Goal: Task Accomplishment & Management: Manage account settings

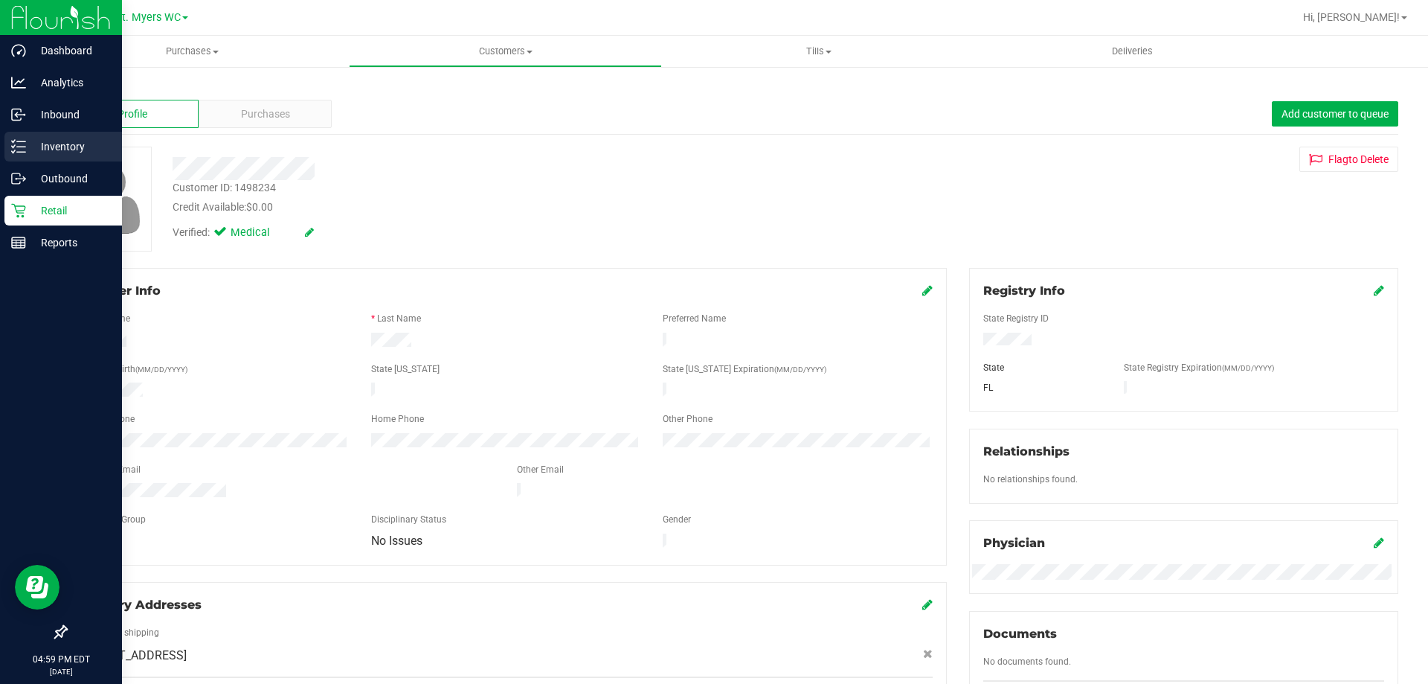
click at [14, 144] on icon at bounding box center [18, 146] width 15 height 15
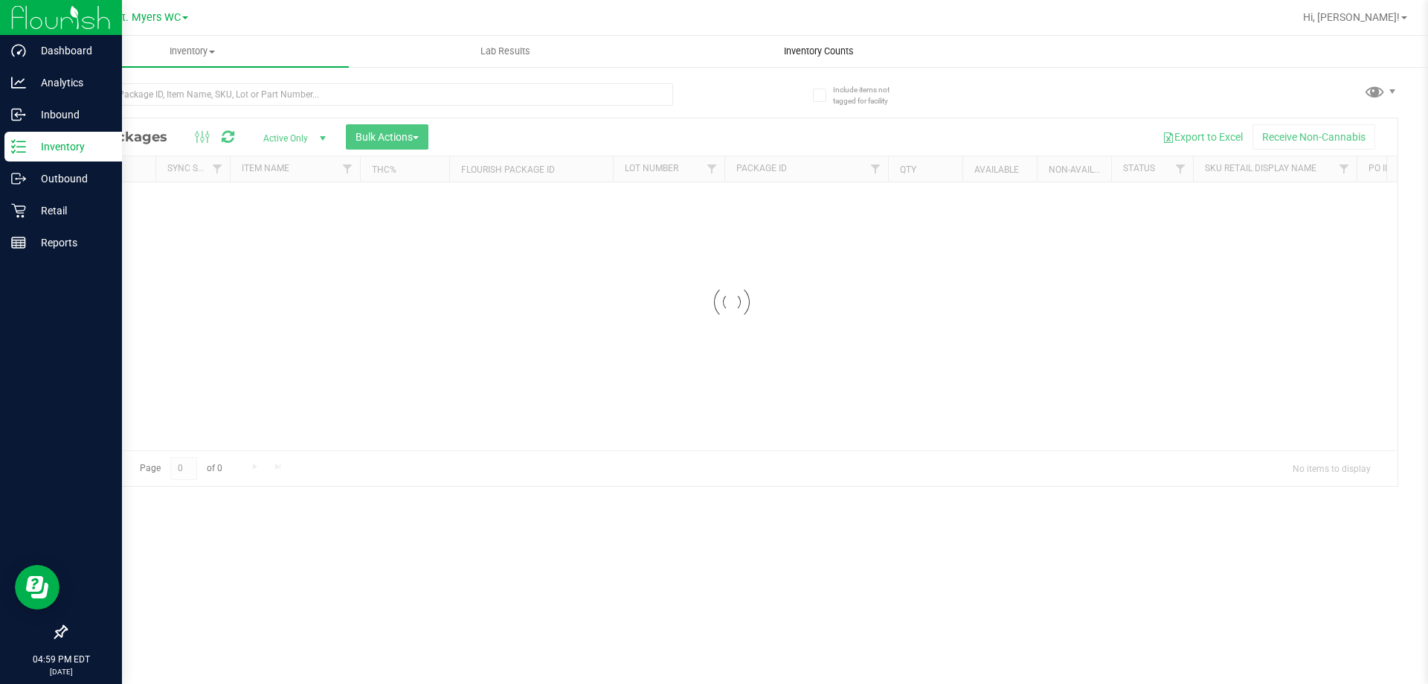
click at [859, 52] on span "Inventory Counts" at bounding box center [819, 51] width 110 height 13
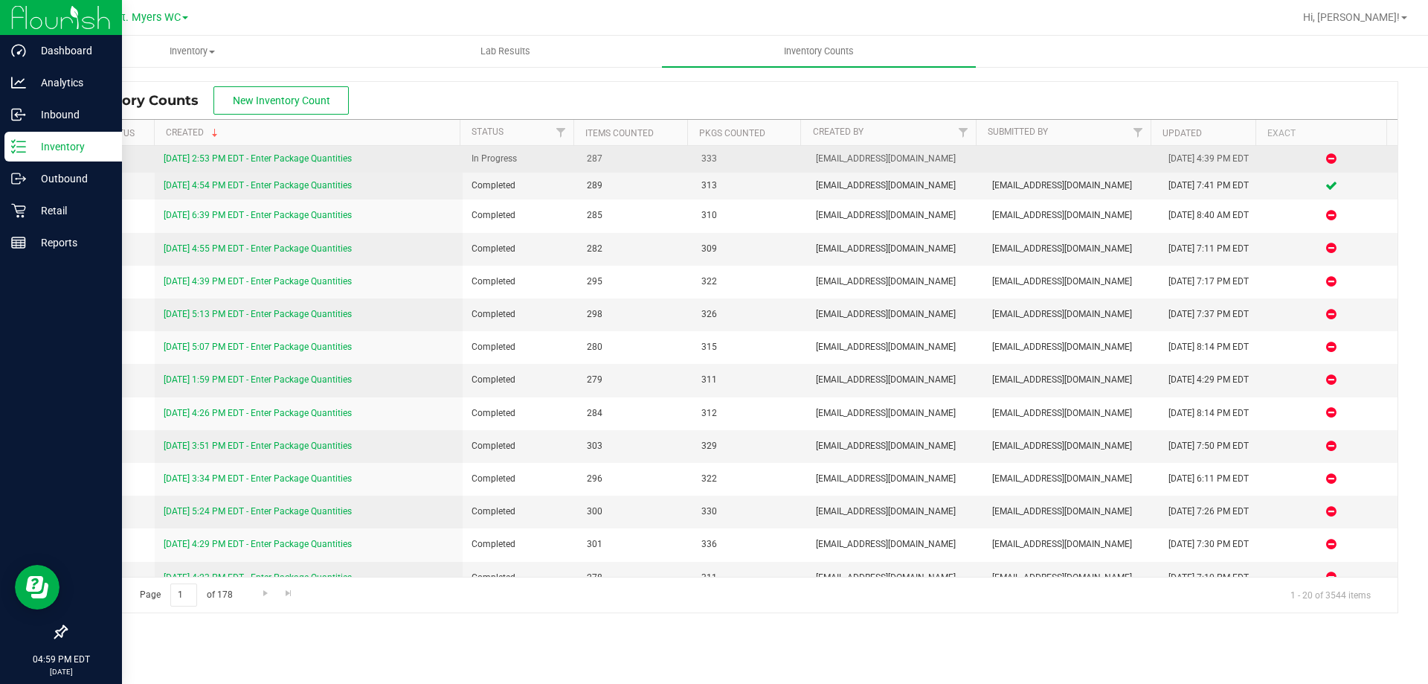
click at [253, 161] on link "[DATE] 2:53 PM EDT - Enter Package Quantities" at bounding box center [258, 158] width 188 height 10
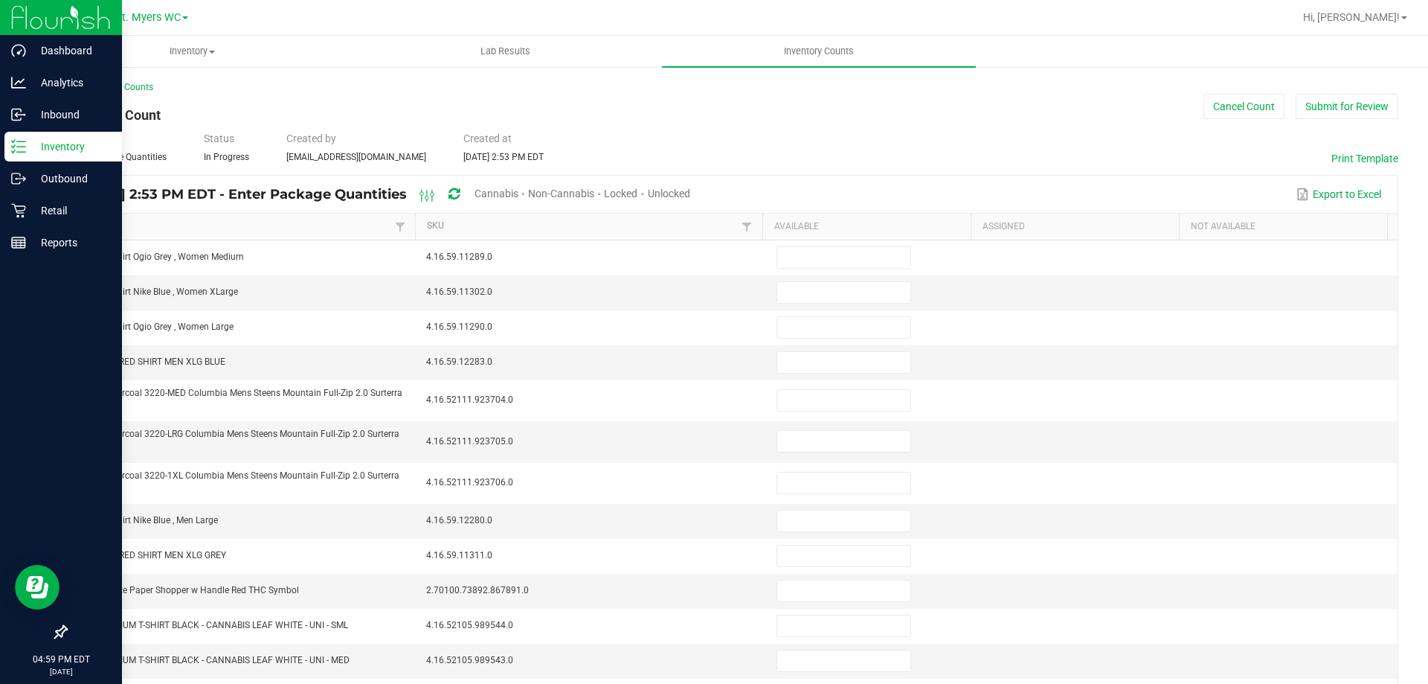
click at [690, 193] on span "Unlocked" at bounding box center [669, 193] width 42 height 12
type input "7"
type input "16"
type input "6"
type input "0"
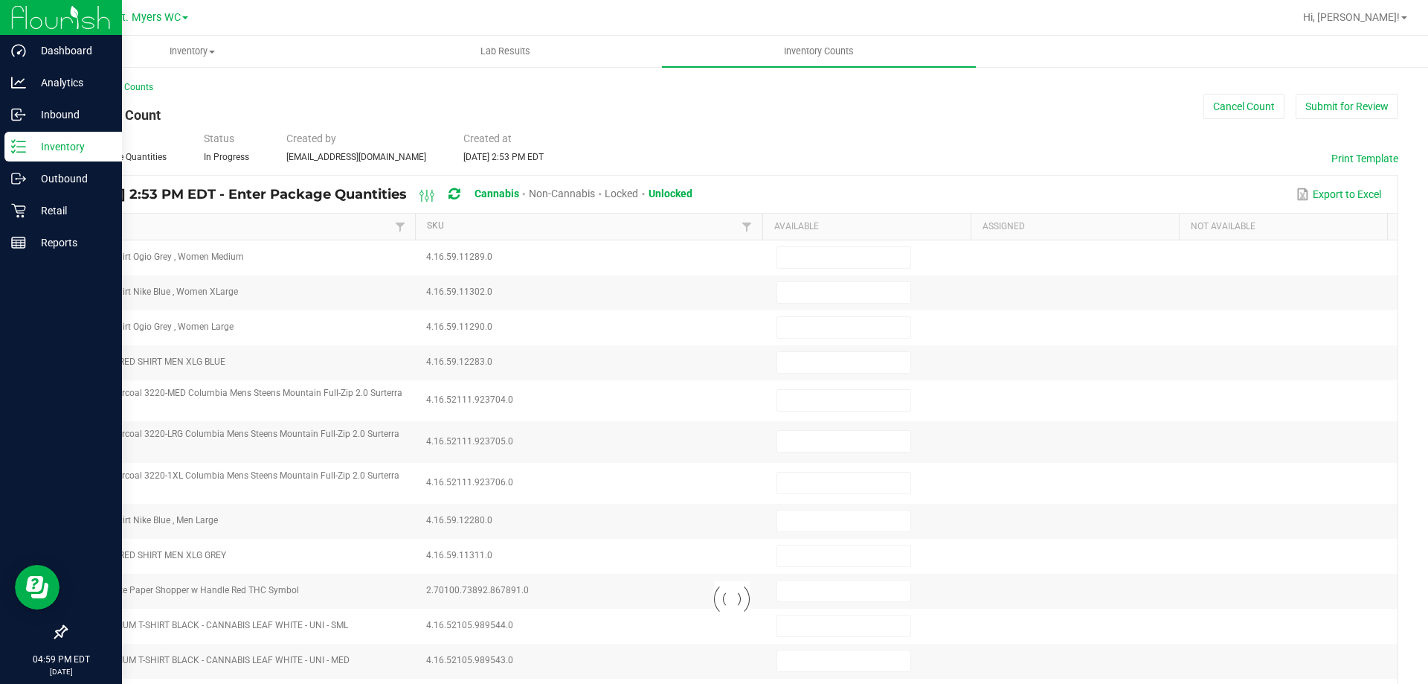
type input "9"
type input "0"
type input "11"
type input "0"
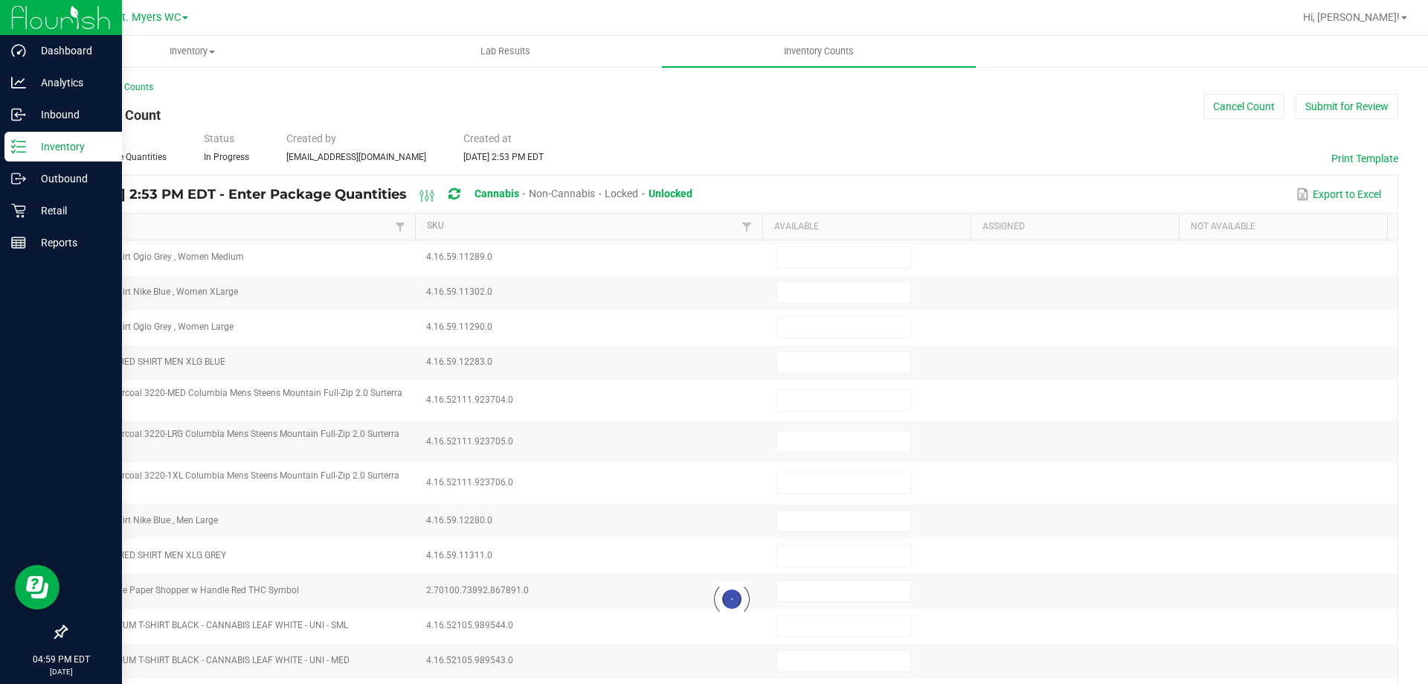
type input "0"
type input "7"
type input "8"
type input "0"
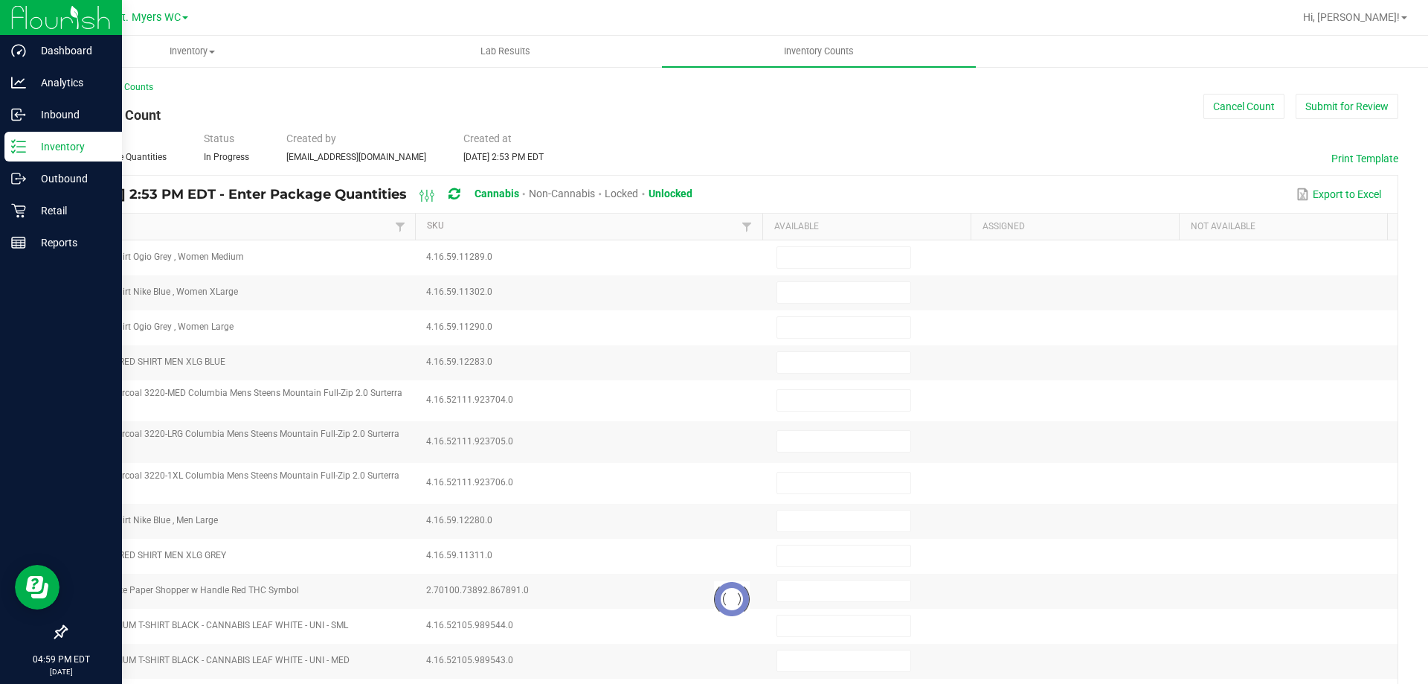
type input "3"
type input "0"
type input "11"
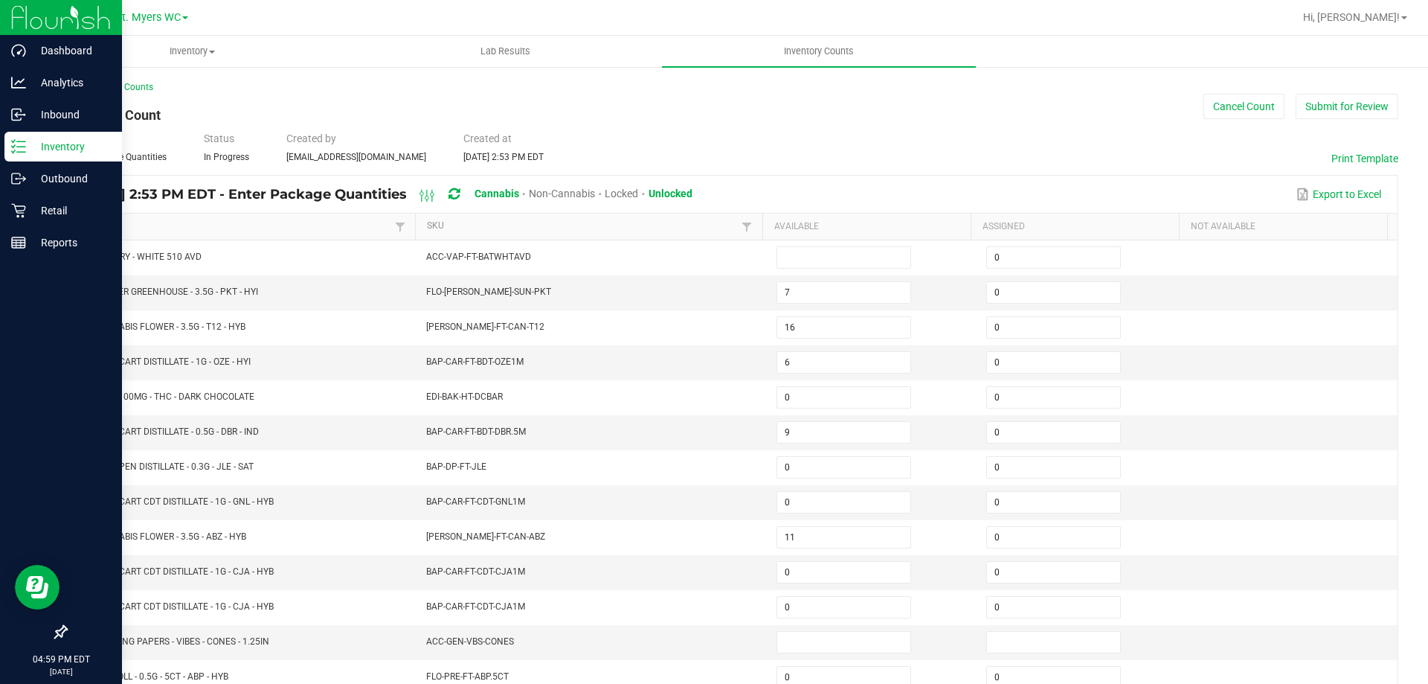
click at [178, 222] on link "Item" at bounding box center [235, 226] width 311 height 12
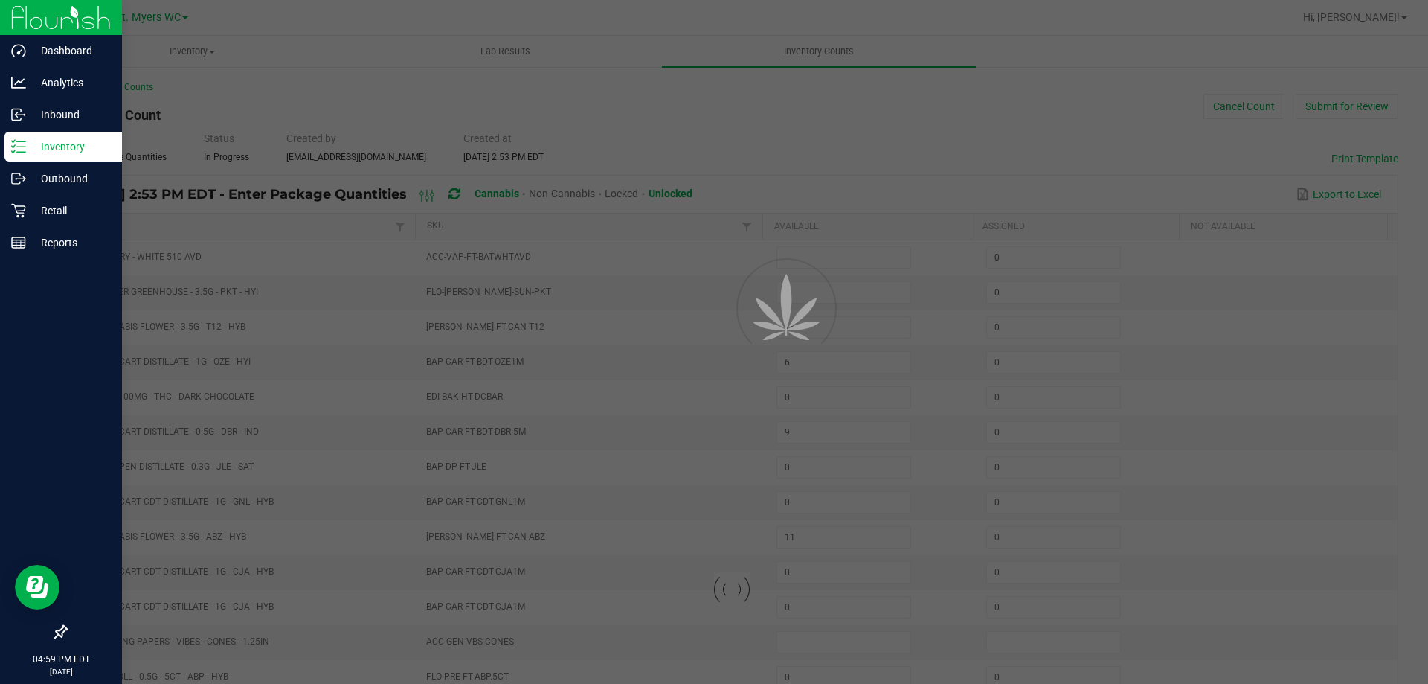
type input "6"
type input "2"
type input "7"
type input "2"
type input "12"
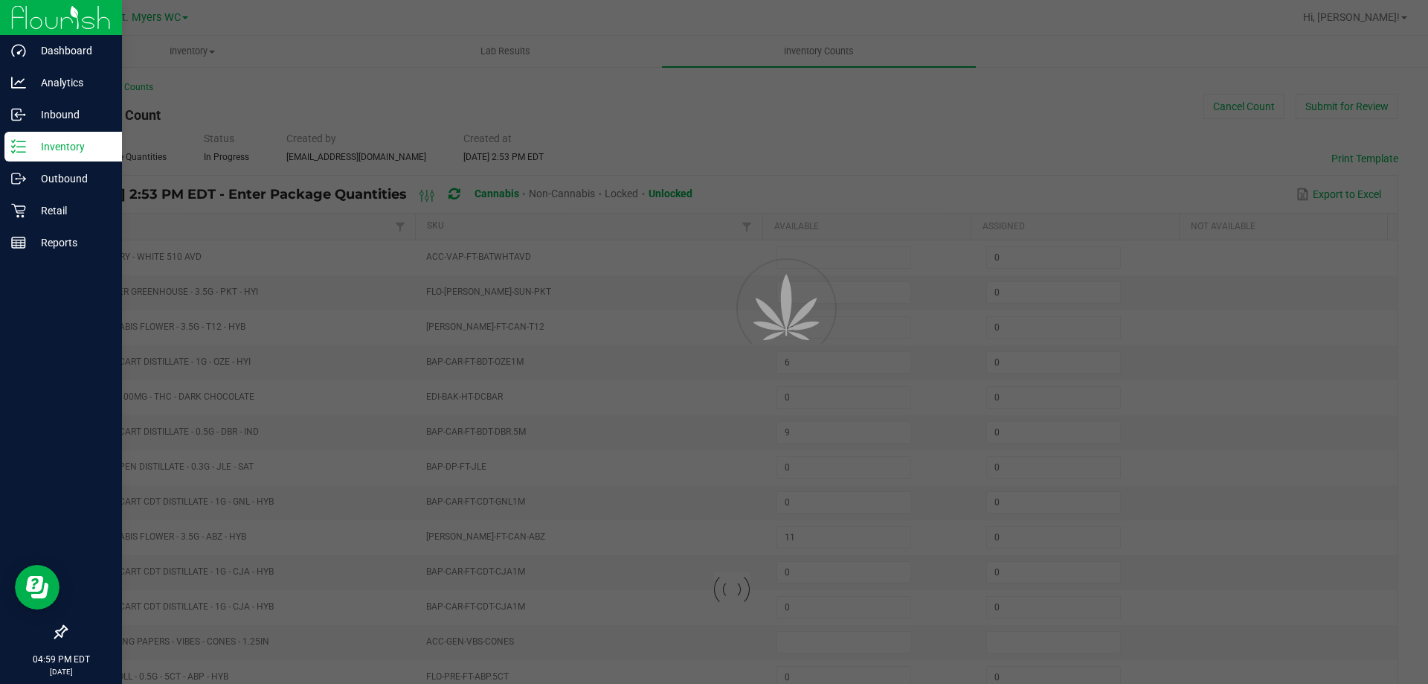
type input "18"
type input "7"
type input "13"
type input "2"
type input "11"
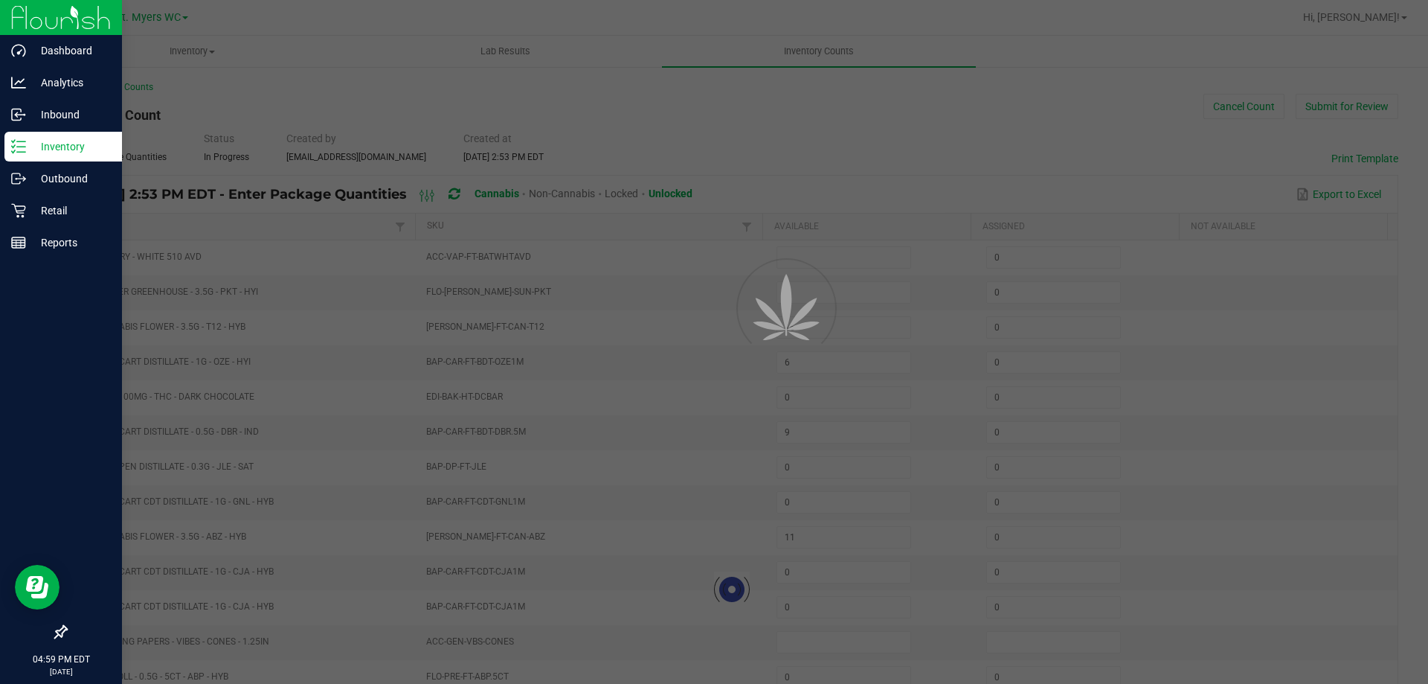
type input "14"
type input "0"
type input "13"
type input "0"
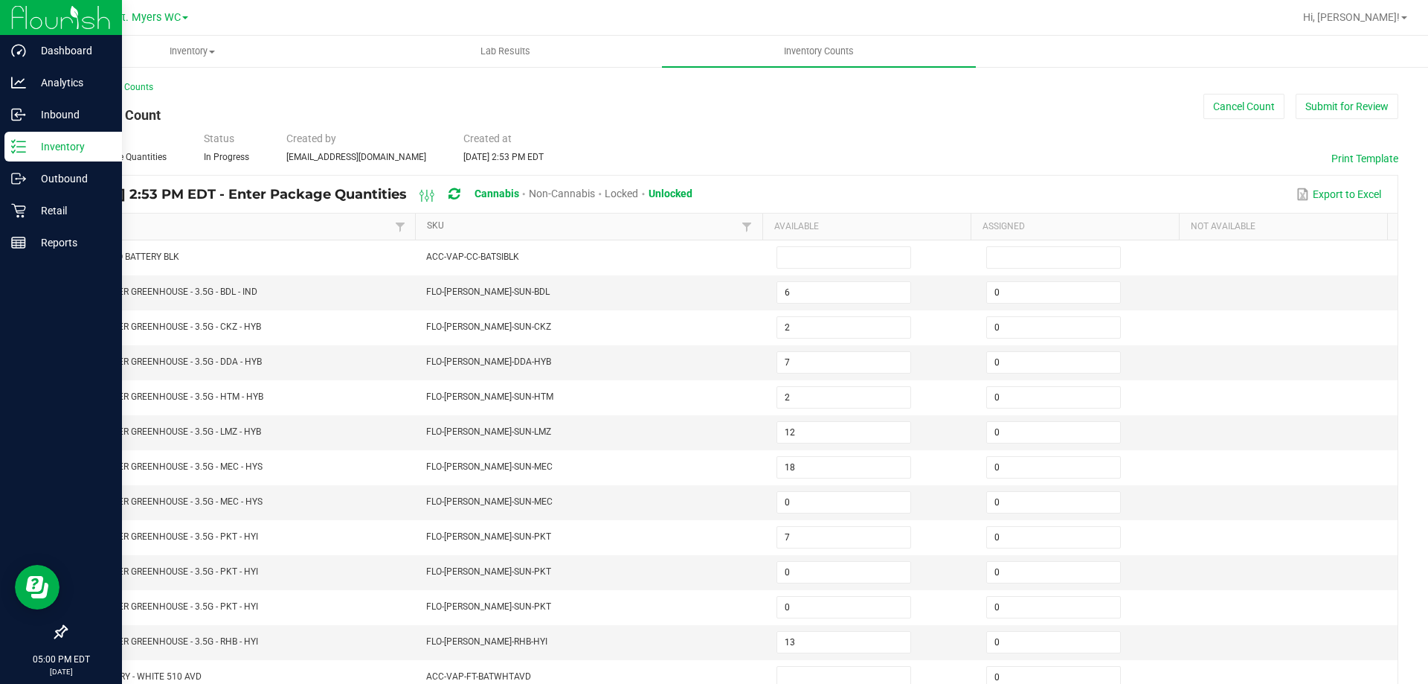
click at [513, 230] on link "SKU" at bounding box center [582, 226] width 311 height 12
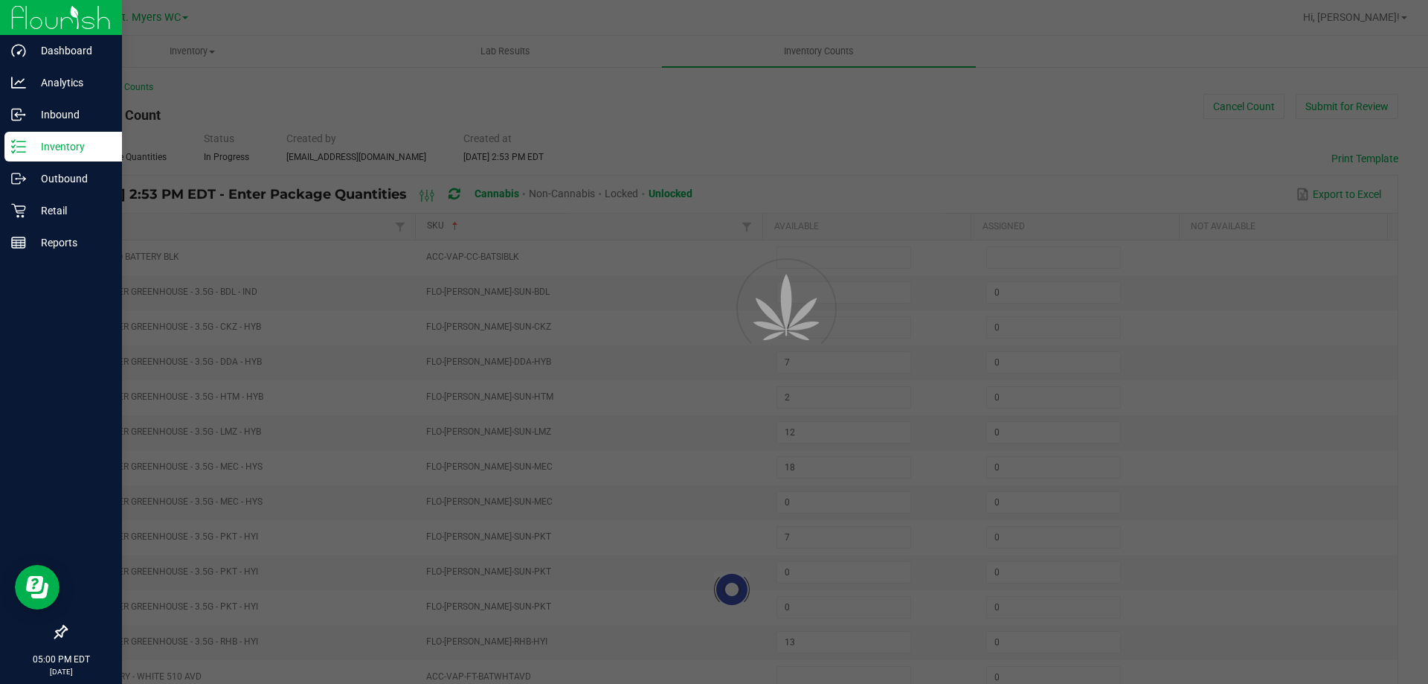
type input "12"
type input "3"
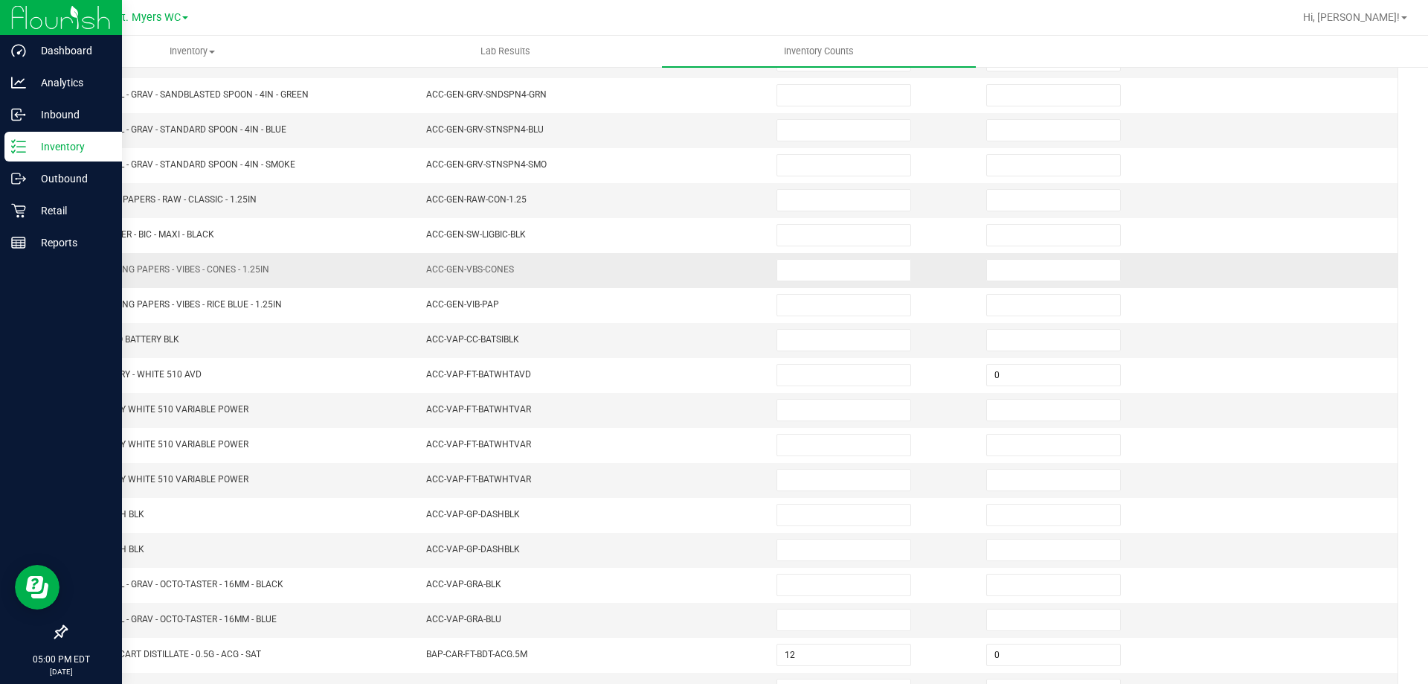
scroll to position [309, 0]
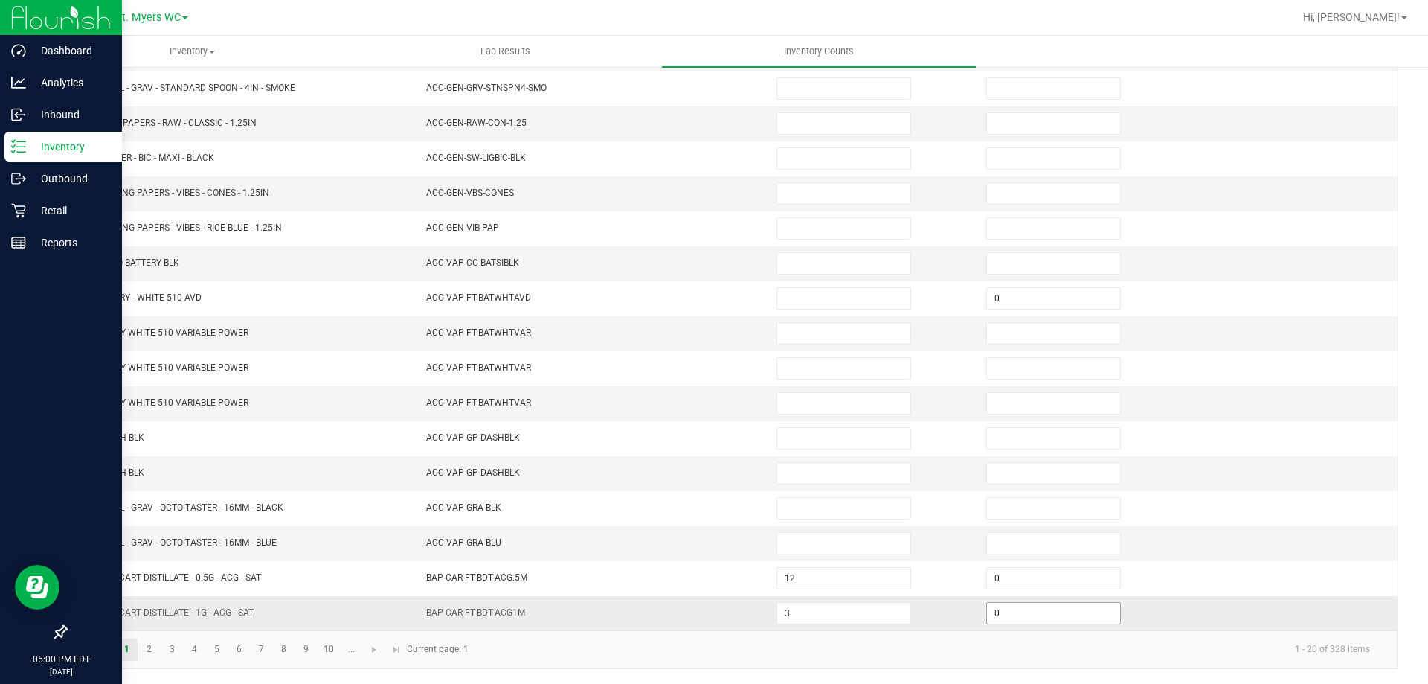
click at [1009, 612] on input "0" at bounding box center [1053, 613] width 133 height 21
type input "1"
click at [146, 646] on link "2" at bounding box center [149, 649] width 22 height 22
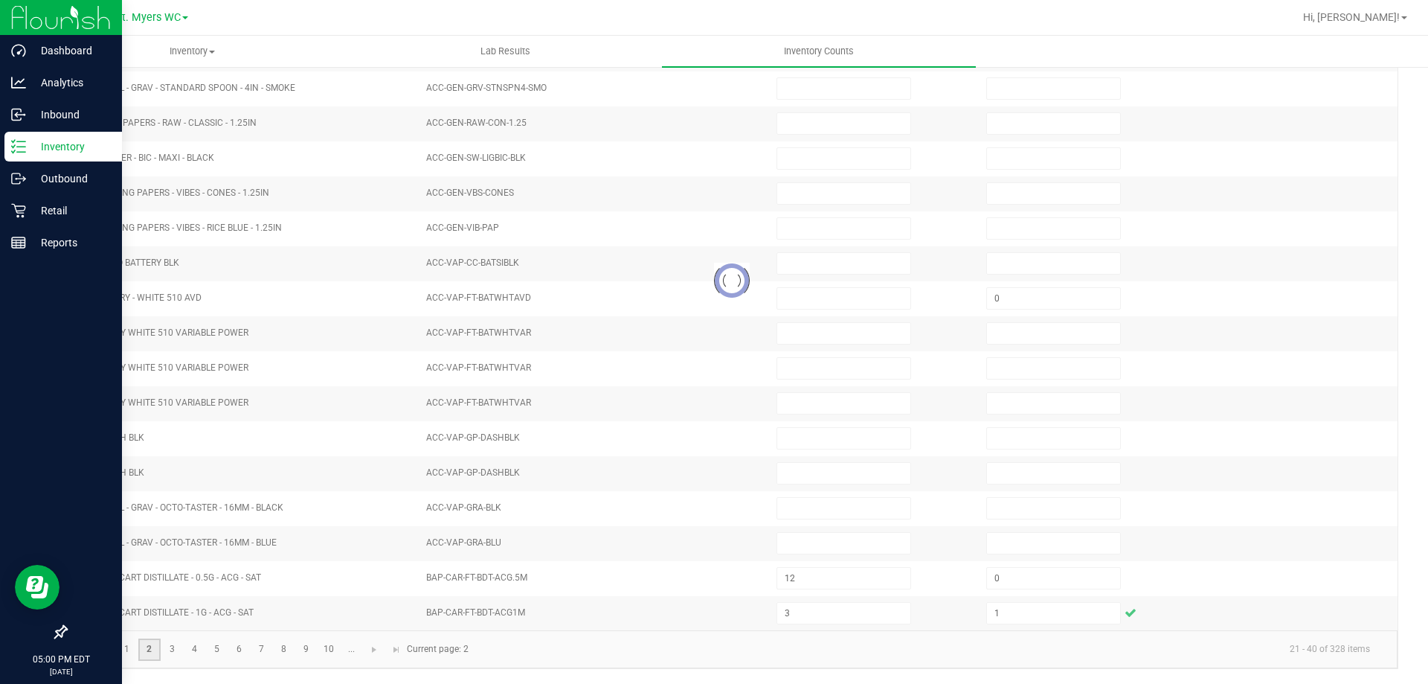
type input "10"
type input "6"
type input "12"
type input "11"
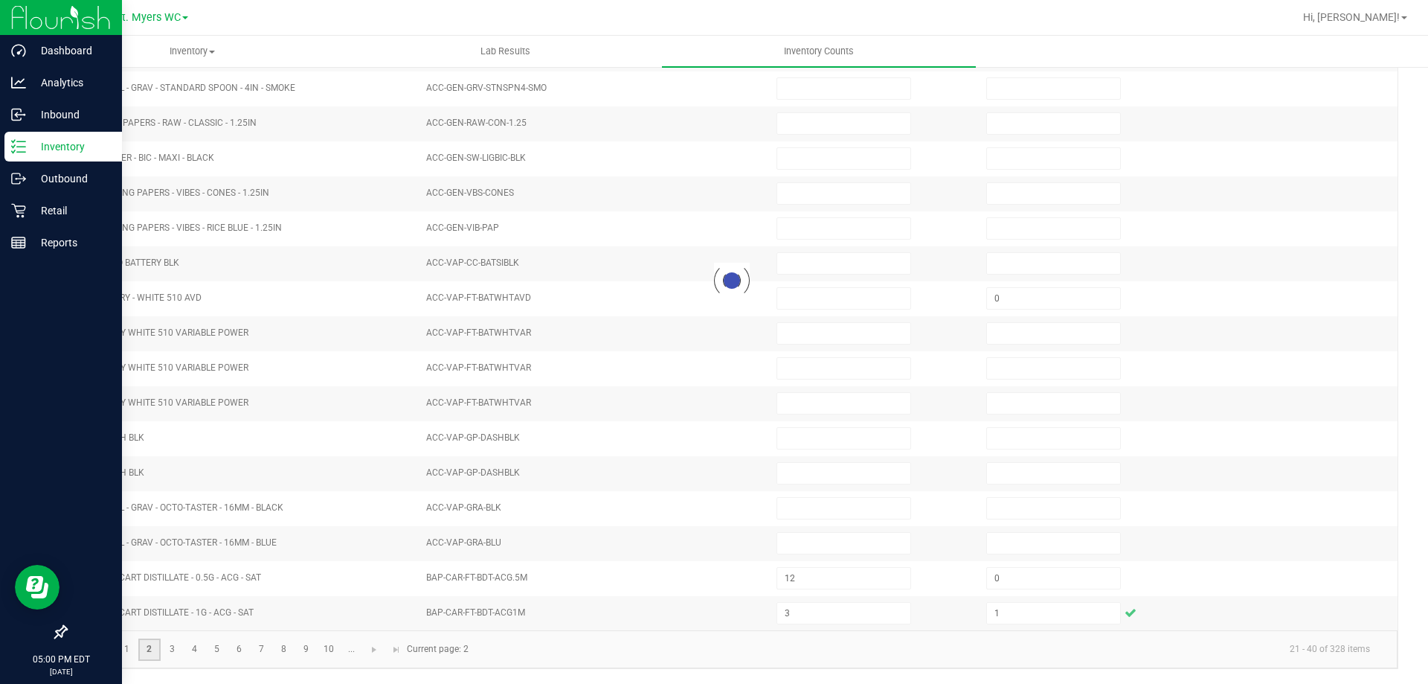
type input "0"
type input "7"
type input "9"
type input "5"
type input "9"
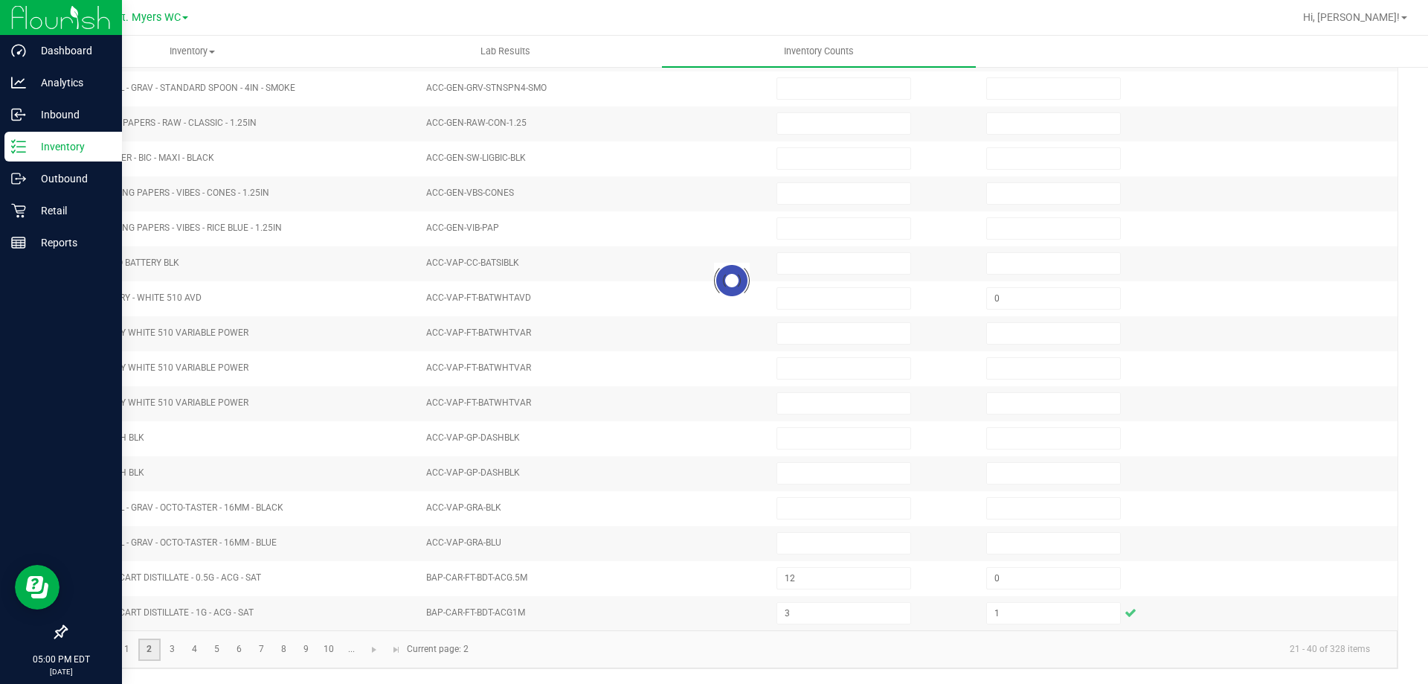
type input "4"
type input "7"
type input "3"
type input "7"
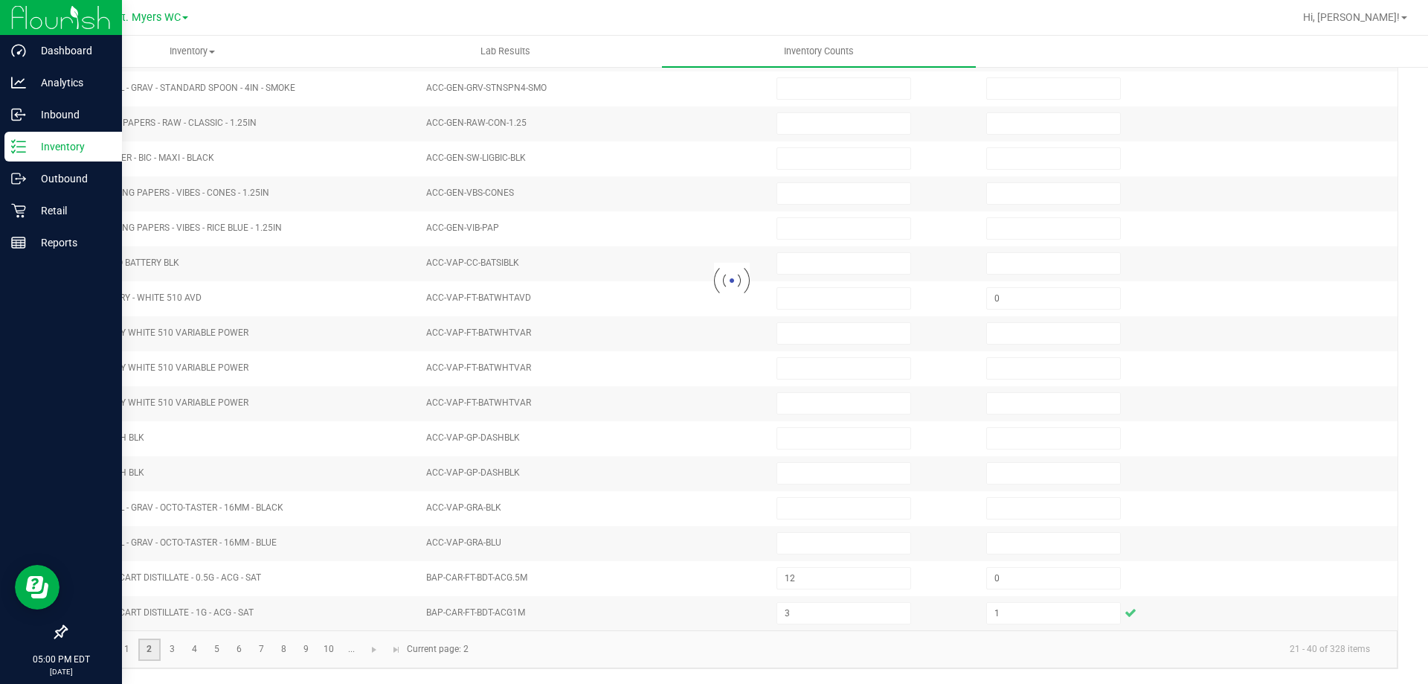
type input "1"
type input "11"
type input "4"
type input "10"
type input "11"
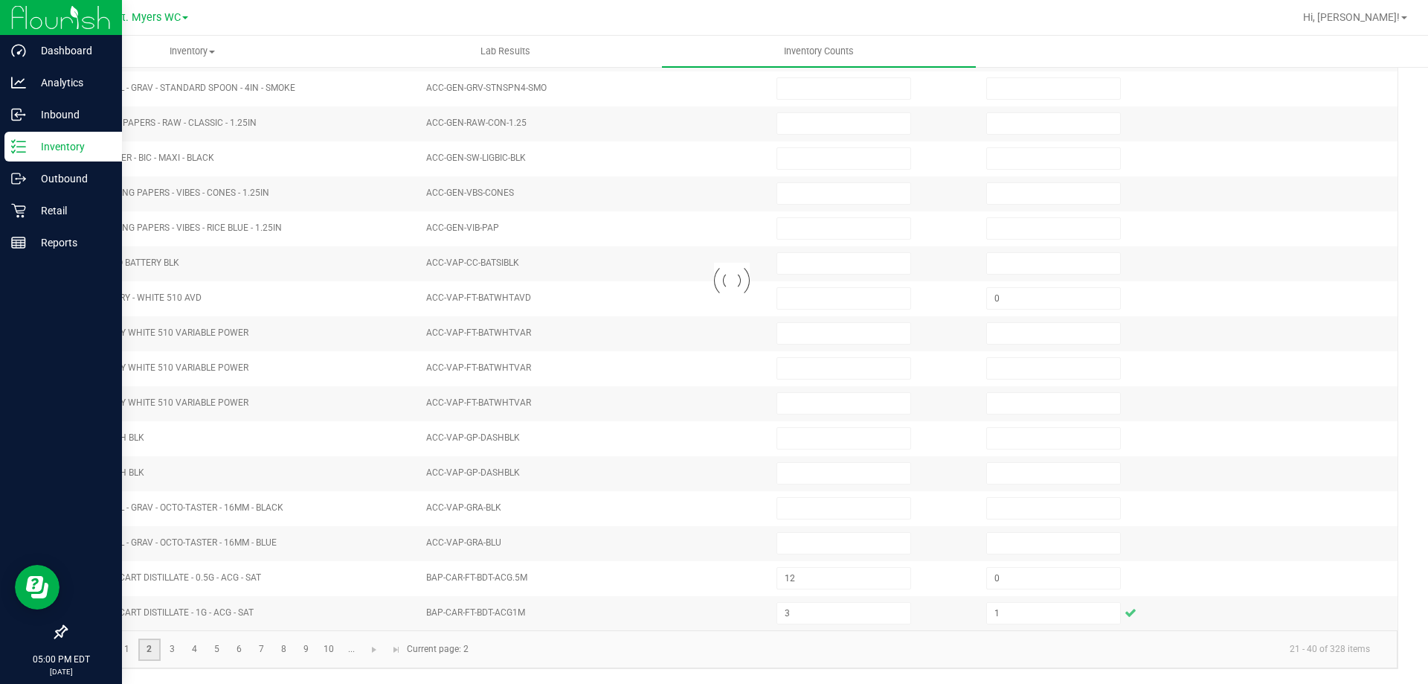
type input "0"
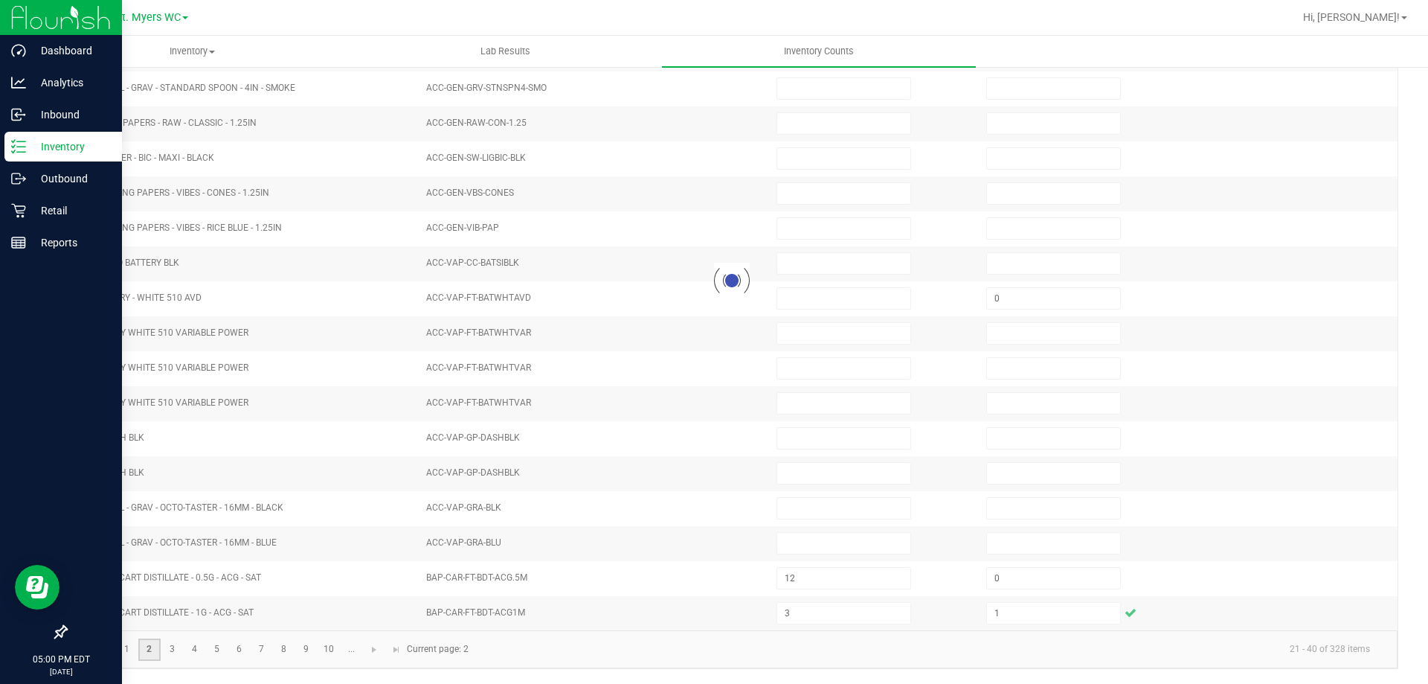
type input "0"
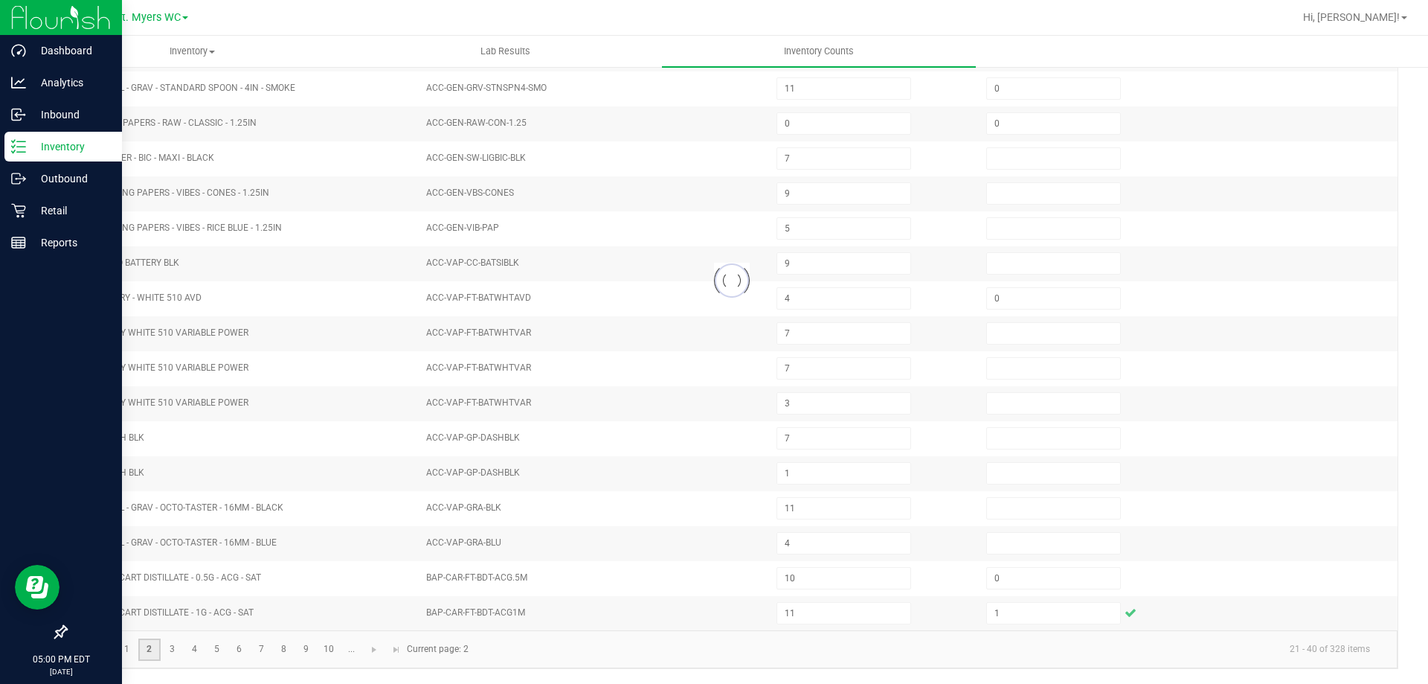
type input "0"
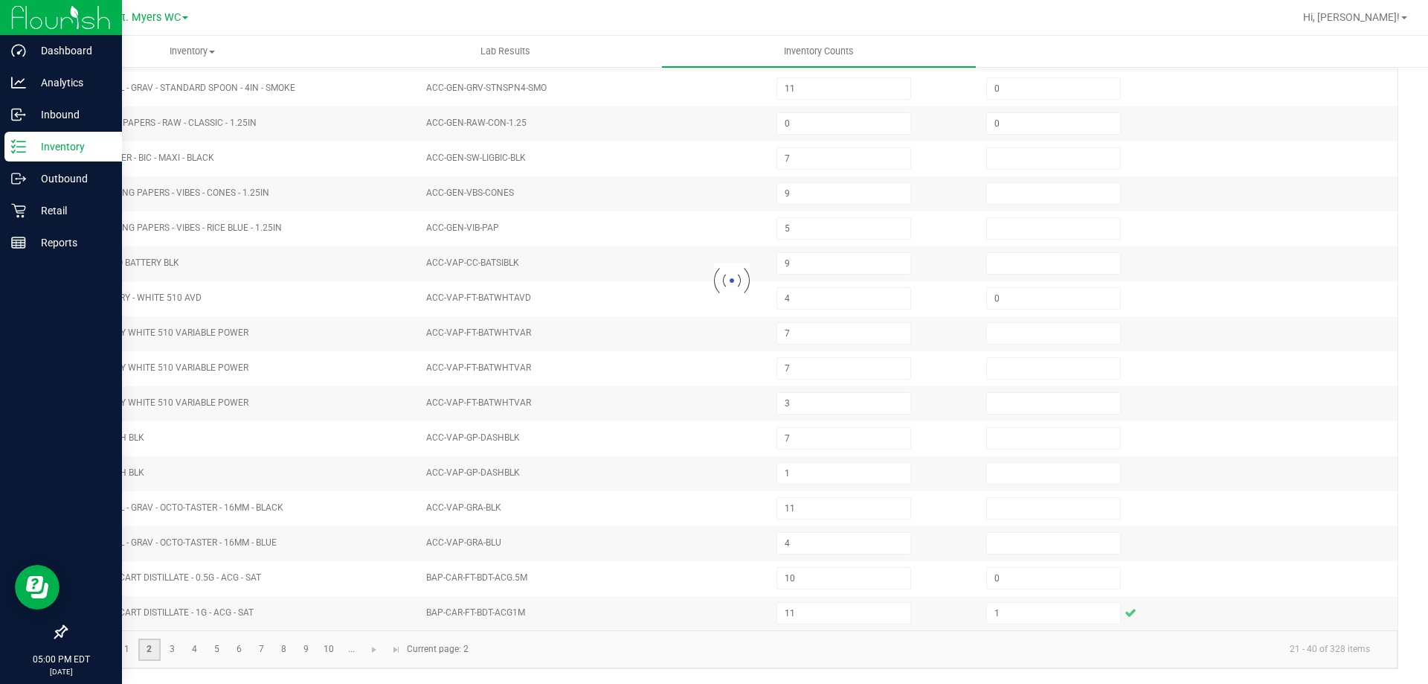
type input "0"
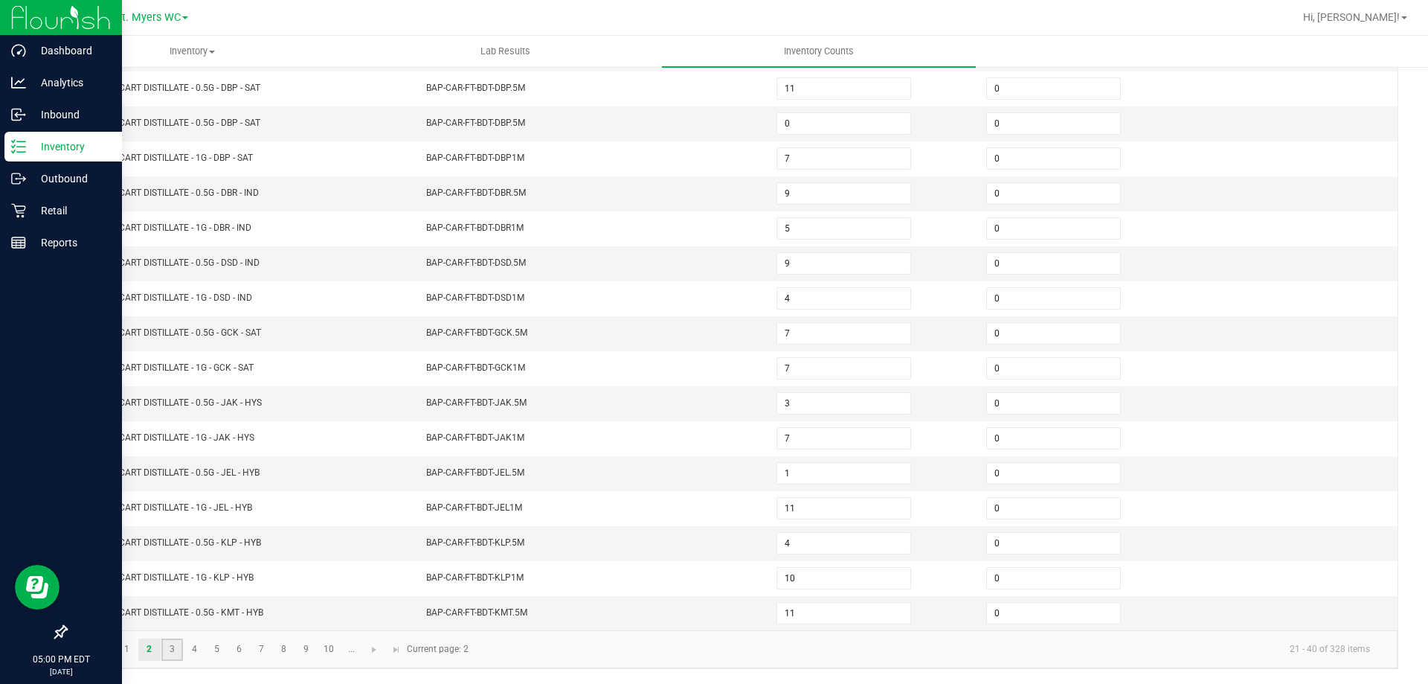
click at [172, 652] on link "3" at bounding box center [172, 649] width 22 height 22
type input "11"
type input "7"
type input "6"
type input "5"
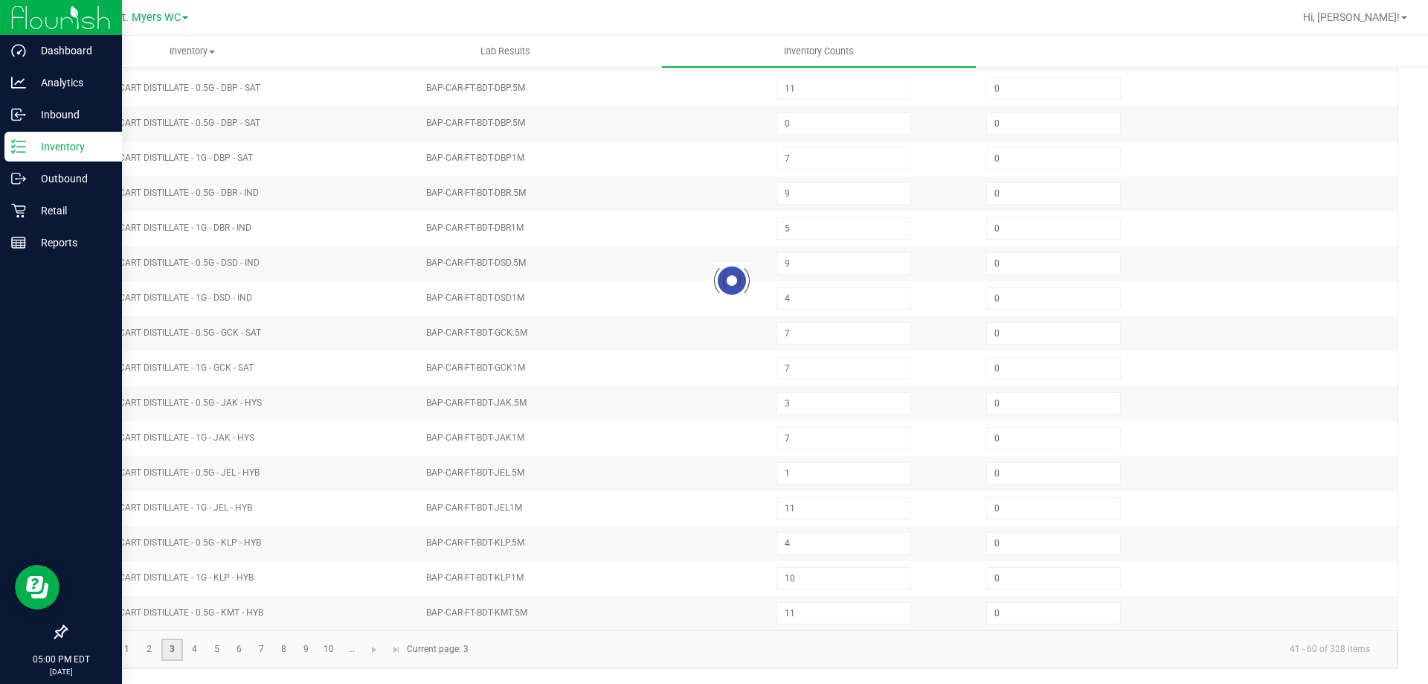
type input "8"
type input "3"
type input "8"
type input "6"
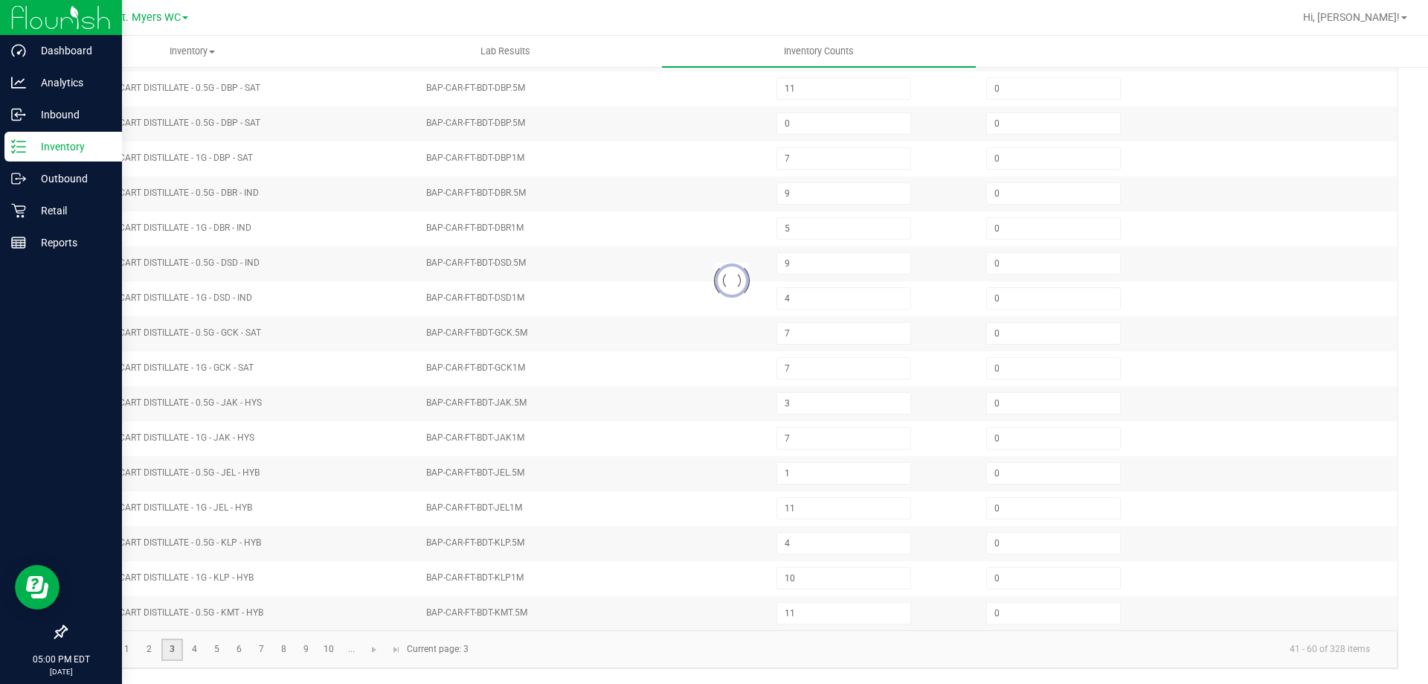
type input "7"
type input "12"
type input "5"
type input "10"
type input "4"
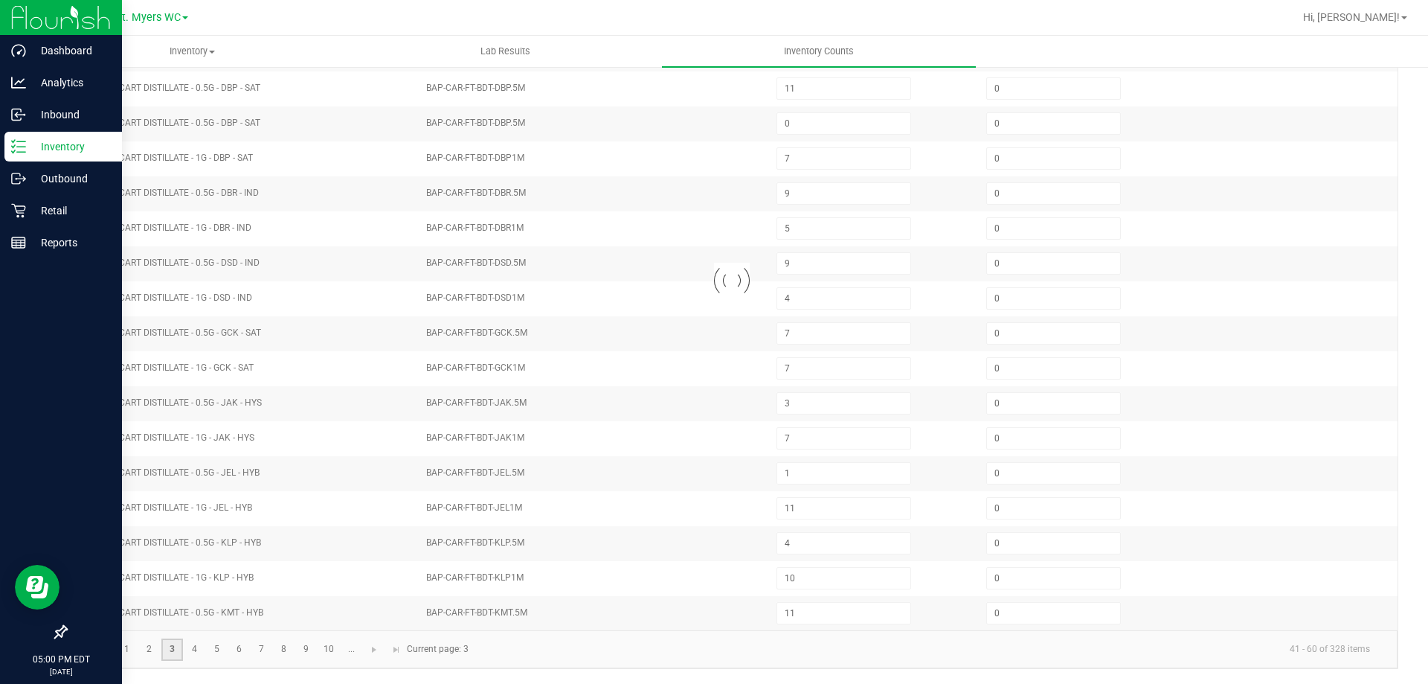
type input "3"
type input "0"
type input "9"
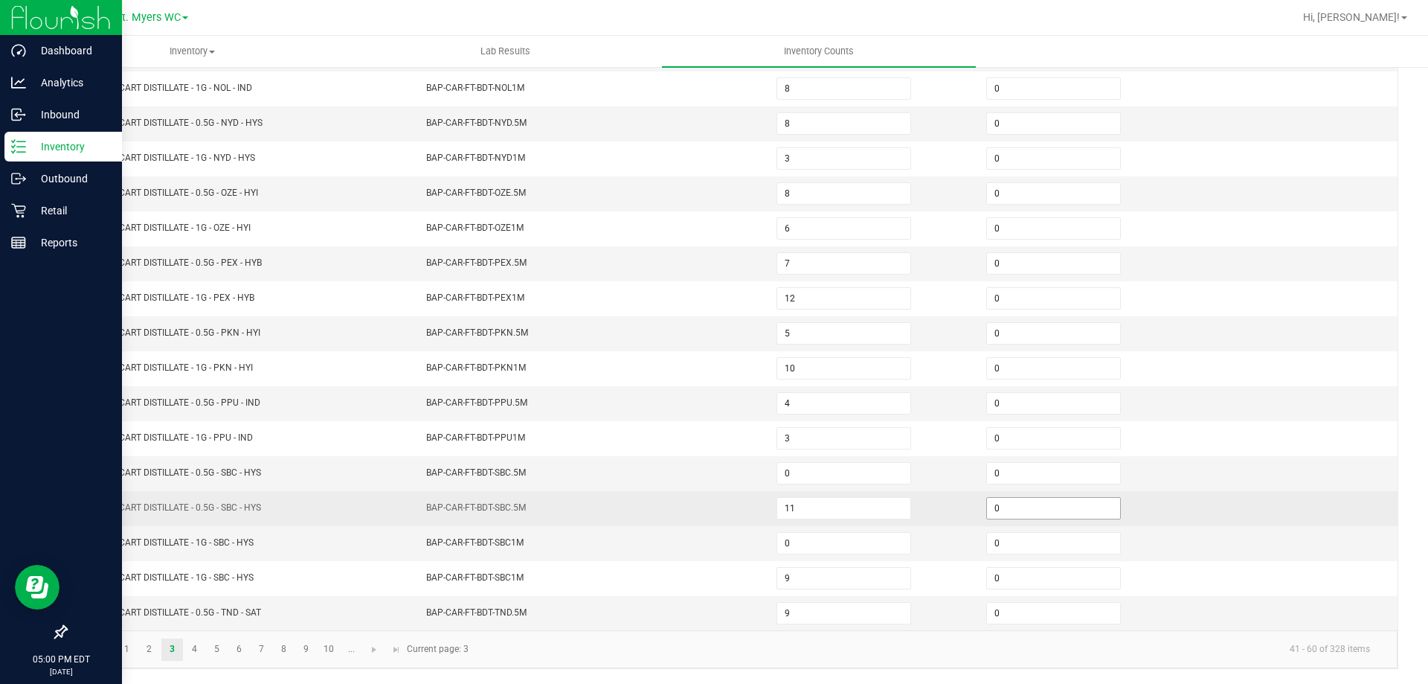
click at [998, 512] on input "0" at bounding box center [1053, 508] width 133 height 21
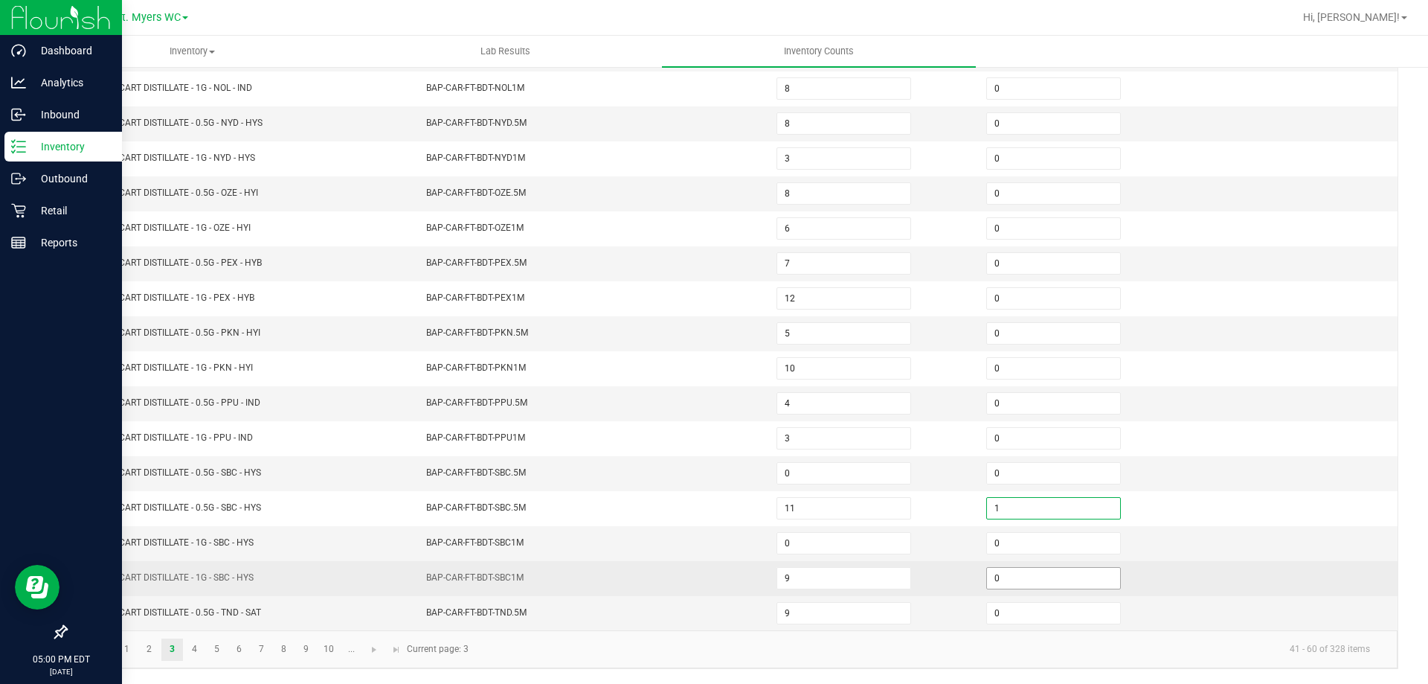
type input "1"
click at [1008, 573] on input "0" at bounding box center [1053, 578] width 133 height 21
type input "1"
click at [1258, 579] on td at bounding box center [1293, 578] width 210 height 35
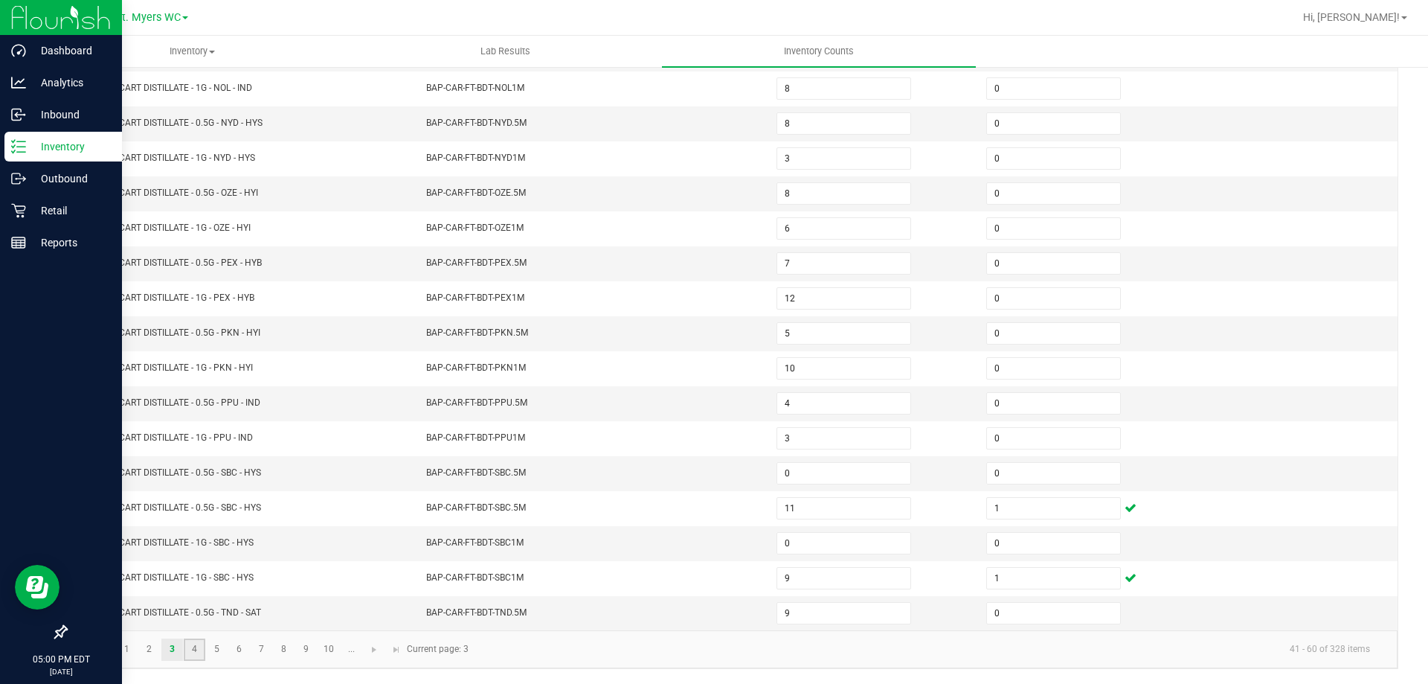
click at [200, 647] on link "4" at bounding box center [195, 649] width 22 height 22
type input "6"
type input "3"
type input "1"
type input "7"
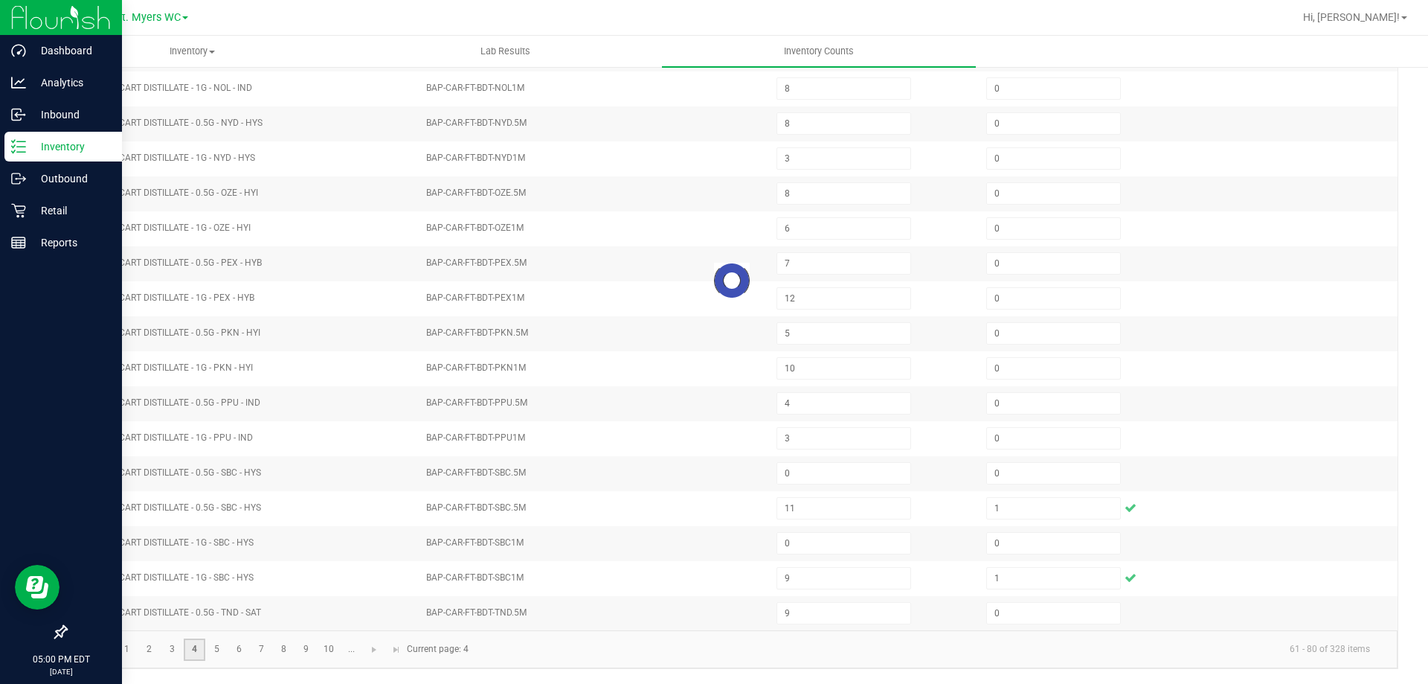
type input "6"
type input "11"
type input "6"
type input "4"
type input "3"
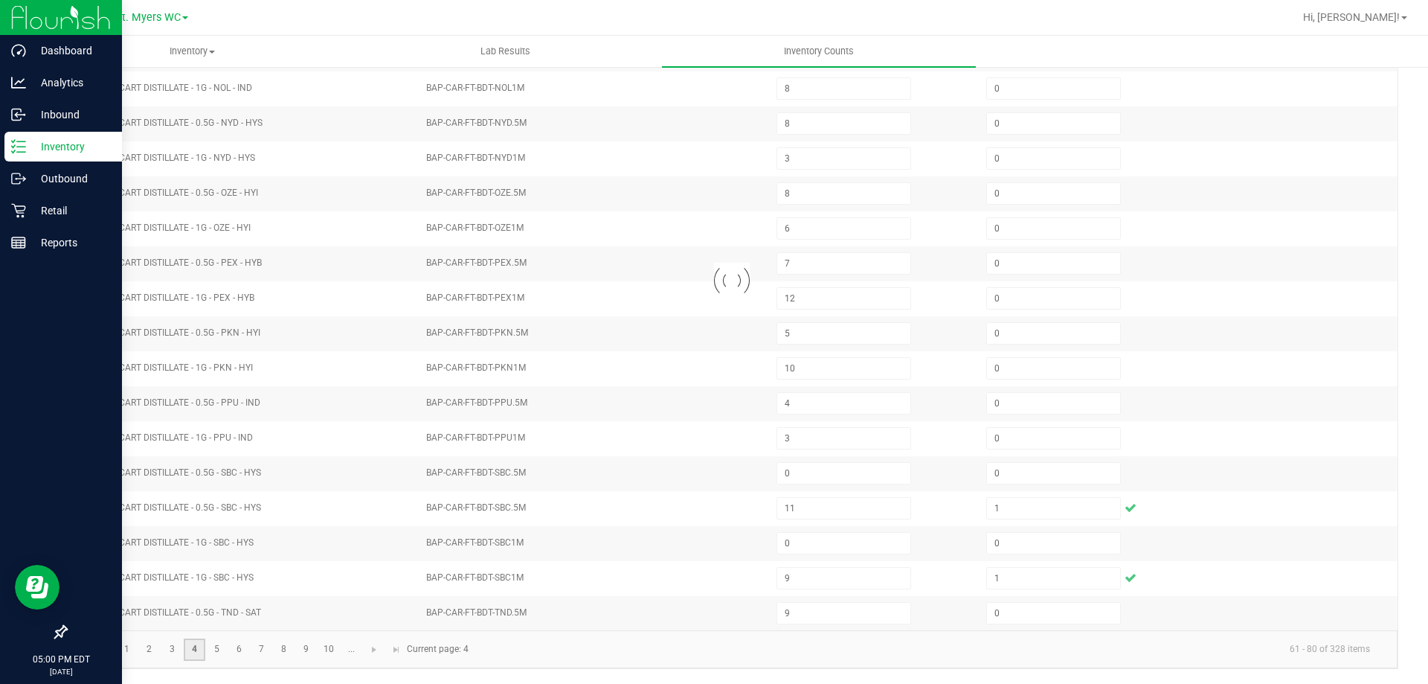
type input "1"
type input "7"
type input "12"
type input "11"
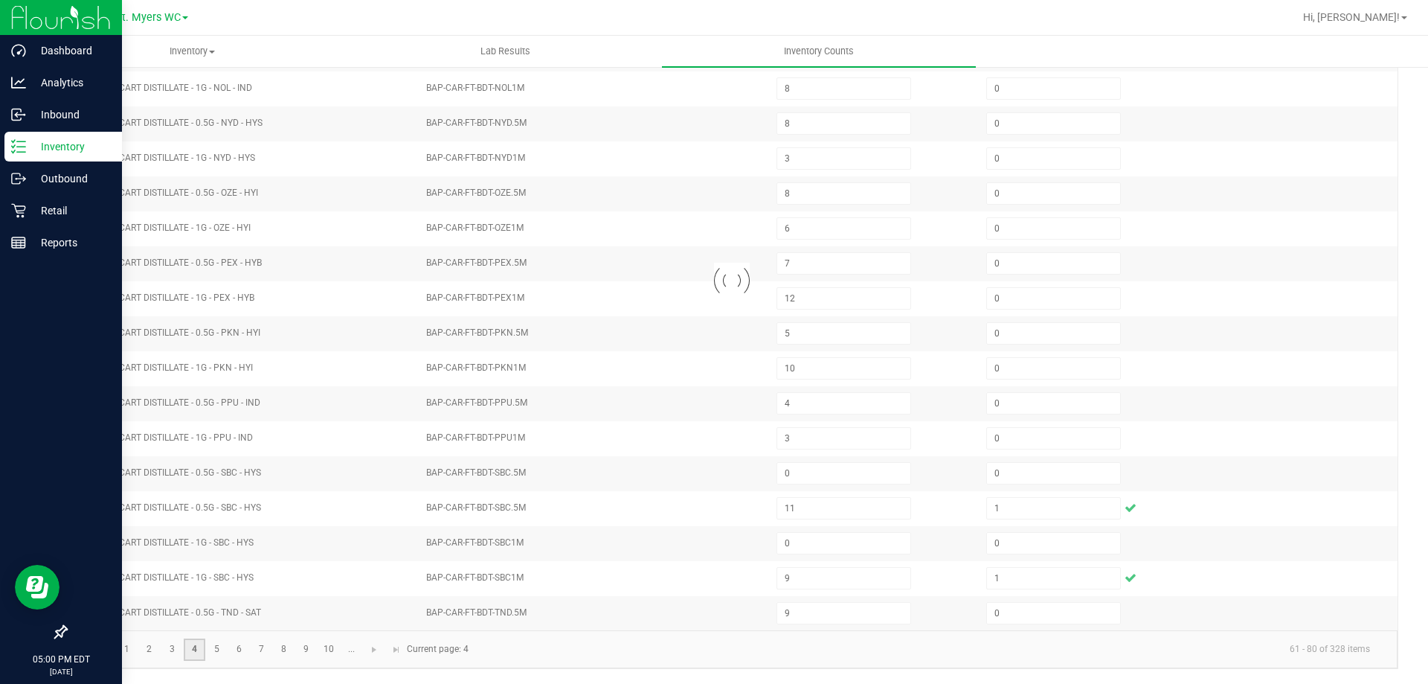
type input "1"
type input "0"
type input "3"
type input "2"
type input "0"
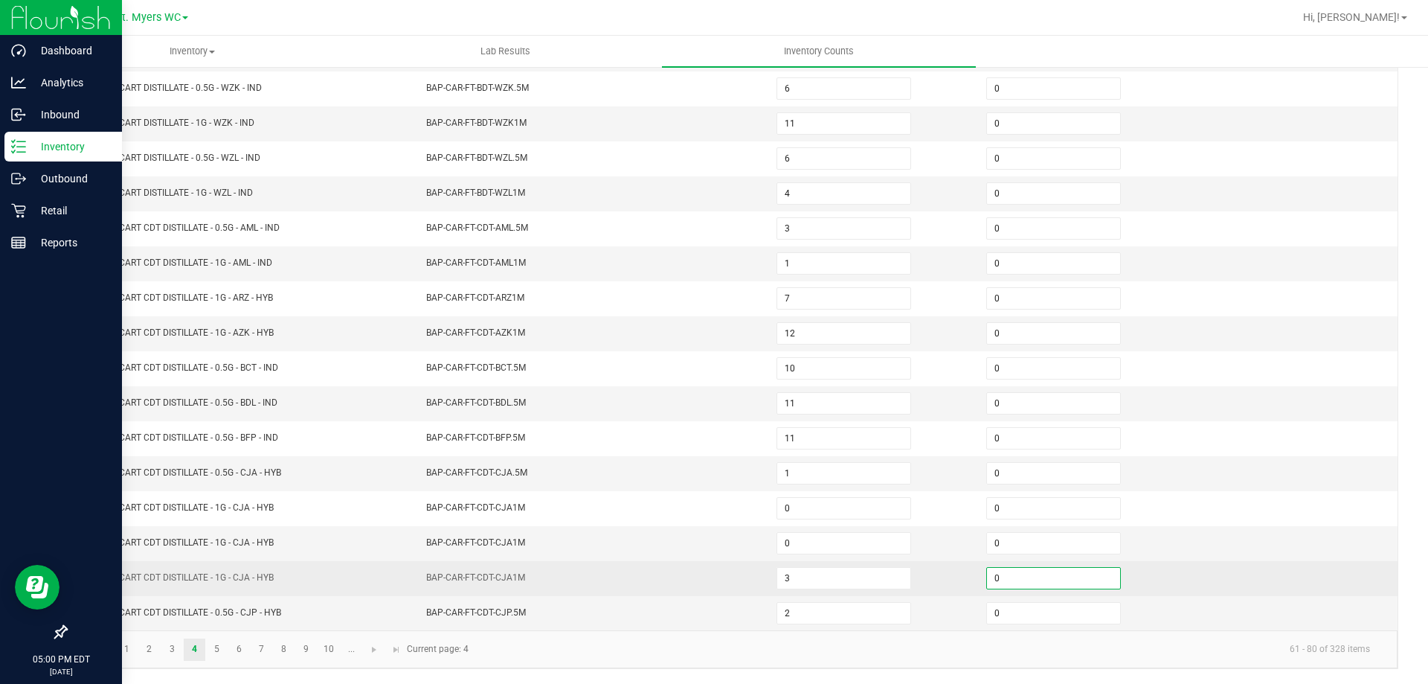
click at [1022, 573] on input "0" at bounding box center [1053, 578] width 133 height 21
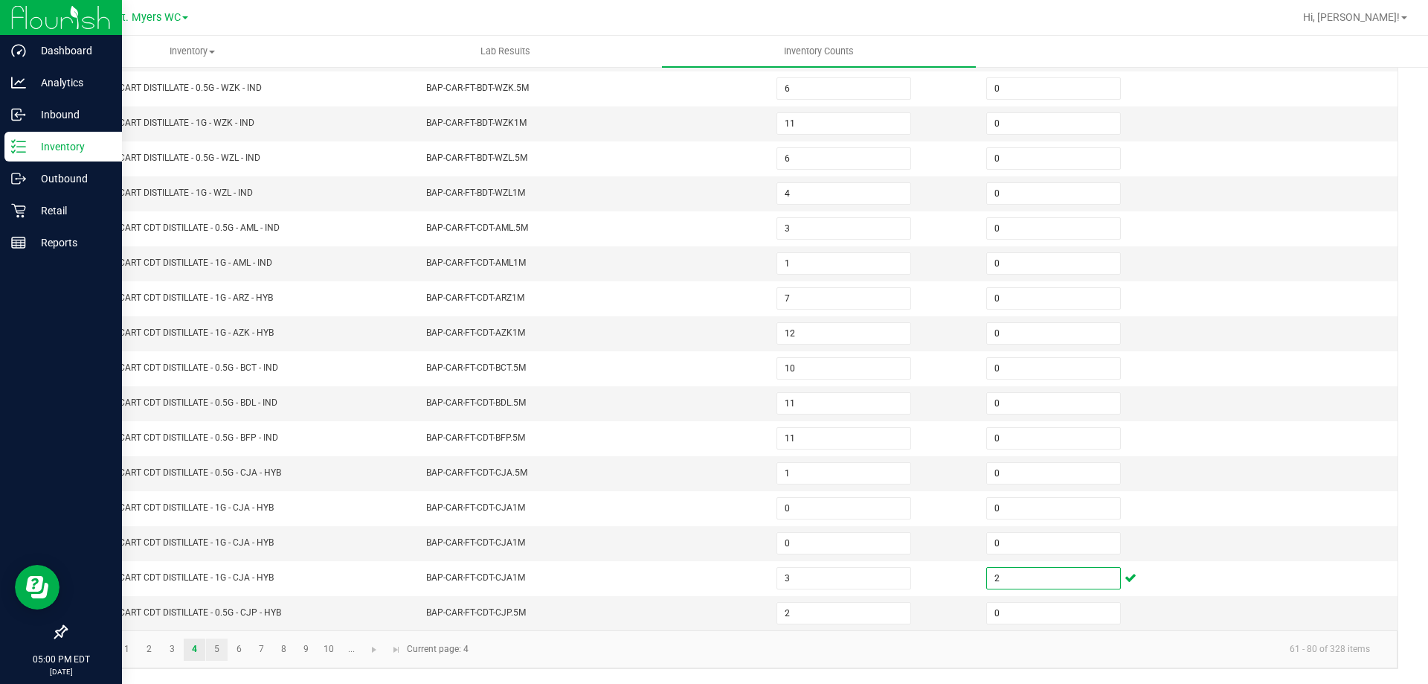
type input "2"
click at [214, 658] on link "5" at bounding box center [217, 649] width 22 height 22
type input "11"
type input "1"
type input "11"
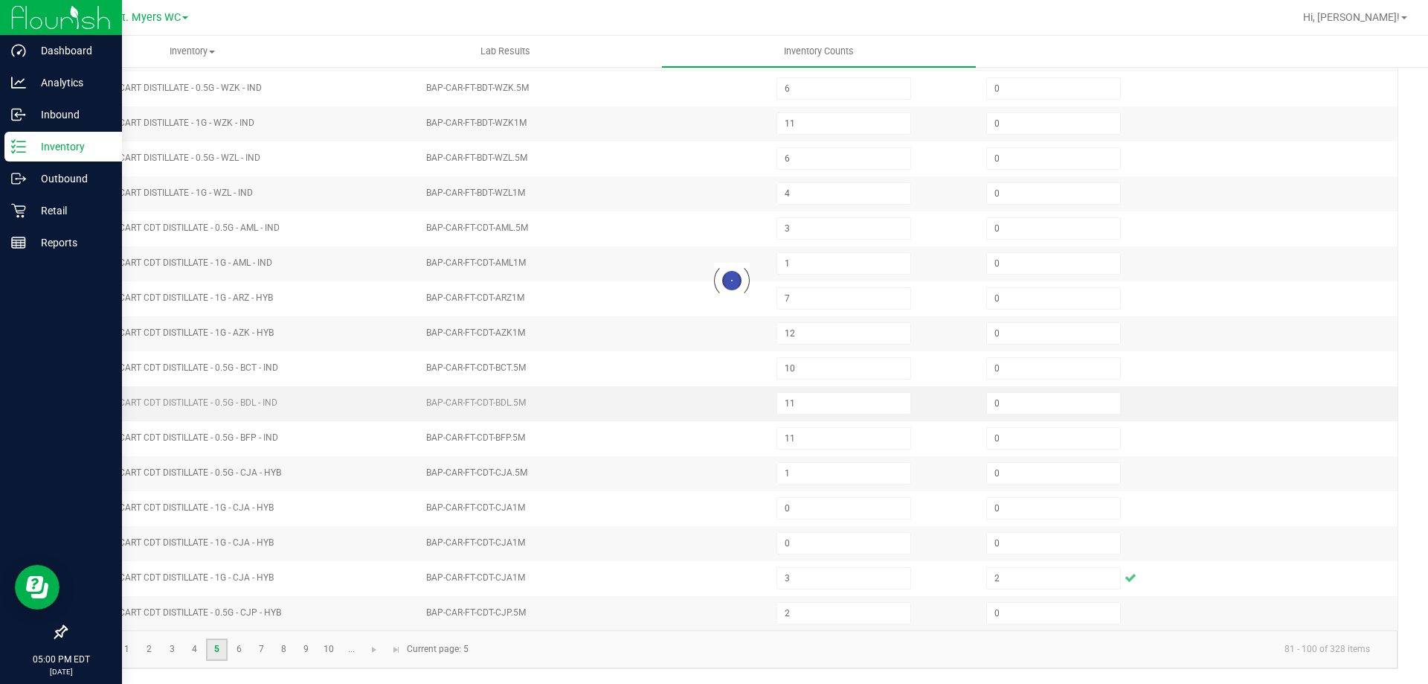
type input "0"
type input "5"
type input "2"
type input "8"
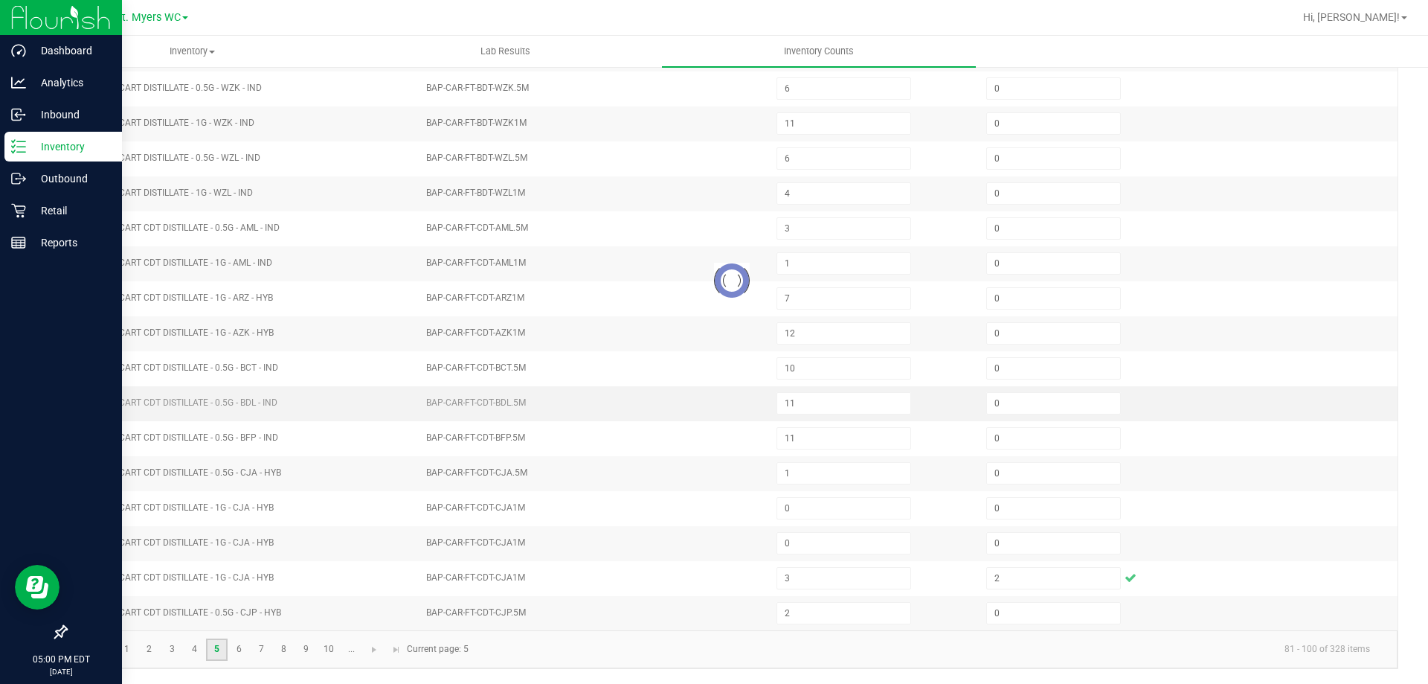
type input "0"
type input "8"
type input "11"
type input "0"
type input "5"
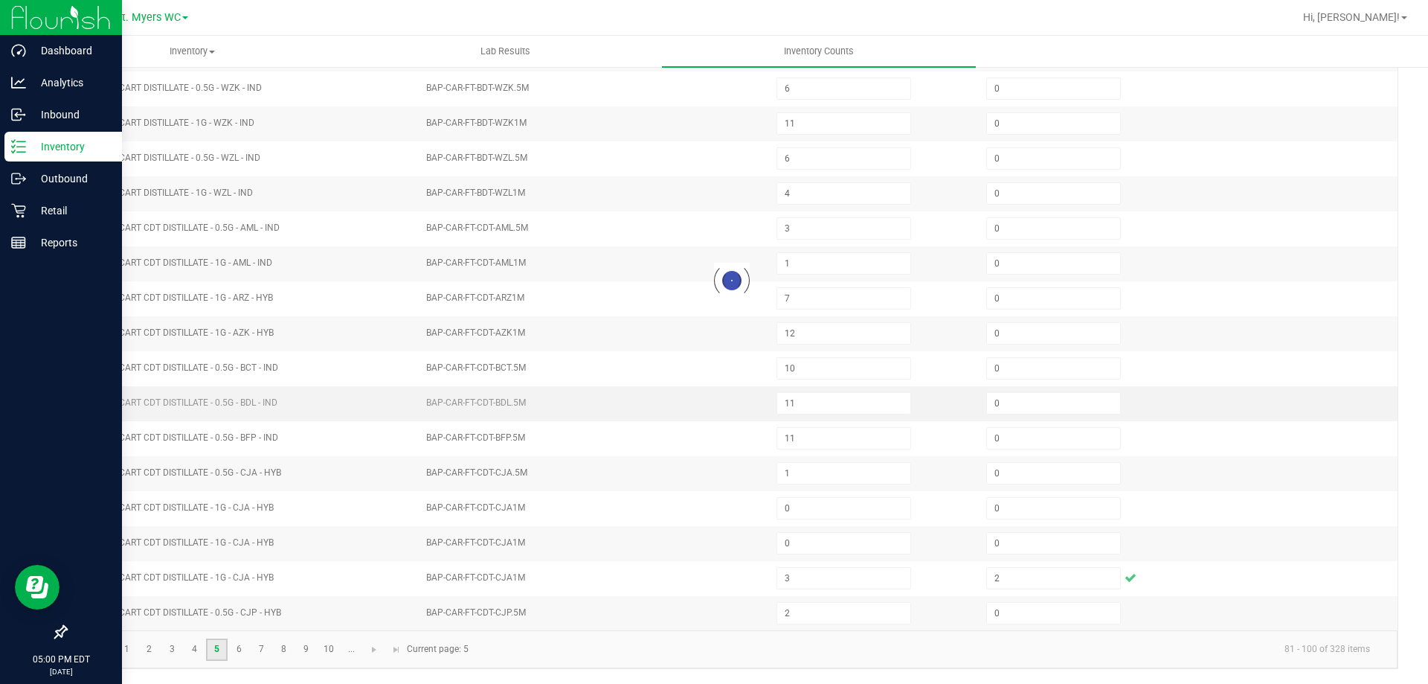
type input "0"
type input "10"
type input "1"
type input "2"
type input "8"
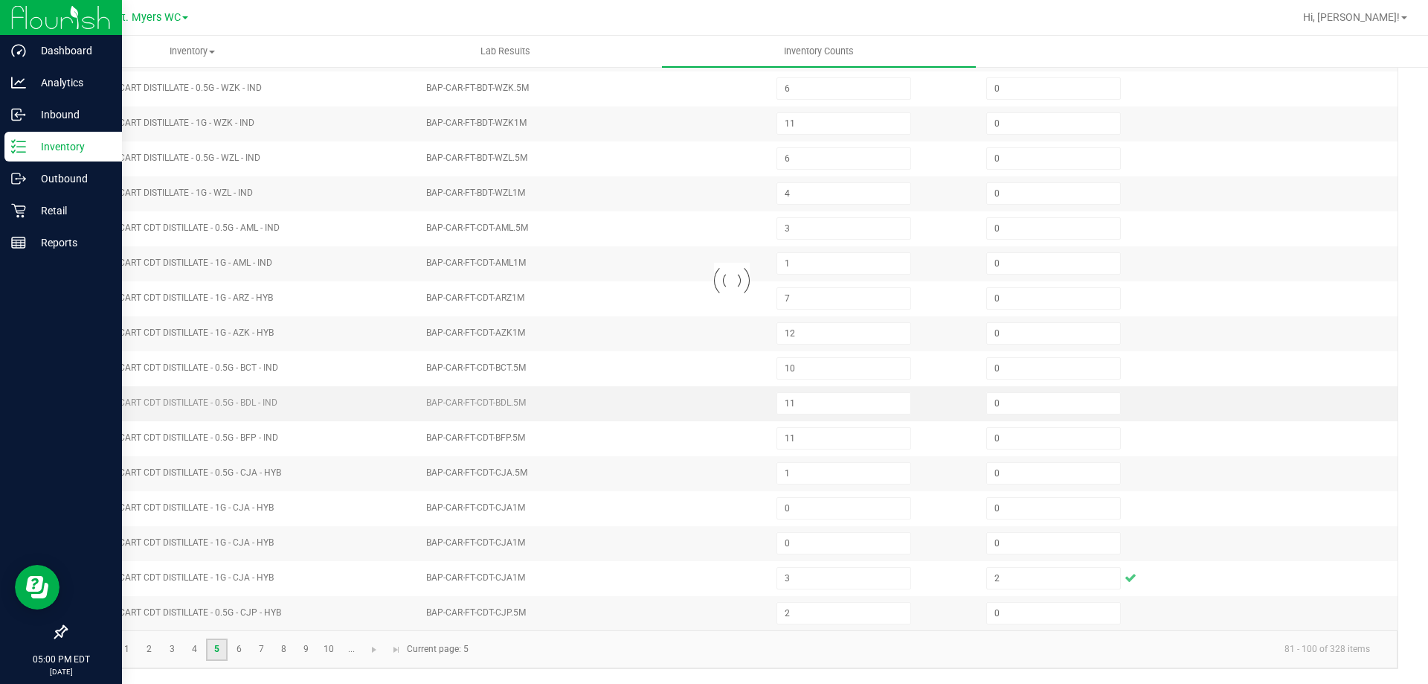
type input "1"
type input "0"
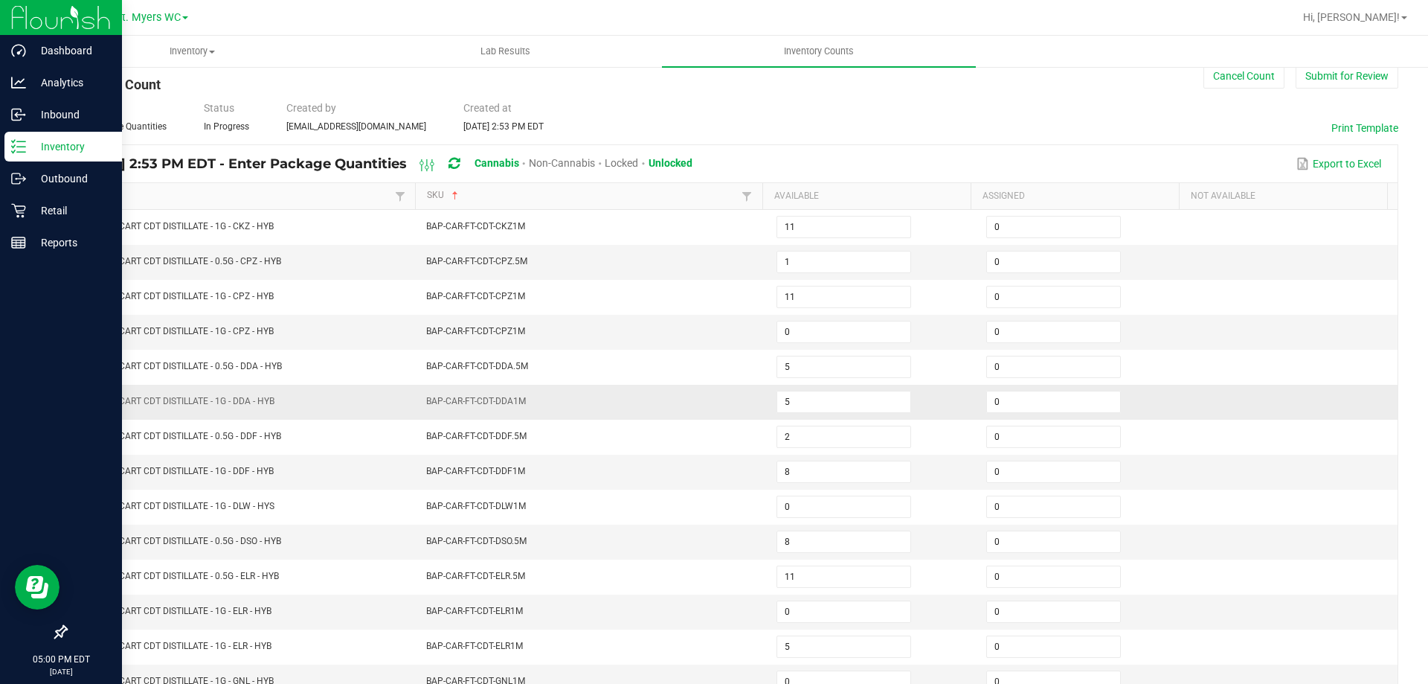
scroll to position [11, 0]
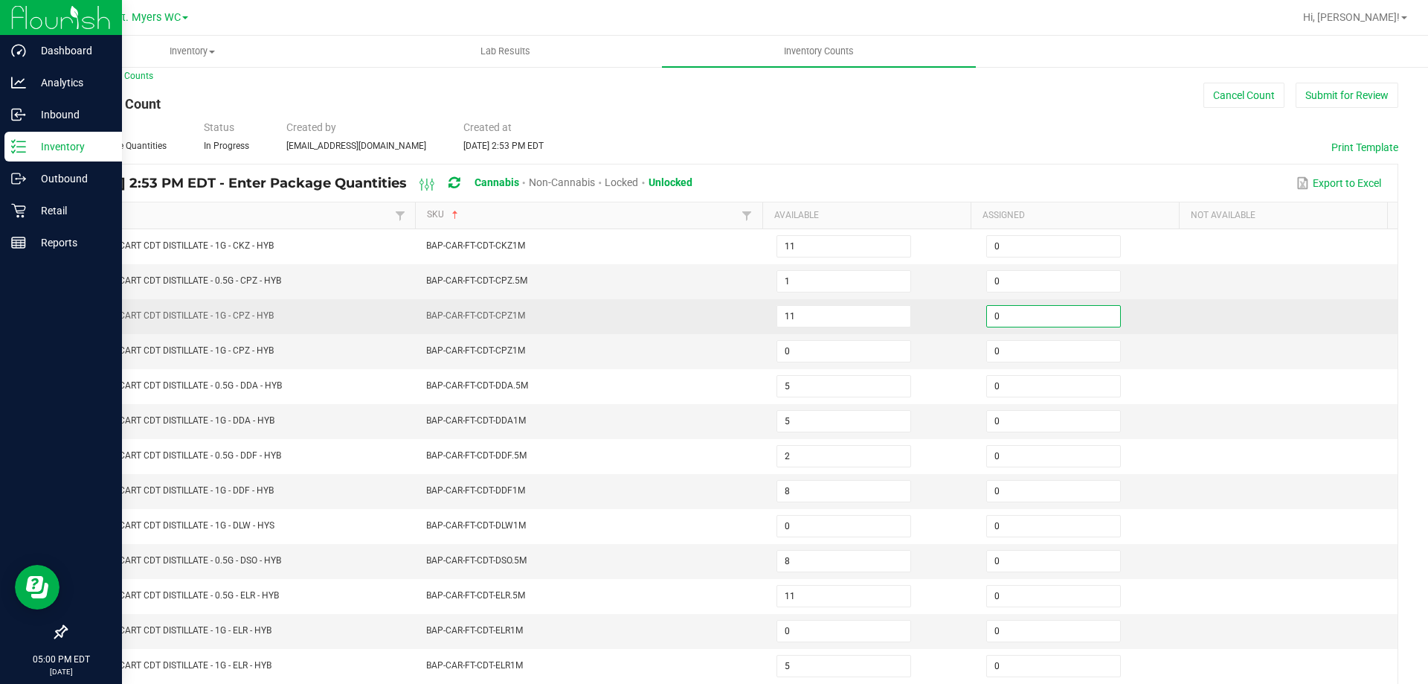
click at [994, 309] on input "0" at bounding box center [1053, 316] width 133 height 21
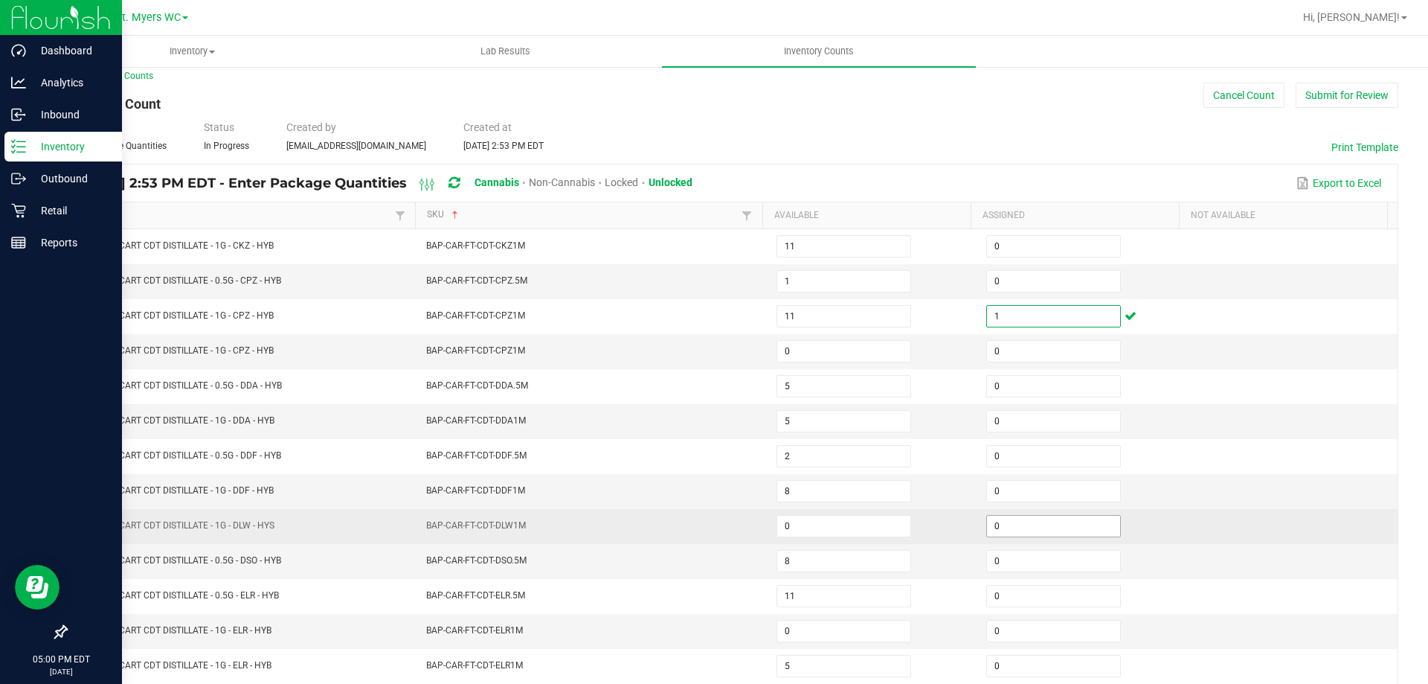
type input "1"
click at [1022, 517] on input "0" at bounding box center [1053, 526] width 133 height 21
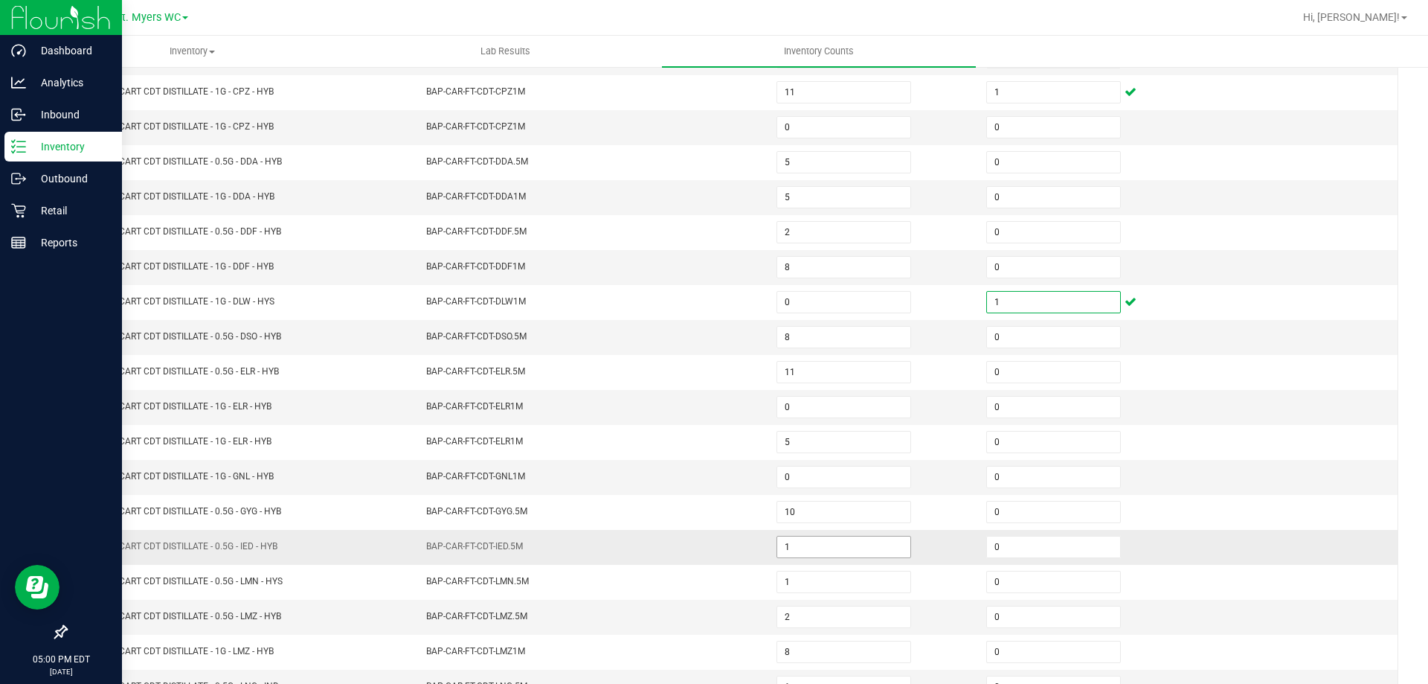
scroll to position [309, 0]
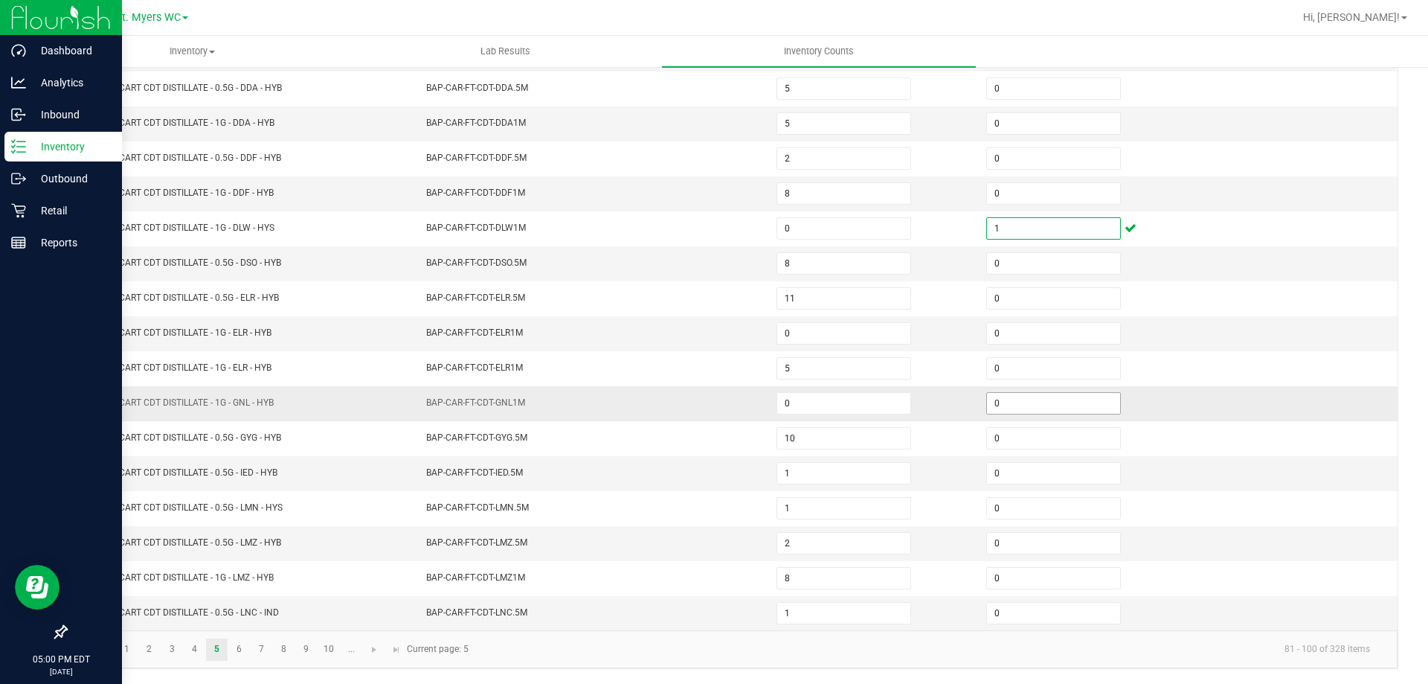
type input "1"
click at [1079, 405] on input "0" at bounding box center [1053, 403] width 133 height 21
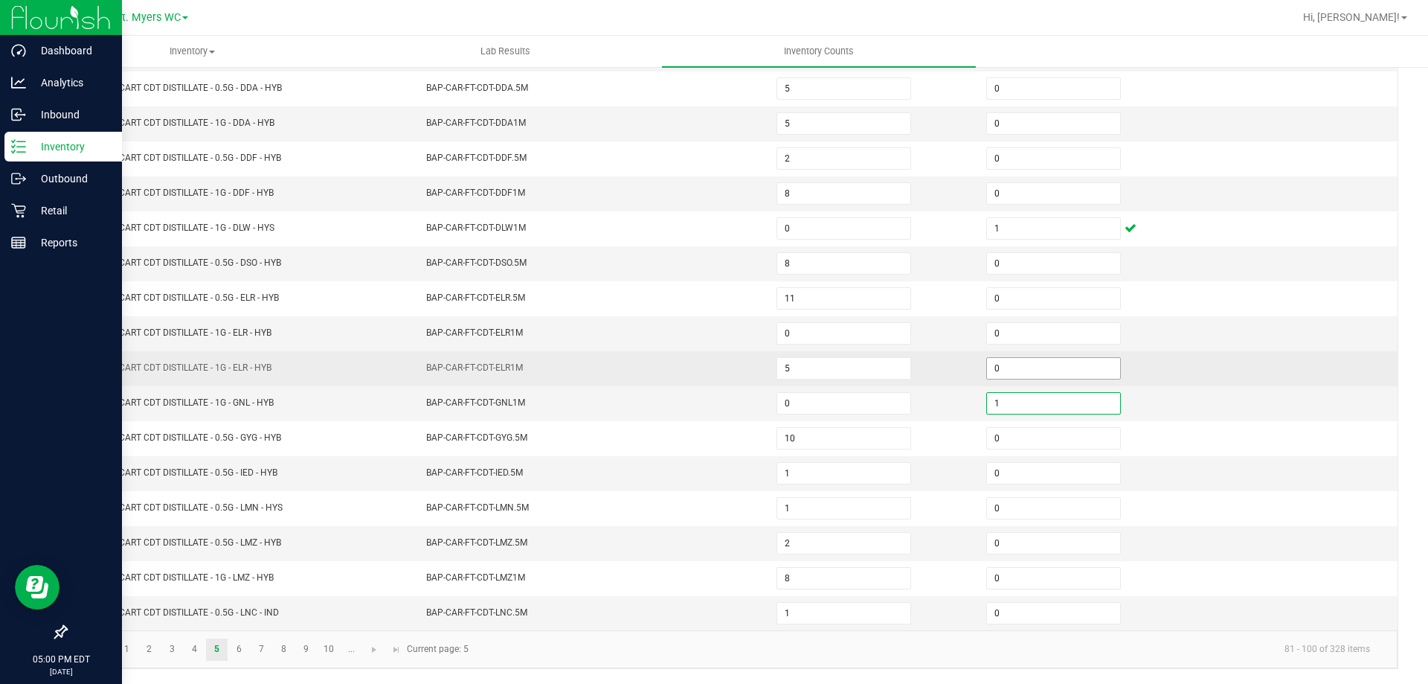
type input "1"
click at [1033, 362] on input "0" at bounding box center [1053, 368] width 133 height 21
type input "1"
click at [1136, 361] on td "1" at bounding box center [1083, 368] width 210 height 35
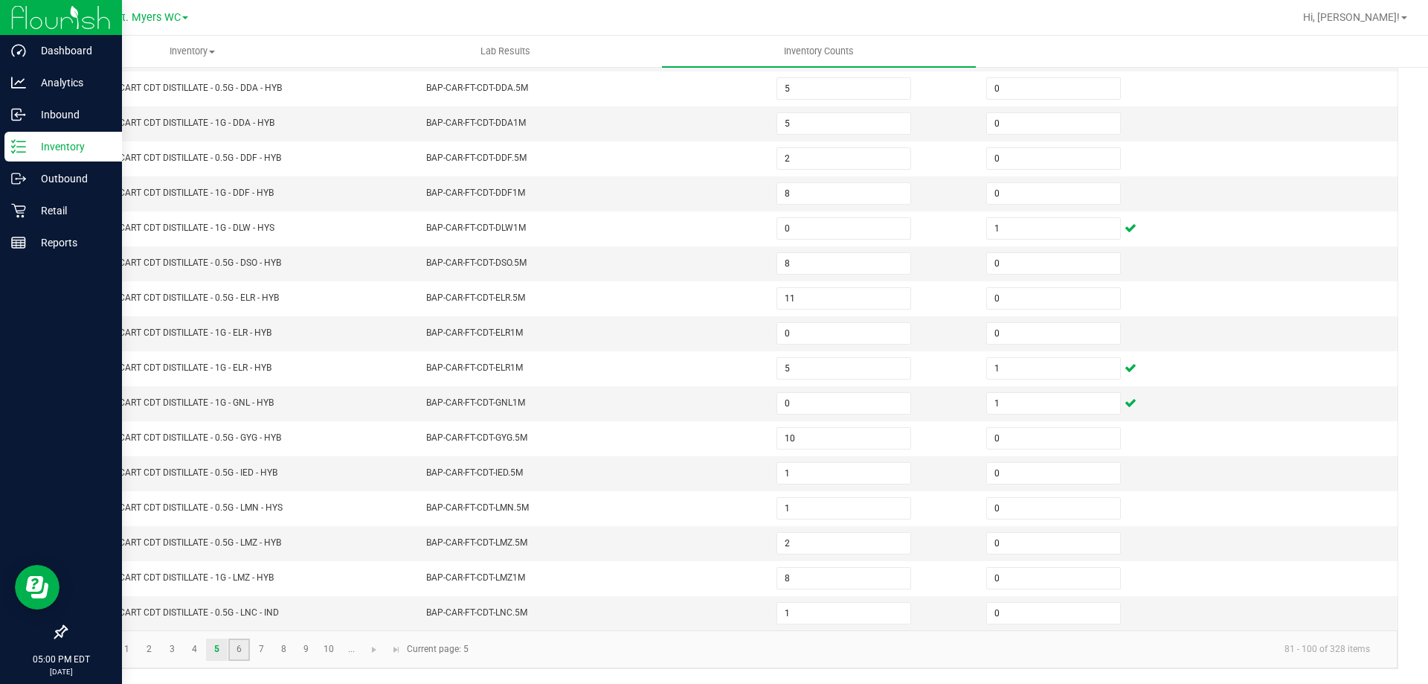
click at [229, 646] on link "6" at bounding box center [239, 649] width 22 height 22
type input "0"
type input "7"
type input "4"
type input "2"
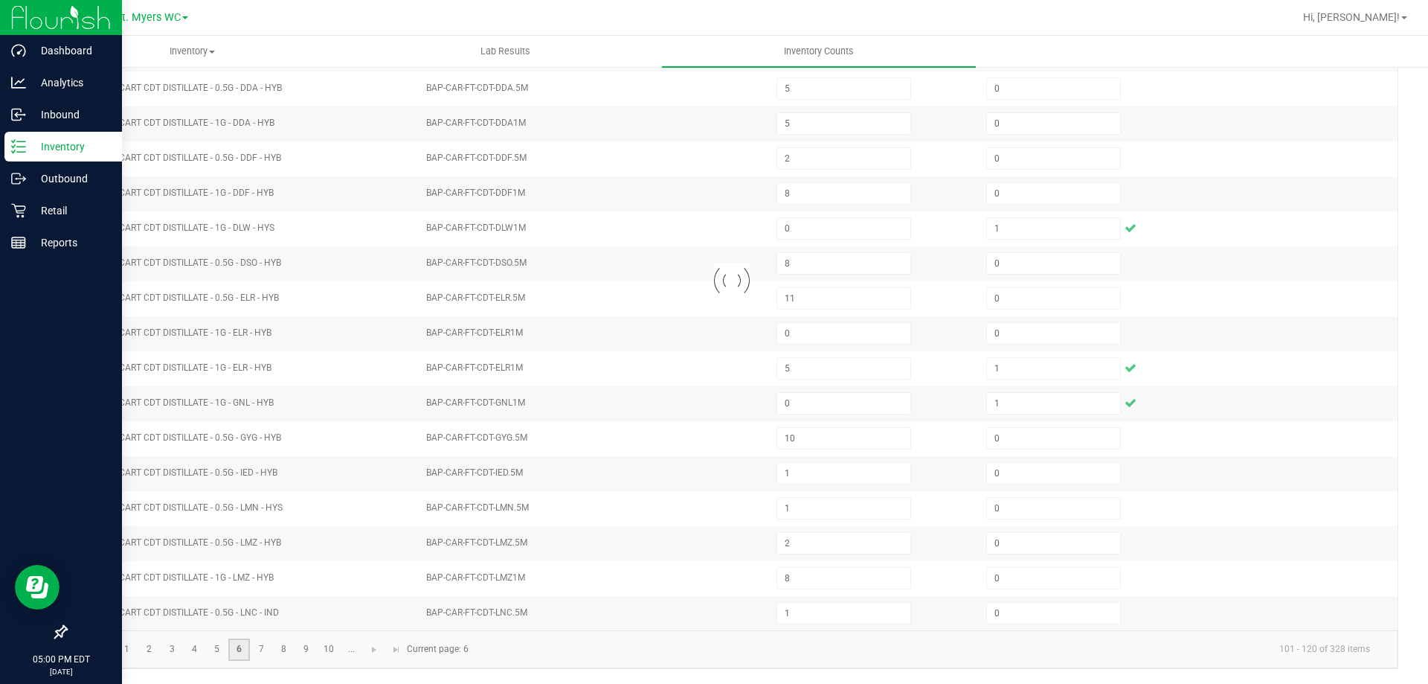
type input "2"
type input "1"
type input "3"
type input "4"
type input "2"
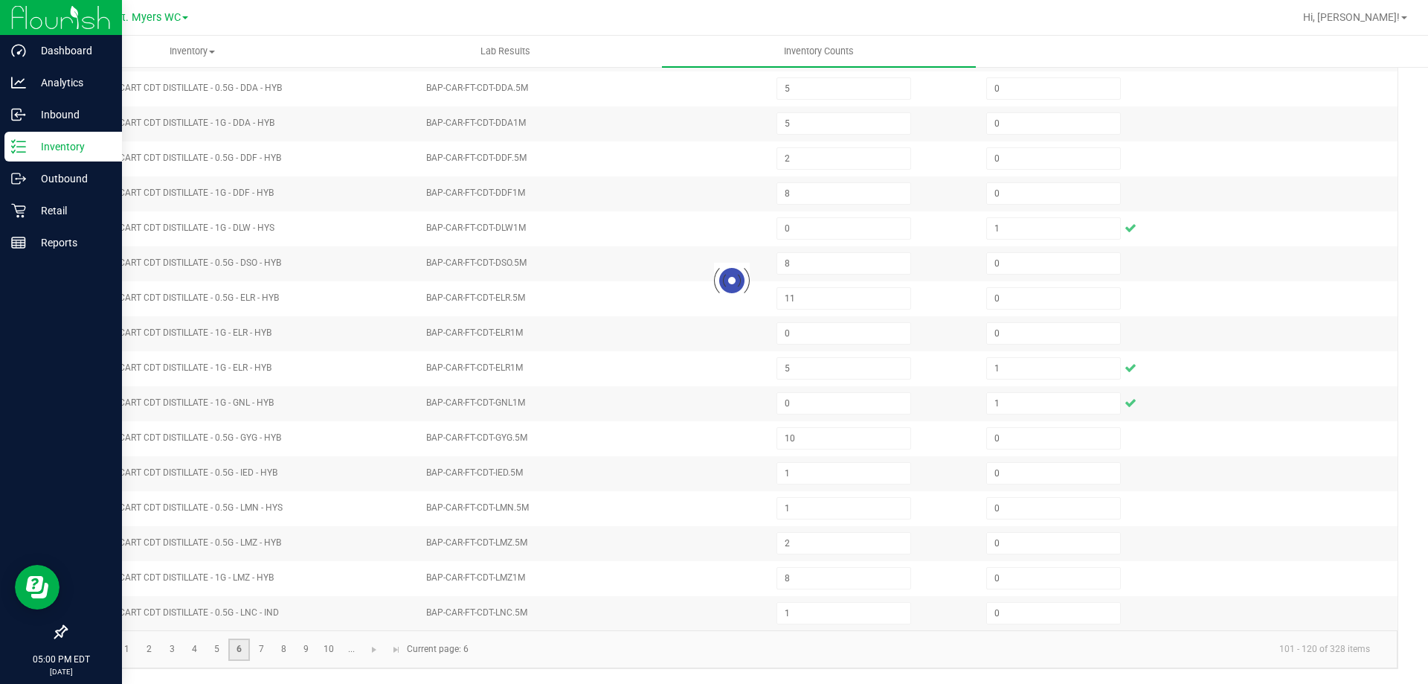
type input "0"
type input "8"
type input "4"
type input "7"
type input "1"
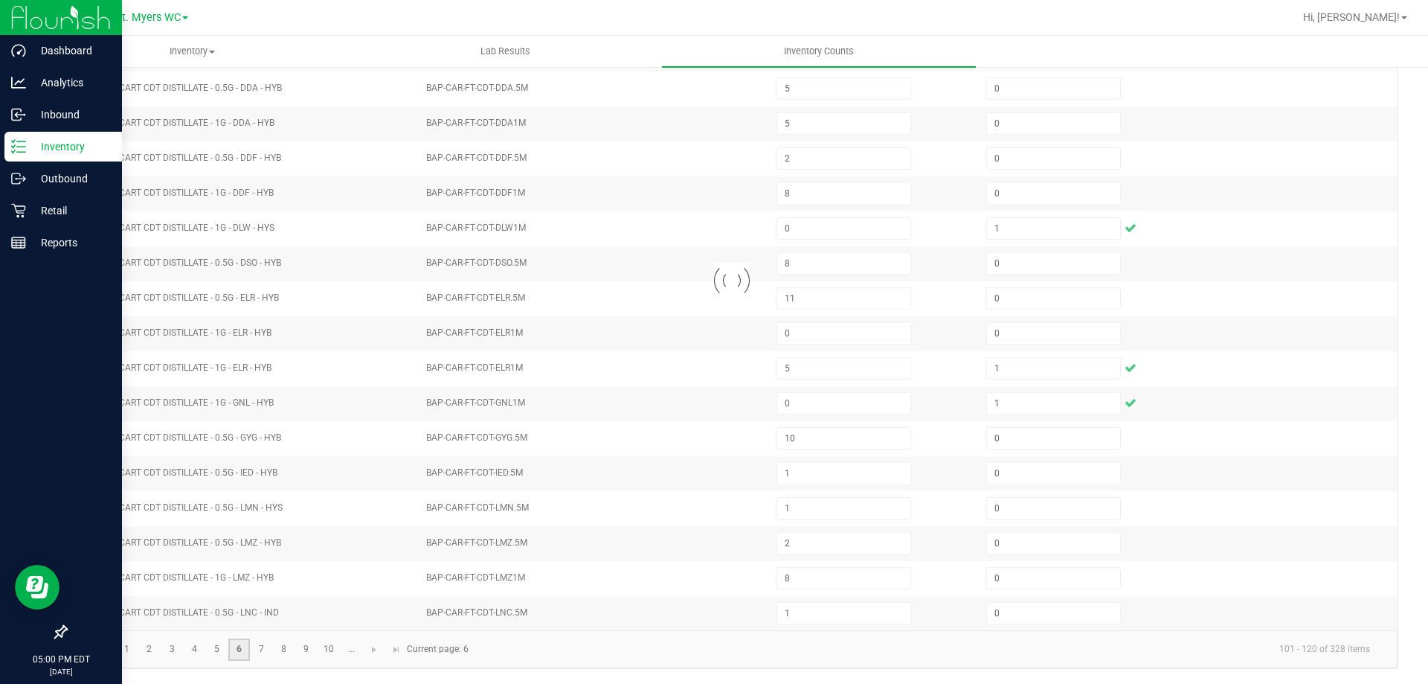
type input "19"
type input "6"
type input "0"
type input "18"
type input "20"
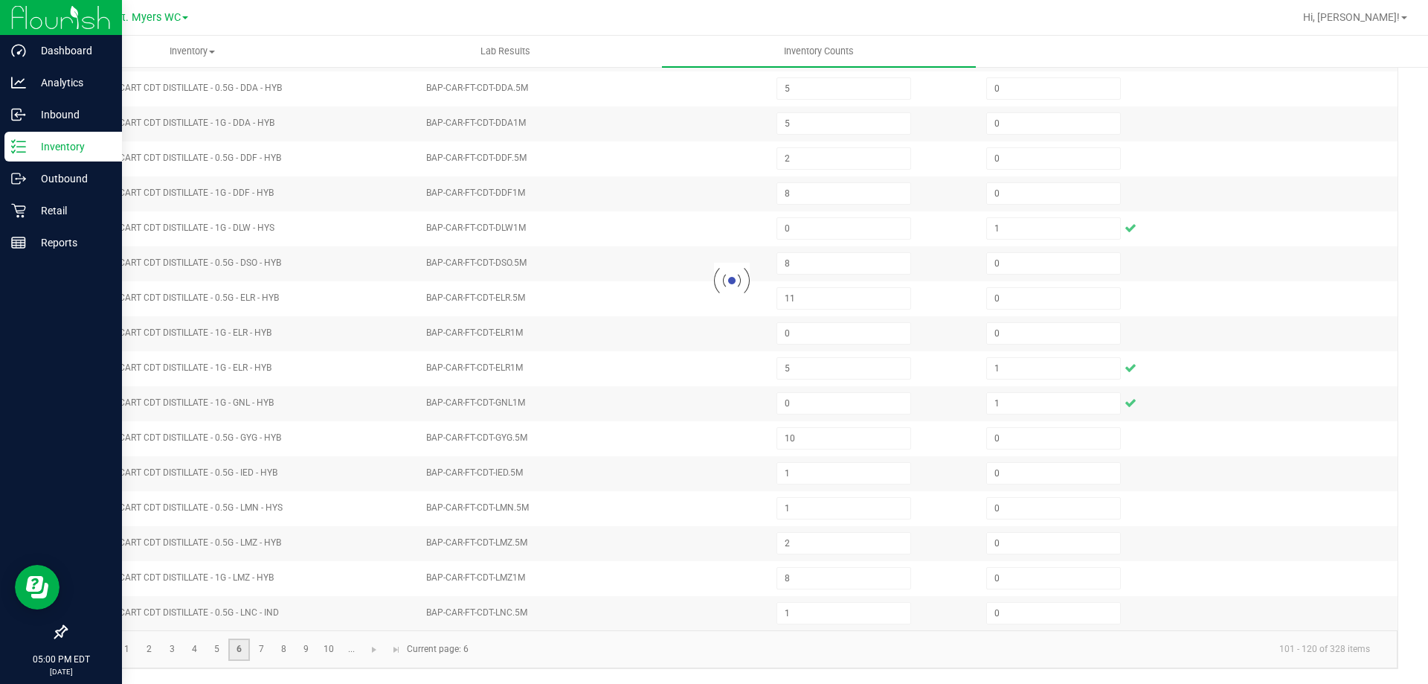
type input "0"
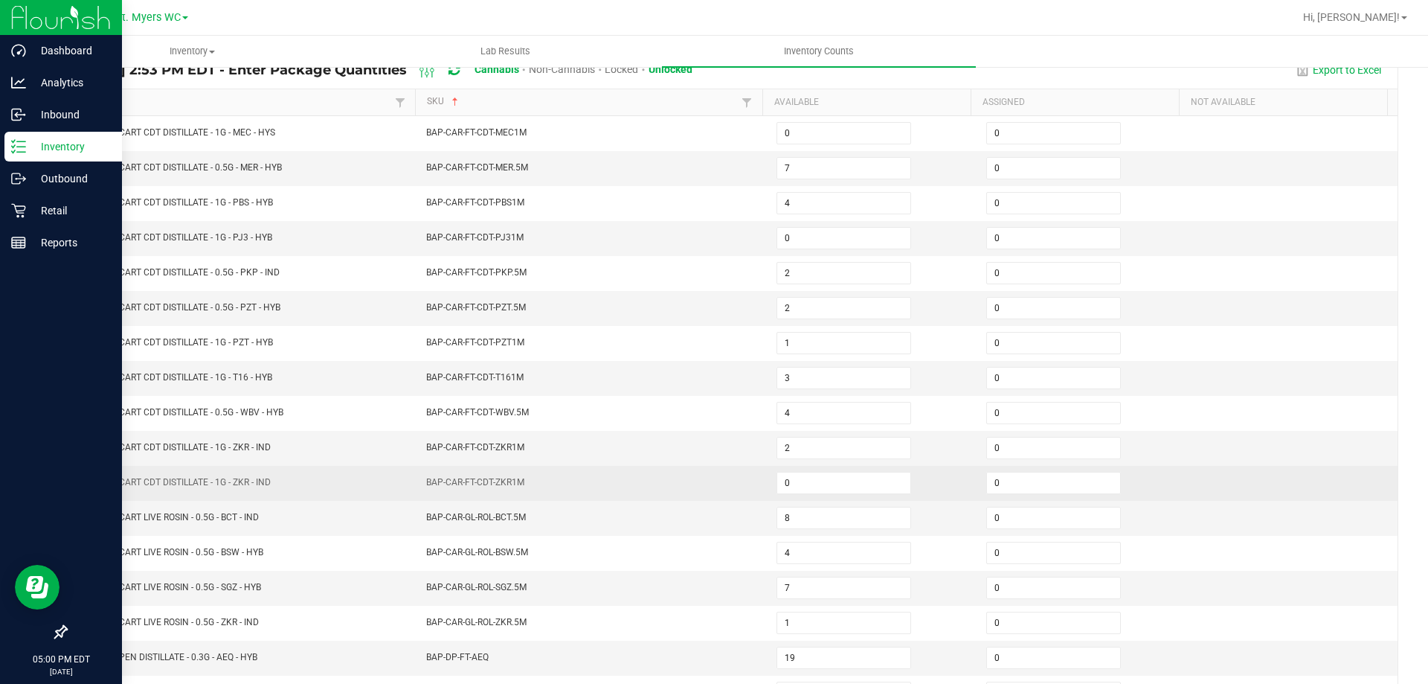
scroll to position [86, 0]
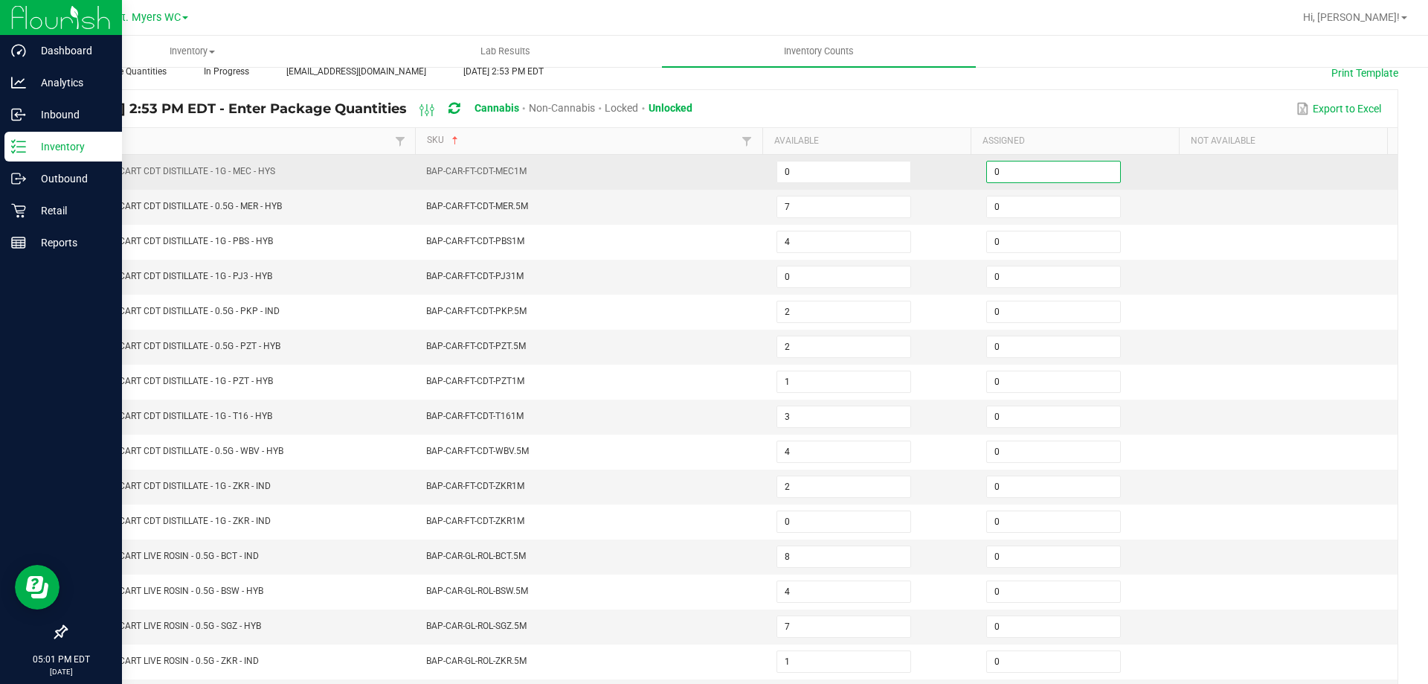
click at [1007, 180] on input "0" at bounding box center [1053, 171] width 133 height 21
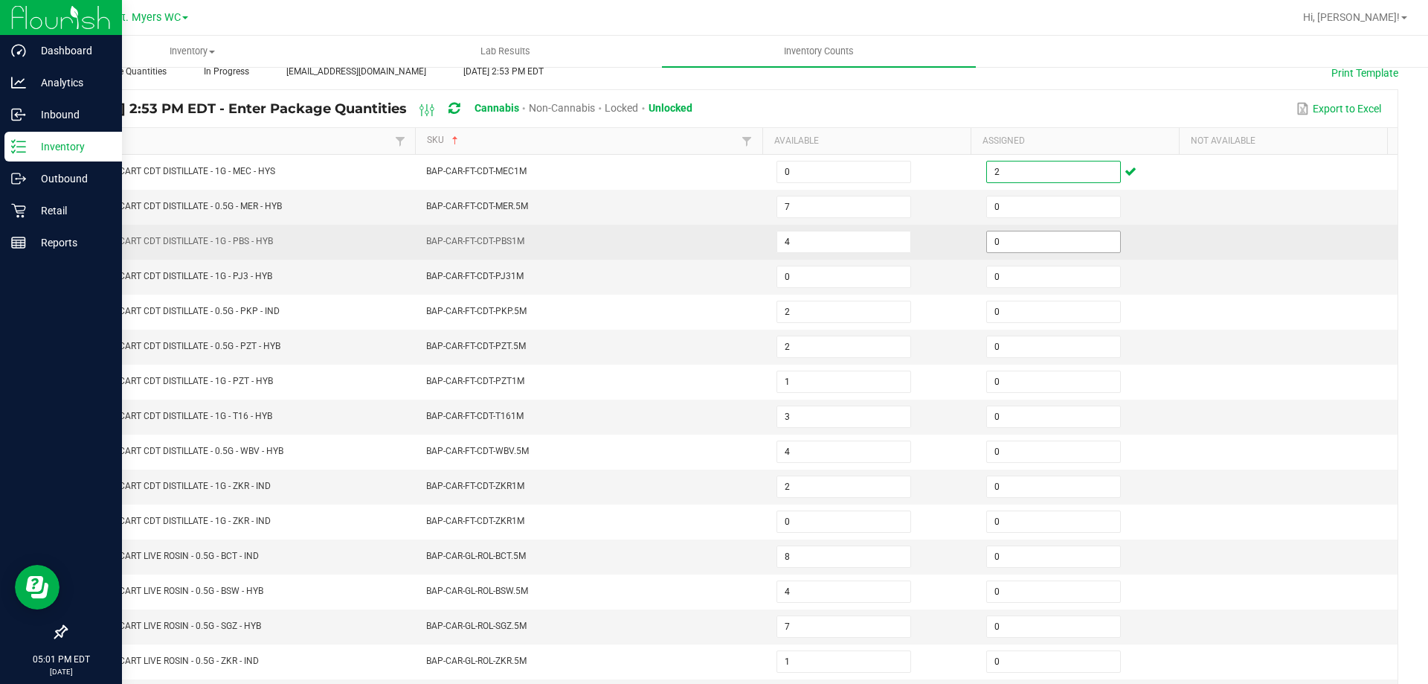
type input "2"
click at [1023, 248] on input "0" at bounding box center [1053, 241] width 133 height 21
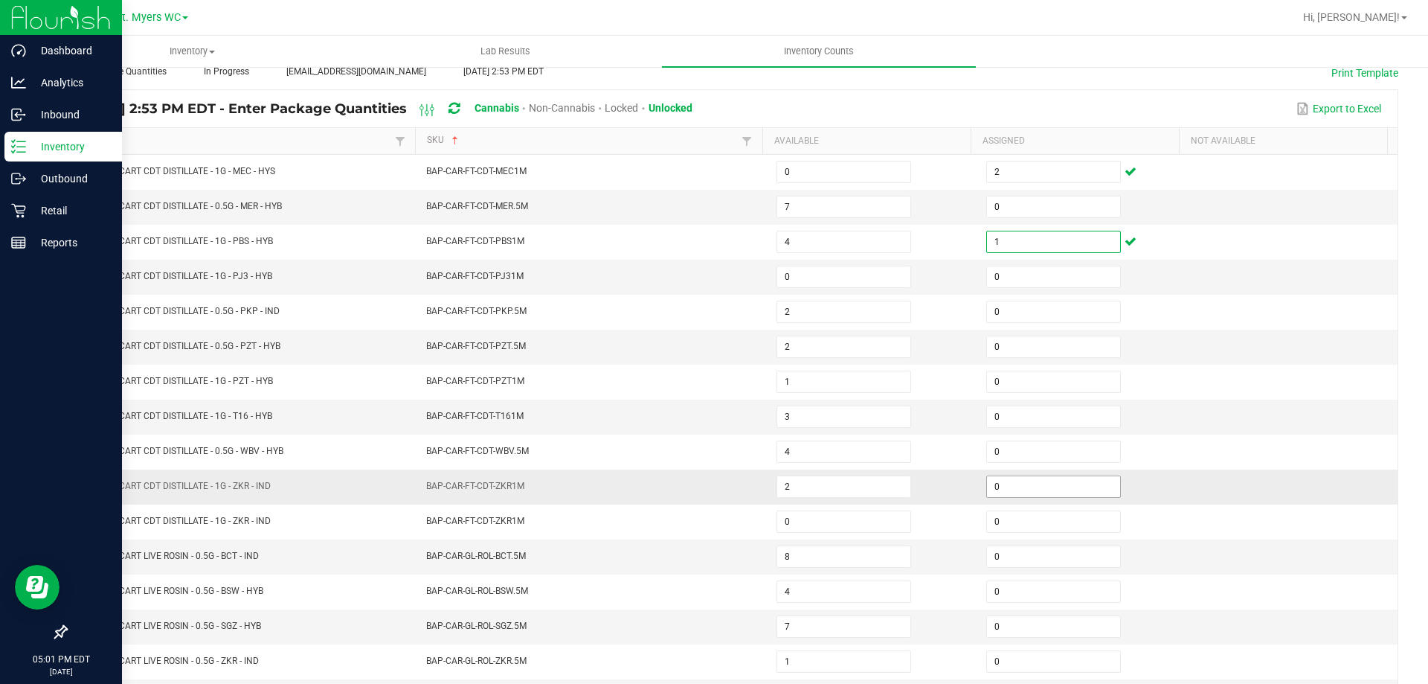
type input "1"
click at [1011, 484] on input "0" at bounding box center [1053, 486] width 133 height 21
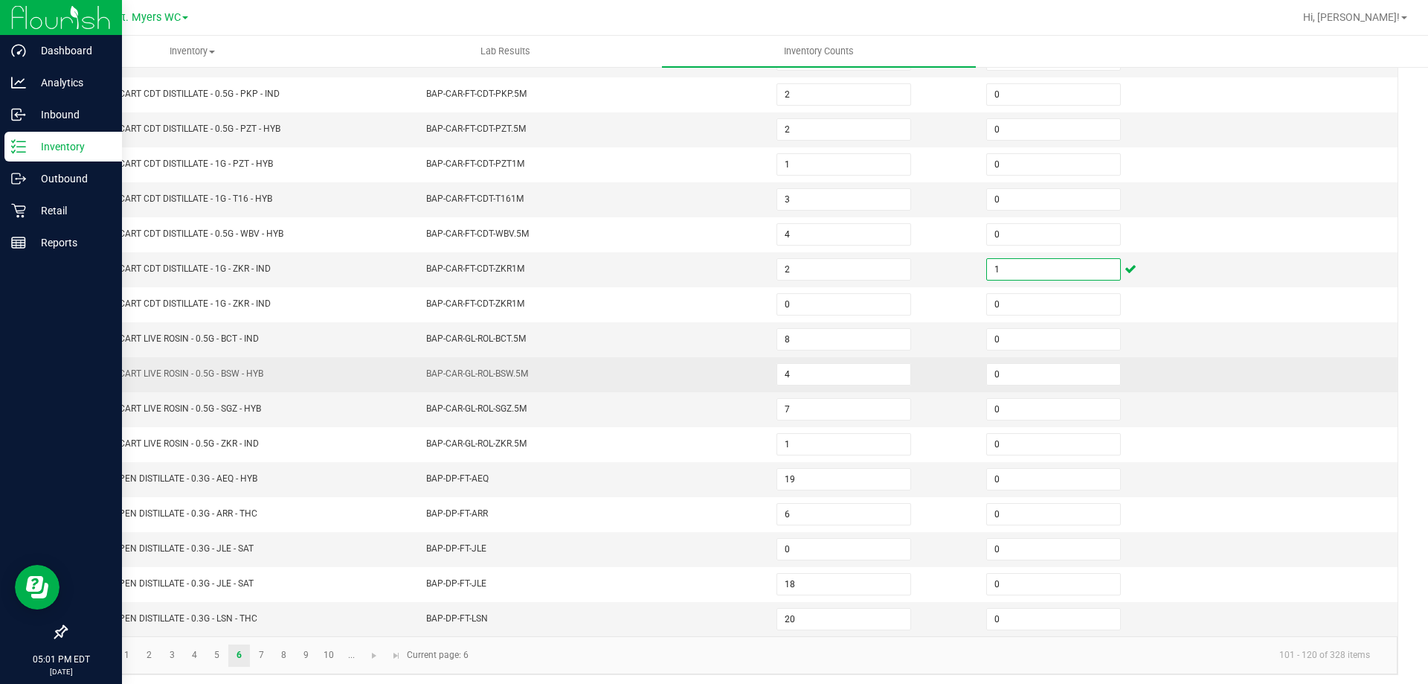
scroll to position [309, 0]
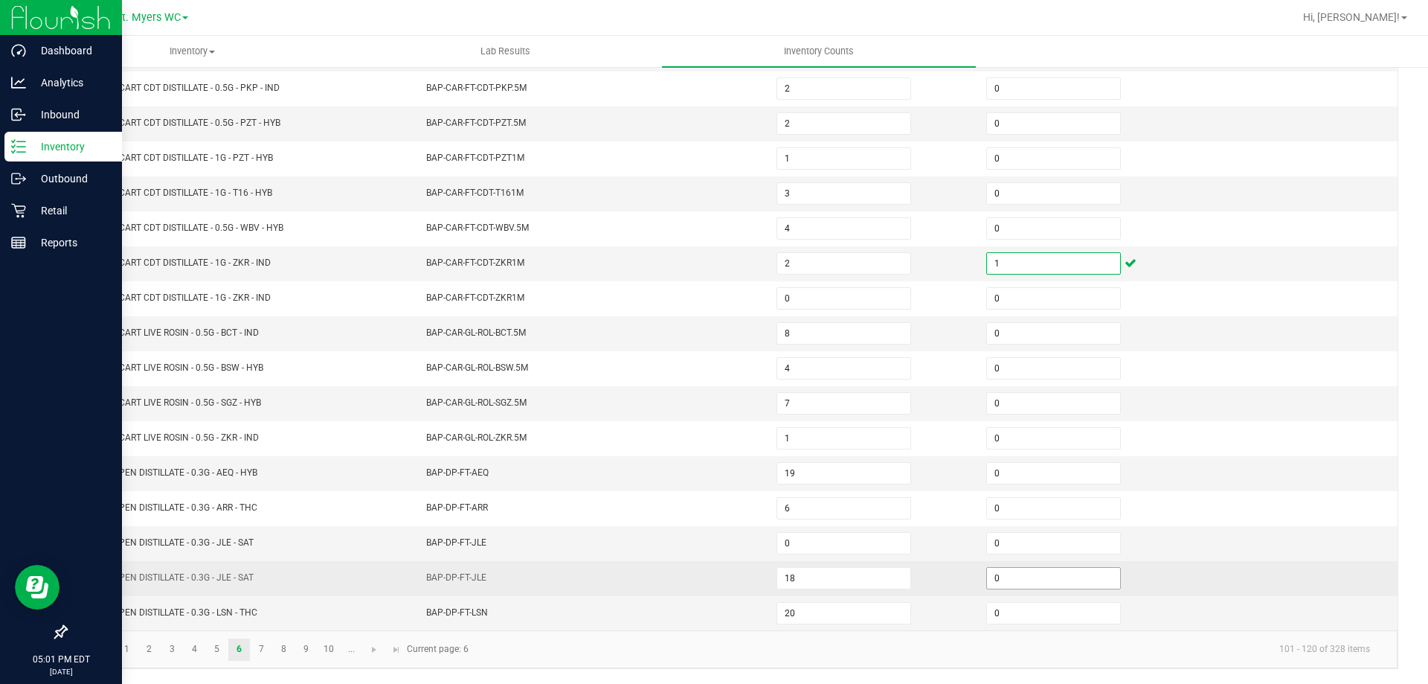
type input "1"
click at [1022, 575] on input "0" at bounding box center [1053, 578] width 133 height 21
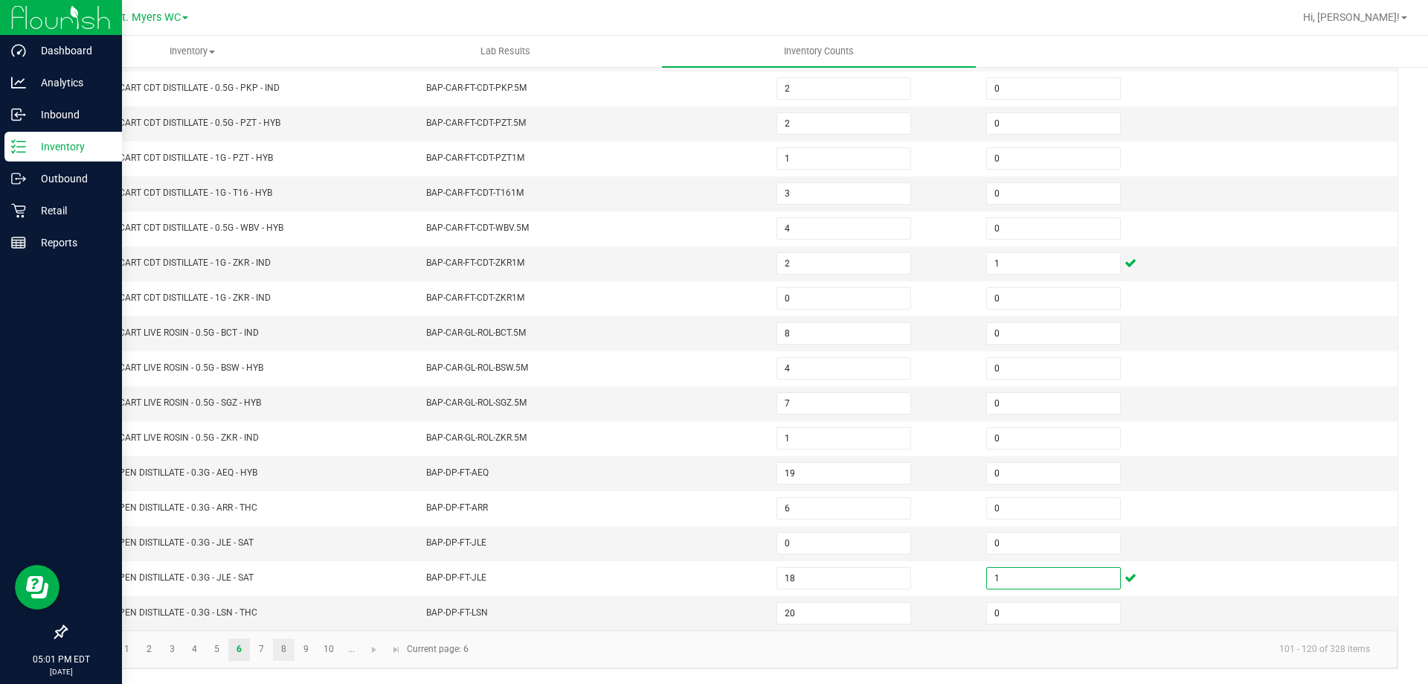
type input "1"
click at [280, 647] on link "8" at bounding box center [284, 649] width 22 height 22
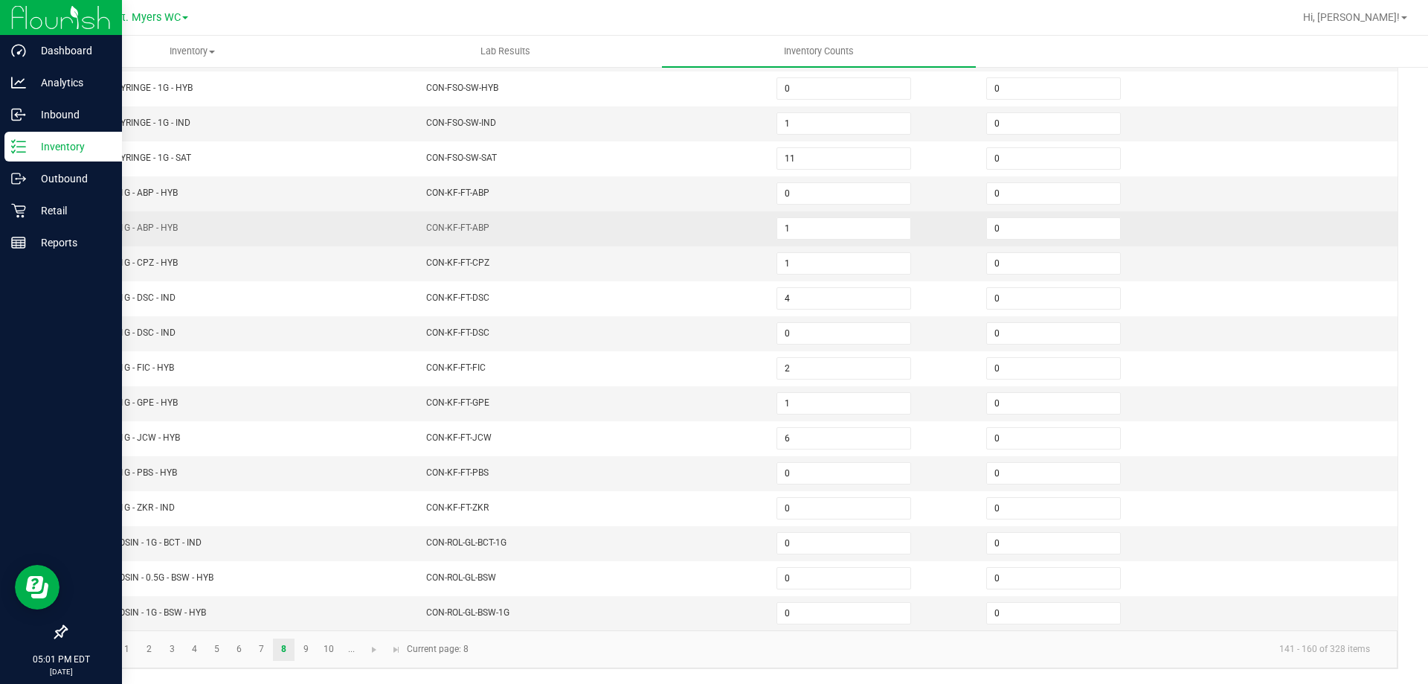
click at [1004, 240] on td "0" at bounding box center [1083, 228] width 210 height 35
click at [1012, 235] on input "0" at bounding box center [1053, 228] width 133 height 21
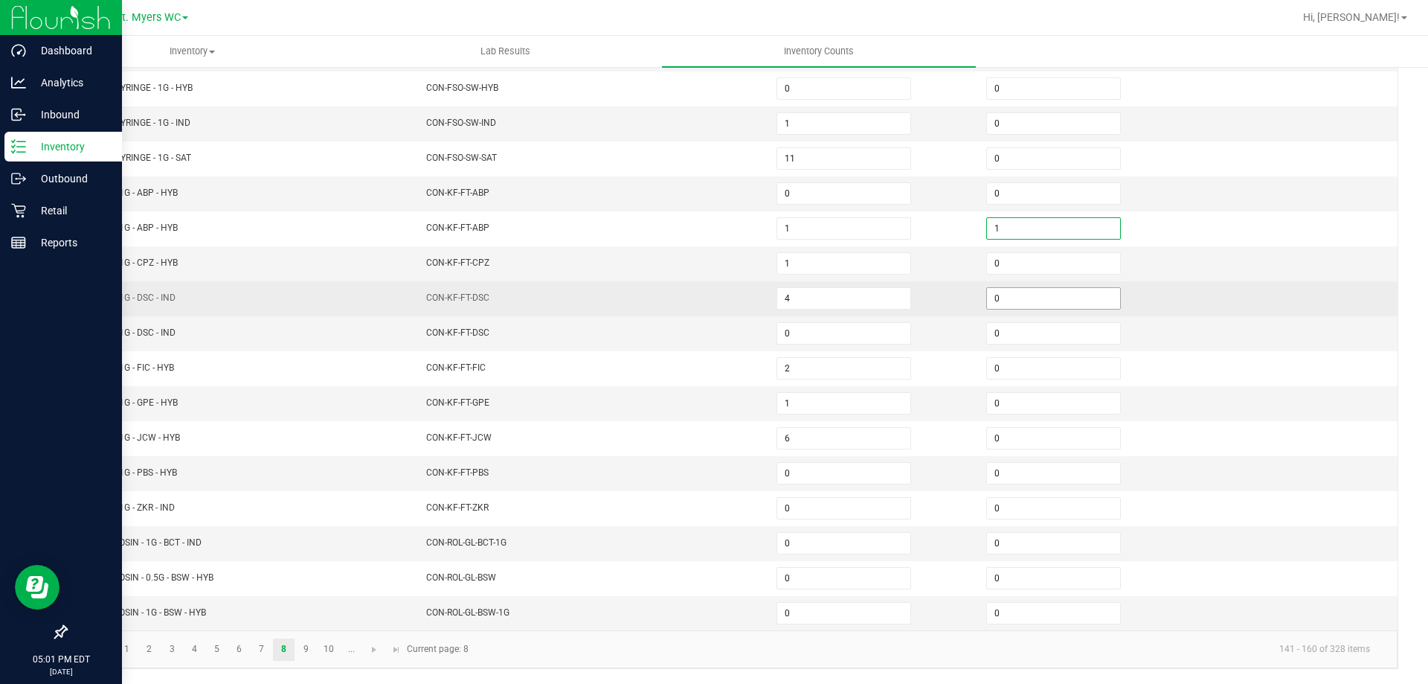
click at [1004, 296] on input "0" at bounding box center [1053, 298] width 133 height 21
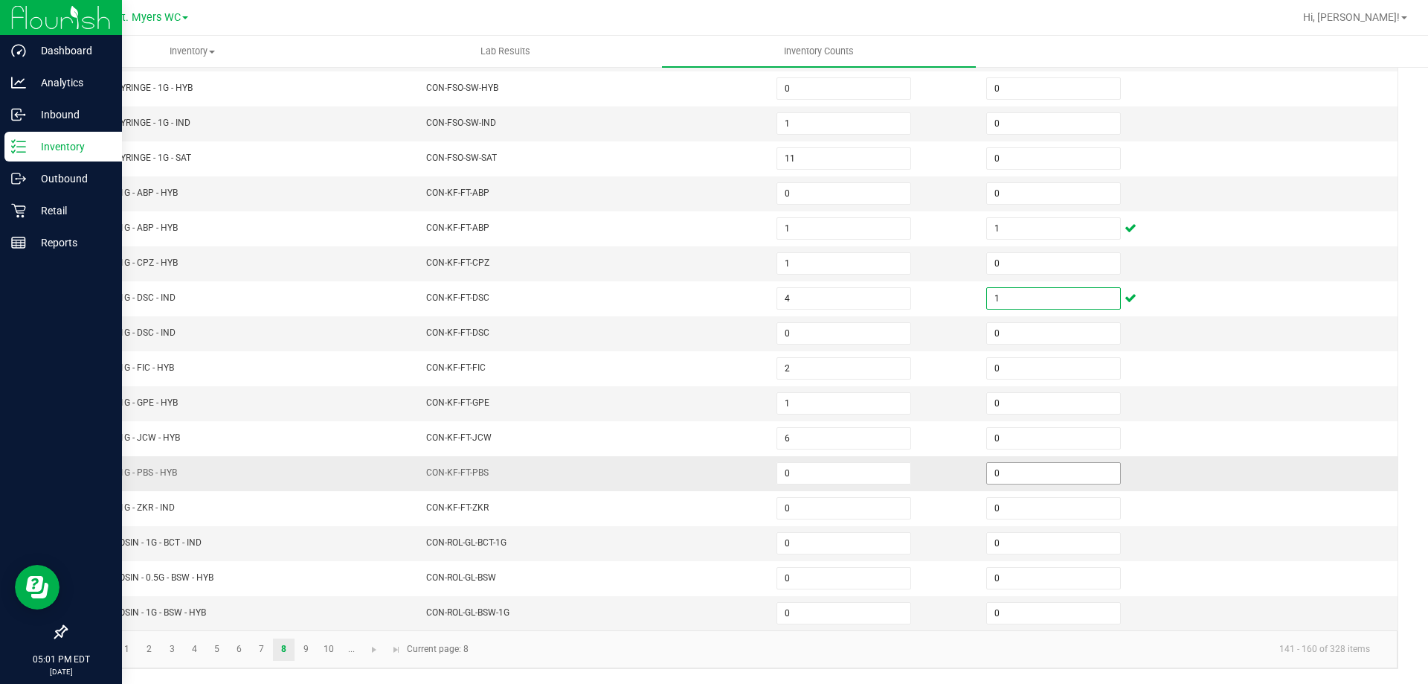
click at [994, 480] on input "0" at bounding box center [1053, 473] width 133 height 21
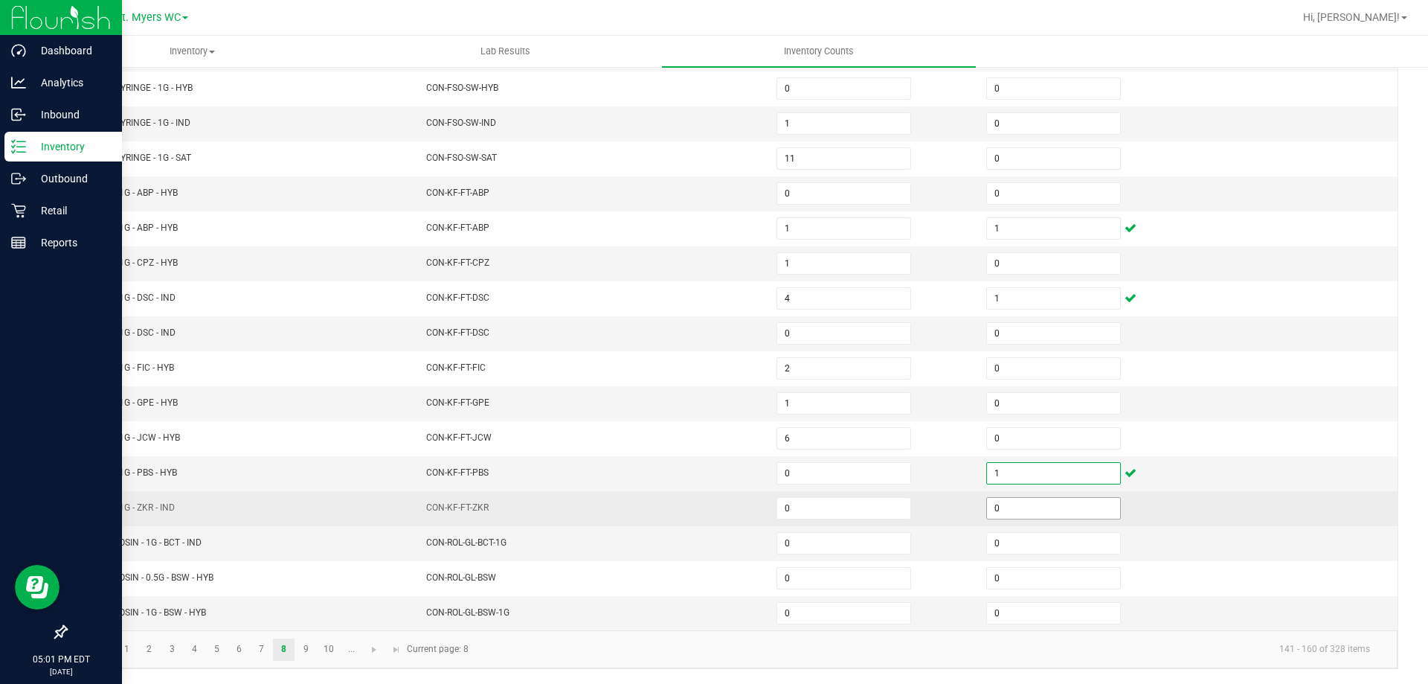
click at [1007, 510] on input "0" at bounding box center [1053, 508] width 133 height 21
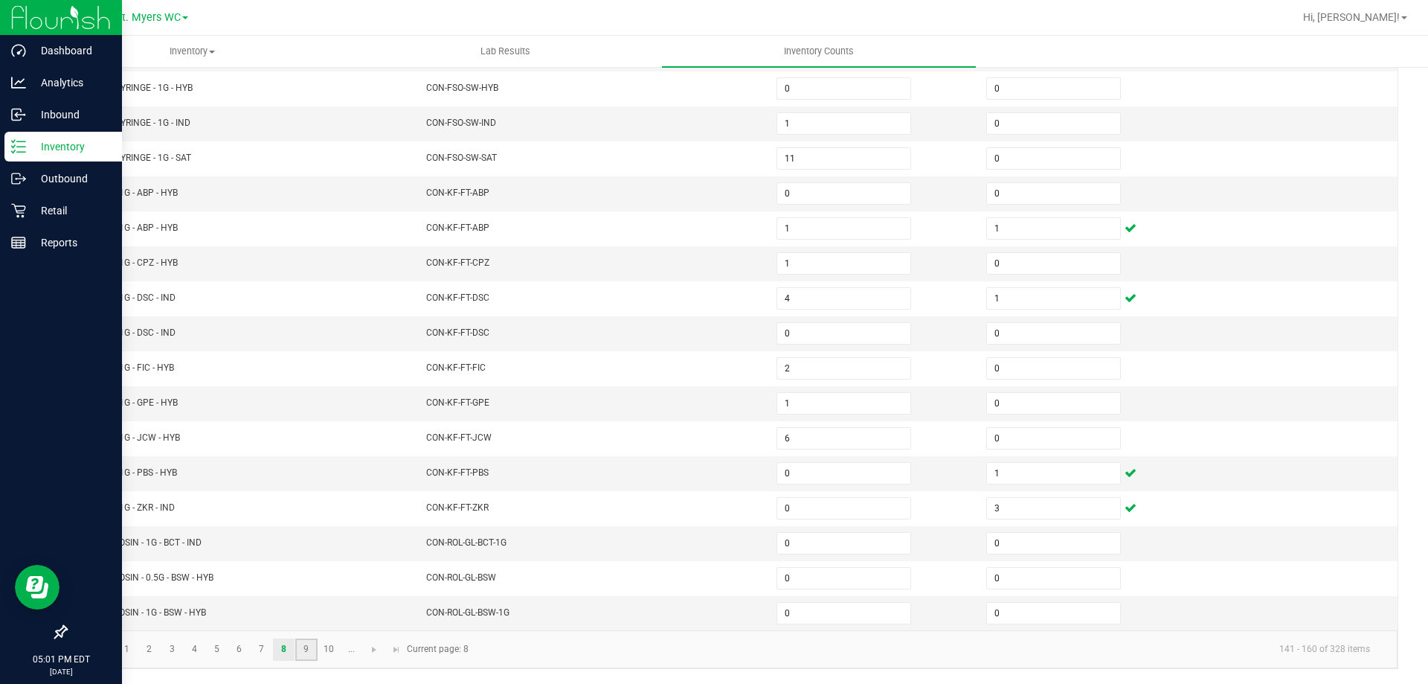
click at [309, 648] on link "9" at bounding box center [306, 649] width 22 height 22
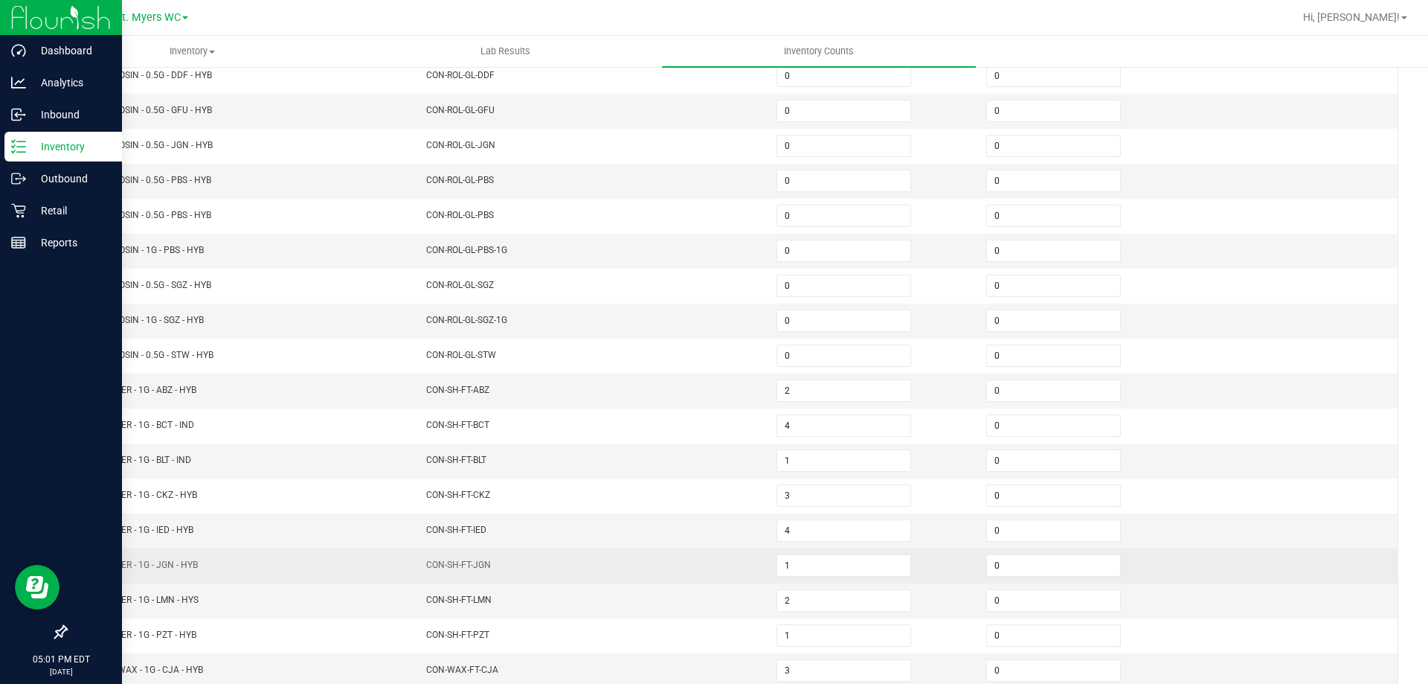
scroll to position [160, 0]
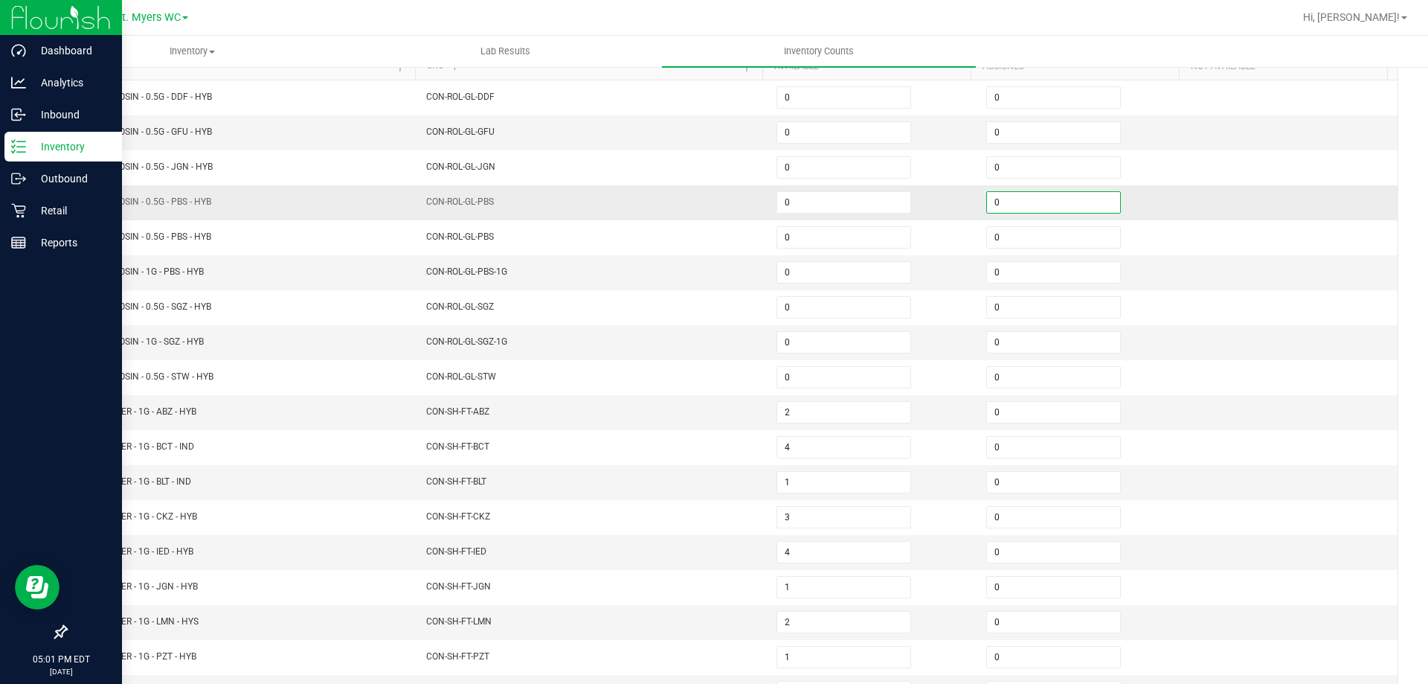
click at [1038, 207] on input "0" at bounding box center [1053, 202] width 133 height 21
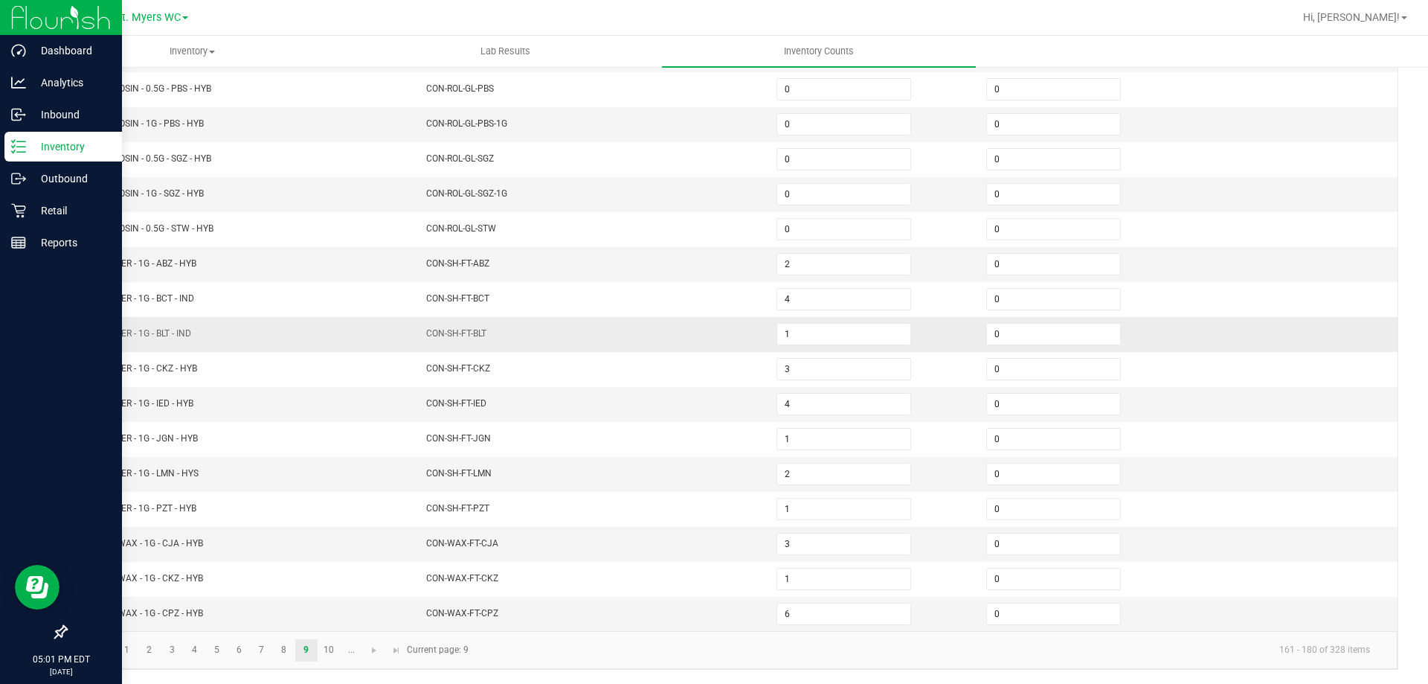
scroll to position [309, 0]
click at [326, 647] on link "10" at bounding box center [329, 649] width 22 height 22
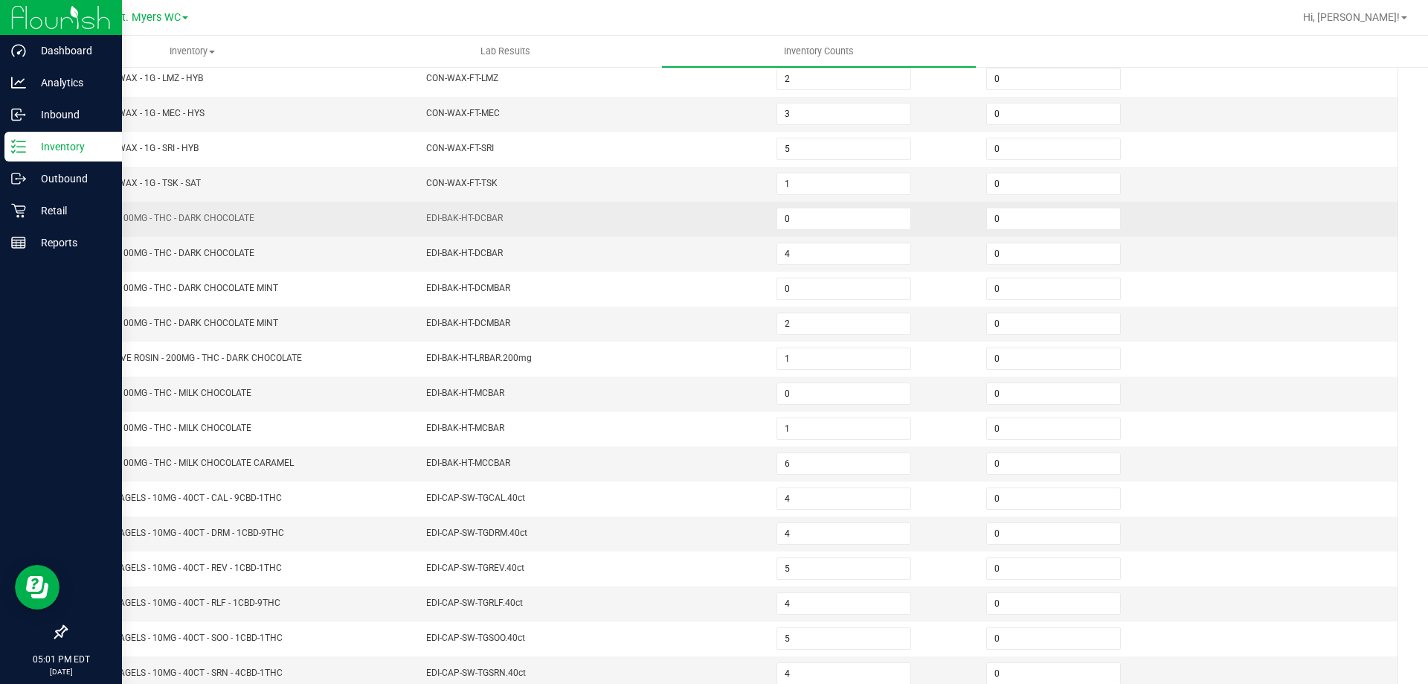
scroll to position [160, 0]
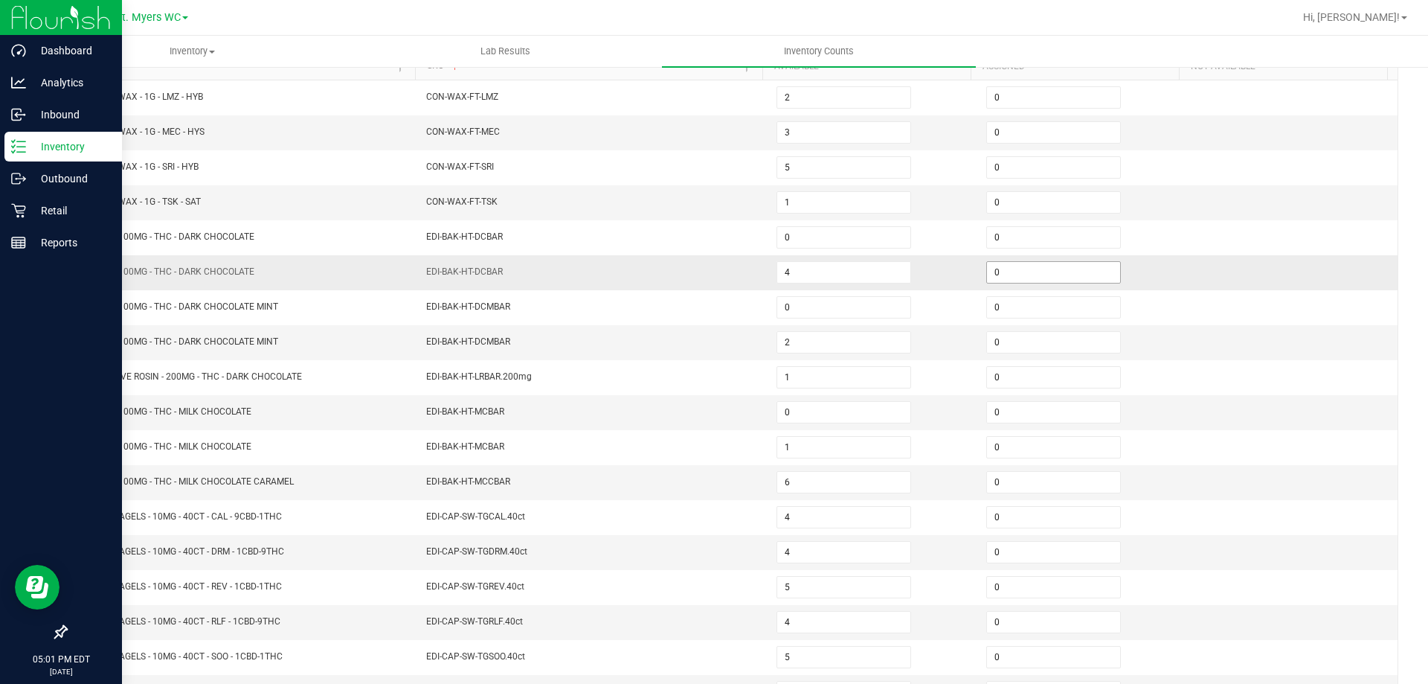
click at [1038, 269] on input "0" at bounding box center [1053, 272] width 133 height 21
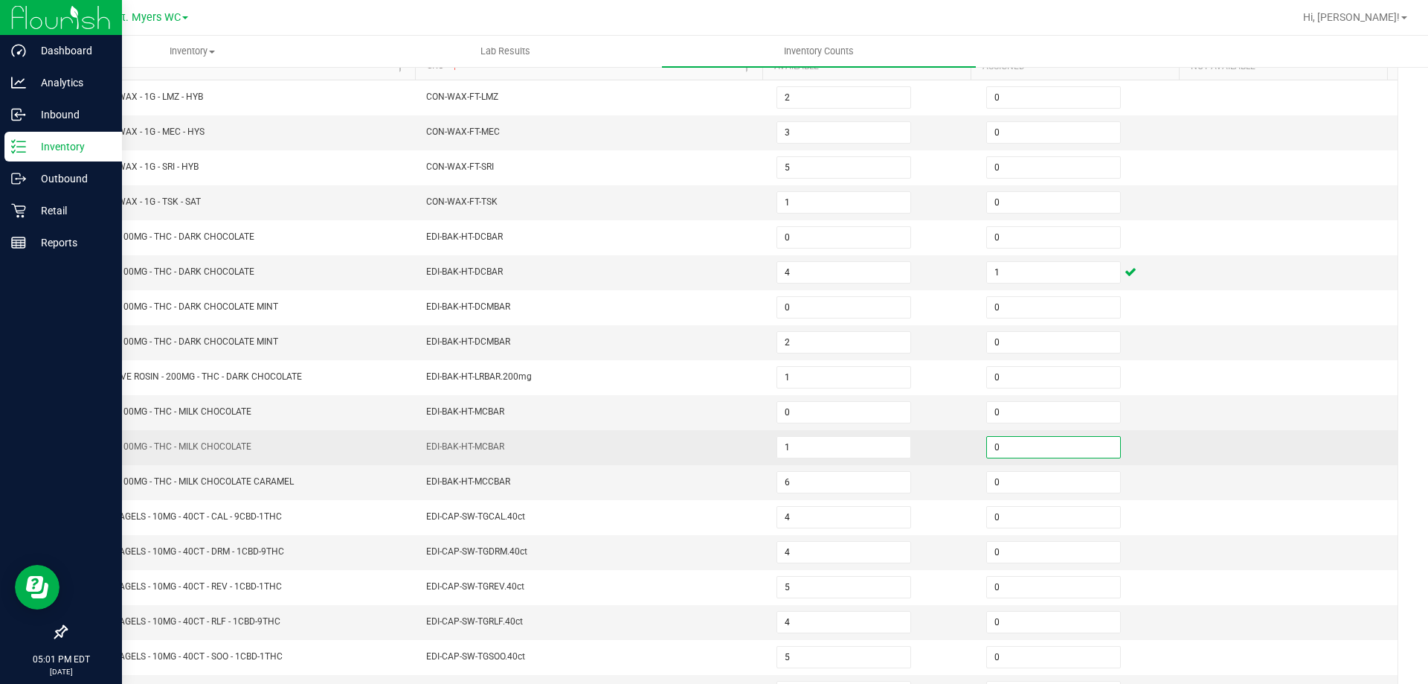
click at [1021, 440] on input "0" at bounding box center [1053, 447] width 133 height 21
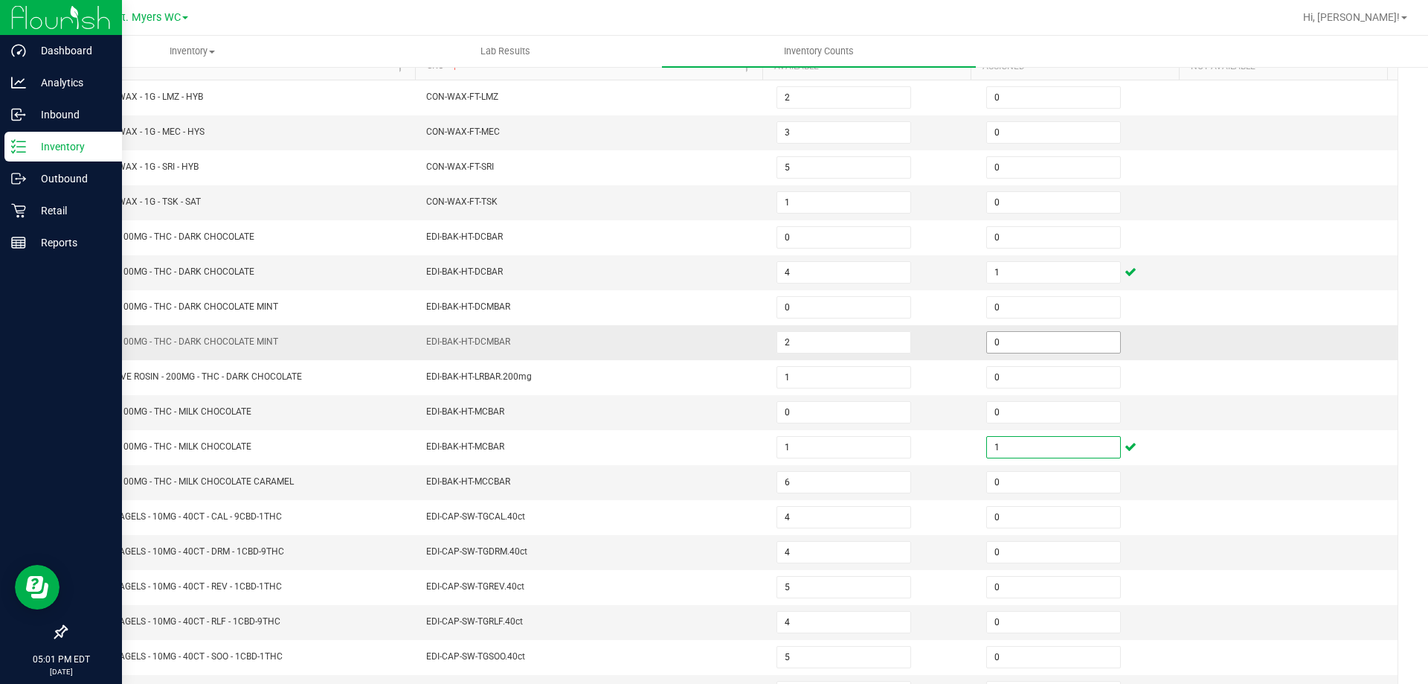
click at [1049, 336] on input "0" at bounding box center [1053, 342] width 133 height 21
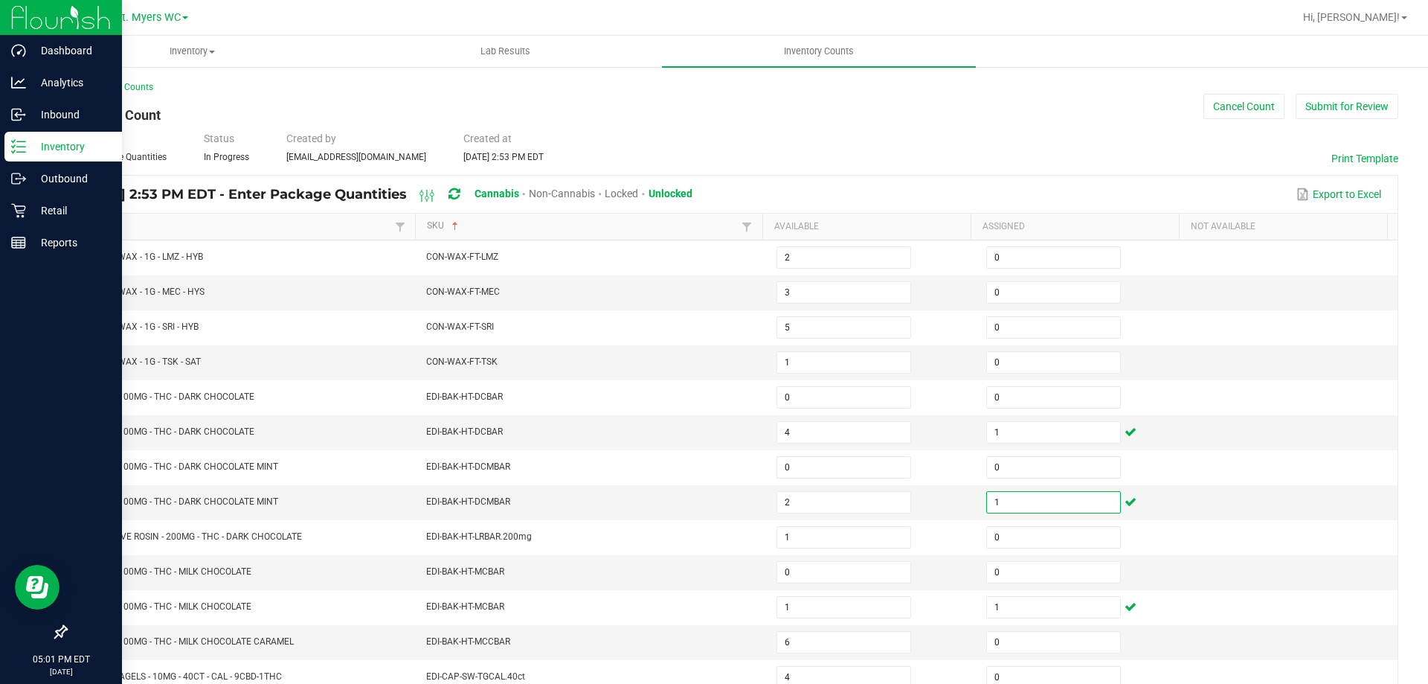
scroll to position [309, 0]
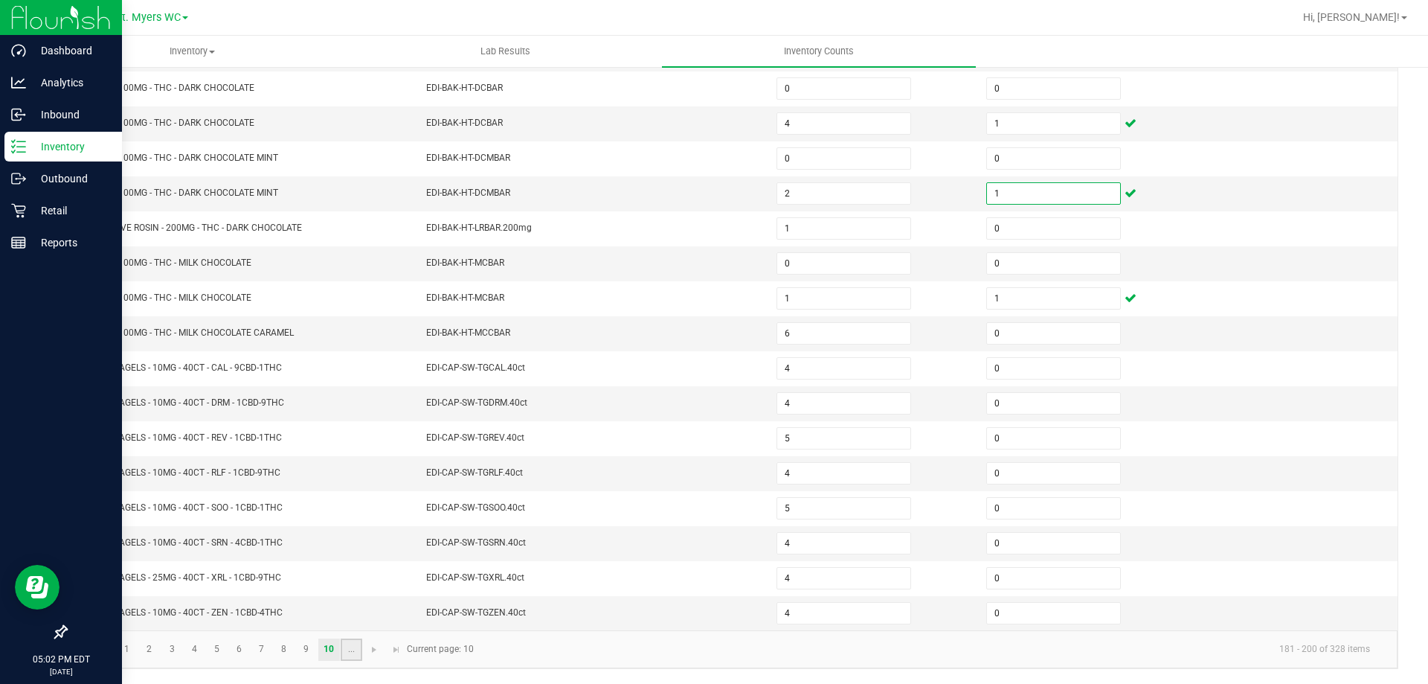
click at [342, 646] on link "..." at bounding box center [352, 649] width 22 height 22
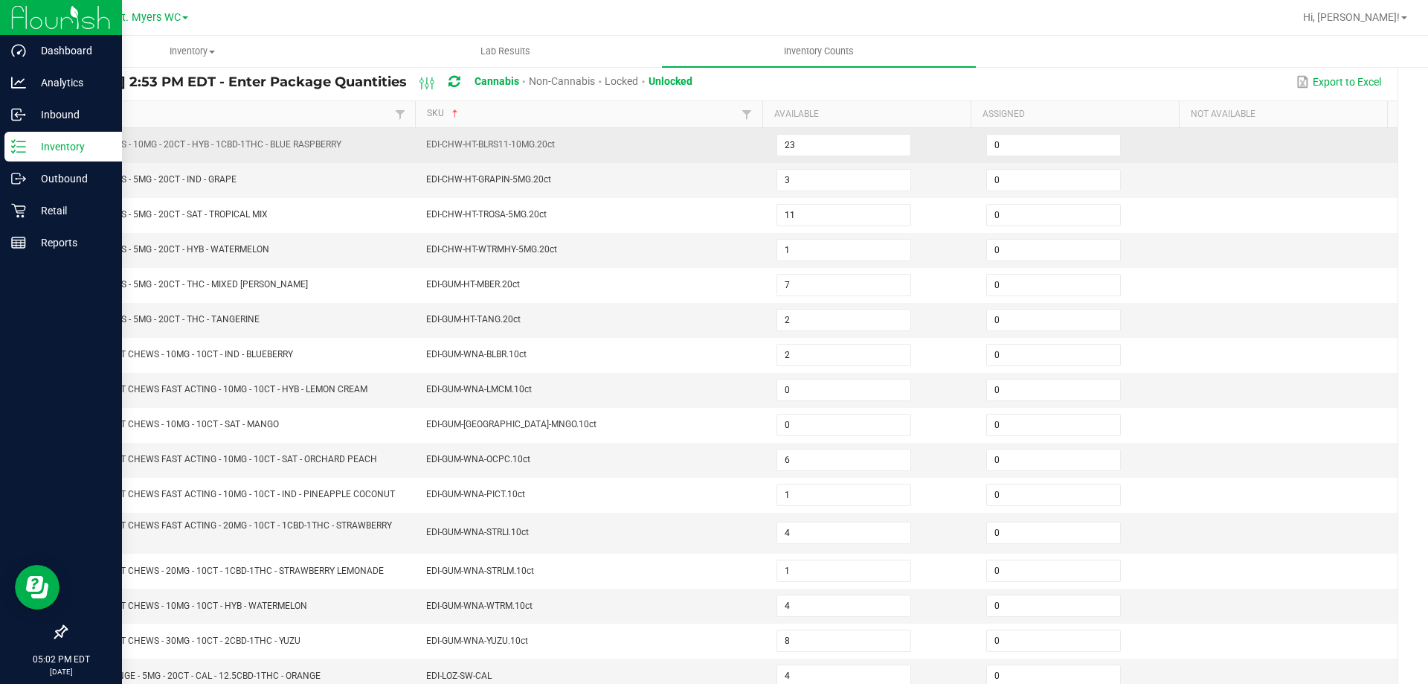
scroll to position [86, 0]
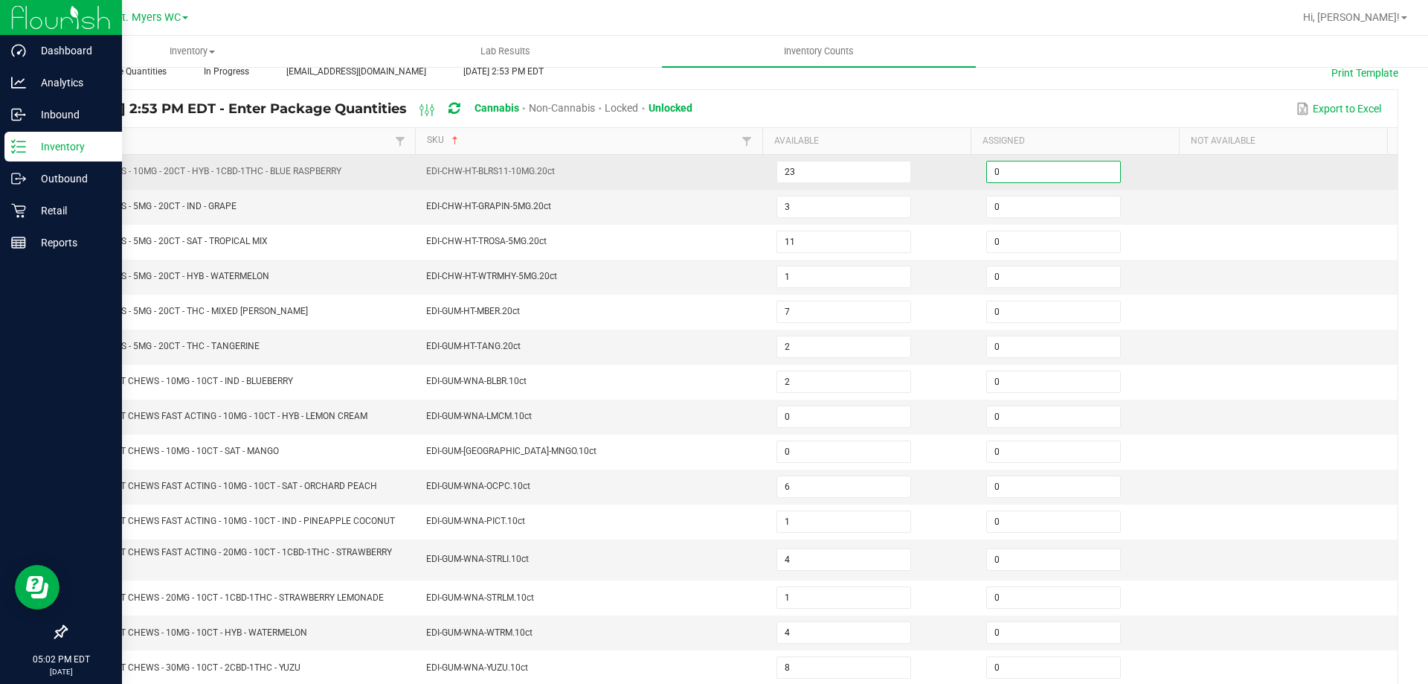
click at [1079, 173] on input "0" at bounding box center [1053, 171] width 133 height 21
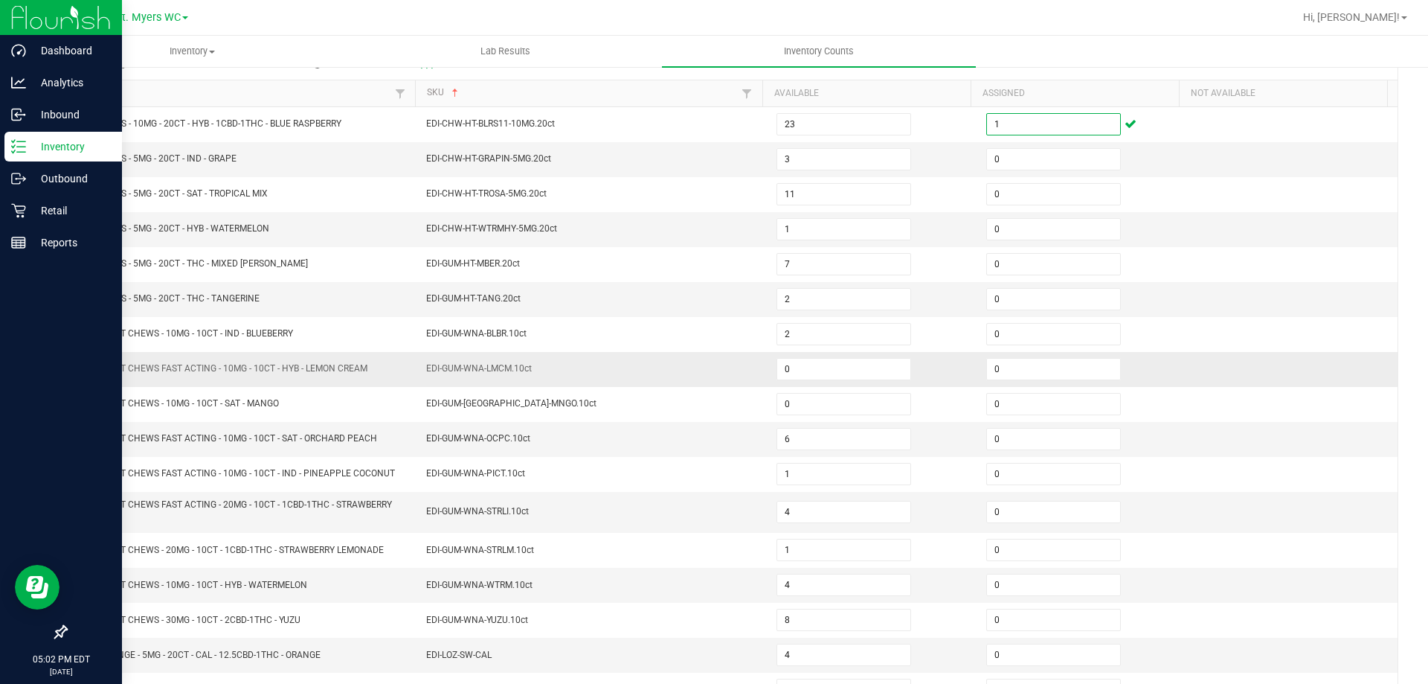
scroll to position [160, 0]
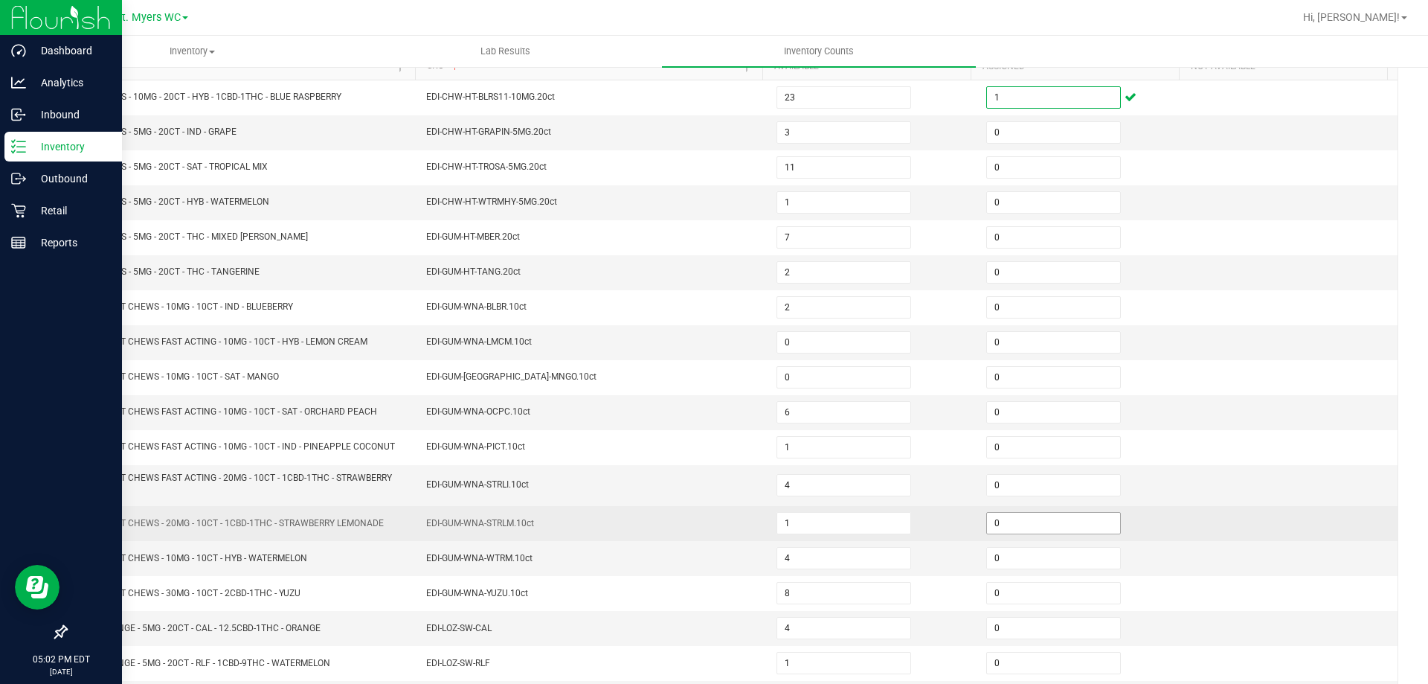
click at [998, 518] on input "0" at bounding box center [1053, 523] width 133 height 21
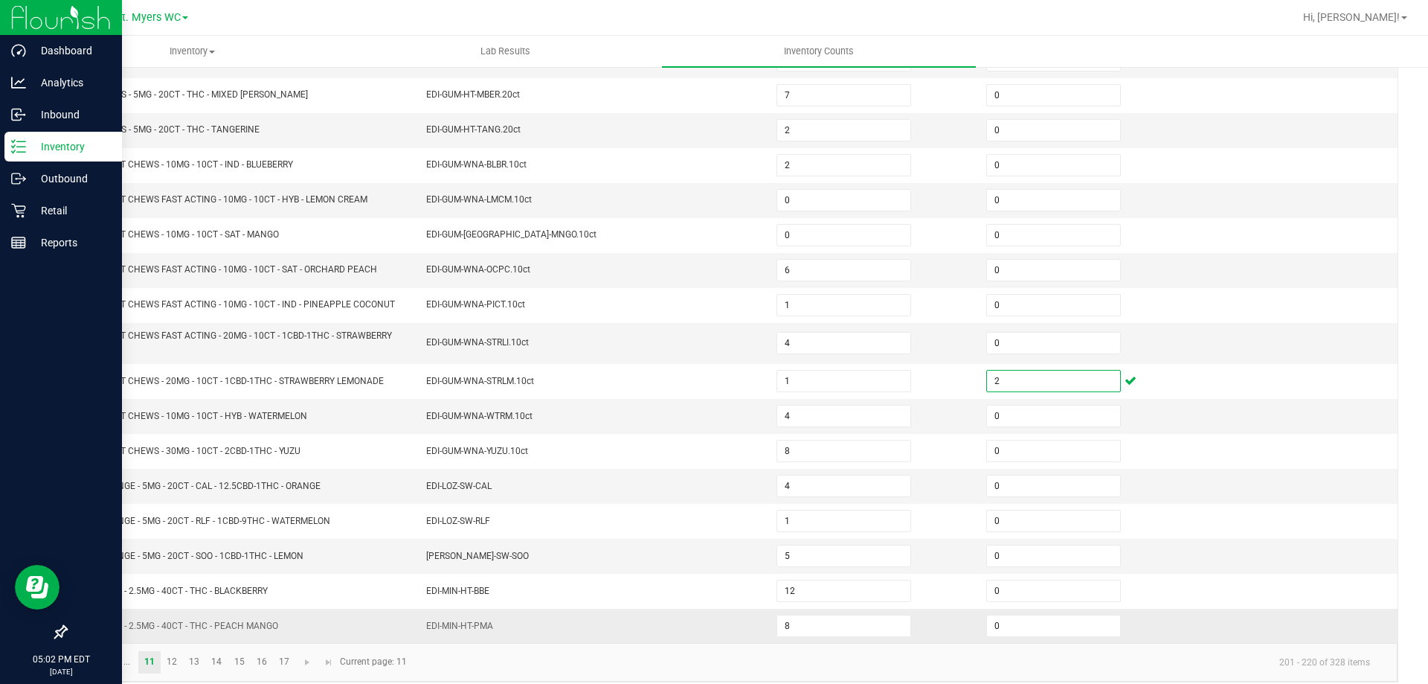
scroll to position [315, 0]
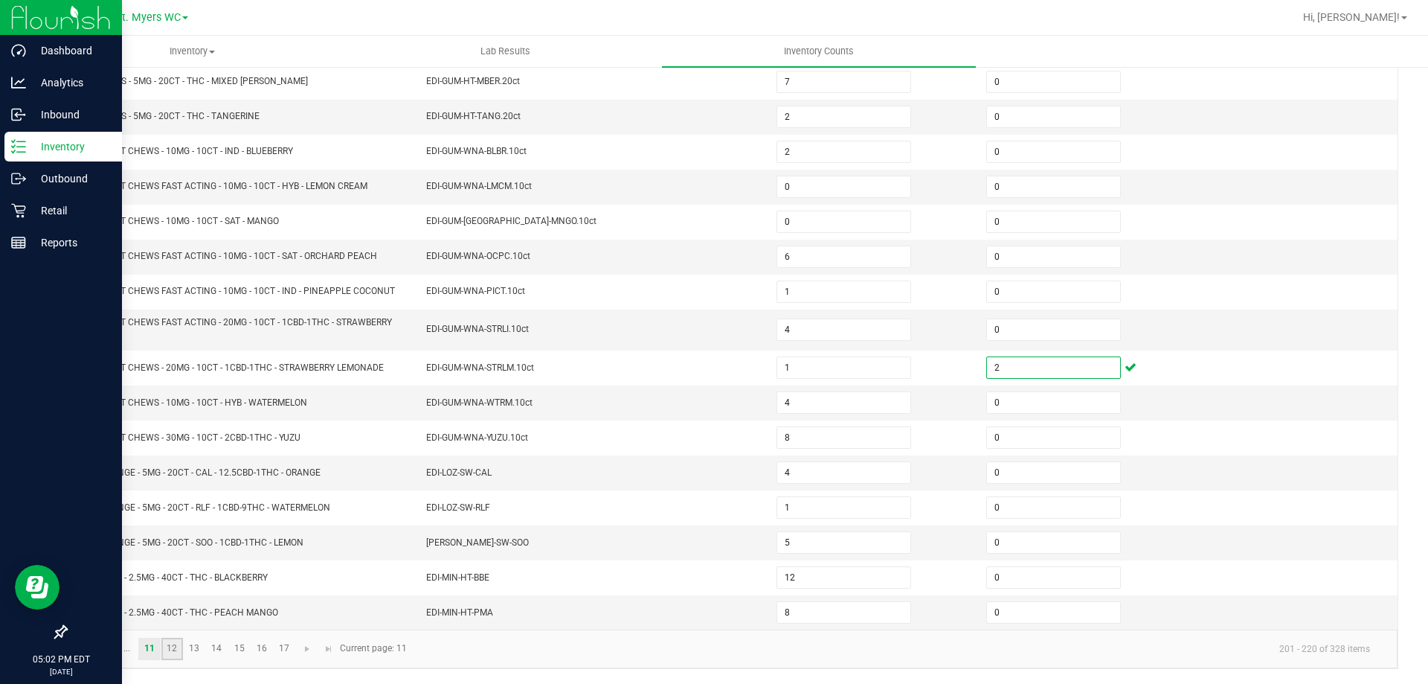
click at [177, 649] on link "12" at bounding box center [172, 649] width 22 height 22
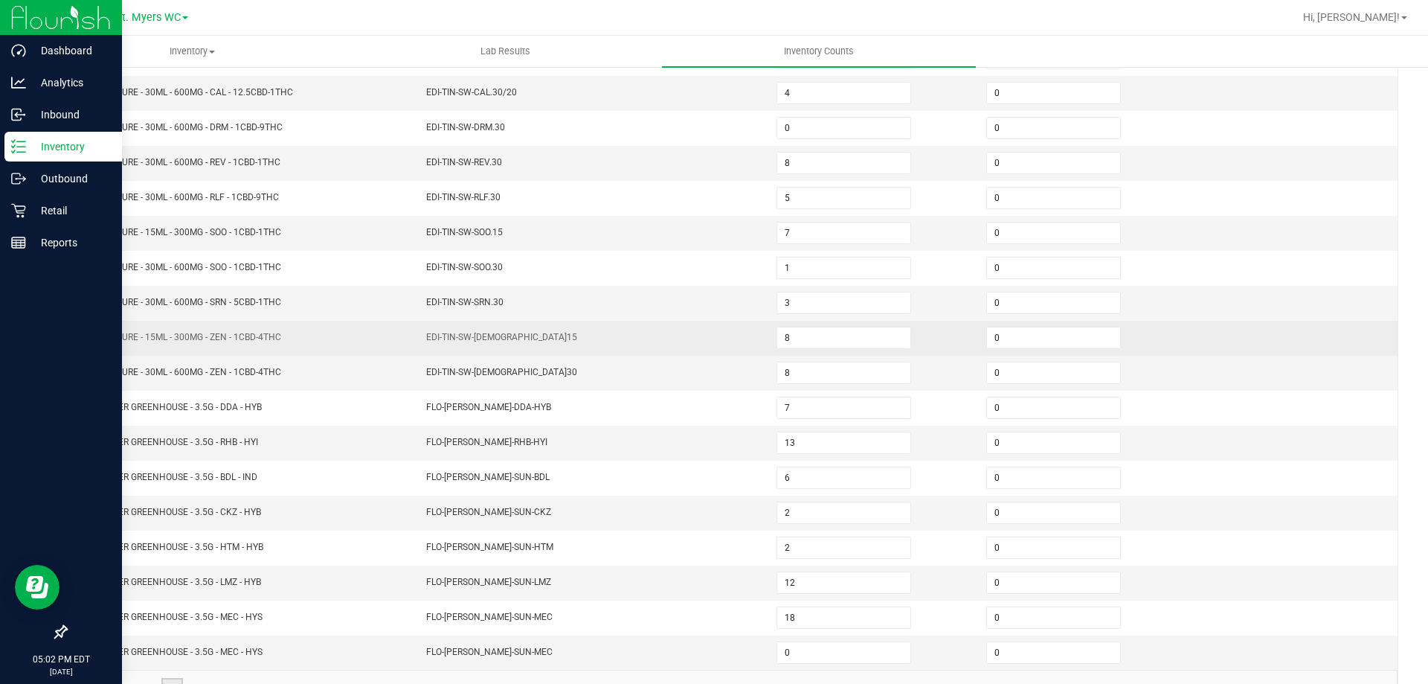
scroll to position [160, 0]
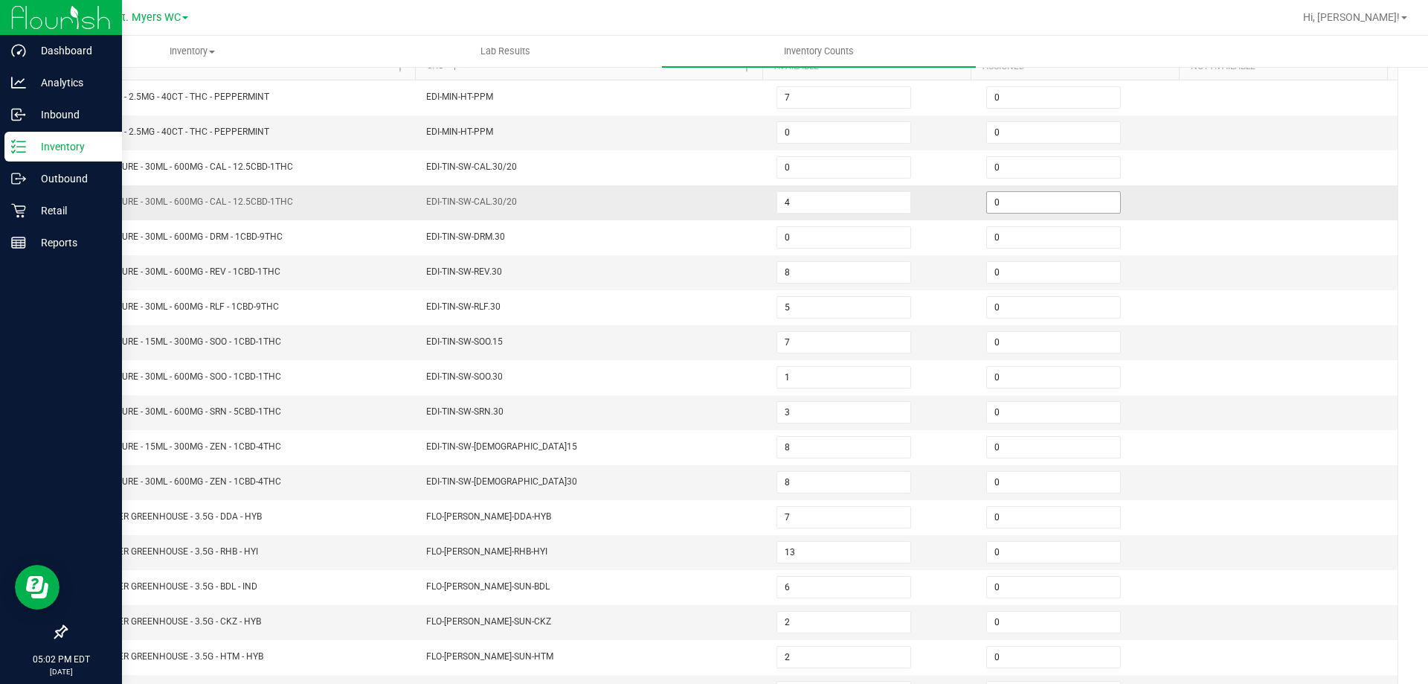
click at [1007, 198] on input "0" at bounding box center [1053, 202] width 133 height 21
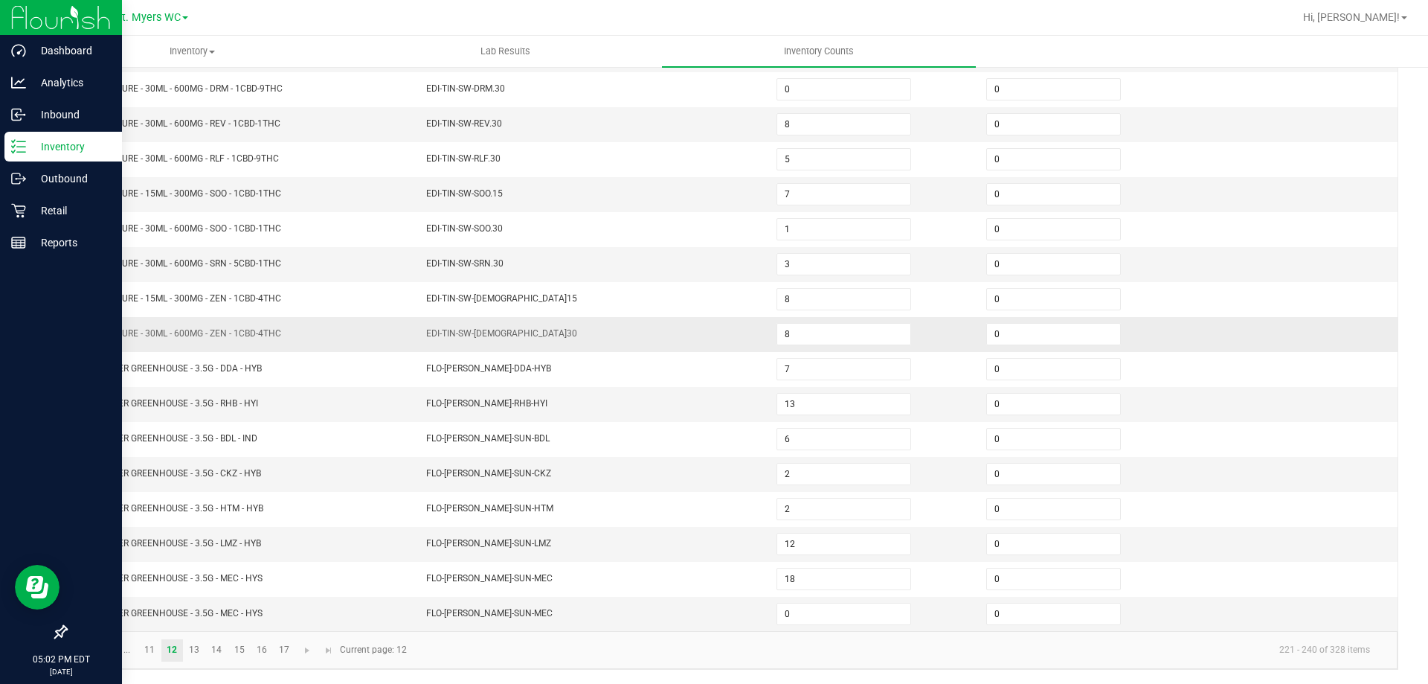
scroll to position [309, 0]
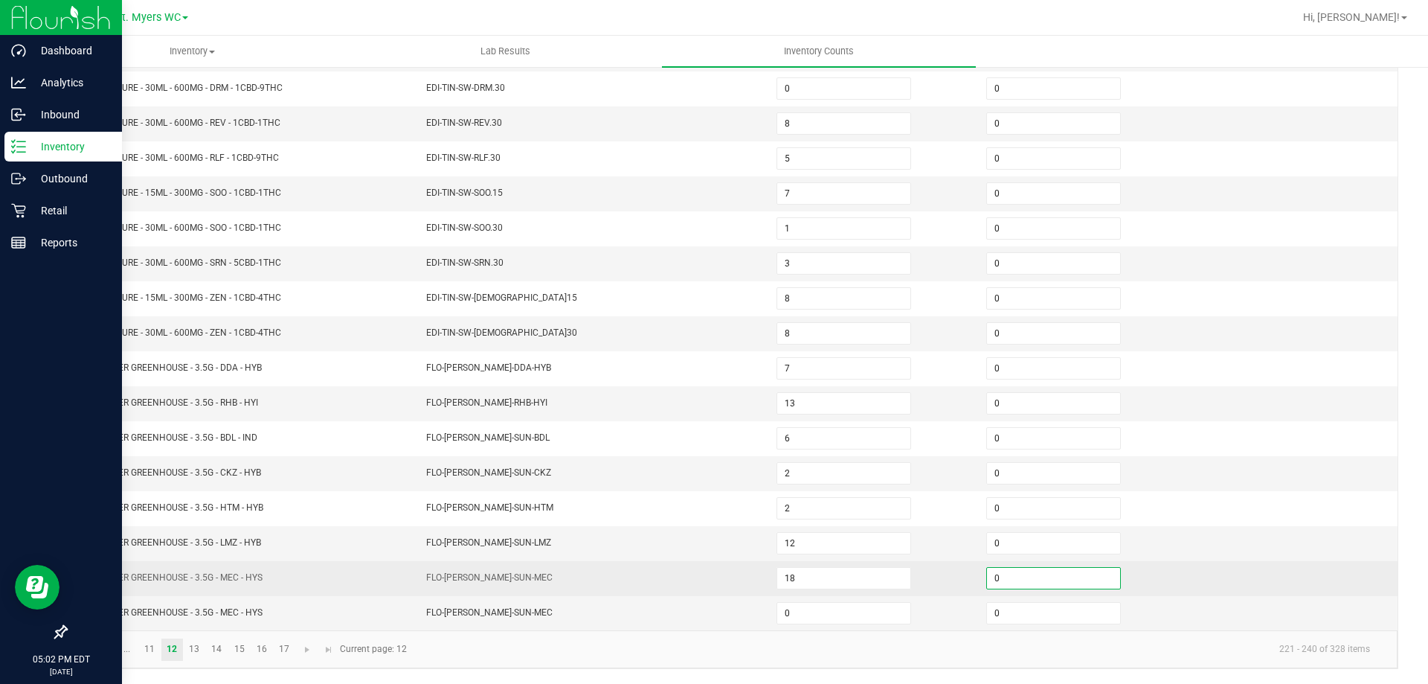
click at [1010, 582] on input "0" at bounding box center [1053, 578] width 133 height 21
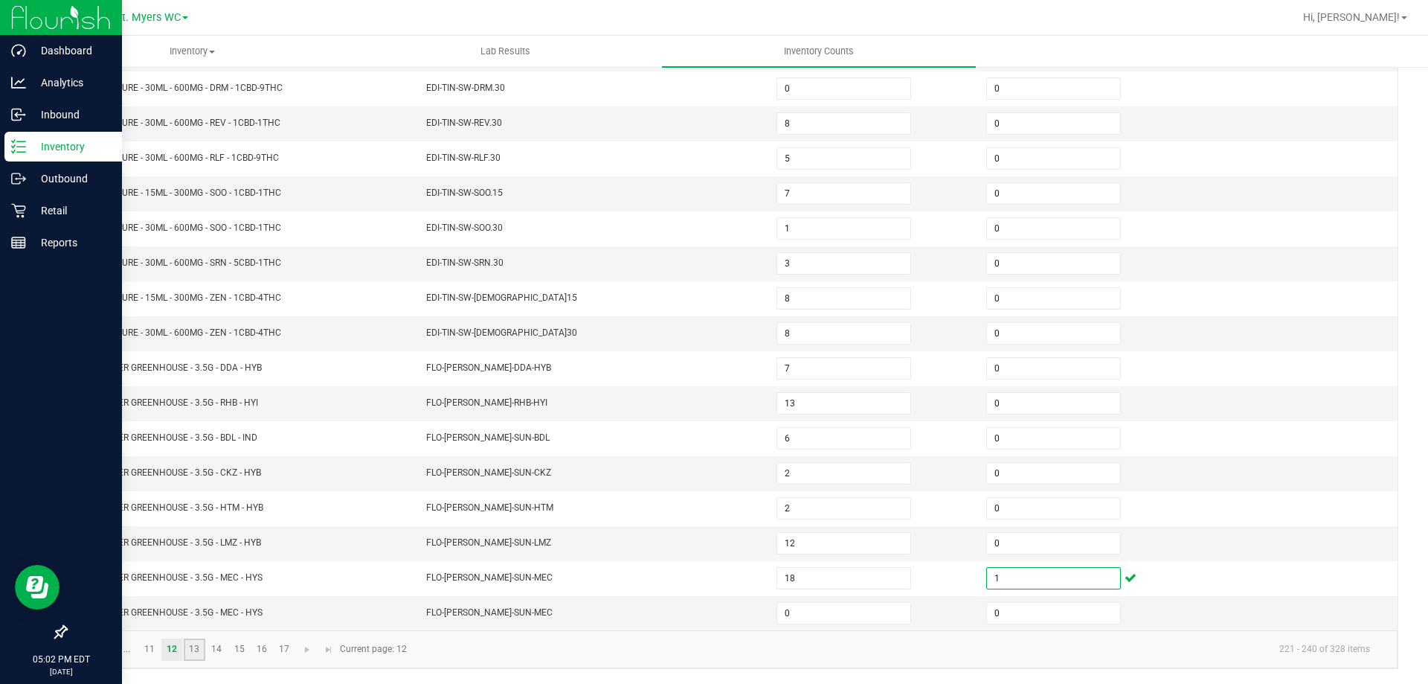
click at [190, 646] on link "13" at bounding box center [195, 649] width 22 height 22
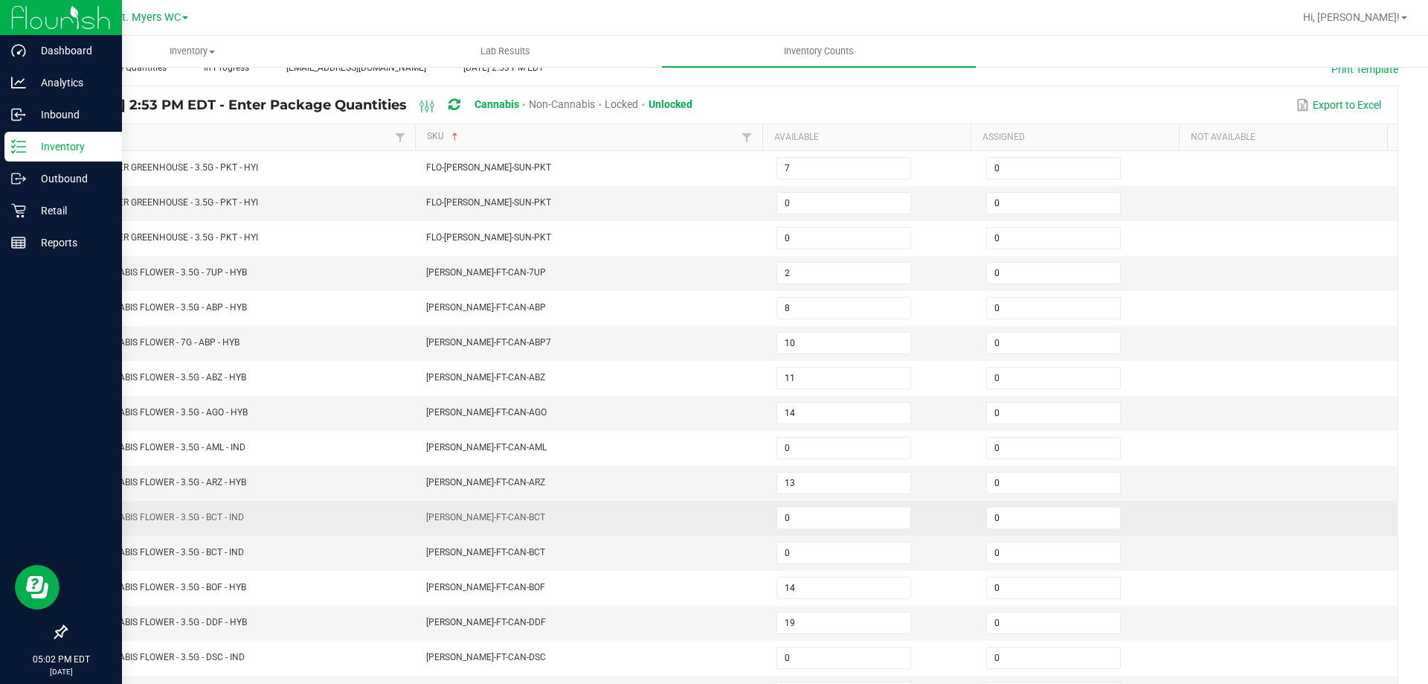
scroll to position [86, 0]
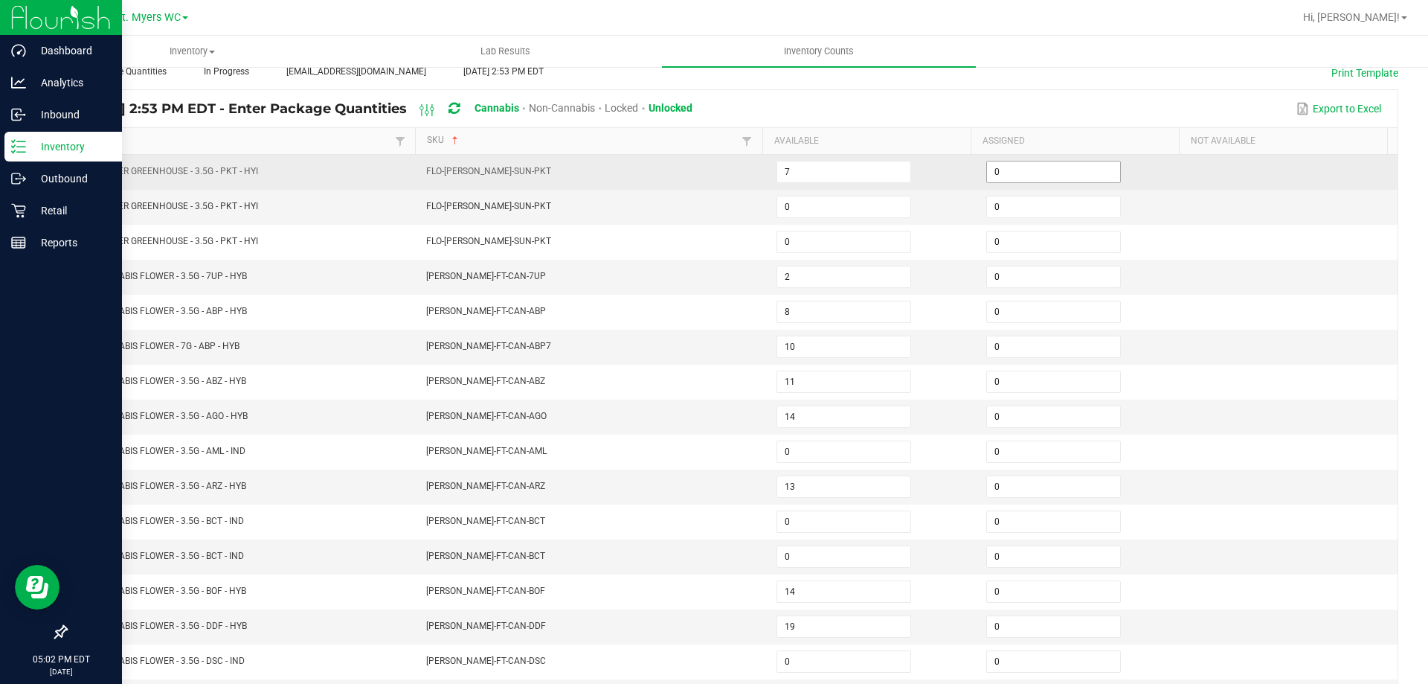
click at [993, 166] on input "0" at bounding box center [1053, 171] width 133 height 21
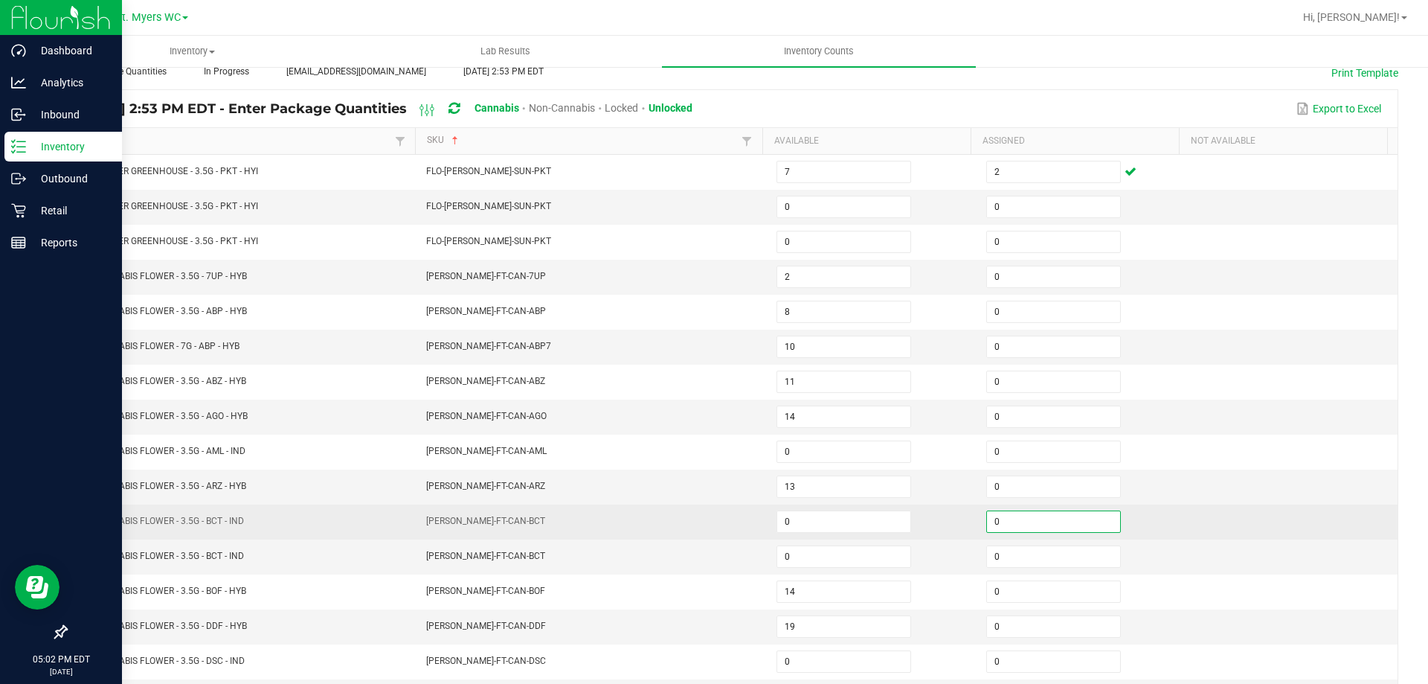
click at [995, 521] on input "0" at bounding box center [1053, 521] width 133 height 21
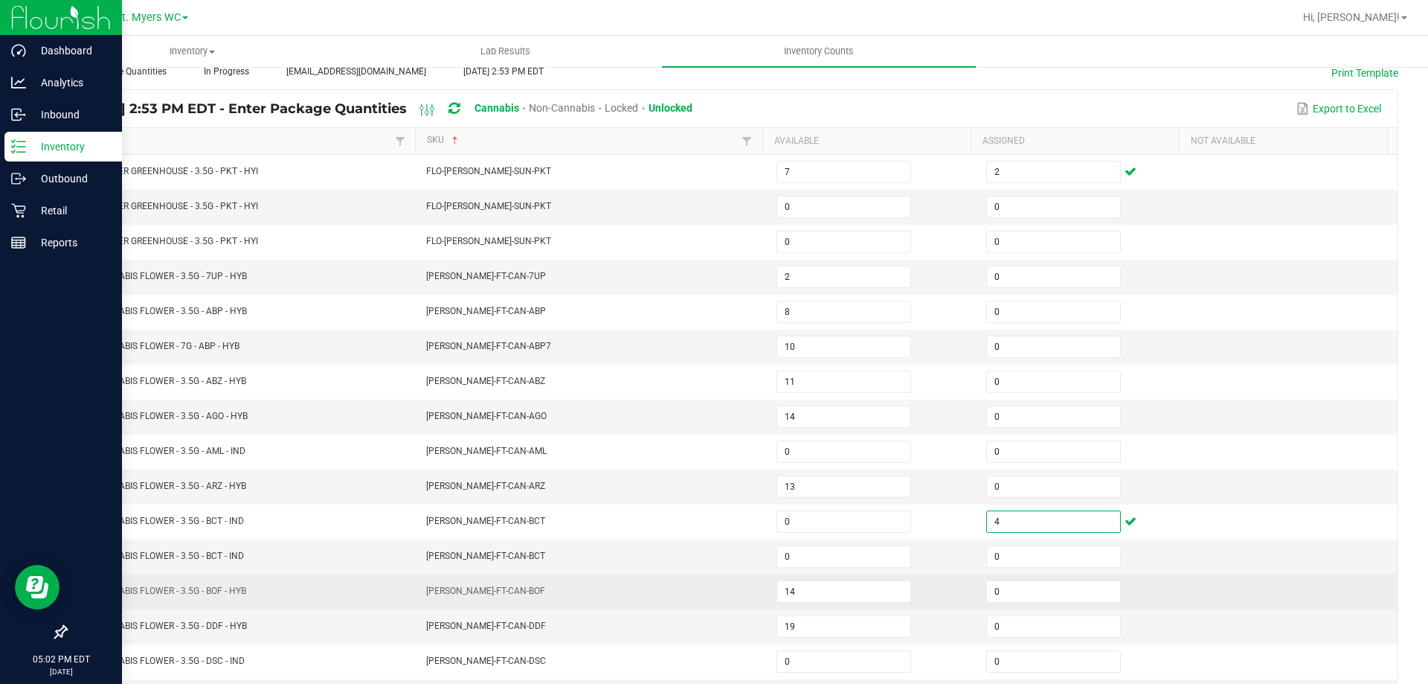
scroll to position [160, 0]
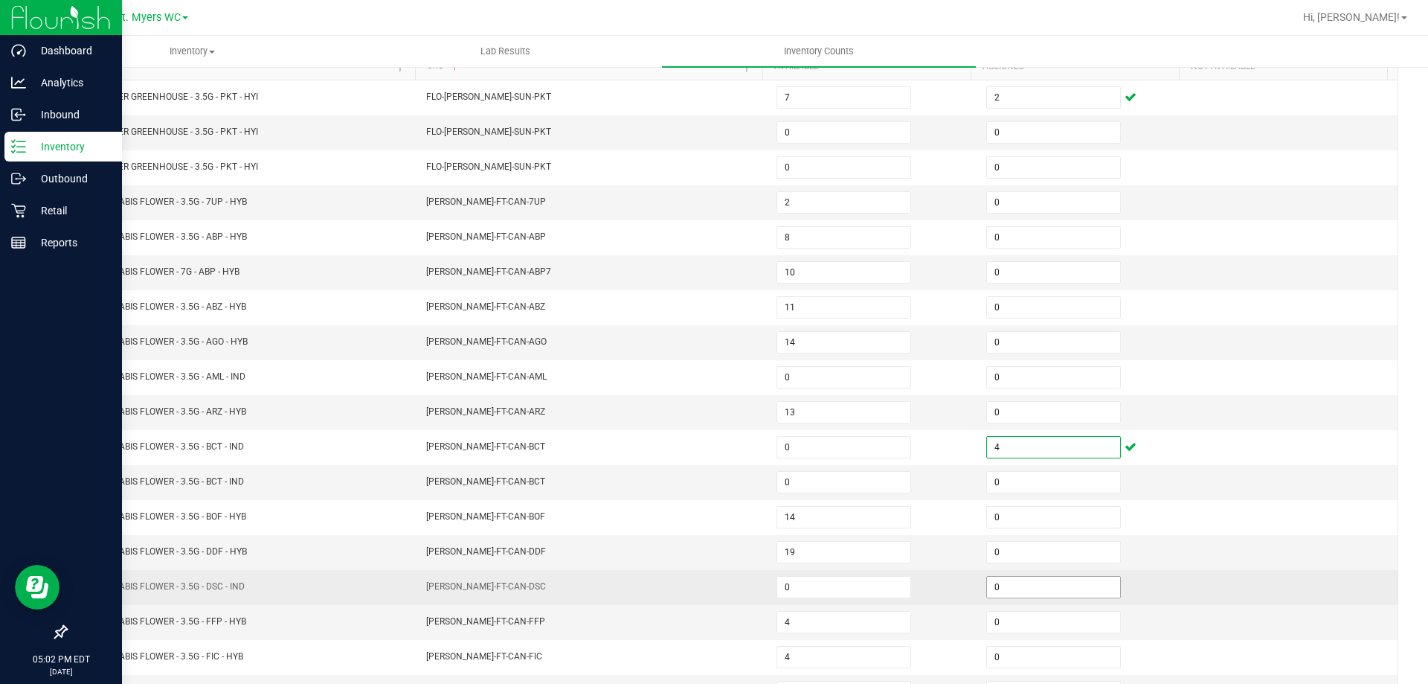
click at [1043, 596] on input "0" at bounding box center [1053, 587] width 133 height 21
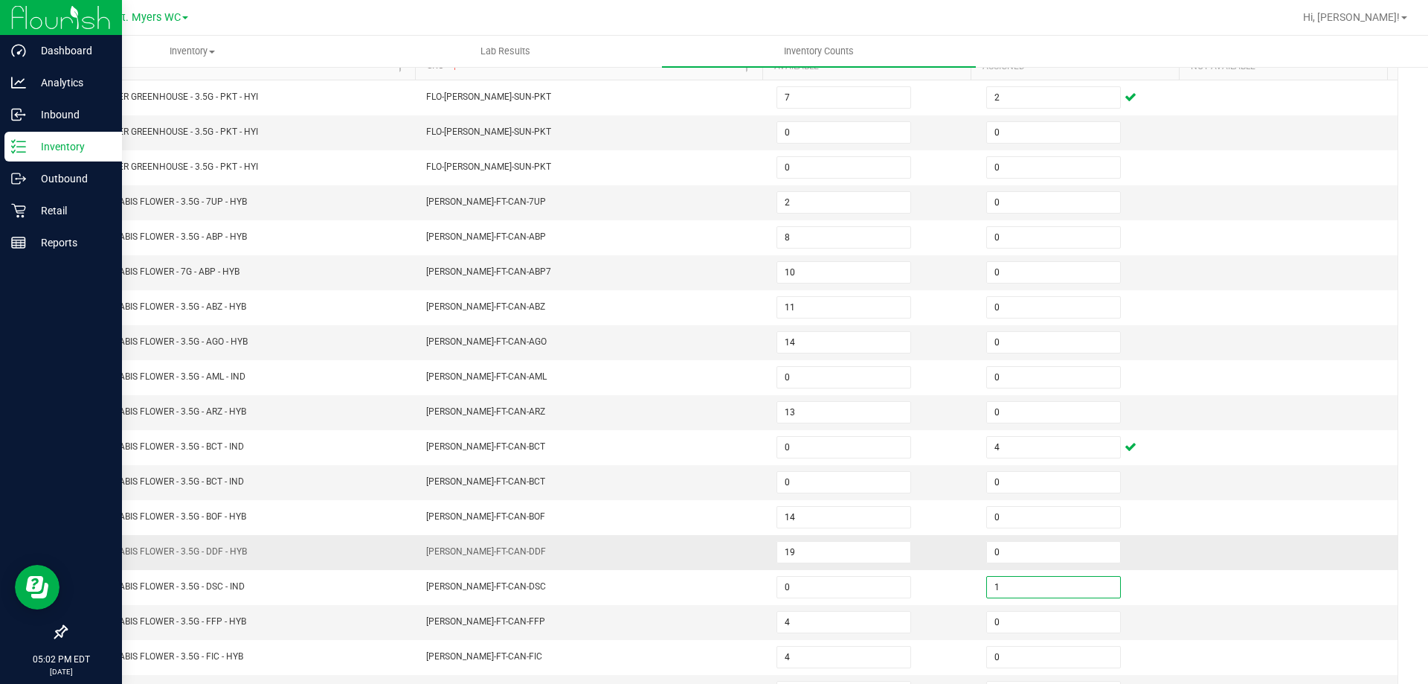
click at [1197, 562] on td at bounding box center [1293, 552] width 210 height 35
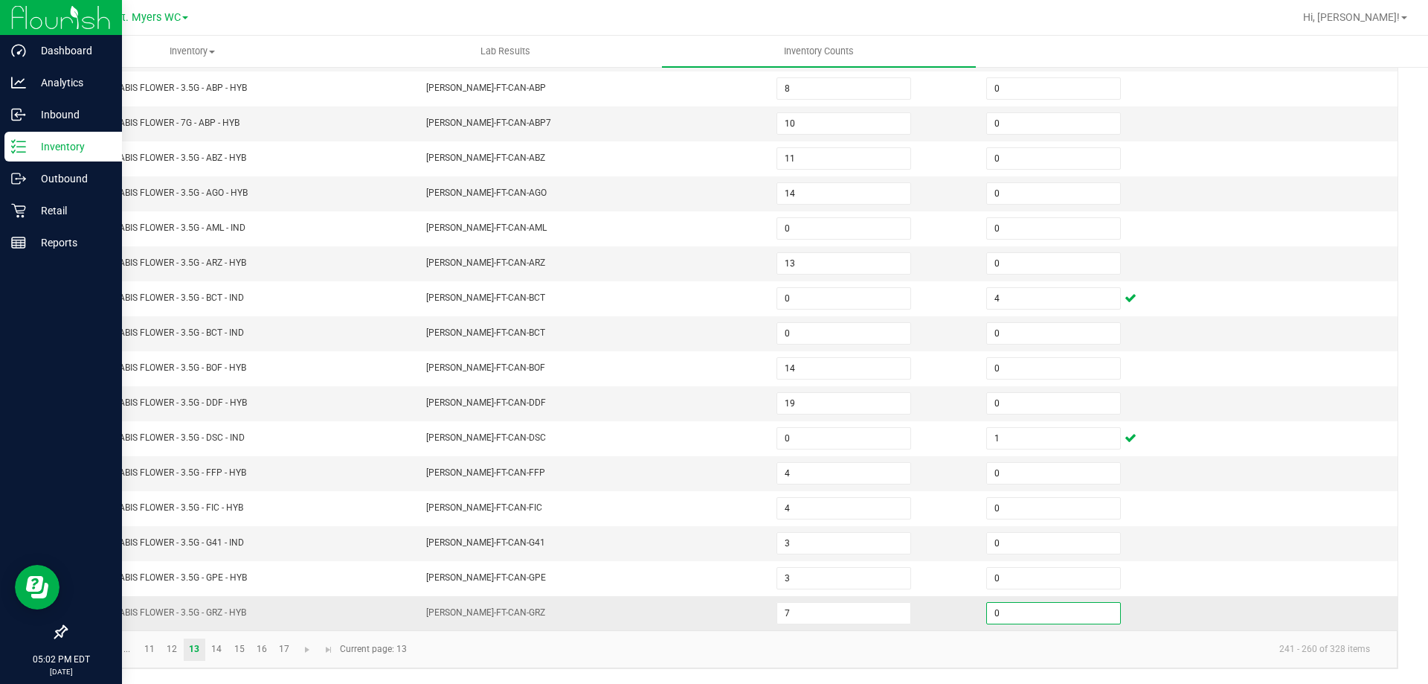
click at [1068, 607] on input "0" at bounding box center [1053, 613] width 133 height 21
click at [218, 647] on link "14" at bounding box center [217, 649] width 22 height 22
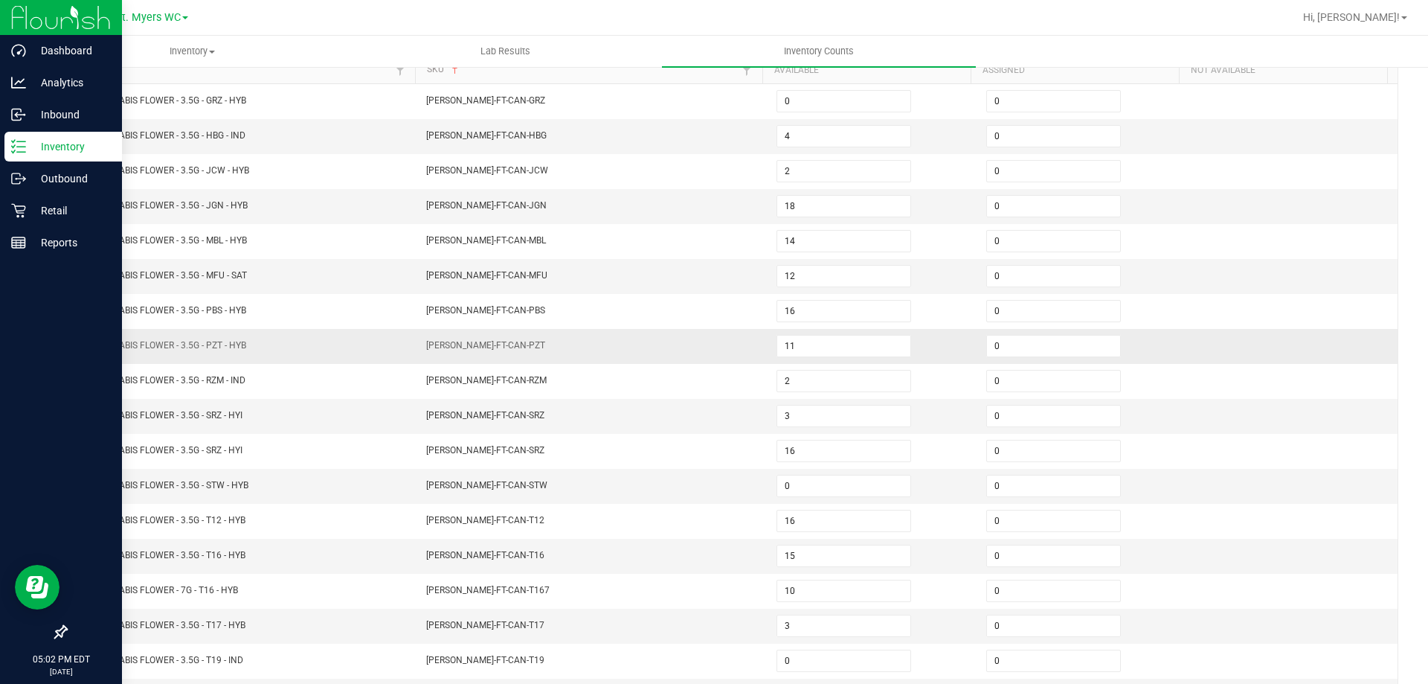
scroll to position [160, 0]
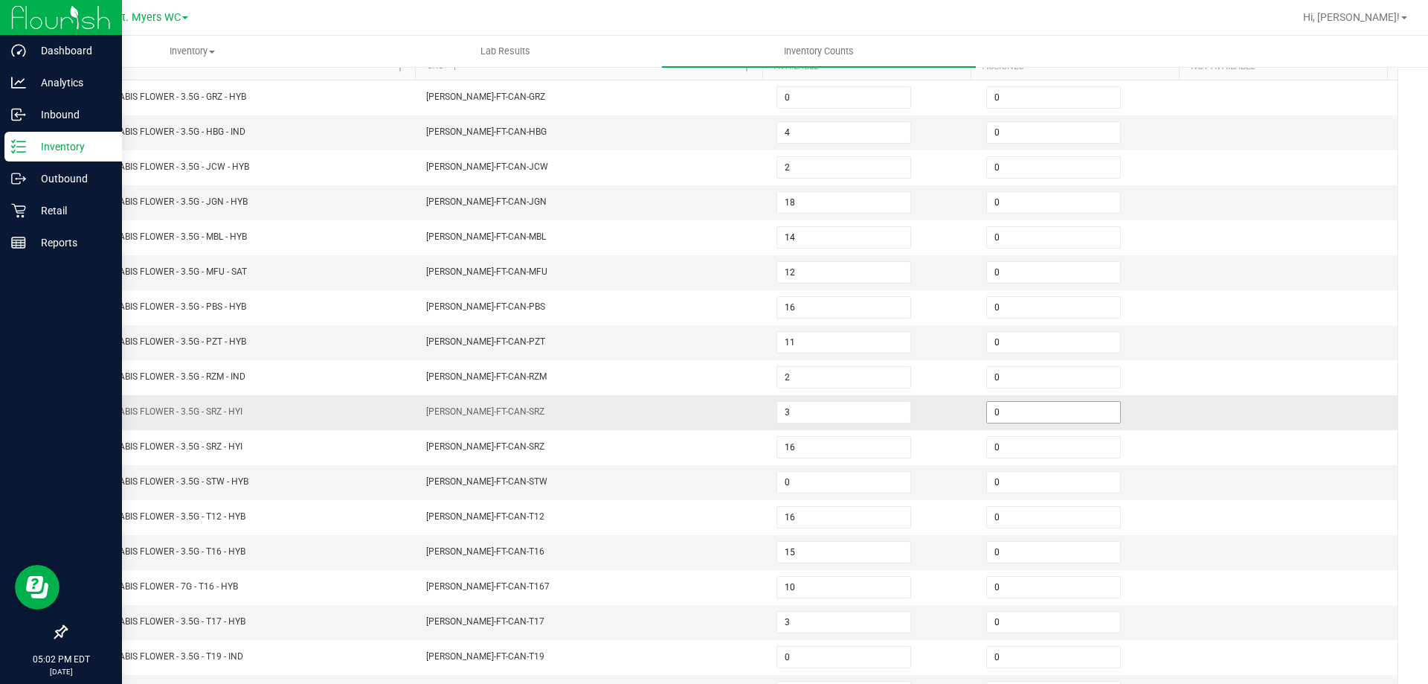
click at [1018, 413] on input "0" at bounding box center [1053, 412] width 133 height 21
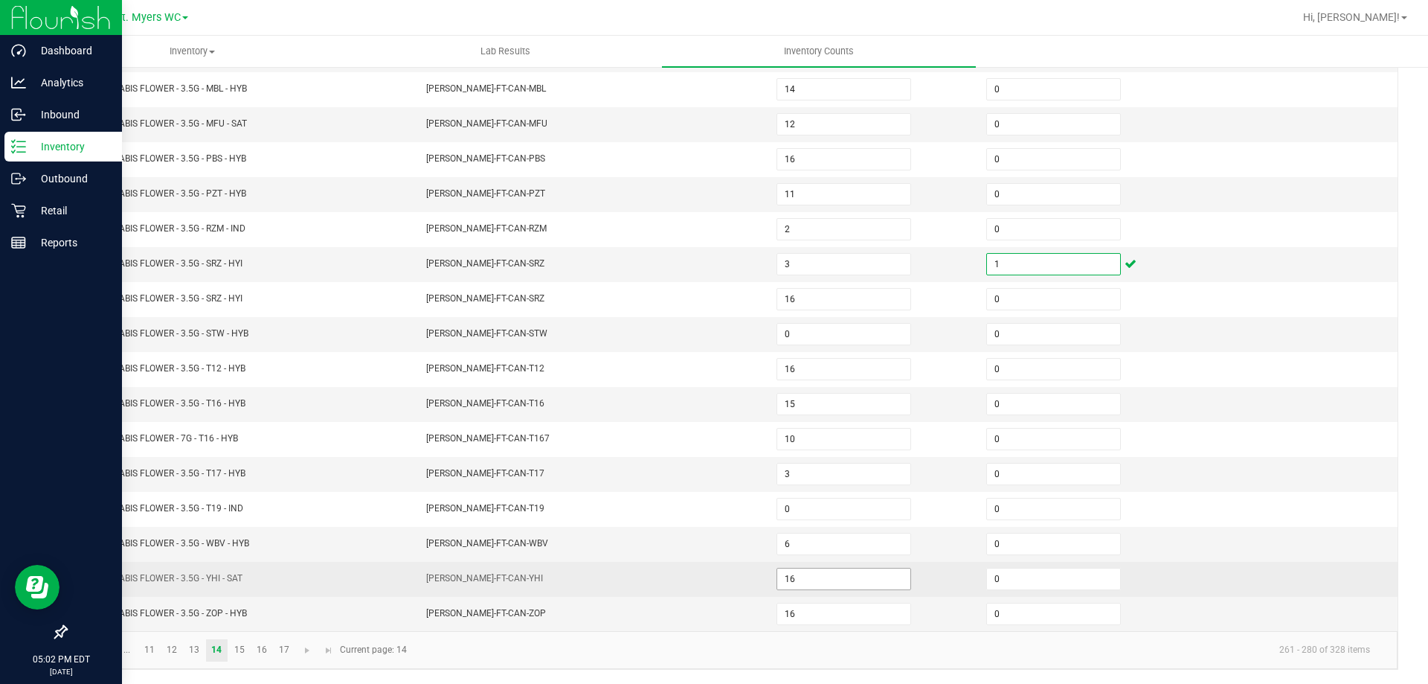
scroll to position [309, 0]
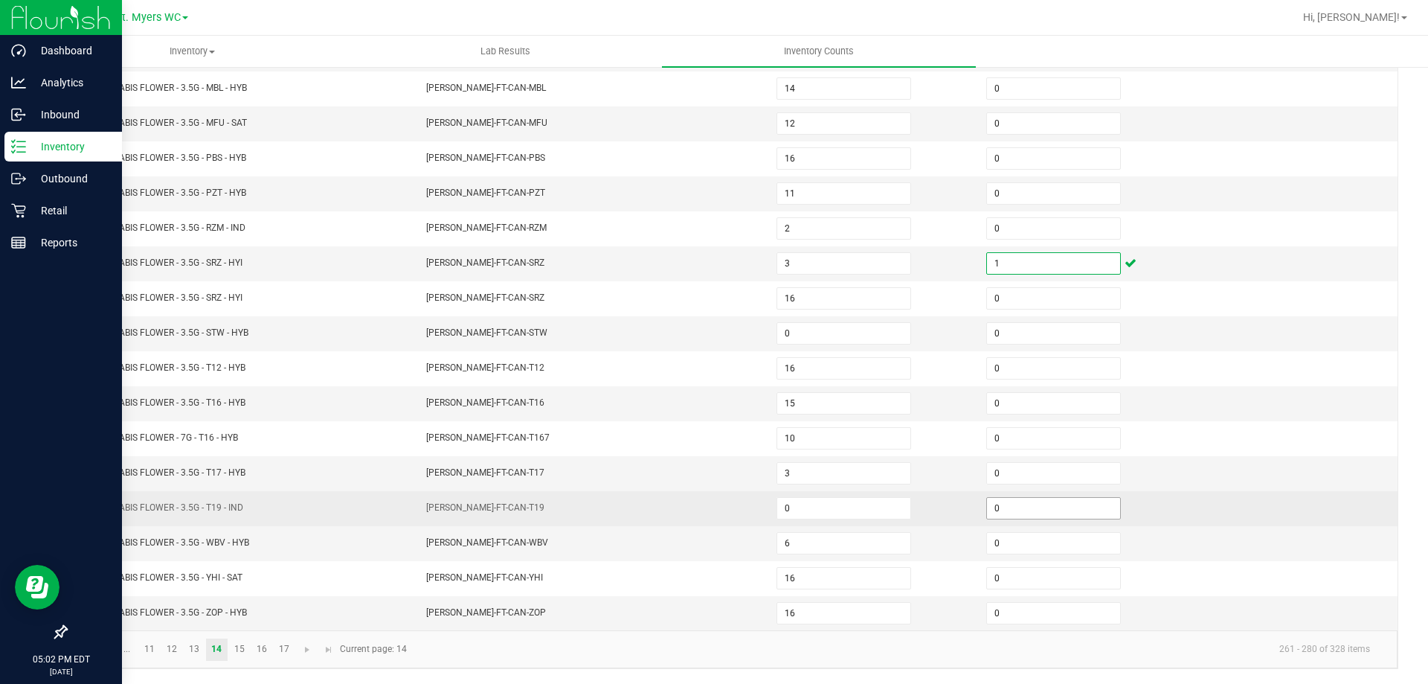
click at [987, 508] on input "0" at bounding box center [1053, 508] width 133 height 21
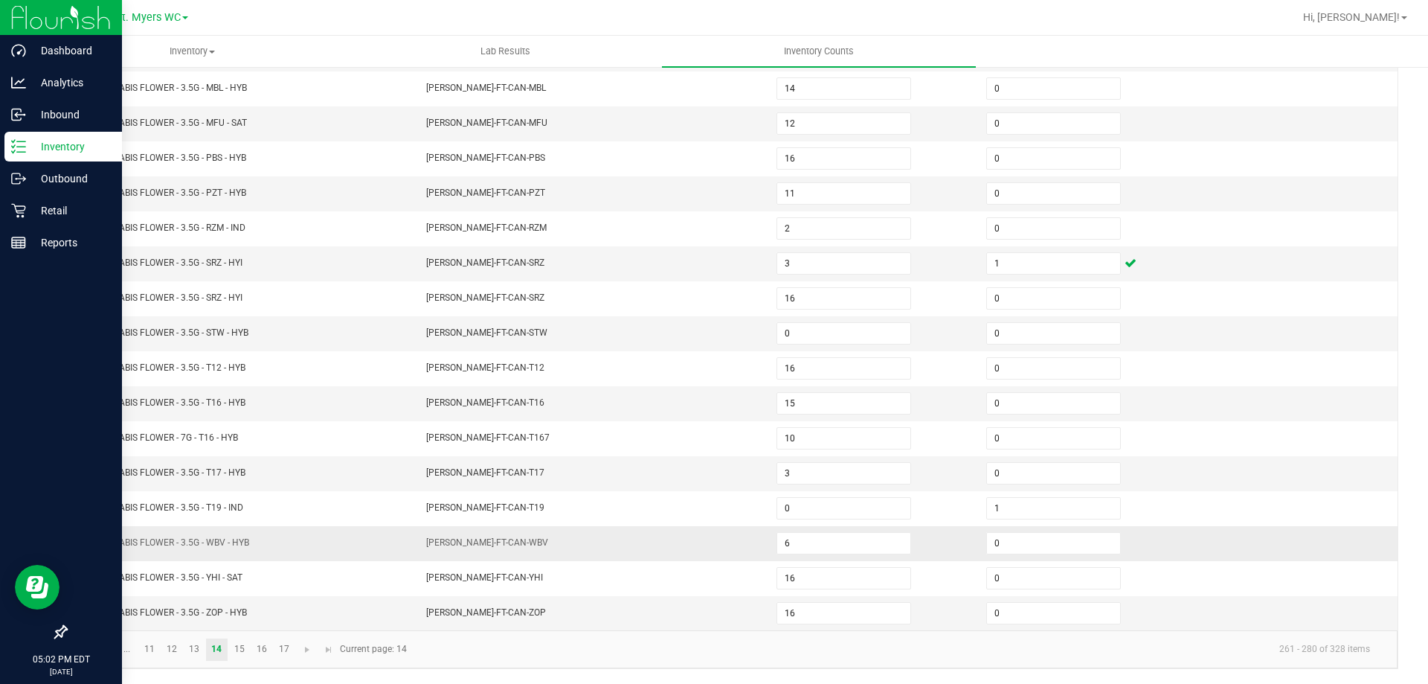
click at [1140, 533] on td "0" at bounding box center [1083, 543] width 210 height 35
click at [244, 655] on link "15" at bounding box center [239, 649] width 22 height 22
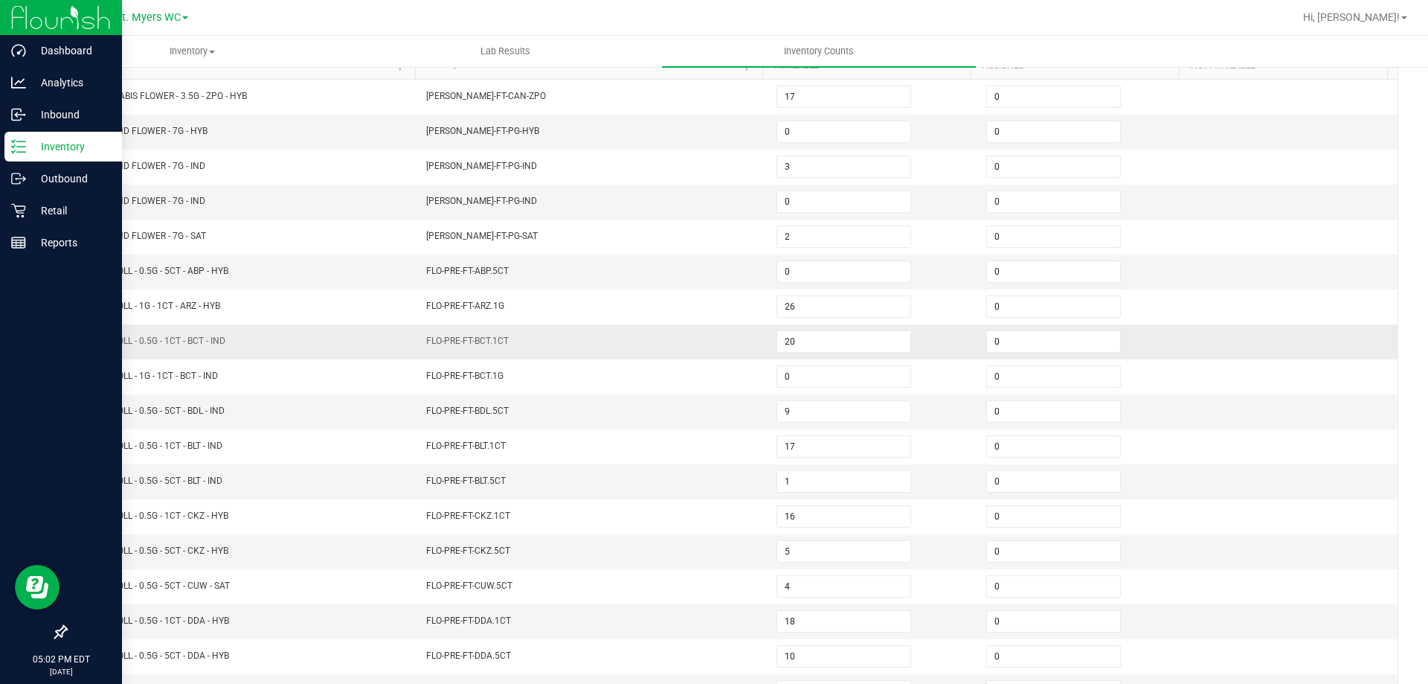
scroll to position [160, 0]
click at [993, 269] on input "0" at bounding box center [1053, 272] width 133 height 21
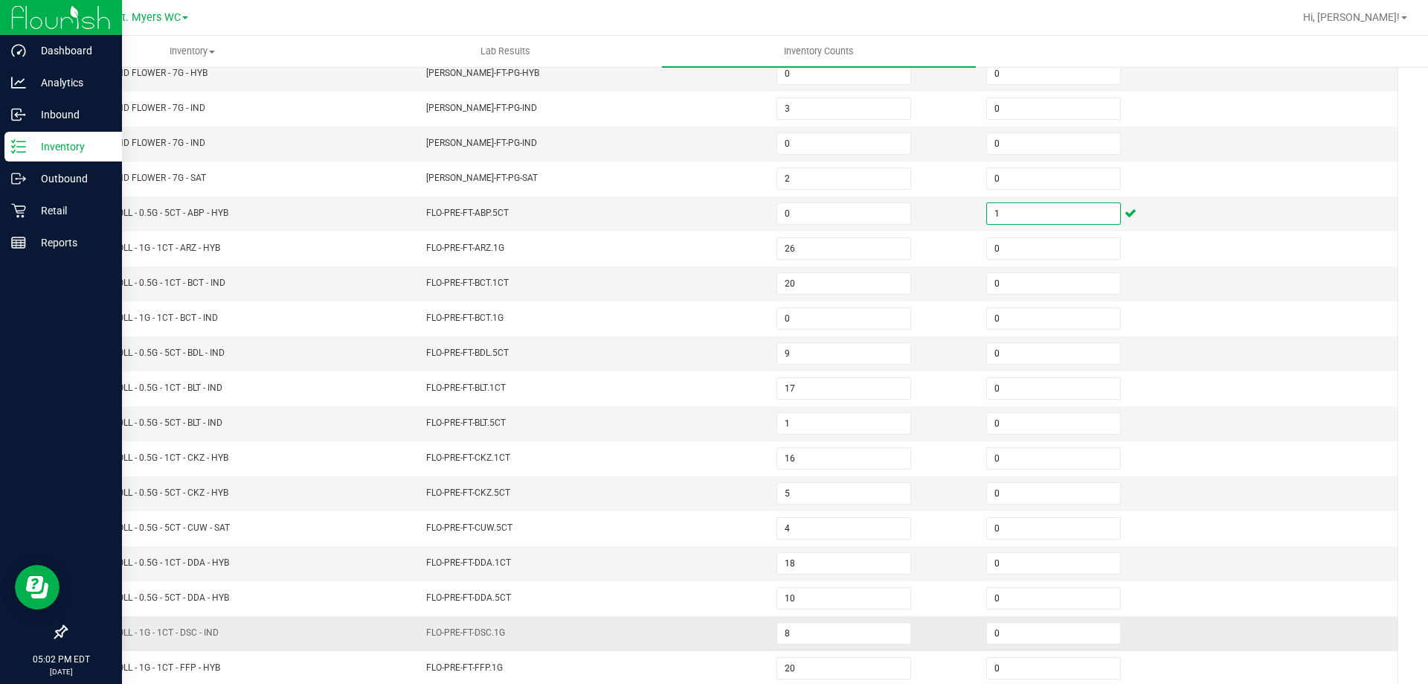
scroll to position [309, 0]
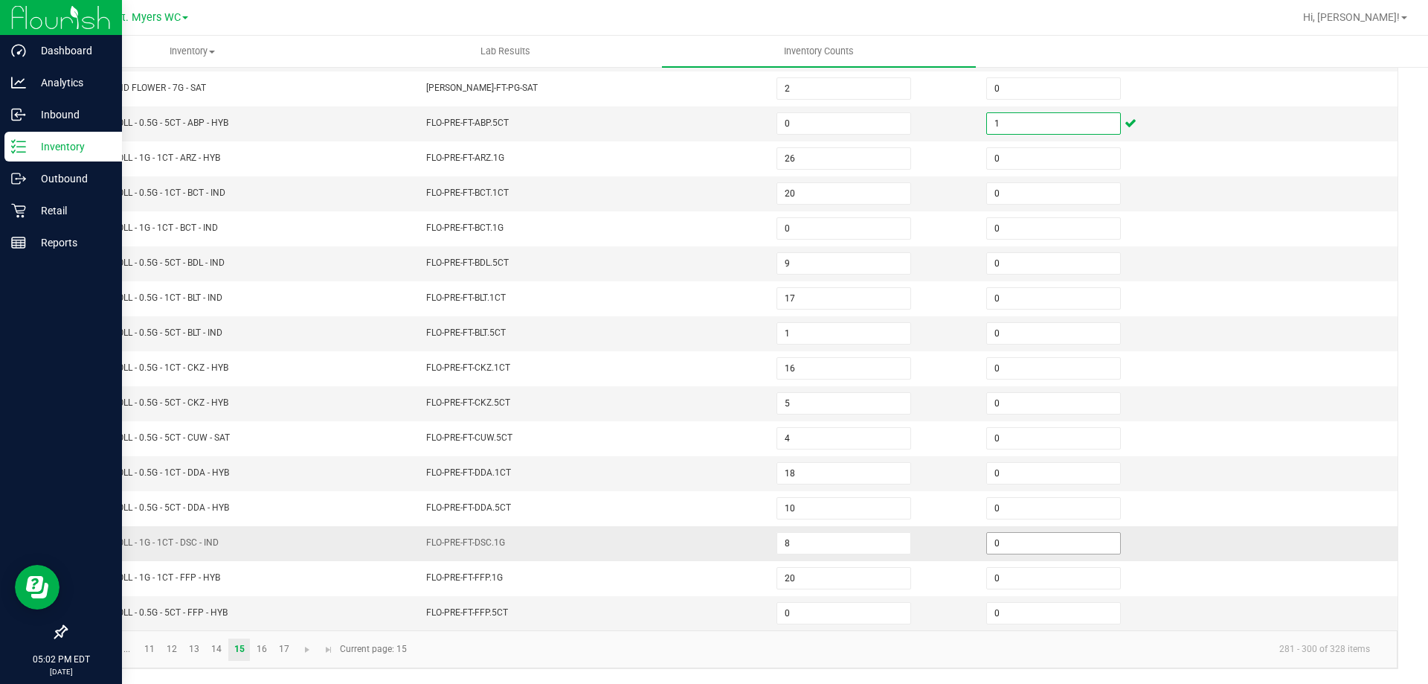
click at [994, 547] on input "0" at bounding box center [1053, 543] width 133 height 21
click at [1140, 536] on td "1" at bounding box center [1083, 543] width 210 height 35
click at [1039, 609] on input "0" at bounding box center [1053, 613] width 133 height 21
click at [263, 644] on link "16" at bounding box center [262, 649] width 22 height 22
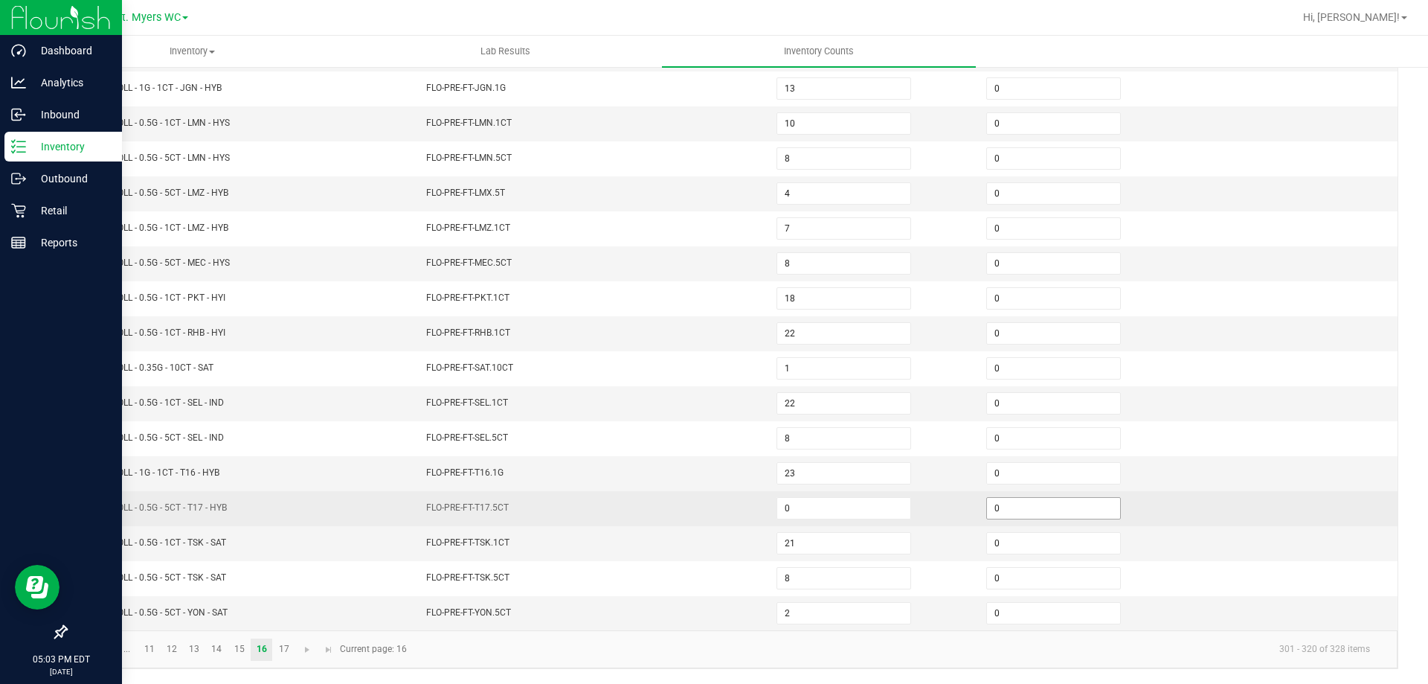
click at [1012, 504] on input "0" at bounding box center [1053, 508] width 133 height 21
click at [1193, 515] on td at bounding box center [1293, 508] width 210 height 35
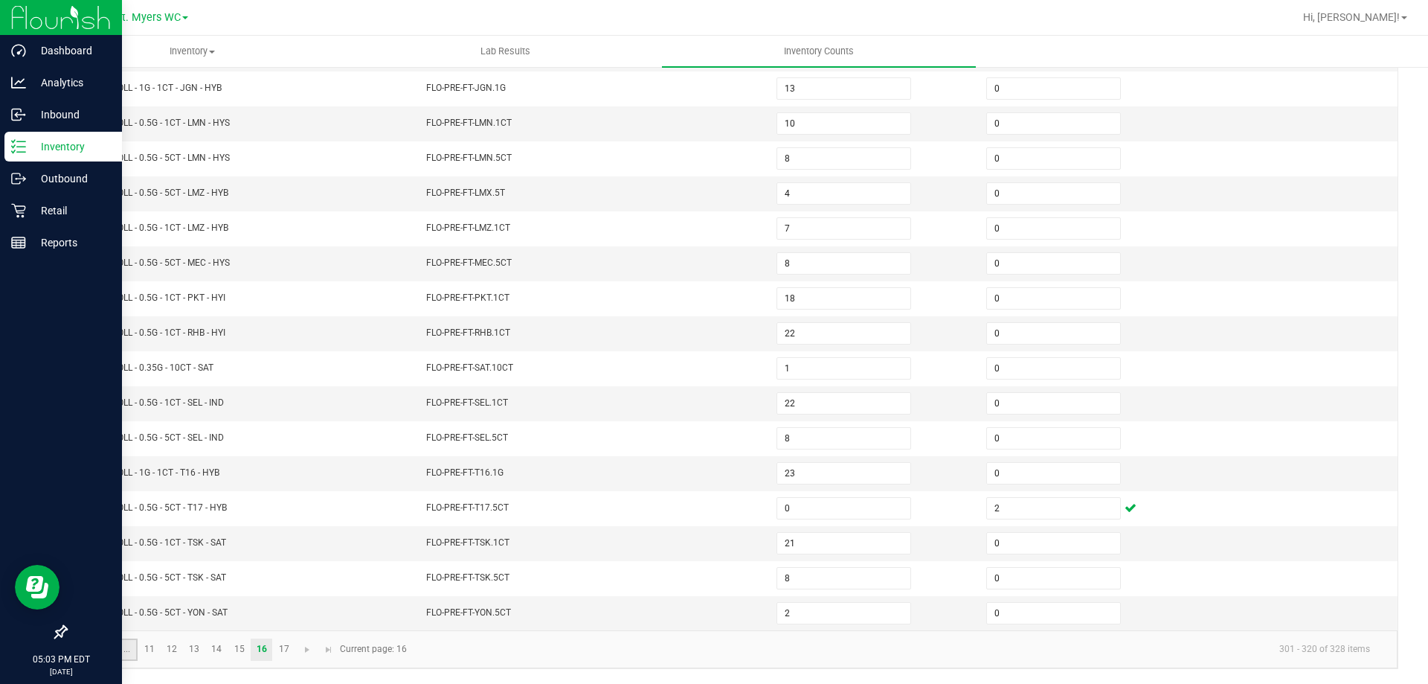
click at [128, 650] on link "..." at bounding box center [127, 649] width 22 height 22
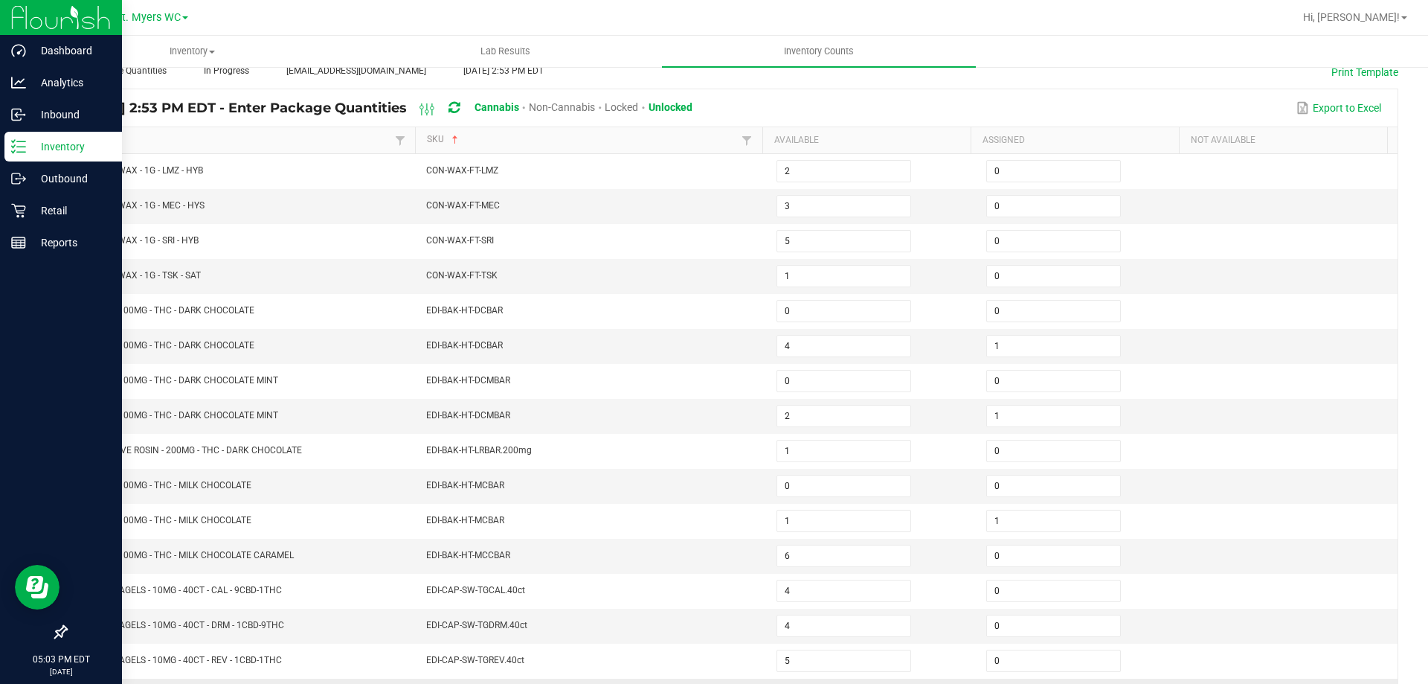
scroll to position [86, 0]
click at [803, 421] on input "2" at bounding box center [843, 416] width 133 height 21
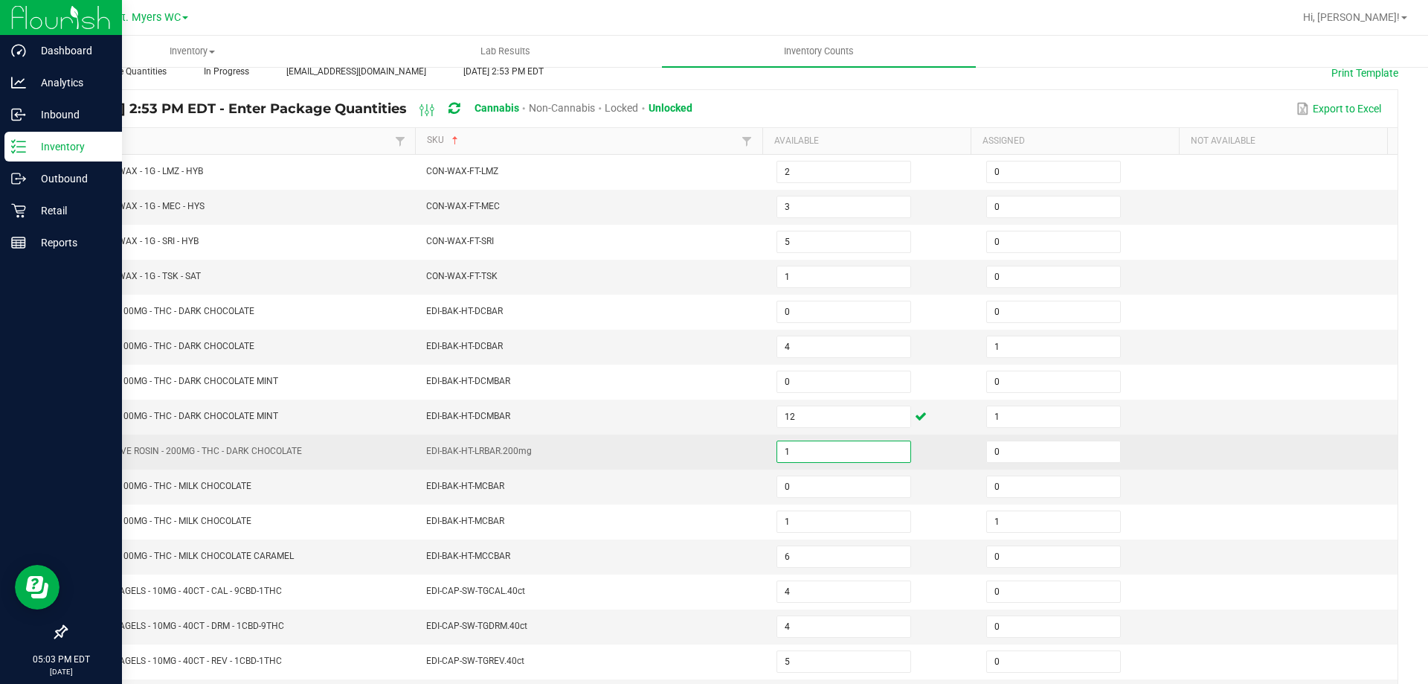
click at [804, 454] on input "1" at bounding box center [843, 451] width 133 height 21
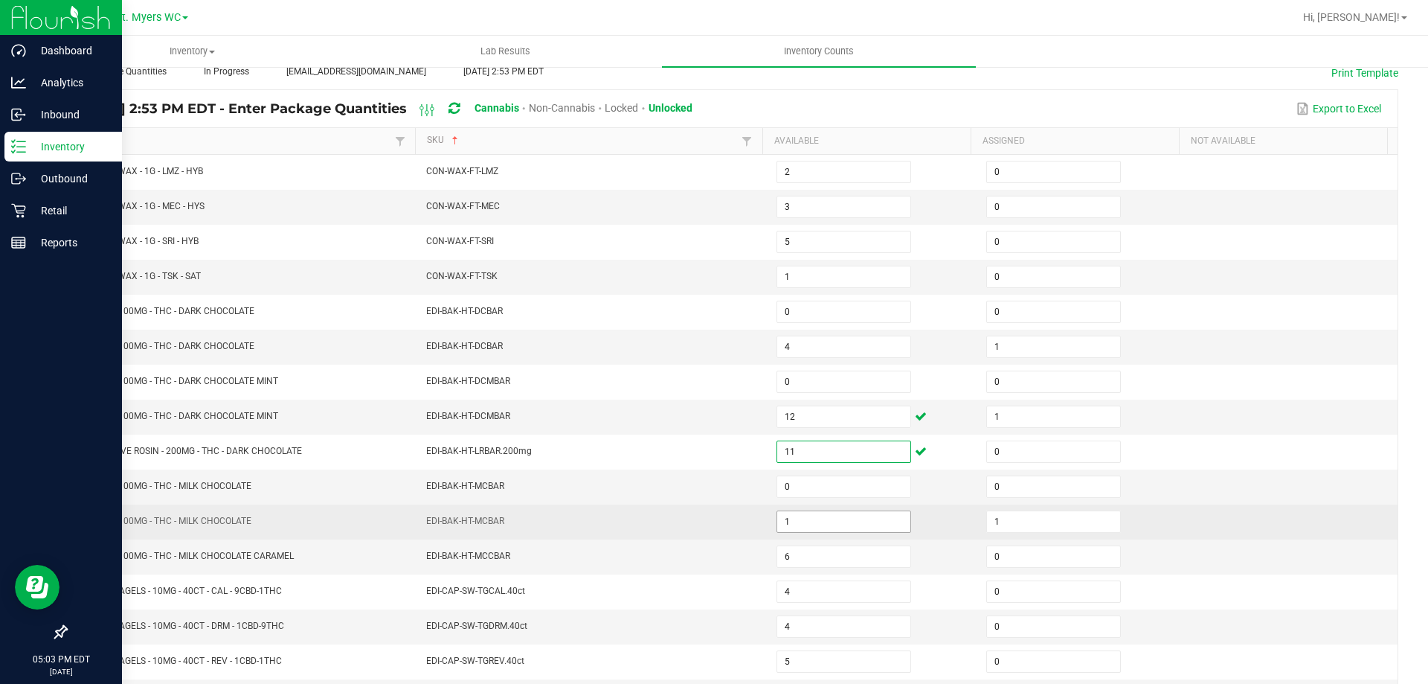
click at [815, 524] on input "1" at bounding box center [843, 521] width 133 height 21
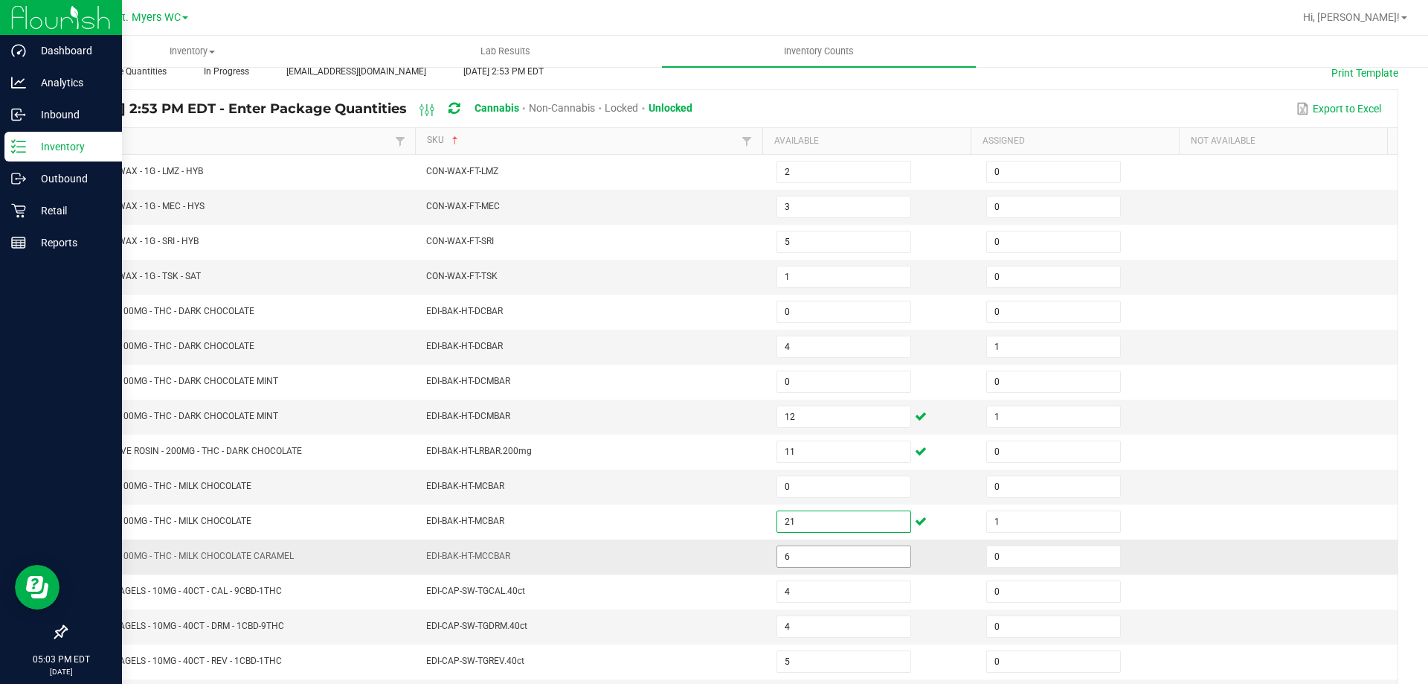
click at [824, 562] on input "6" at bounding box center [843, 556] width 133 height 21
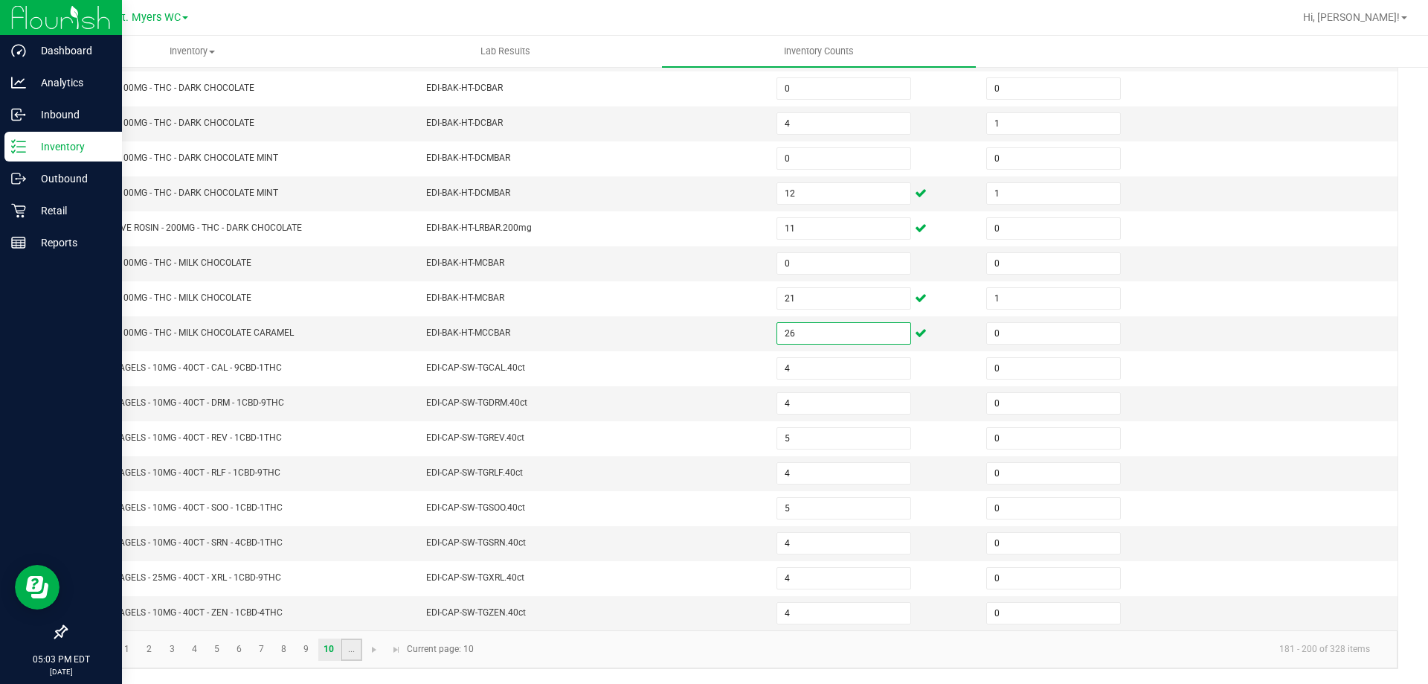
click at [345, 655] on link "..." at bounding box center [352, 649] width 22 height 22
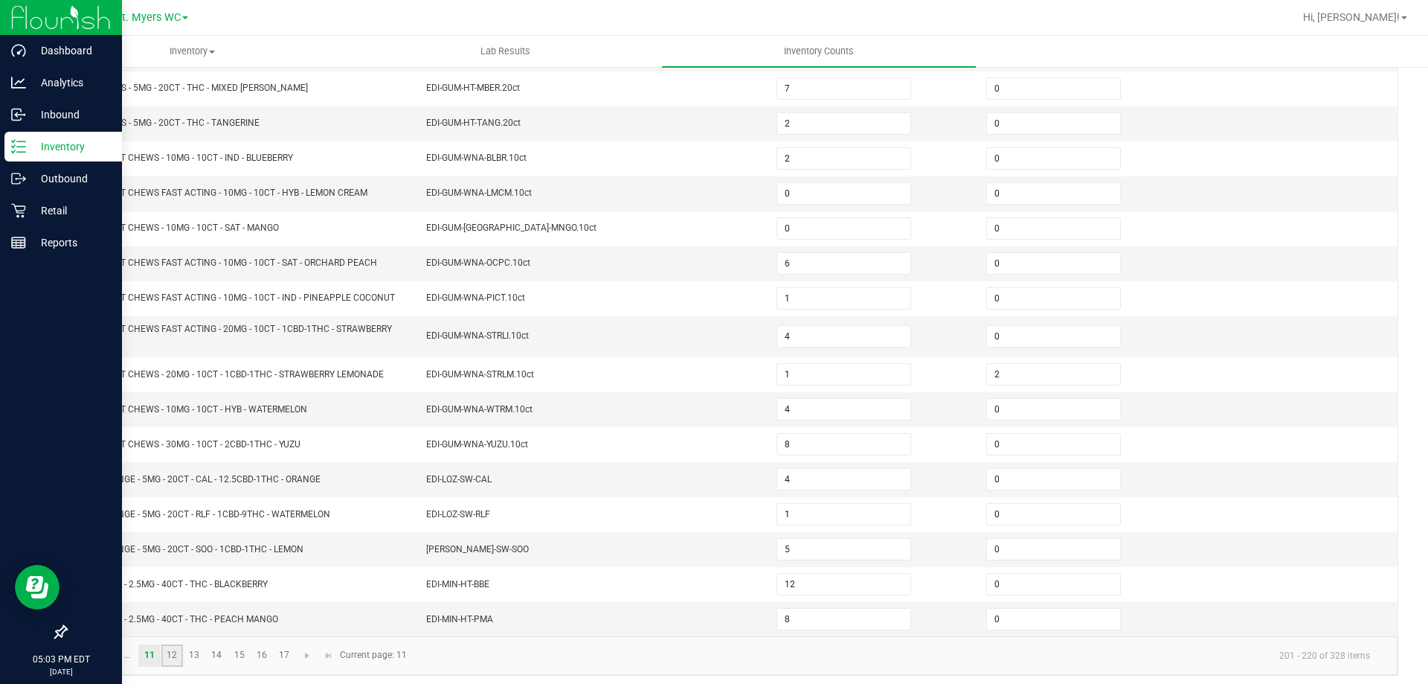
click at [167, 653] on link "12" at bounding box center [172, 655] width 22 height 22
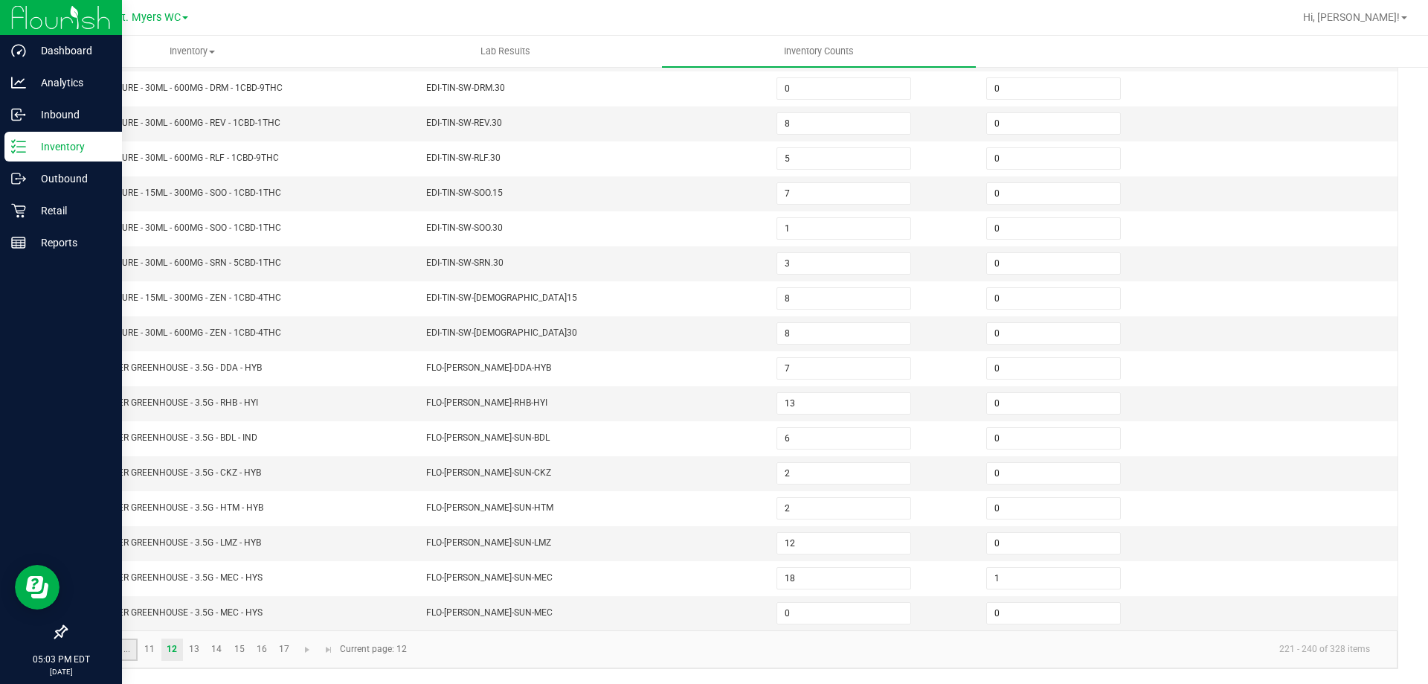
click at [120, 657] on link "..." at bounding box center [127, 649] width 22 height 22
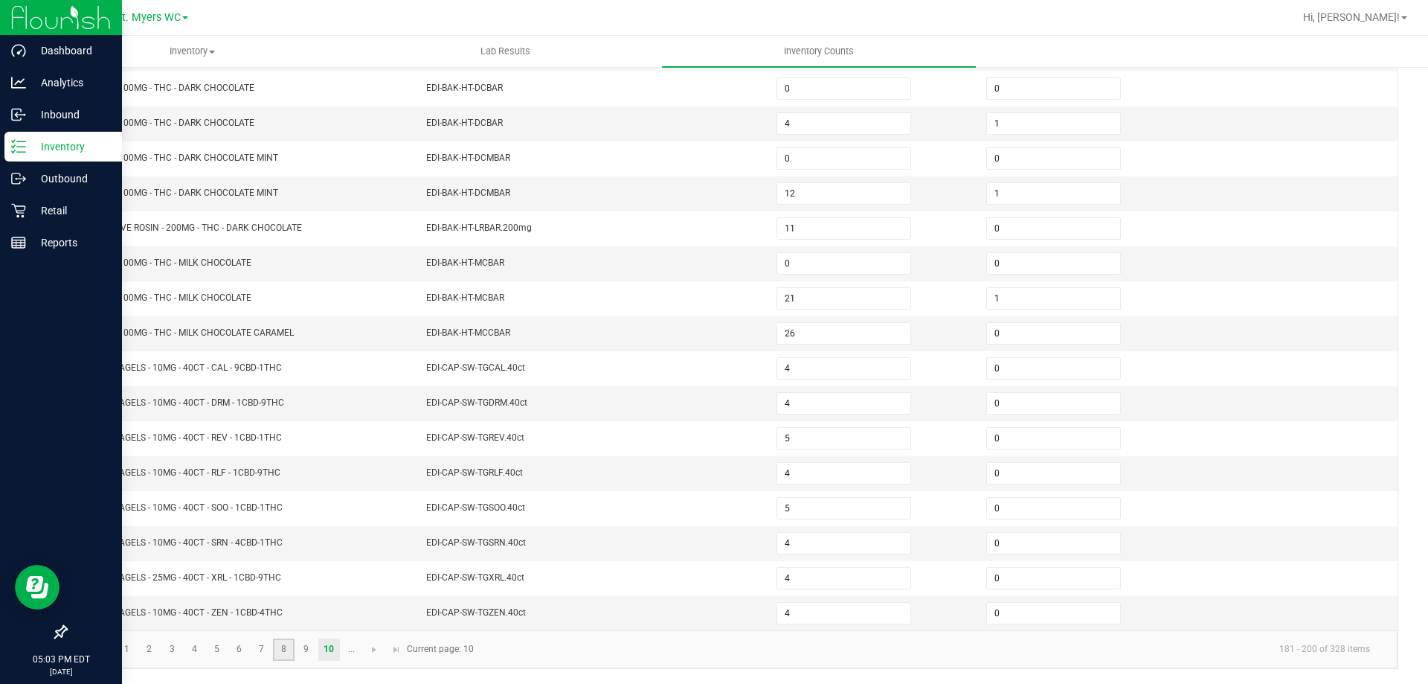
click at [289, 653] on link "8" at bounding box center [284, 649] width 22 height 22
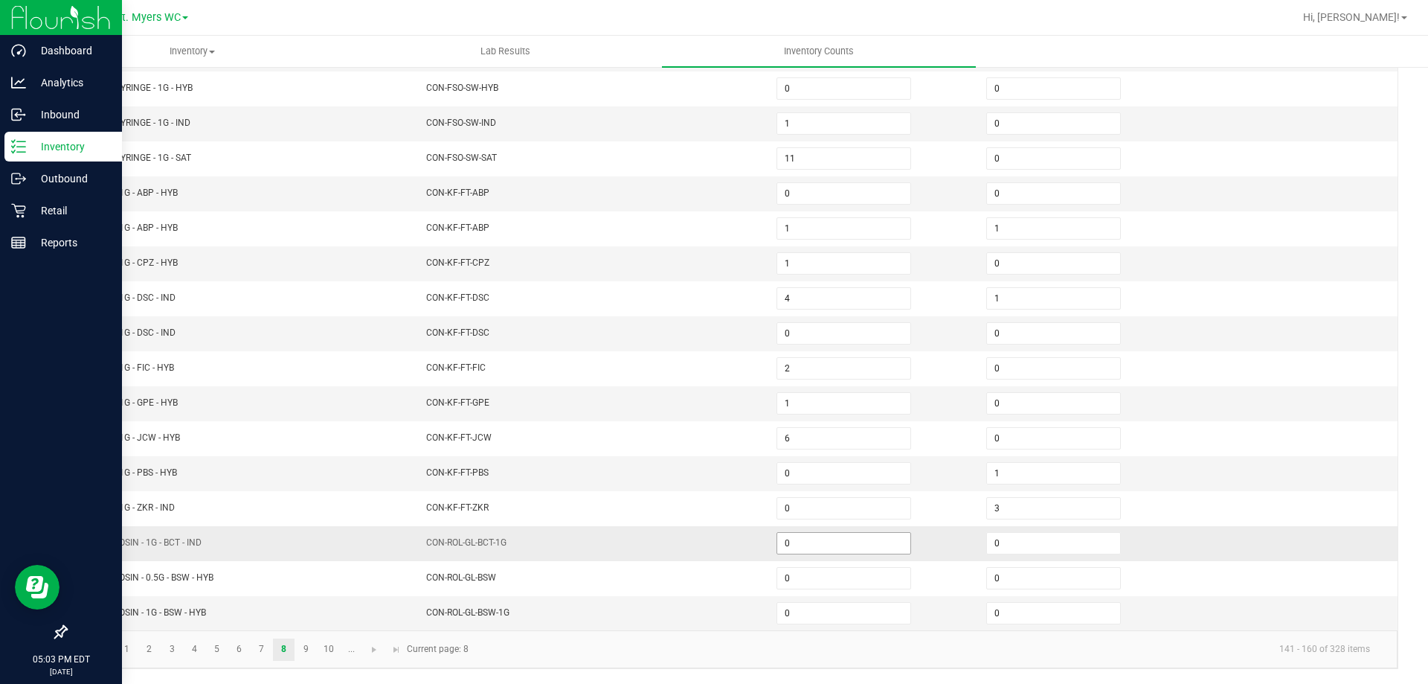
click at [783, 545] on input "0" at bounding box center [843, 543] width 133 height 21
click at [304, 650] on link "9" at bounding box center [306, 649] width 22 height 22
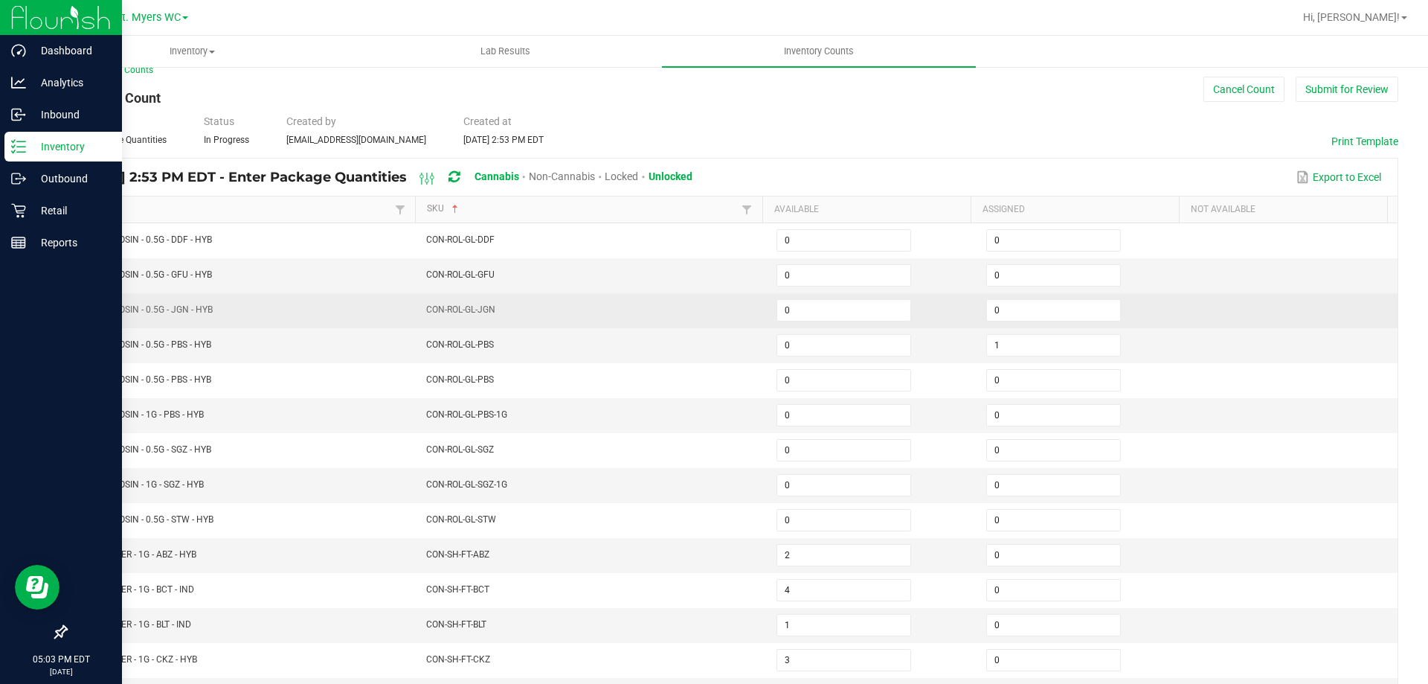
scroll to position [11, 0]
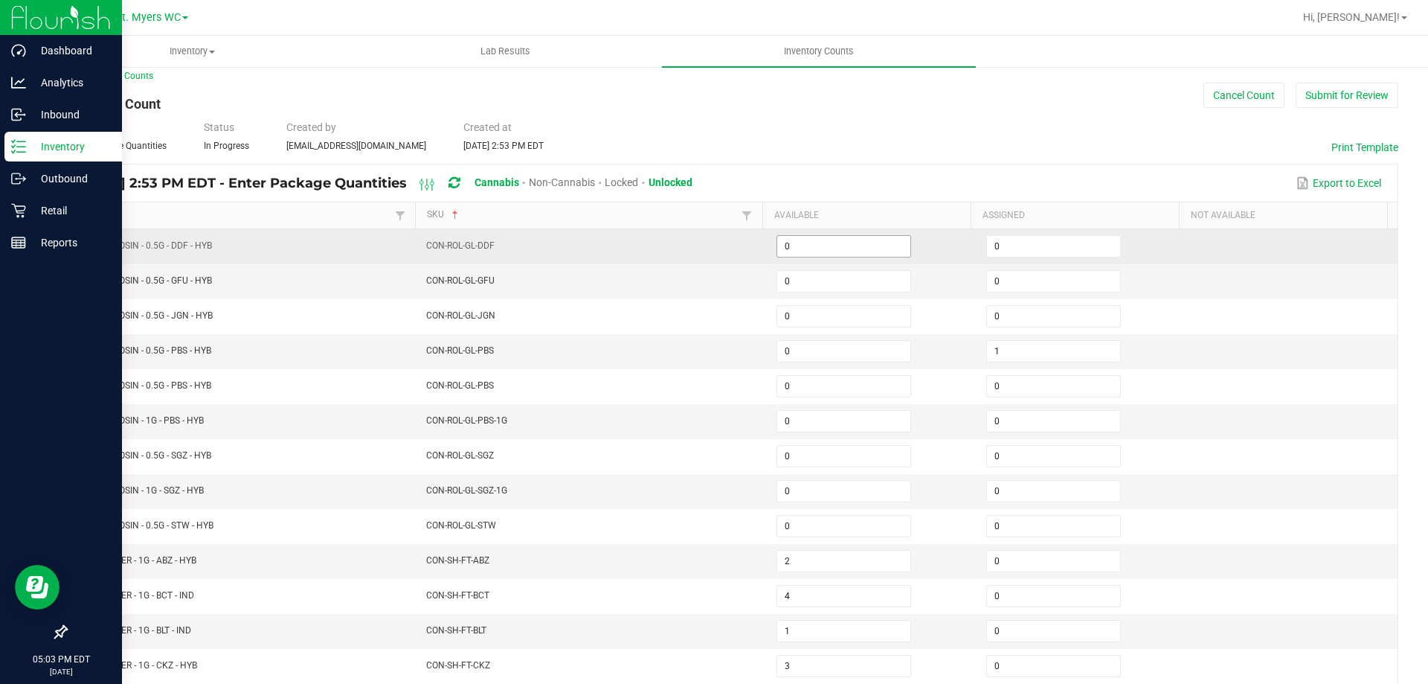
click at [782, 252] on input "0" at bounding box center [843, 246] width 133 height 21
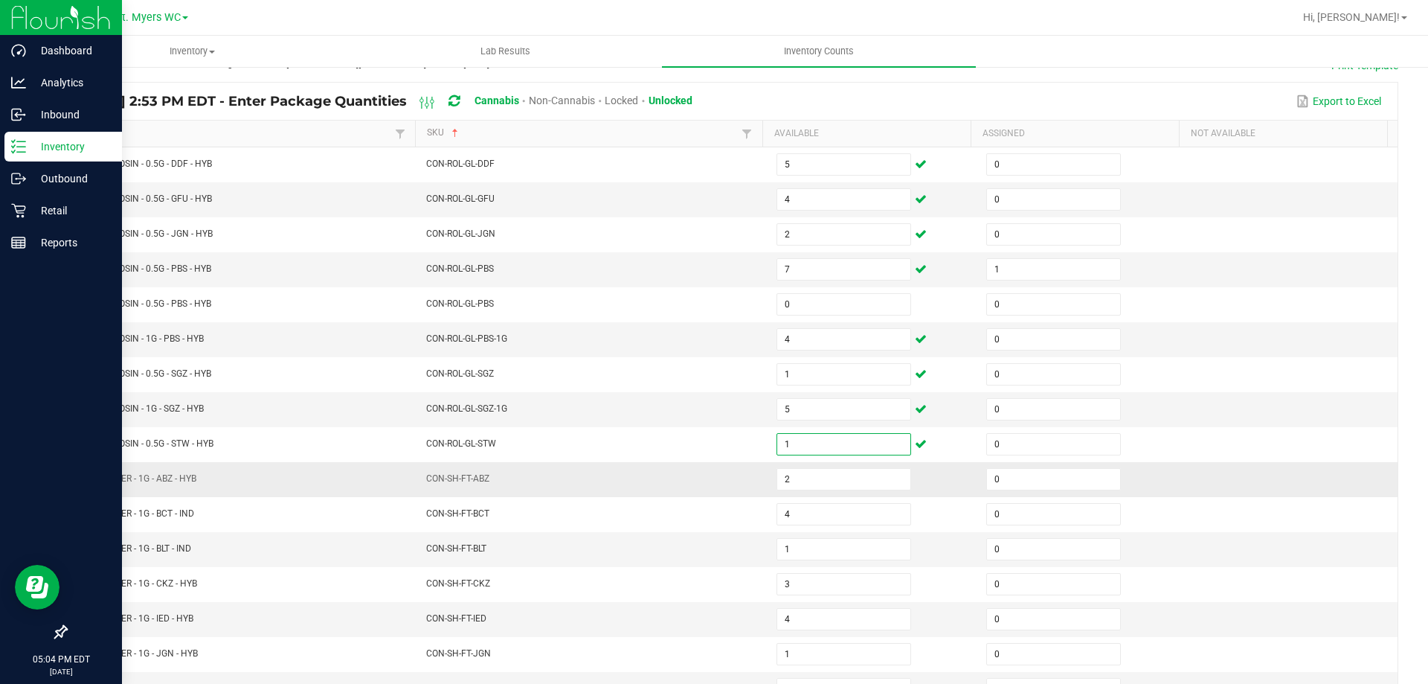
scroll to position [309, 0]
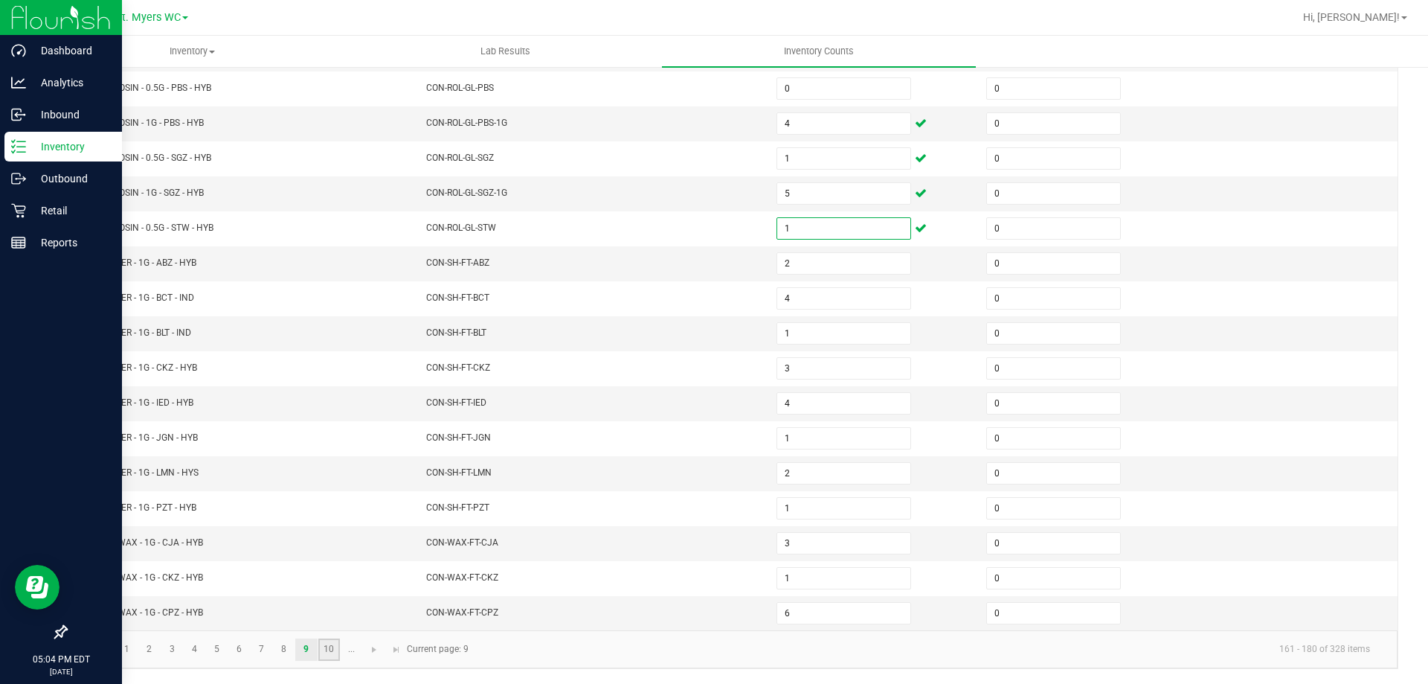
click at [333, 655] on link "10" at bounding box center [329, 649] width 22 height 22
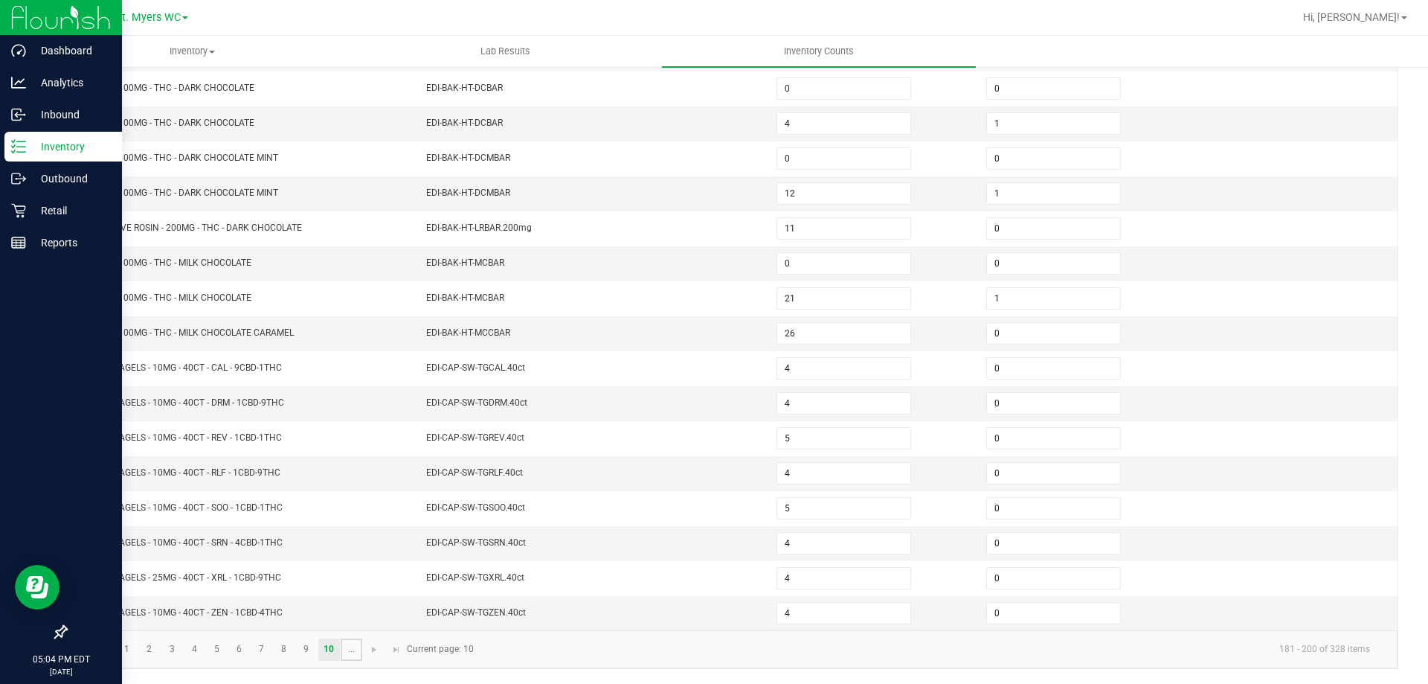
click at [345, 655] on link "..." at bounding box center [352, 649] width 22 height 22
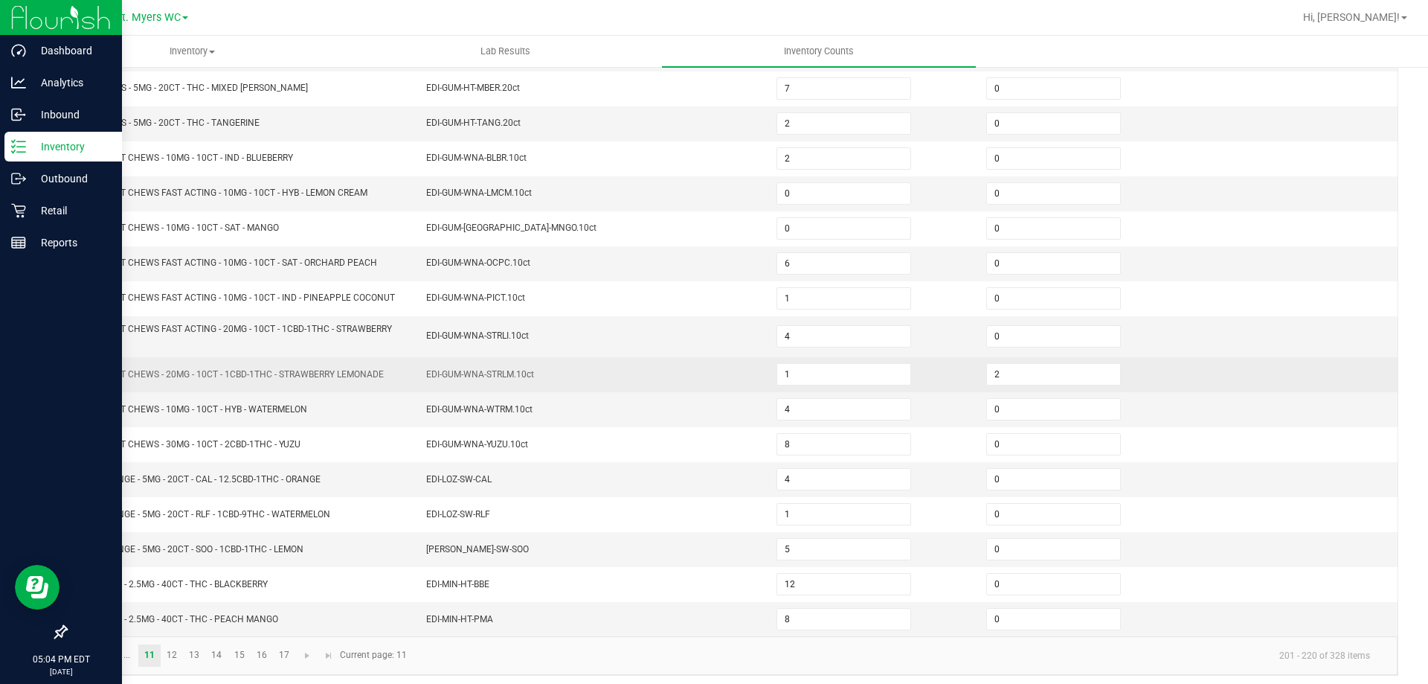
scroll to position [234, 0]
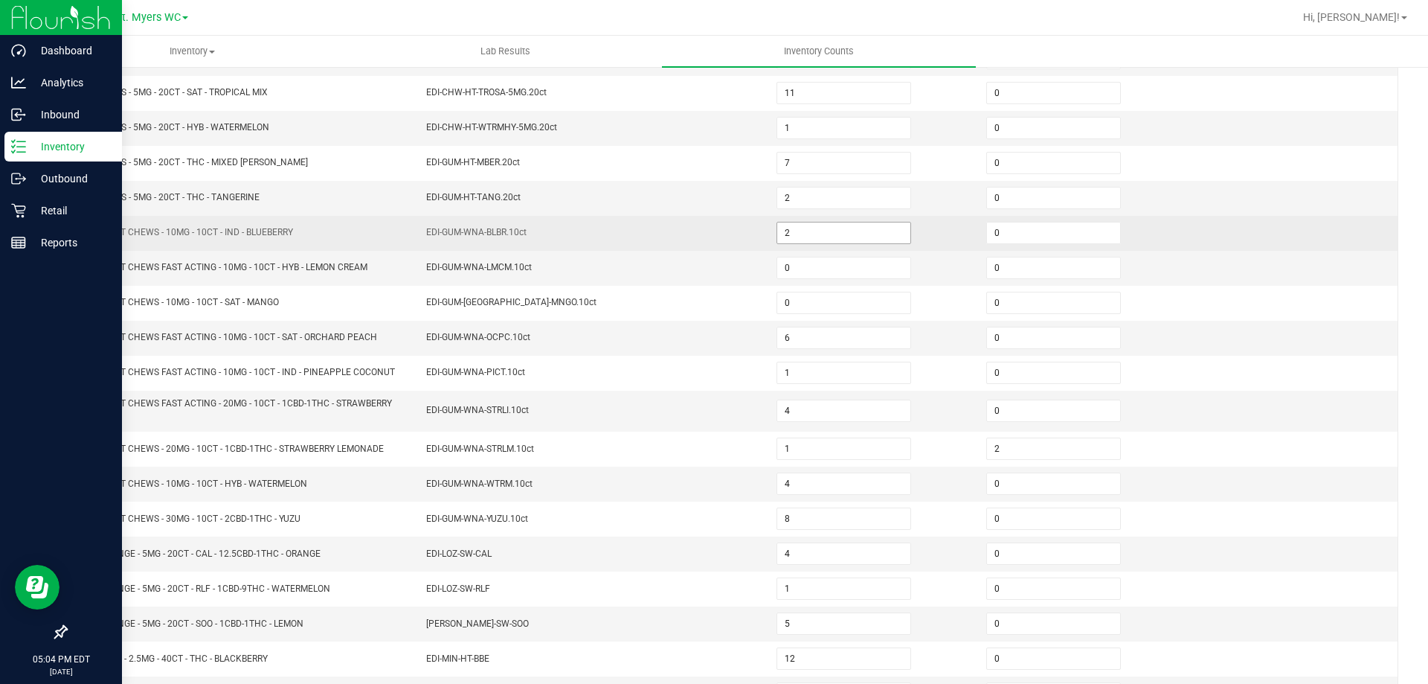
click at [804, 234] on input "2" at bounding box center [843, 232] width 133 height 21
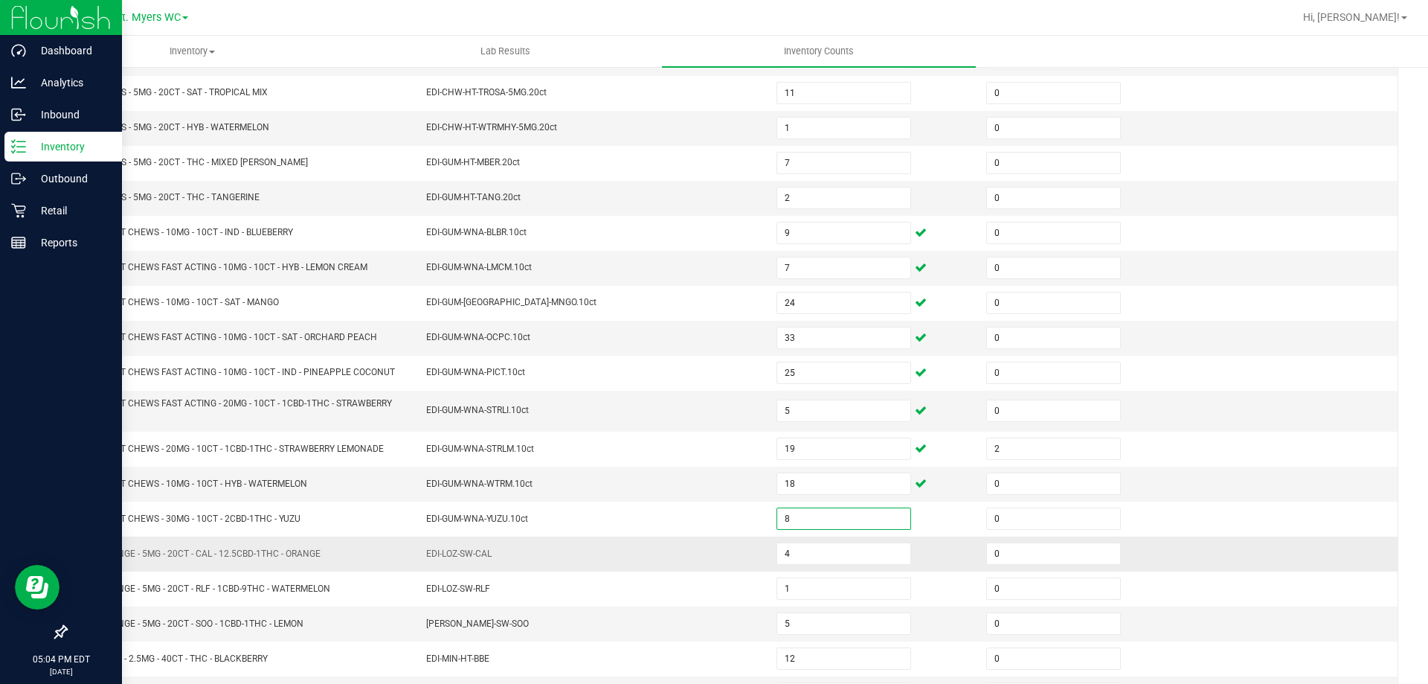
click at [542, 542] on td "EDI-LOZ-SW-CAL" at bounding box center [592, 553] width 350 height 35
click at [796, 559] on input "4" at bounding box center [843, 553] width 133 height 21
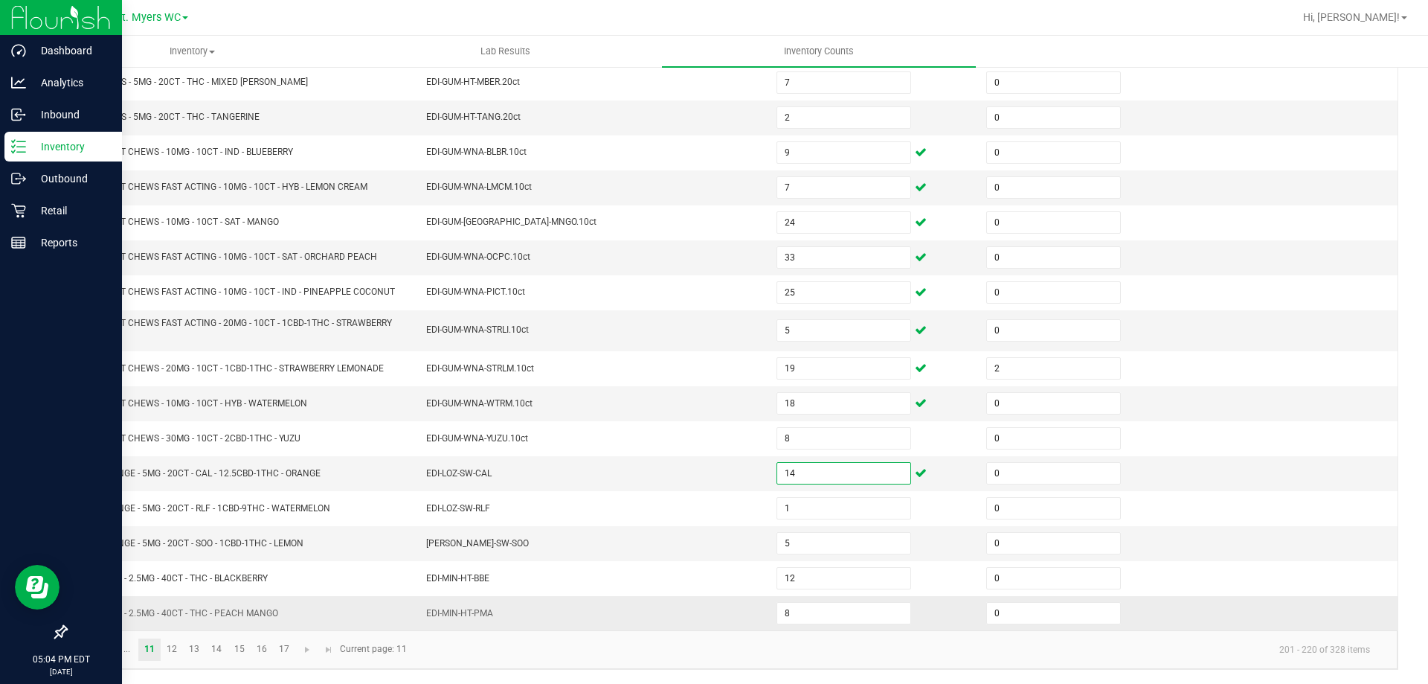
scroll to position [315, 0]
click at [173, 649] on link "12" at bounding box center [172, 649] width 22 height 22
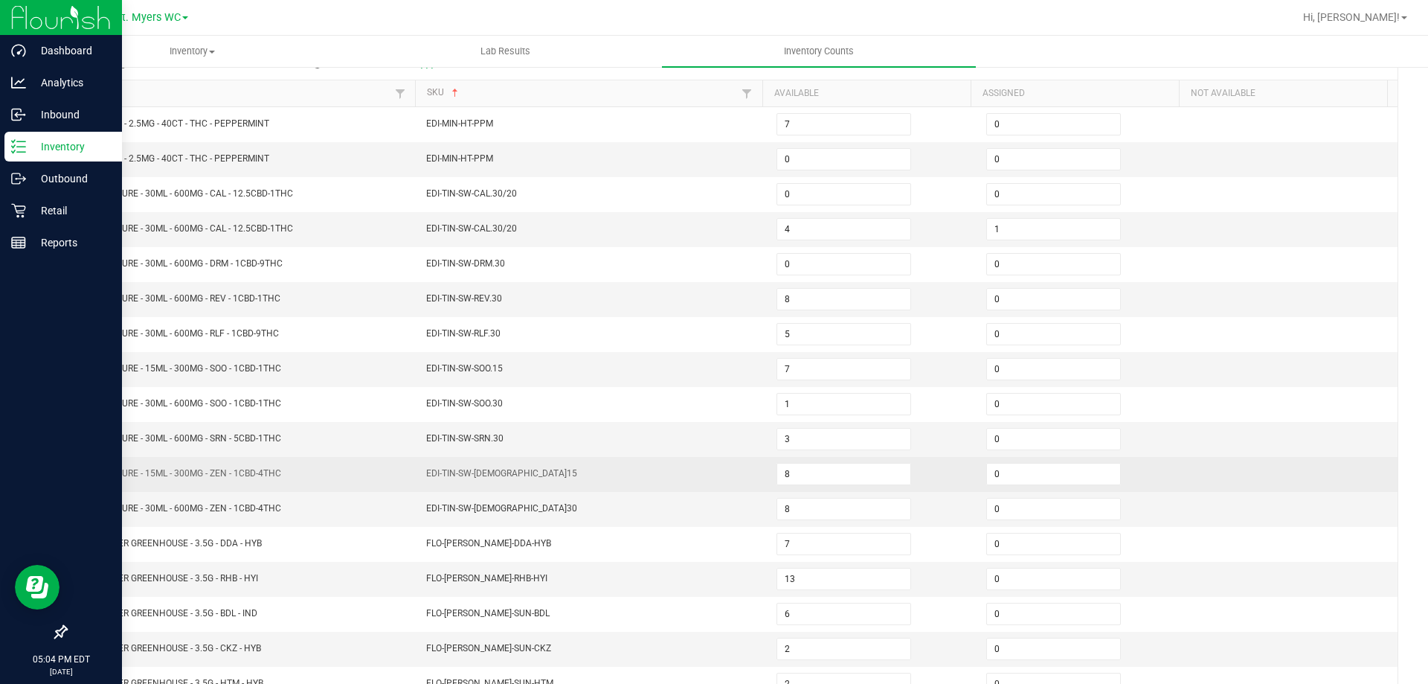
scroll to position [160, 0]
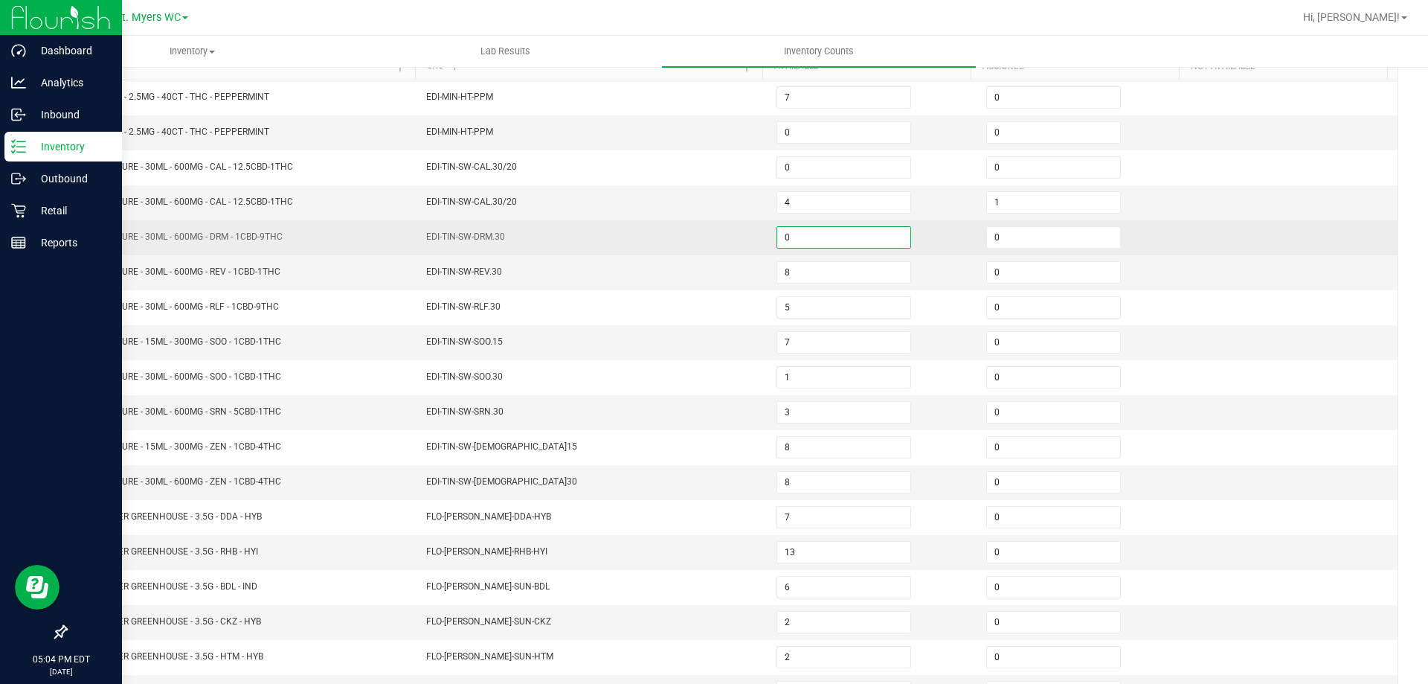
click at [841, 243] on input "0" at bounding box center [843, 237] width 133 height 21
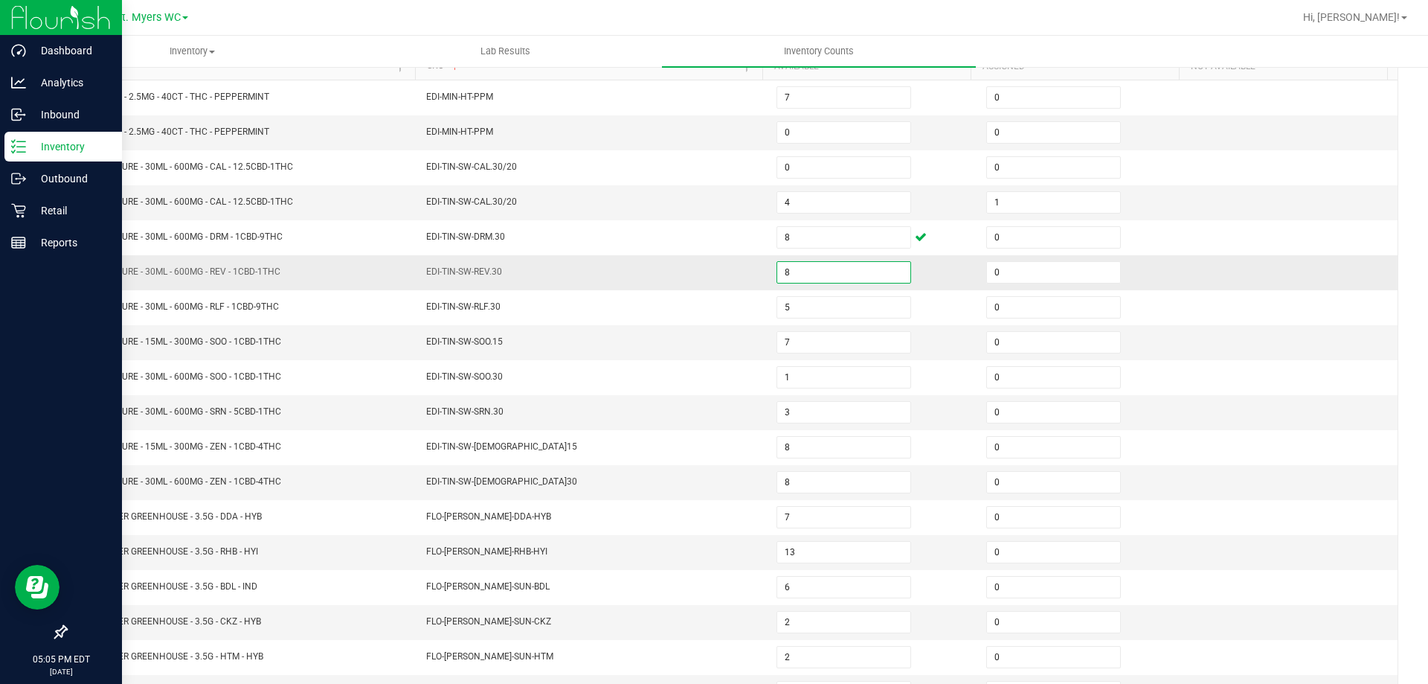
click at [827, 275] on input "8" at bounding box center [843, 272] width 133 height 21
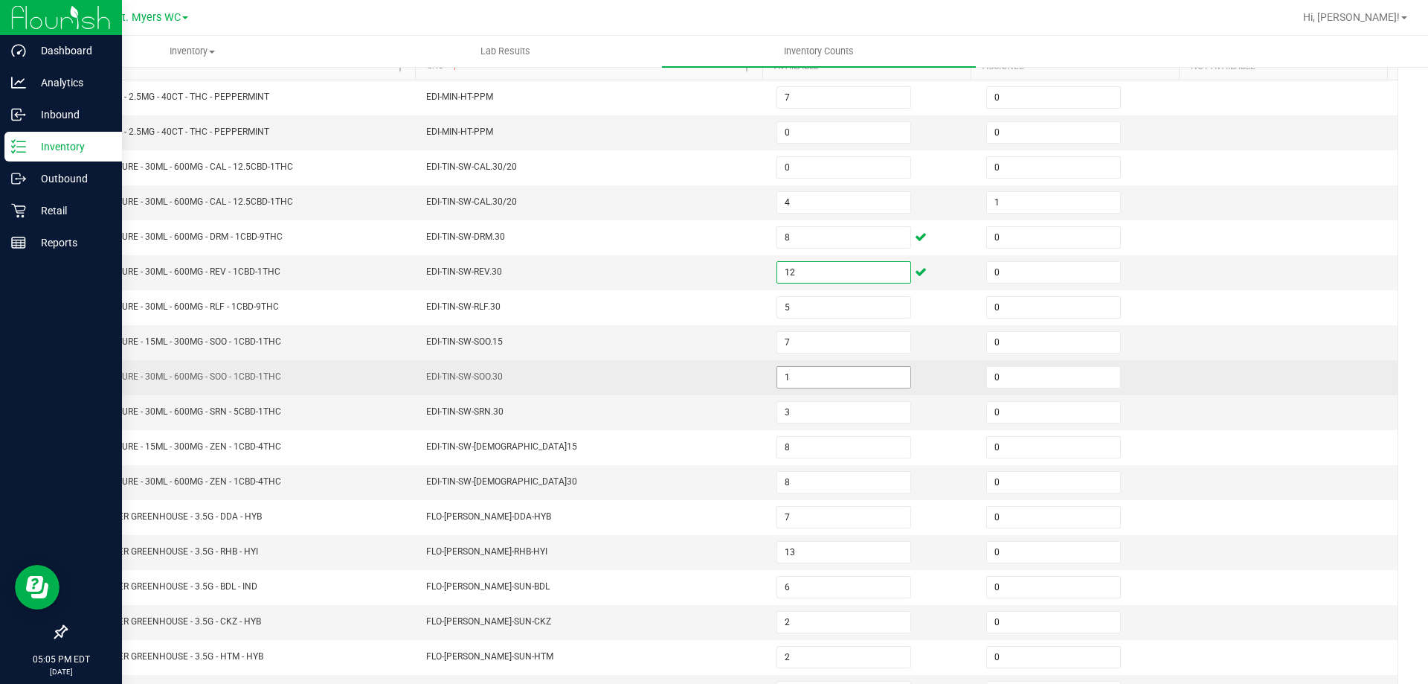
click at [790, 376] on input "1" at bounding box center [843, 377] width 133 height 21
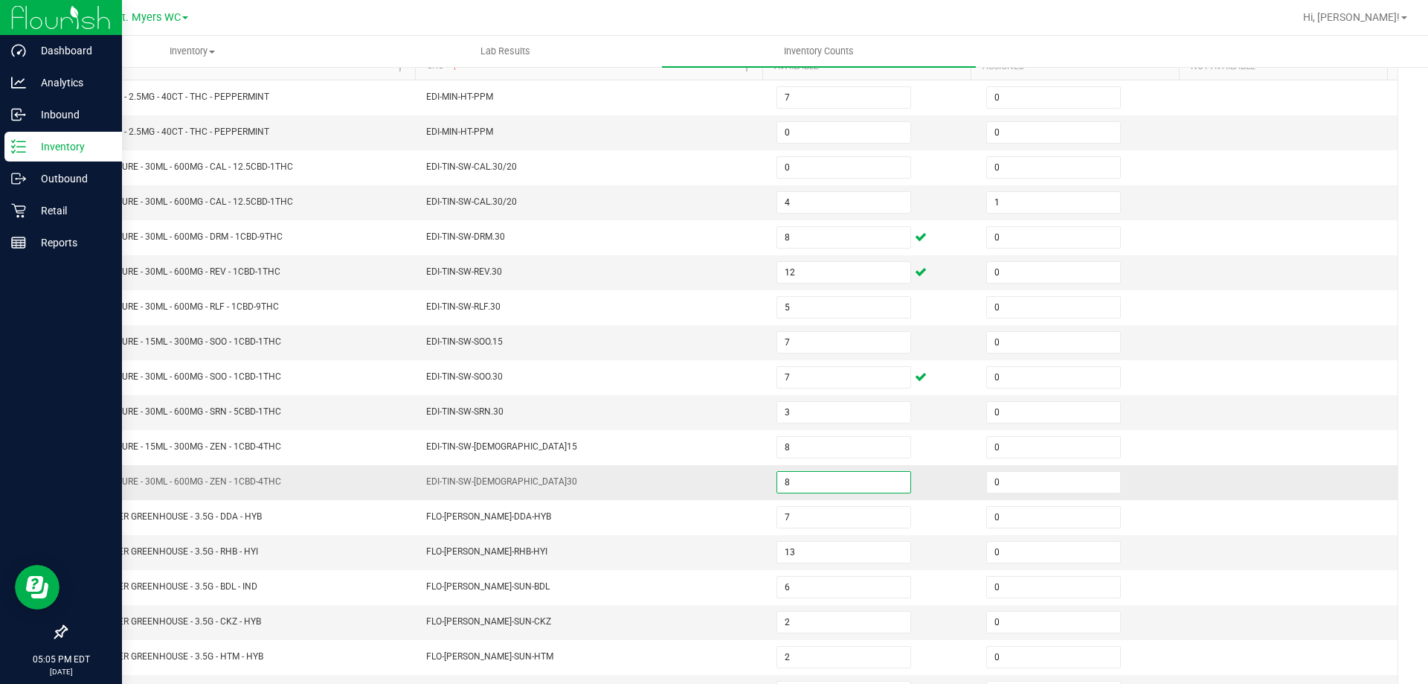
click at [801, 473] on input "8" at bounding box center [843, 482] width 133 height 21
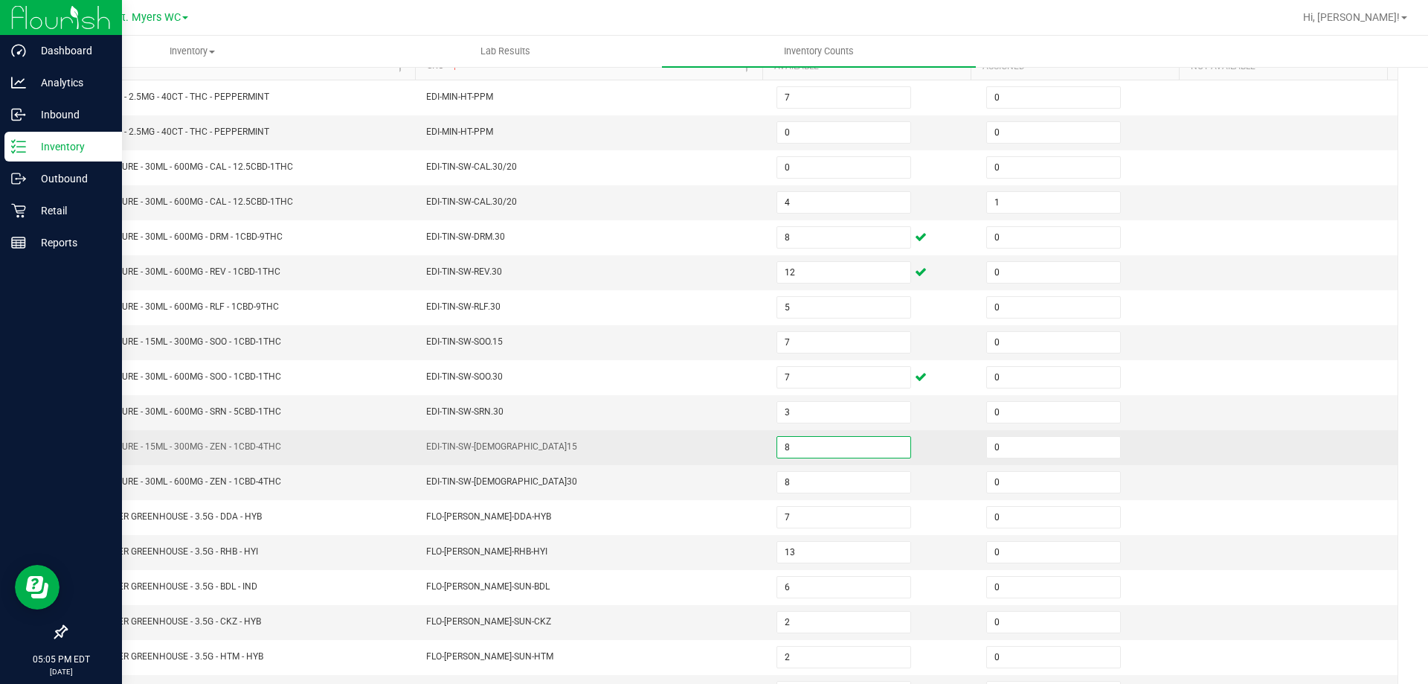
click at [800, 455] on input "8" at bounding box center [843, 447] width 133 height 21
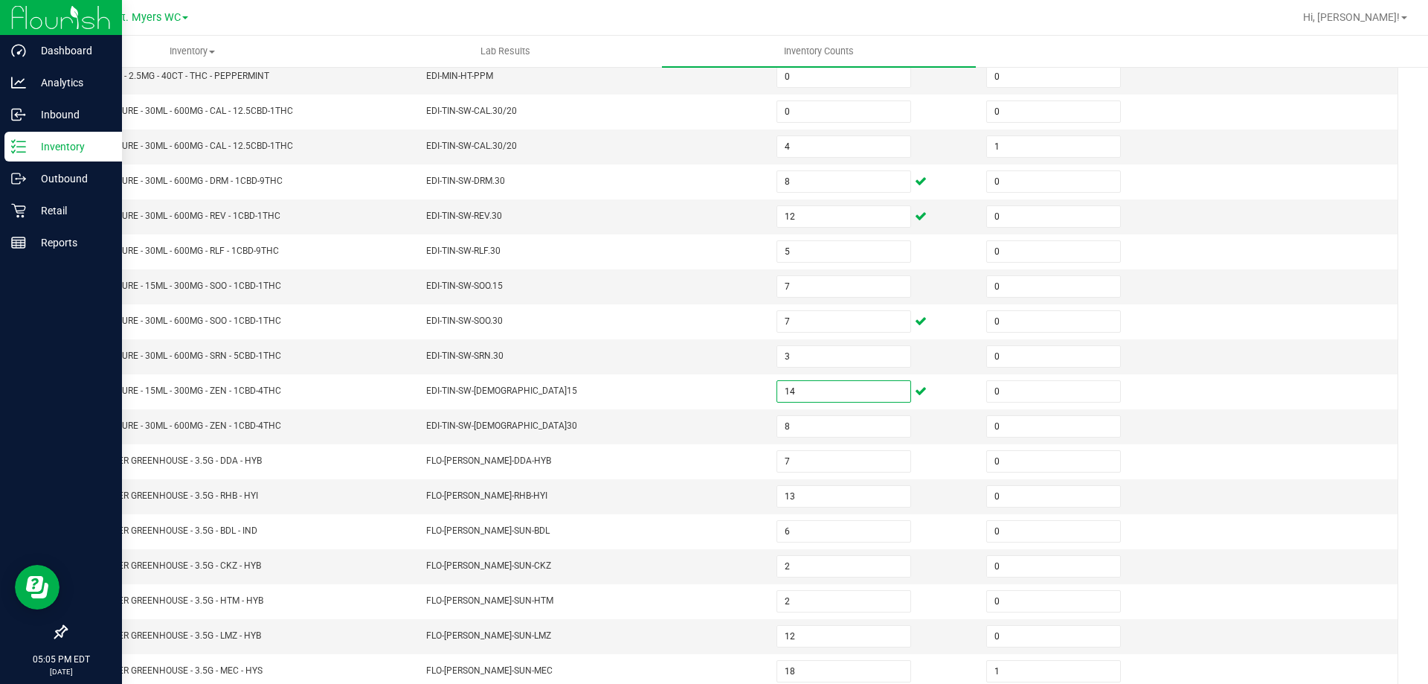
scroll to position [309, 0]
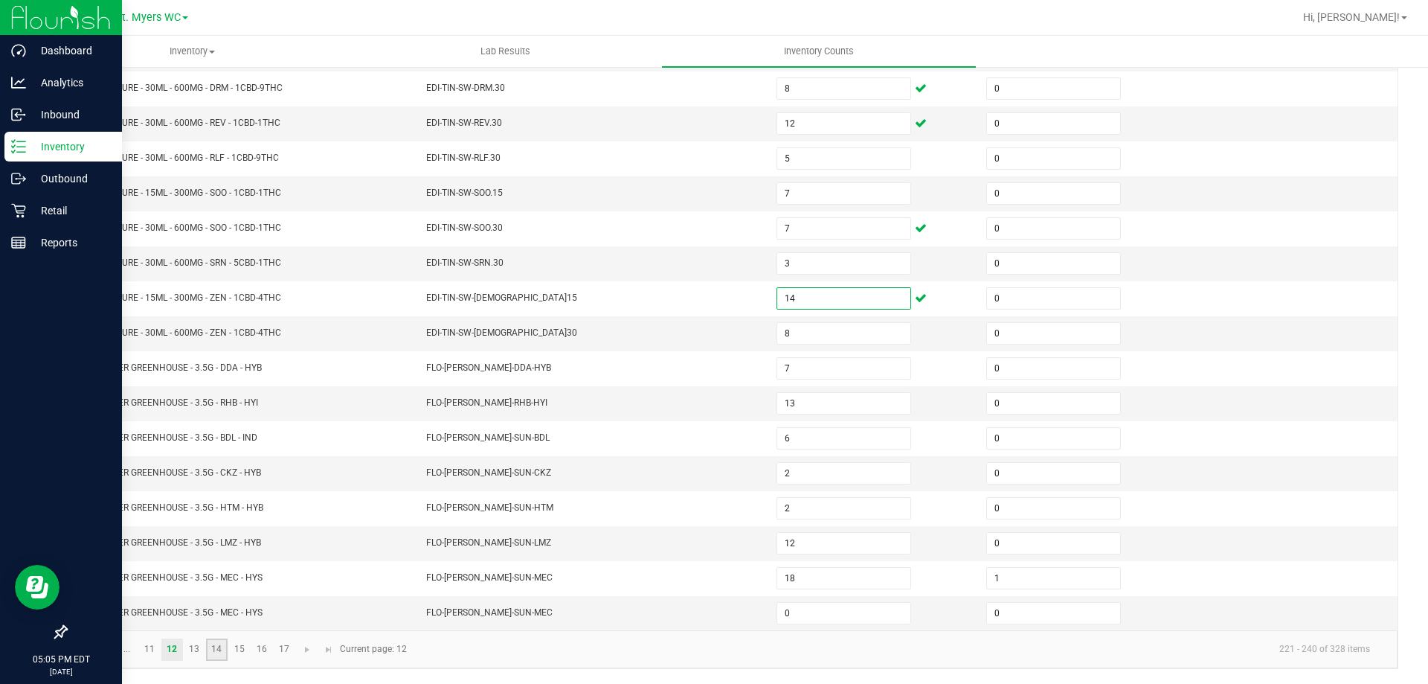
click at [219, 647] on link "14" at bounding box center [217, 649] width 22 height 22
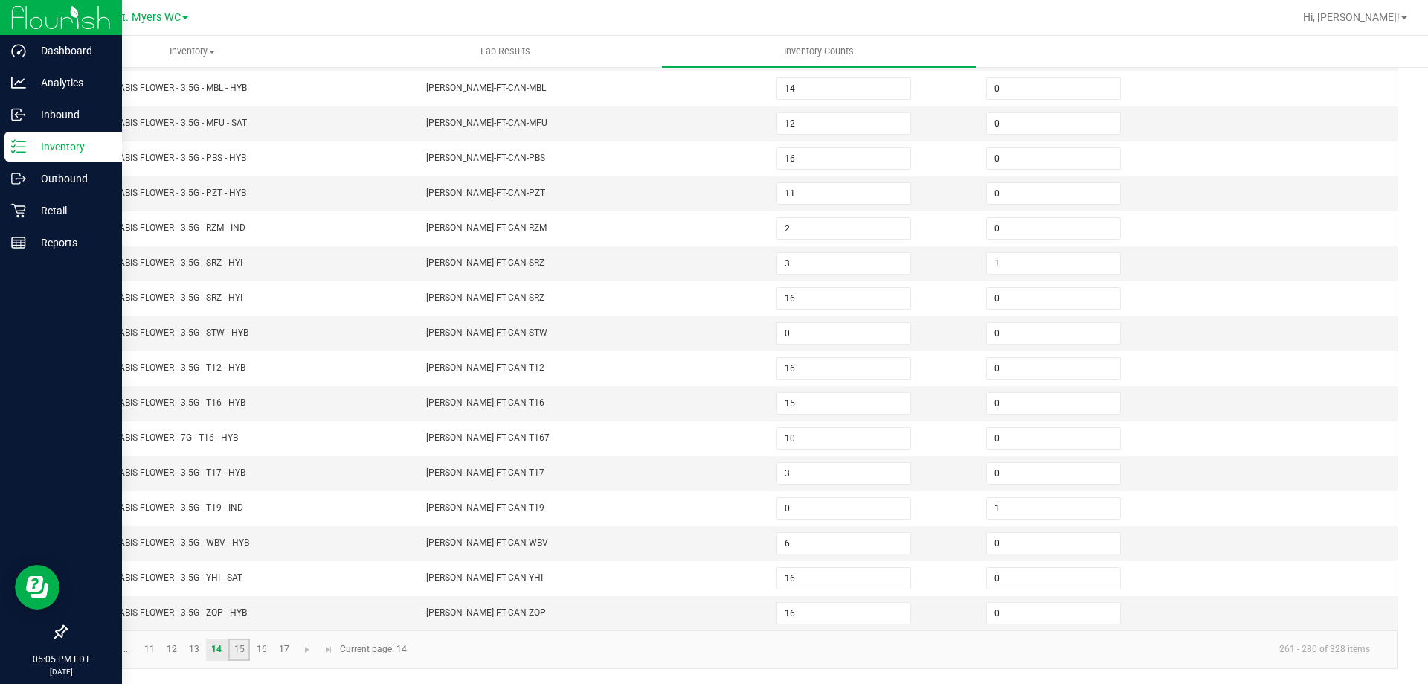
click at [231, 648] on link "15" at bounding box center [239, 649] width 22 height 22
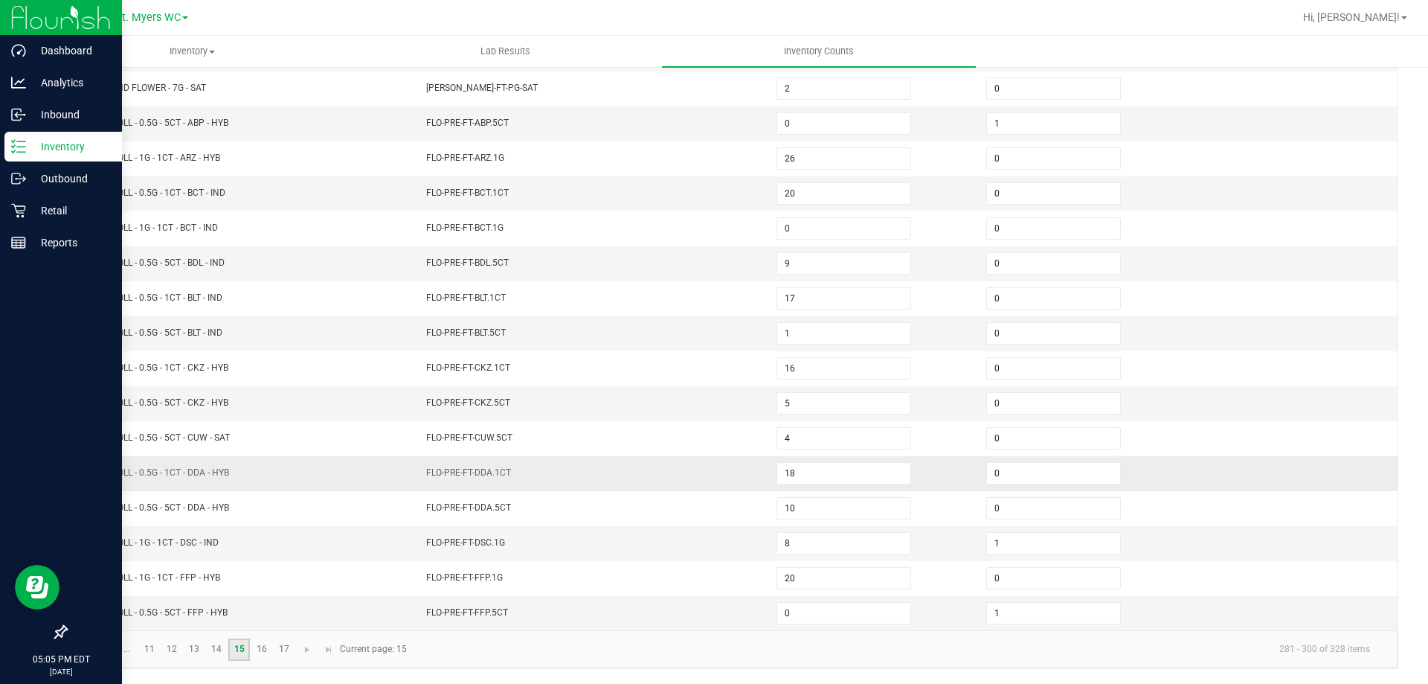
scroll to position [86, 0]
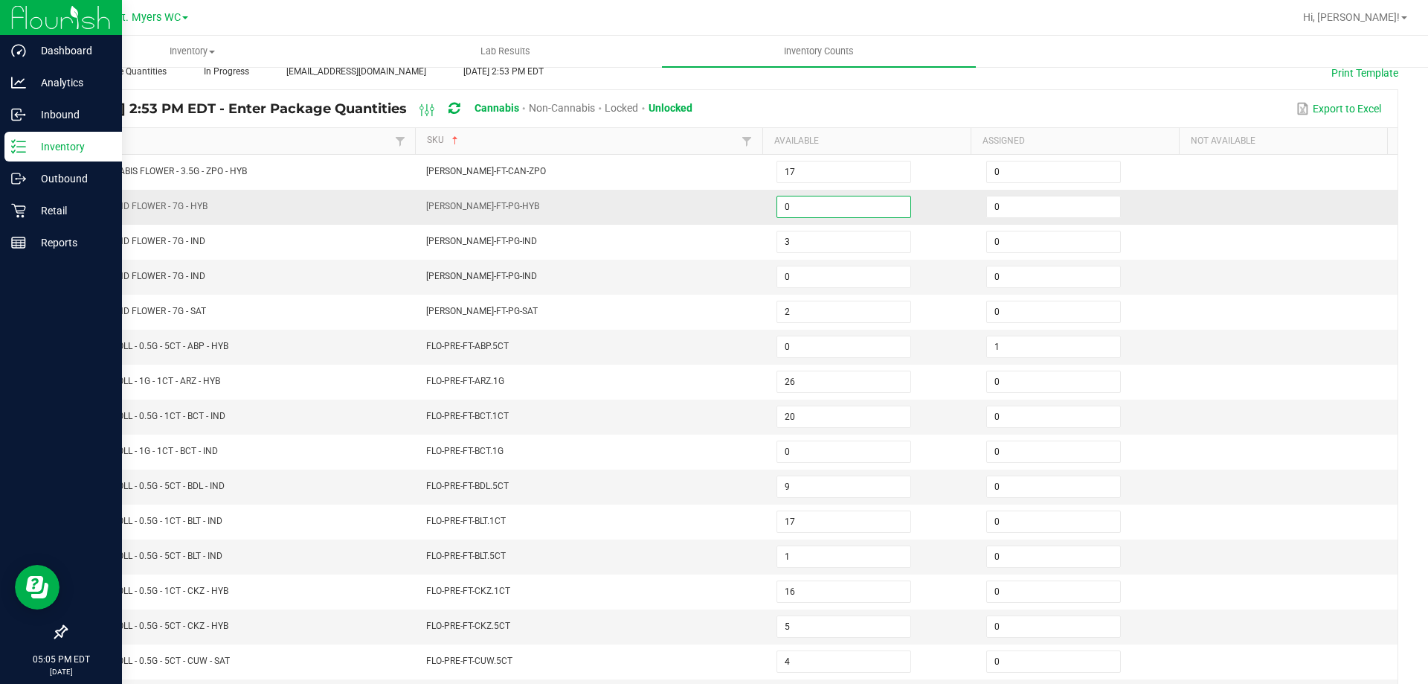
click at [836, 202] on input "0" at bounding box center [843, 206] width 133 height 21
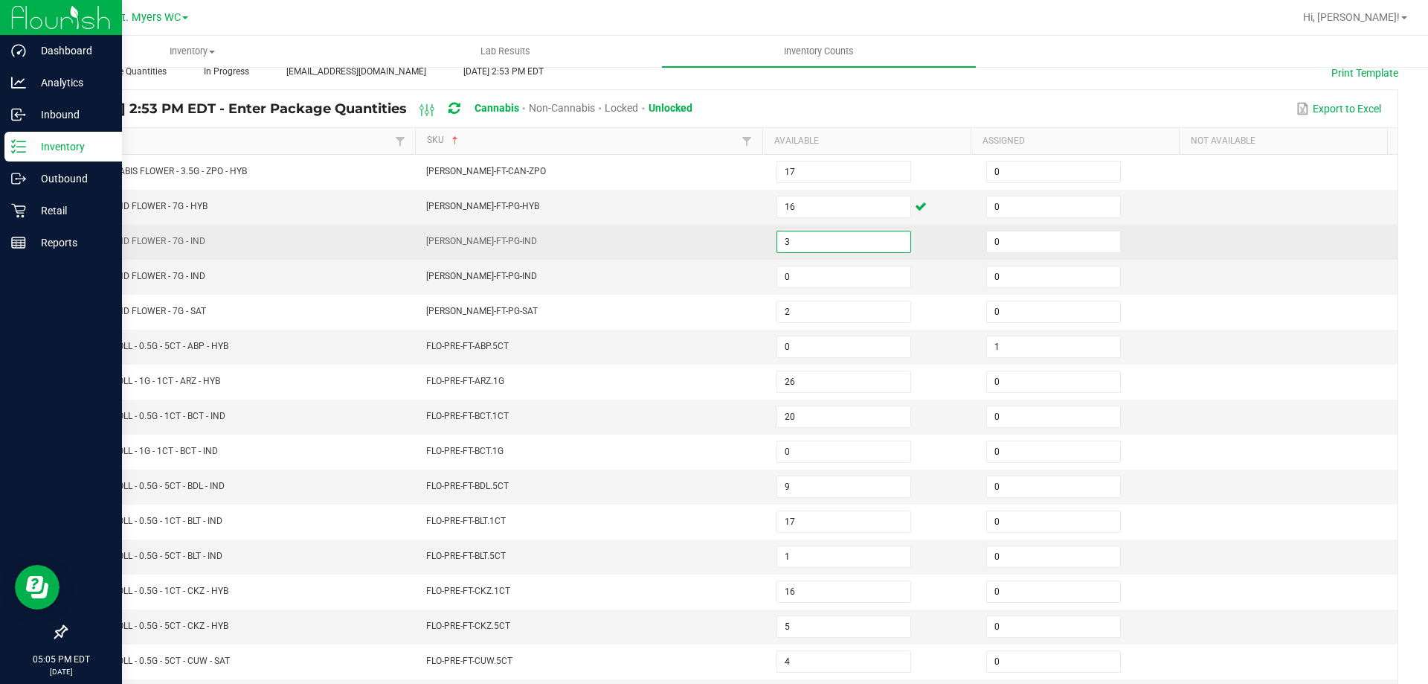
click at [826, 241] on input "3" at bounding box center [843, 241] width 133 height 21
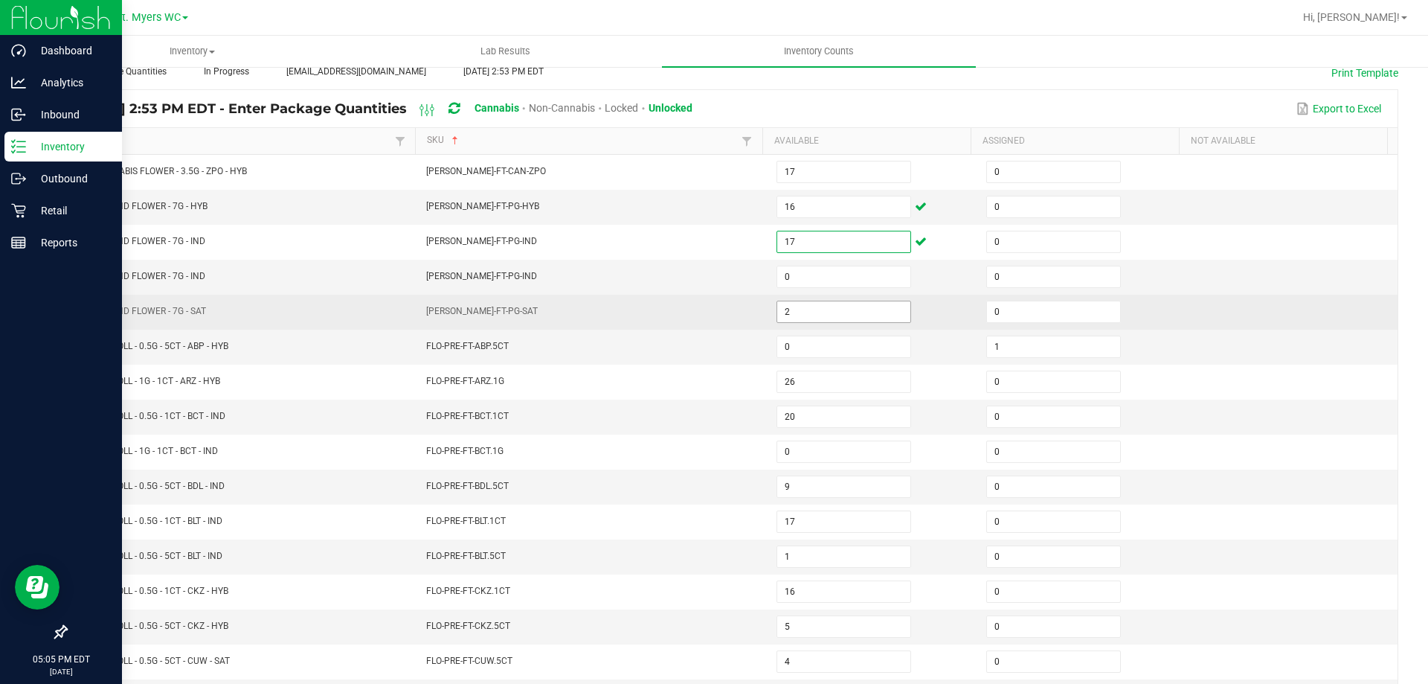
click at [869, 306] on input "2" at bounding box center [843, 311] width 133 height 21
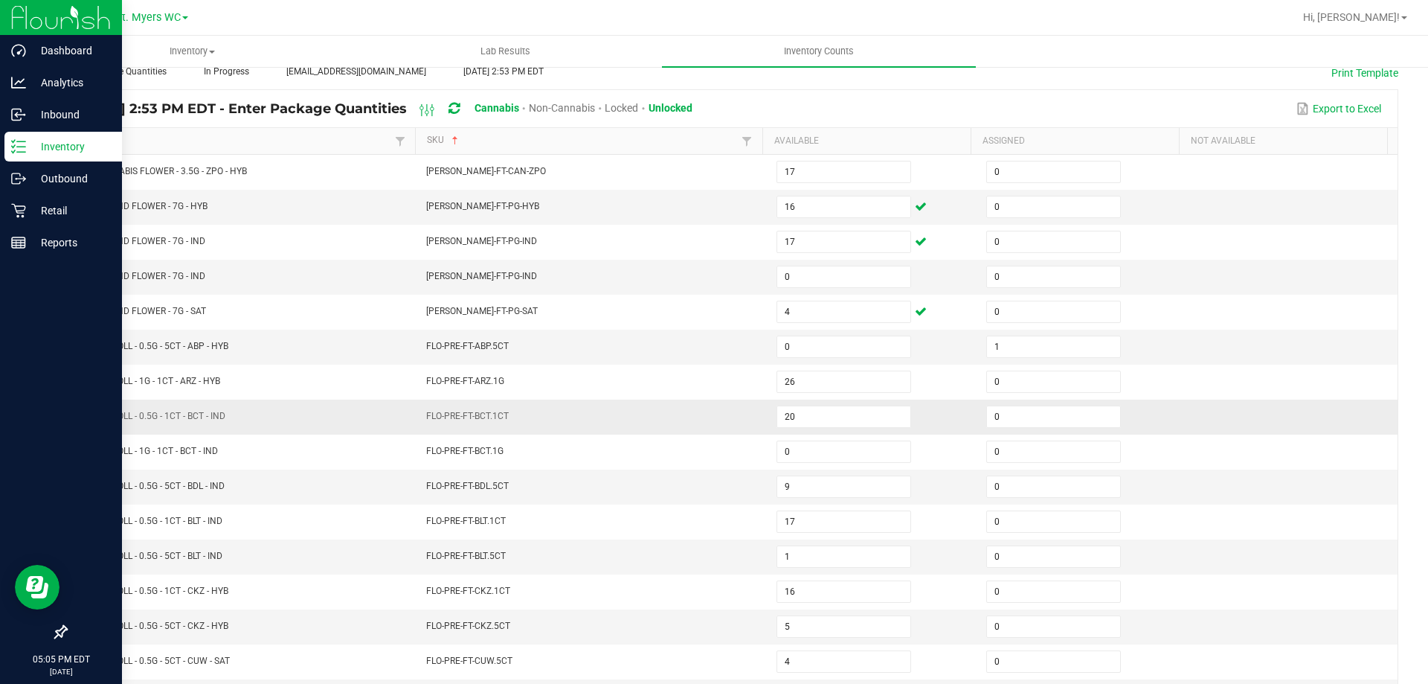
click at [426, 419] on span "FLO-PRE-FT-BCT.1CT" at bounding box center [467, 416] width 83 height 10
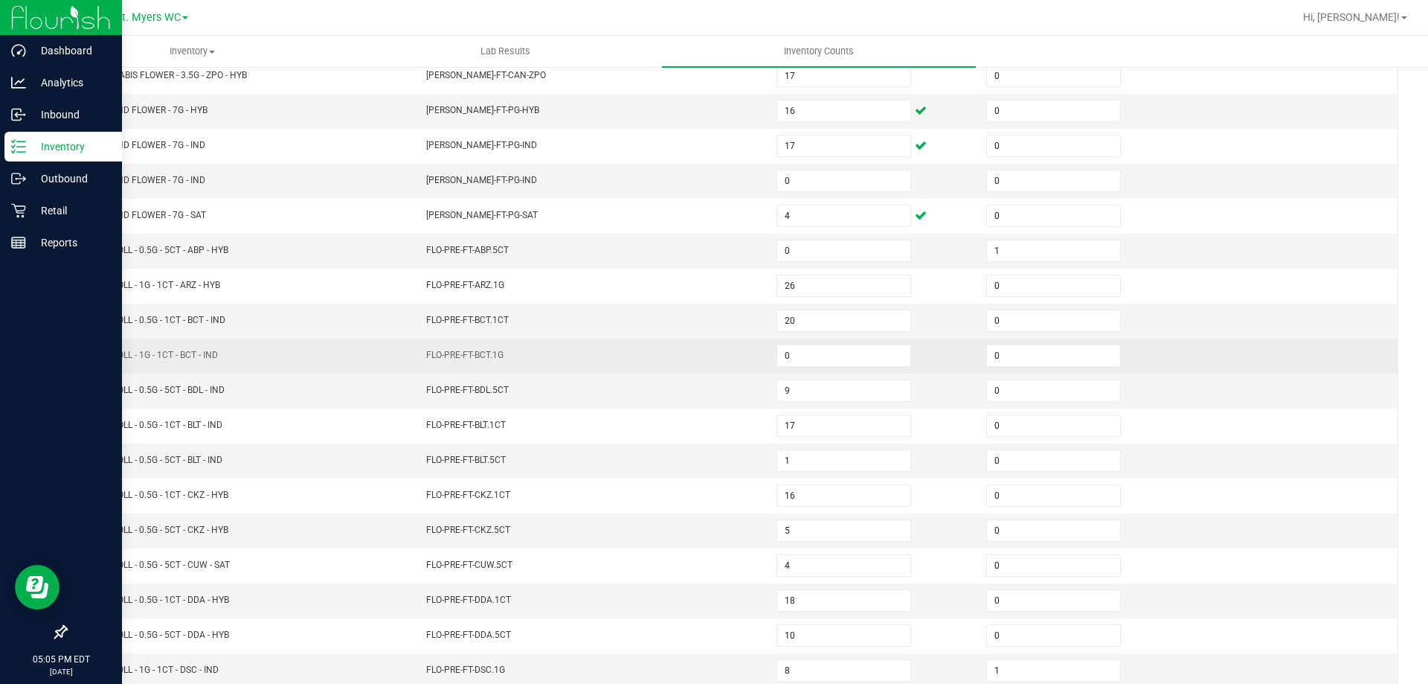
scroll to position [309, 0]
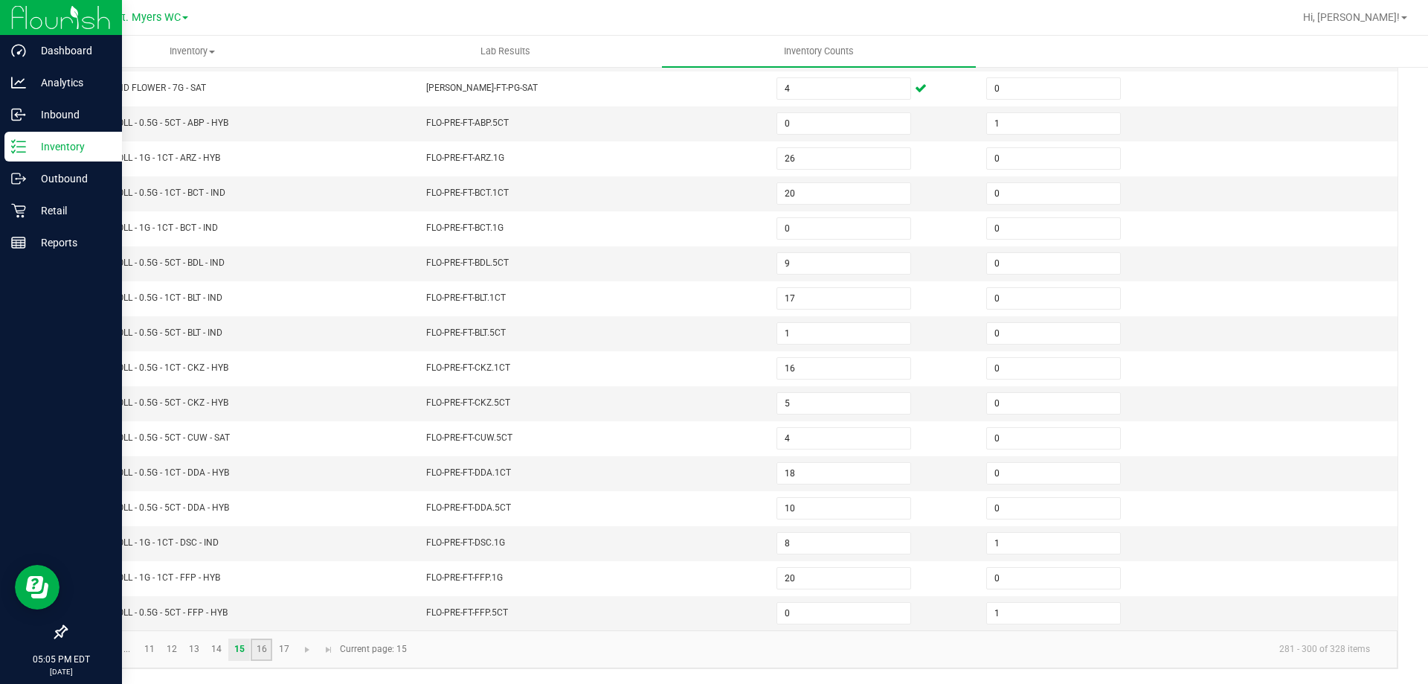
click at [262, 651] on link "16" at bounding box center [262, 649] width 22 height 22
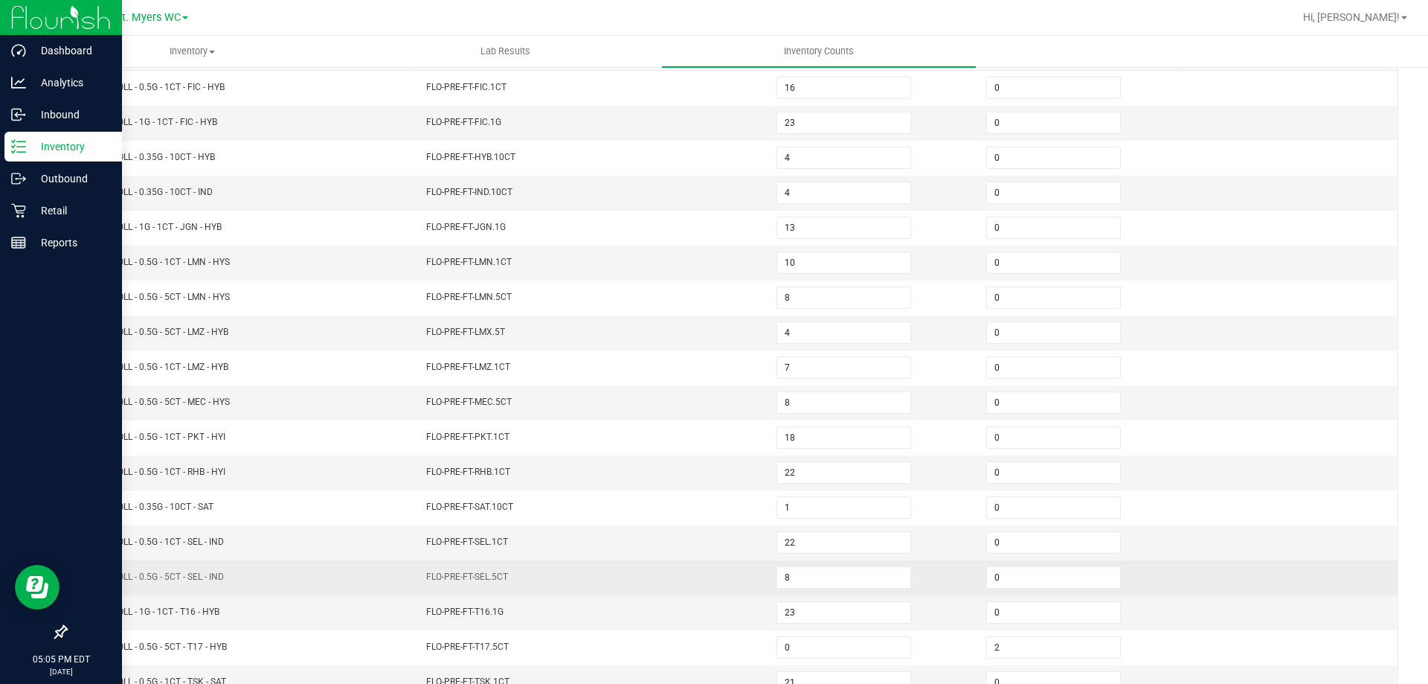
scroll to position [160, 0]
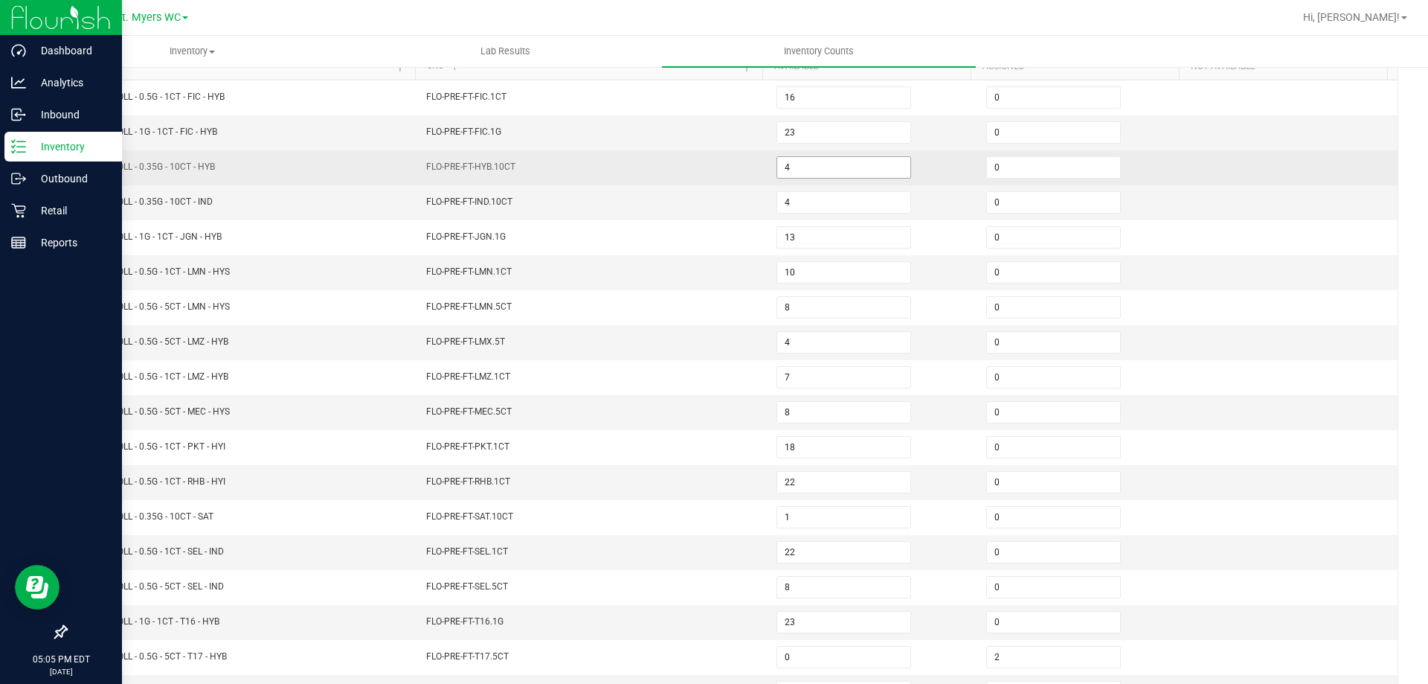
click at [841, 170] on input "4" at bounding box center [843, 167] width 133 height 21
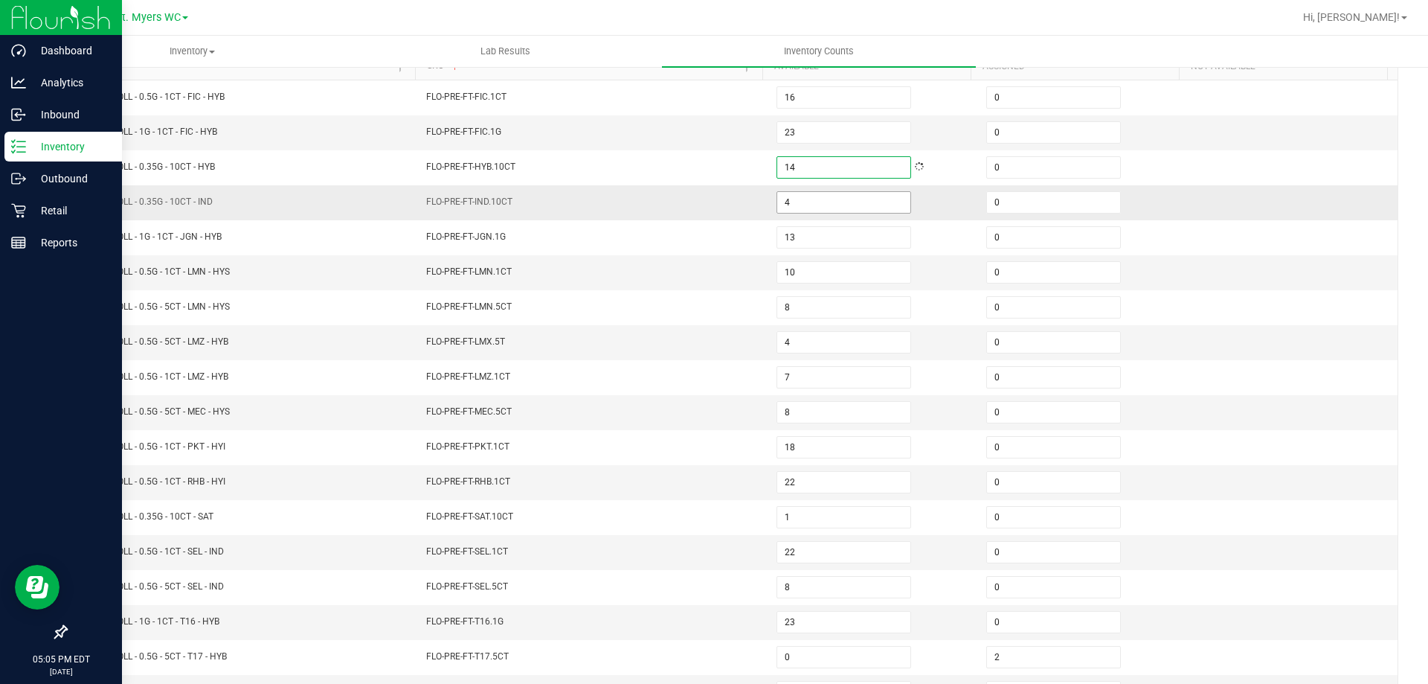
click at [785, 205] on input "4" at bounding box center [843, 202] width 133 height 21
click at [450, 274] on span "FLO-PRE-FT-LMN.1CT" at bounding box center [469, 271] width 86 height 10
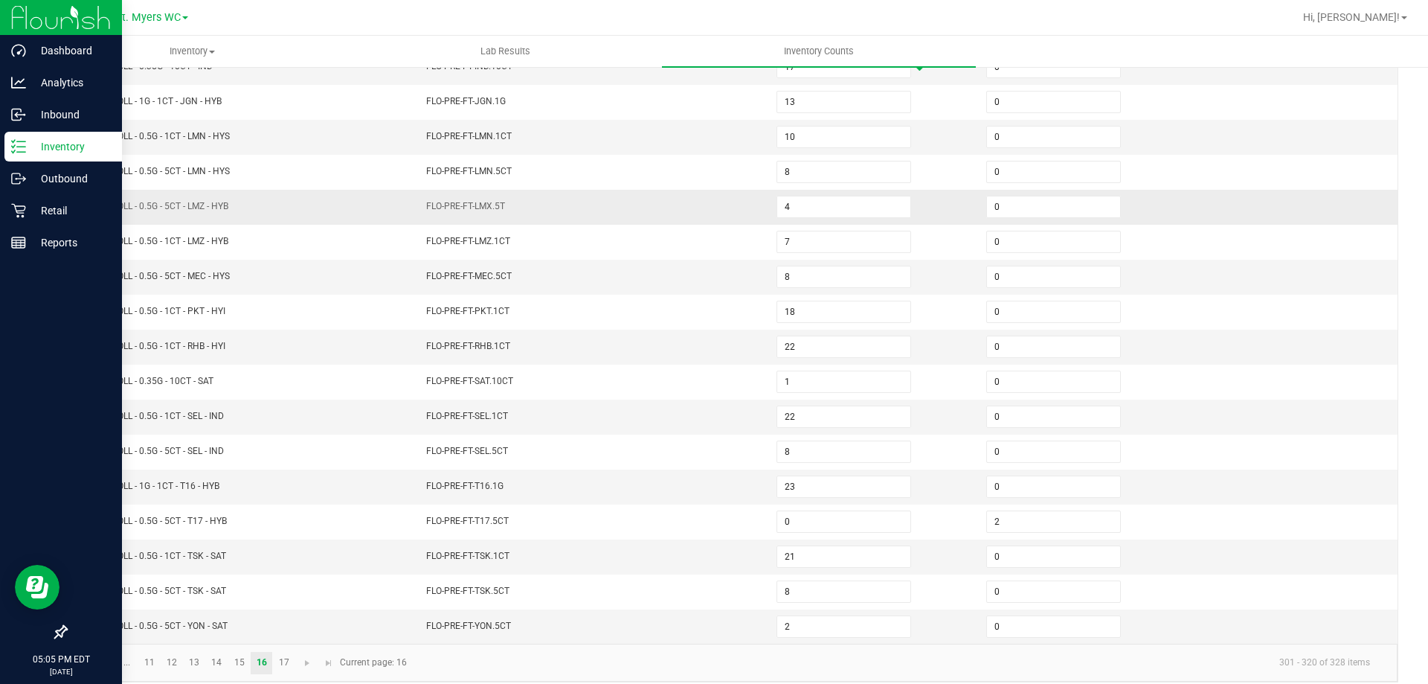
scroll to position [309, 0]
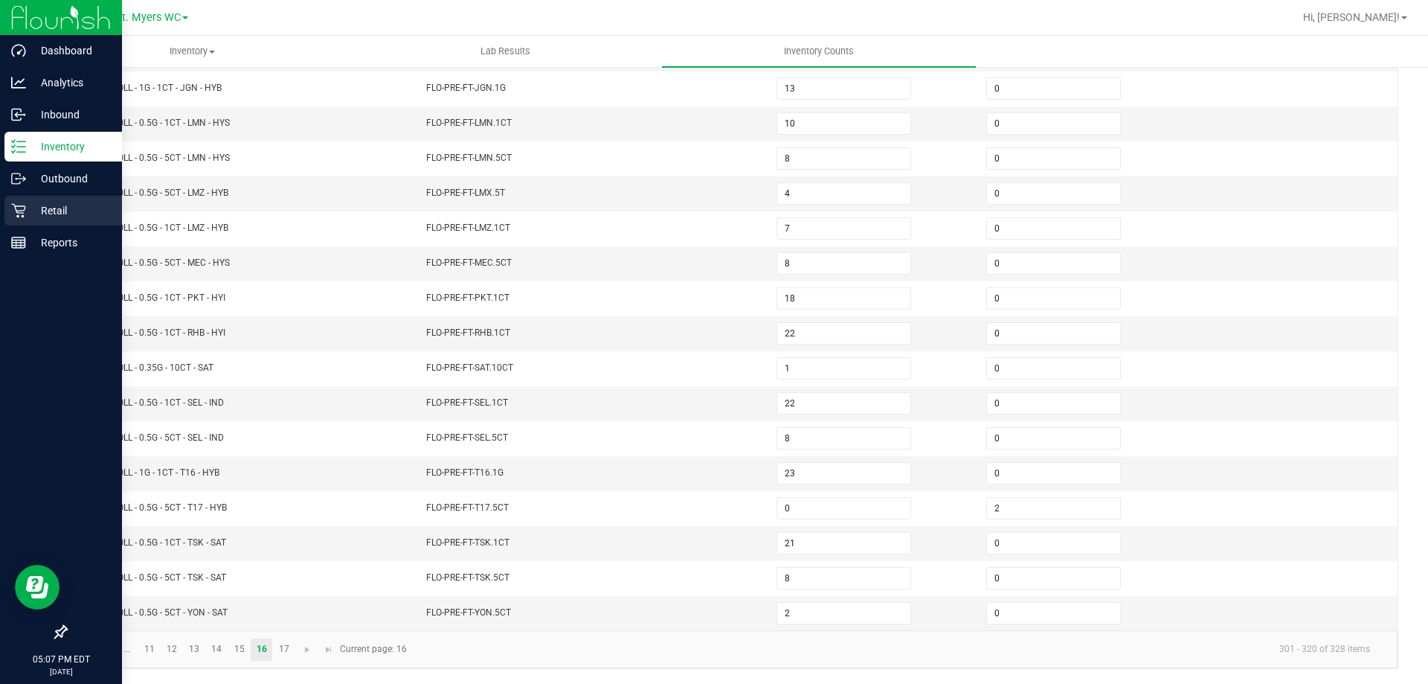
click at [33, 221] on div "Retail" at bounding box center [63, 211] width 118 height 30
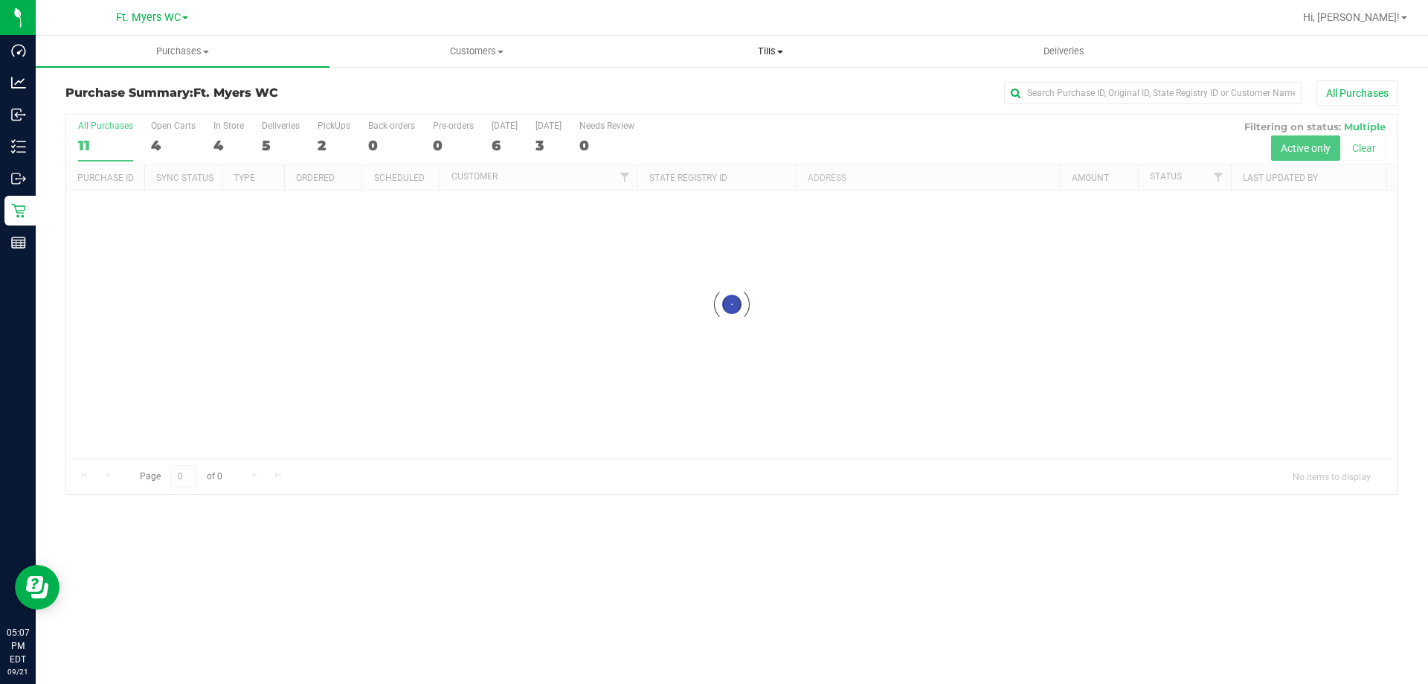
click at [783, 52] on span at bounding box center [780, 52] width 6 height 3
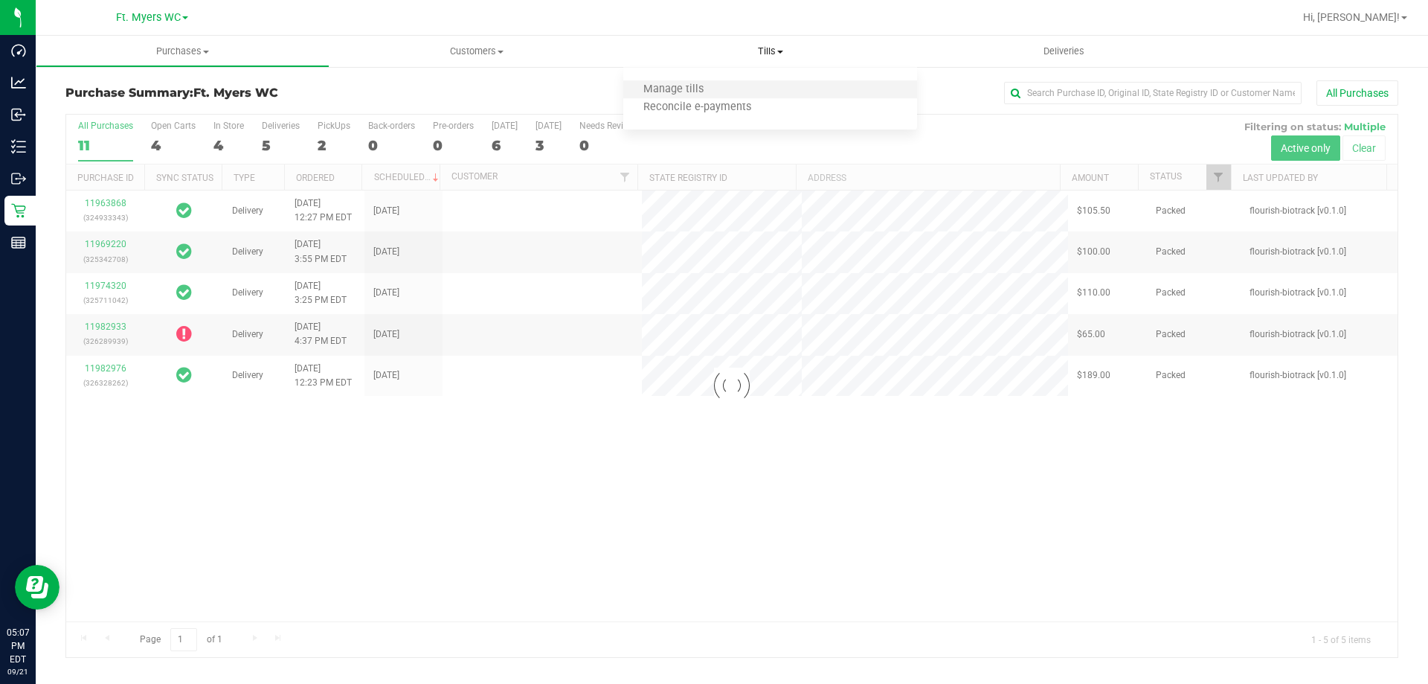
click at [746, 89] on li "Manage tills" at bounding box center [770, 90] width 294 height 18
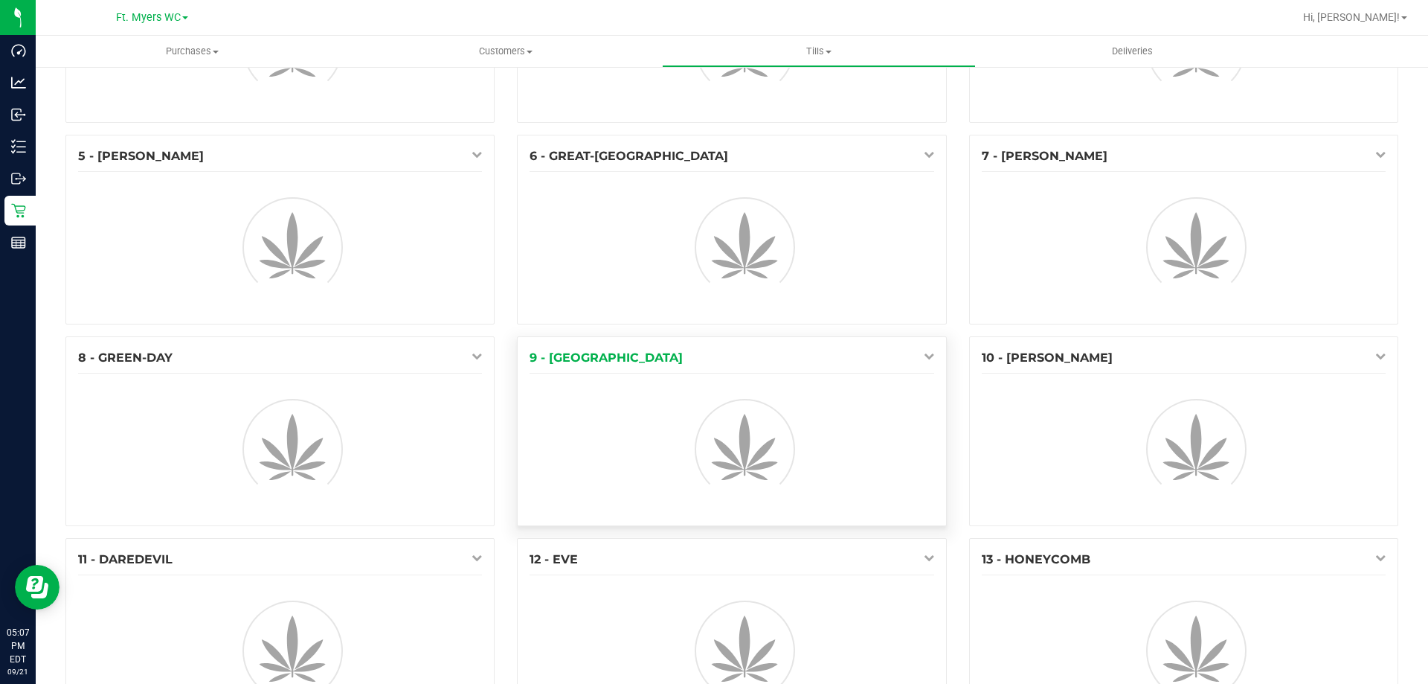
scroll to position [149, 0]
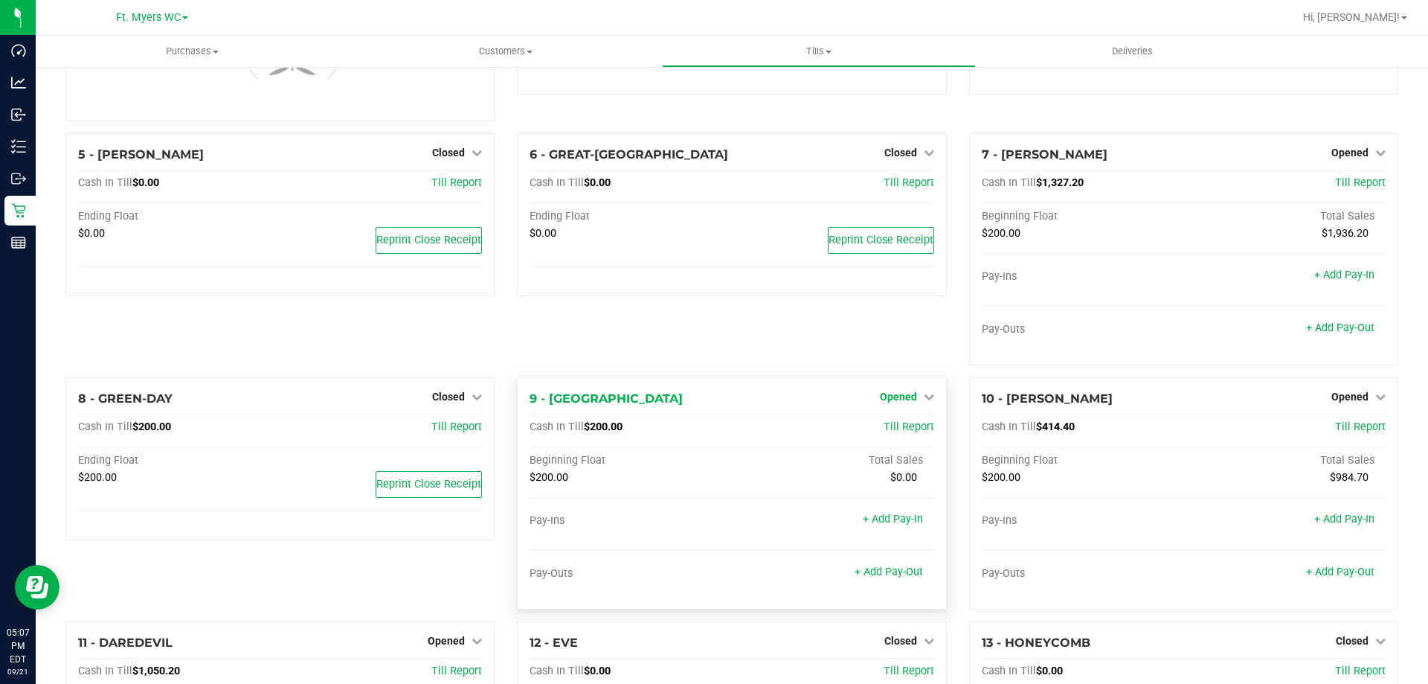
click at [908, 401] on span "Opened" at bounding box center [898, 397] width 37 height 12
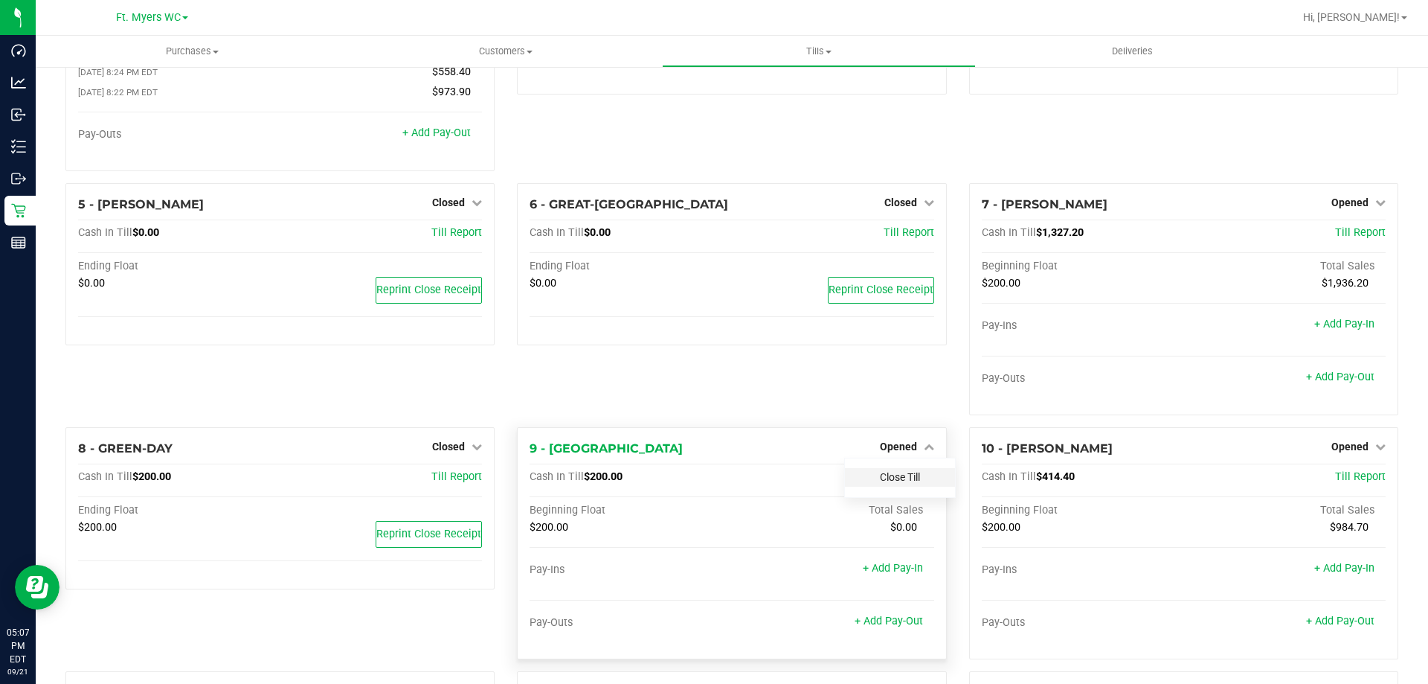
click at [885, 481] on link "Close Till" at bounding box center [900, 477] width 40 height 12
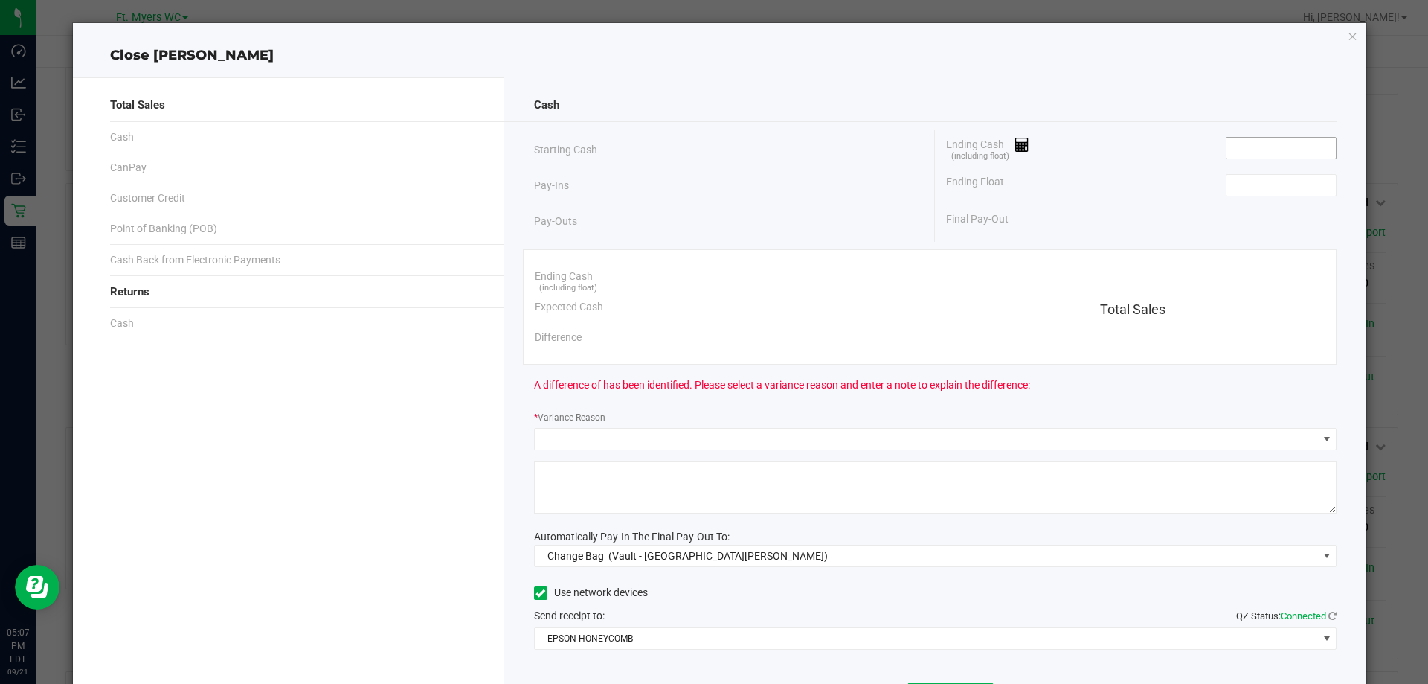
click at [1297, 149] on input at bounding box center [1281, 148] width 109 height 21
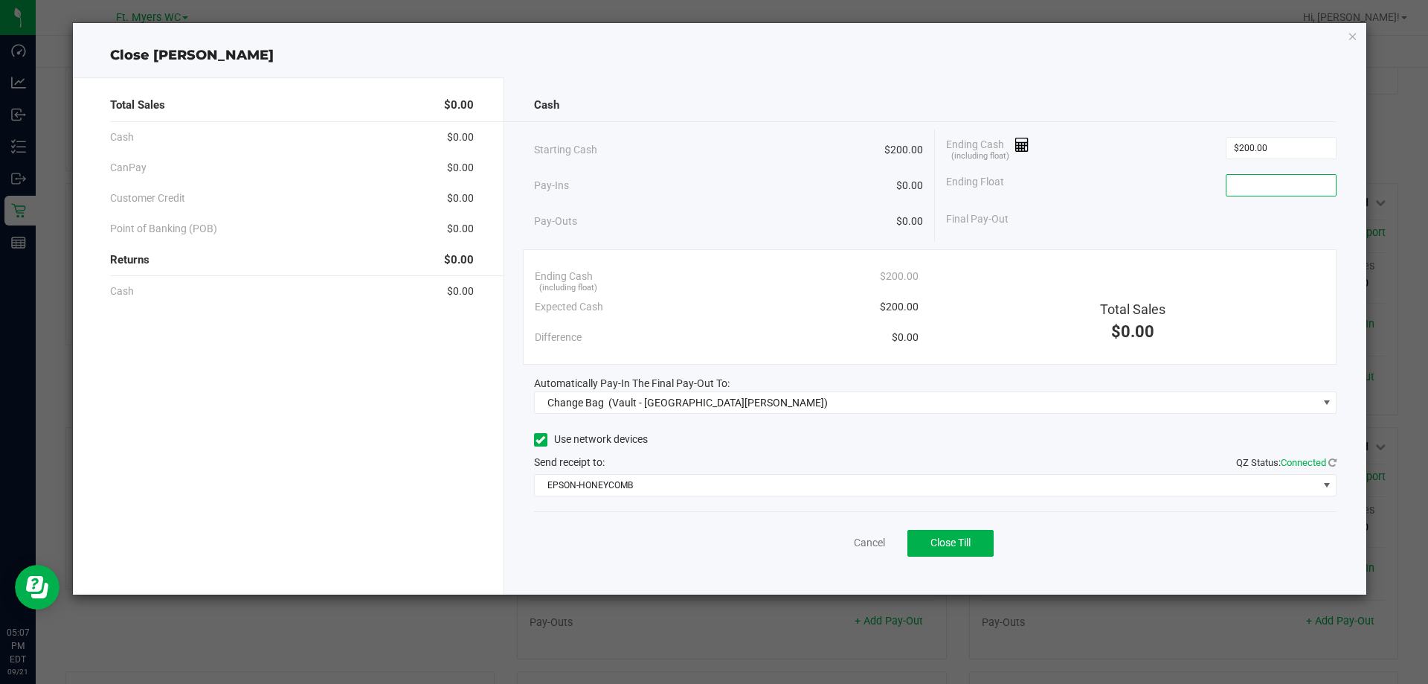
click at [1269, 182] on input at bounding box center [1281, 185] width 109 height 21
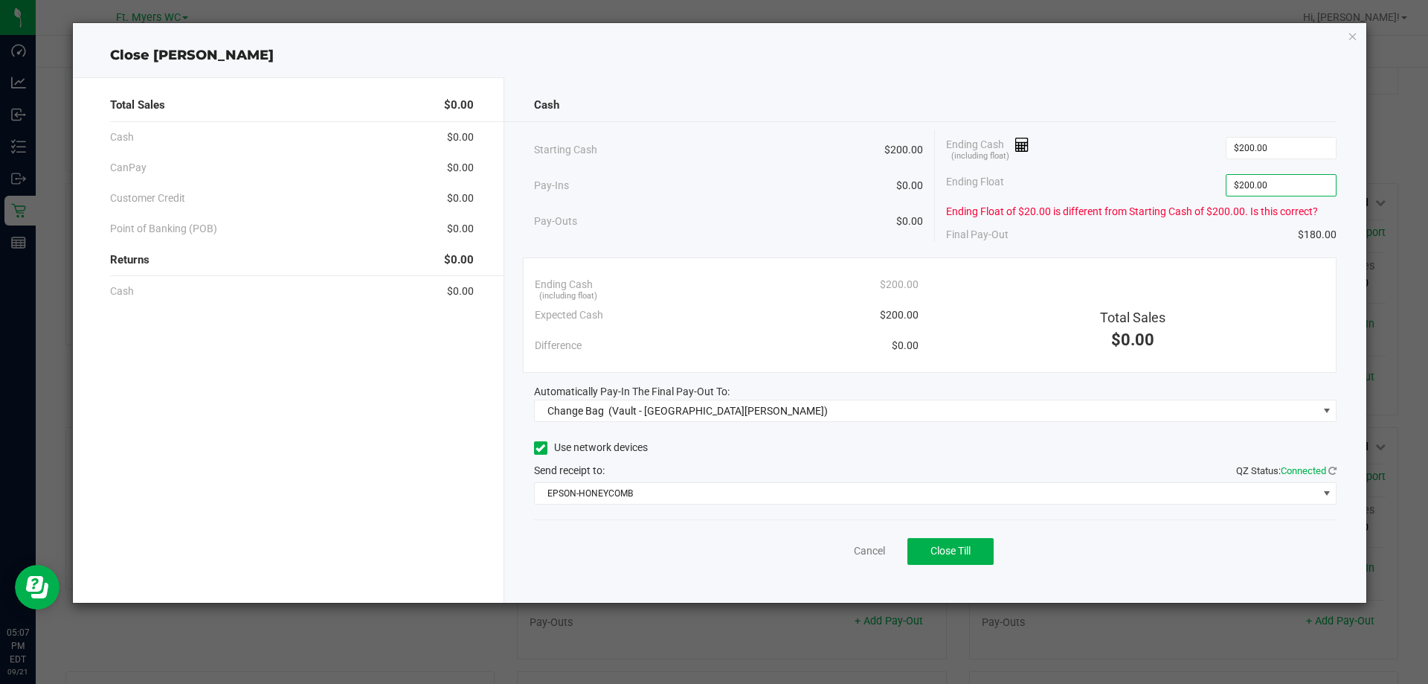
click at [1085, 180] on div "Ending Float $200.00" at bounding box center [1141, 185] width 391 height 37
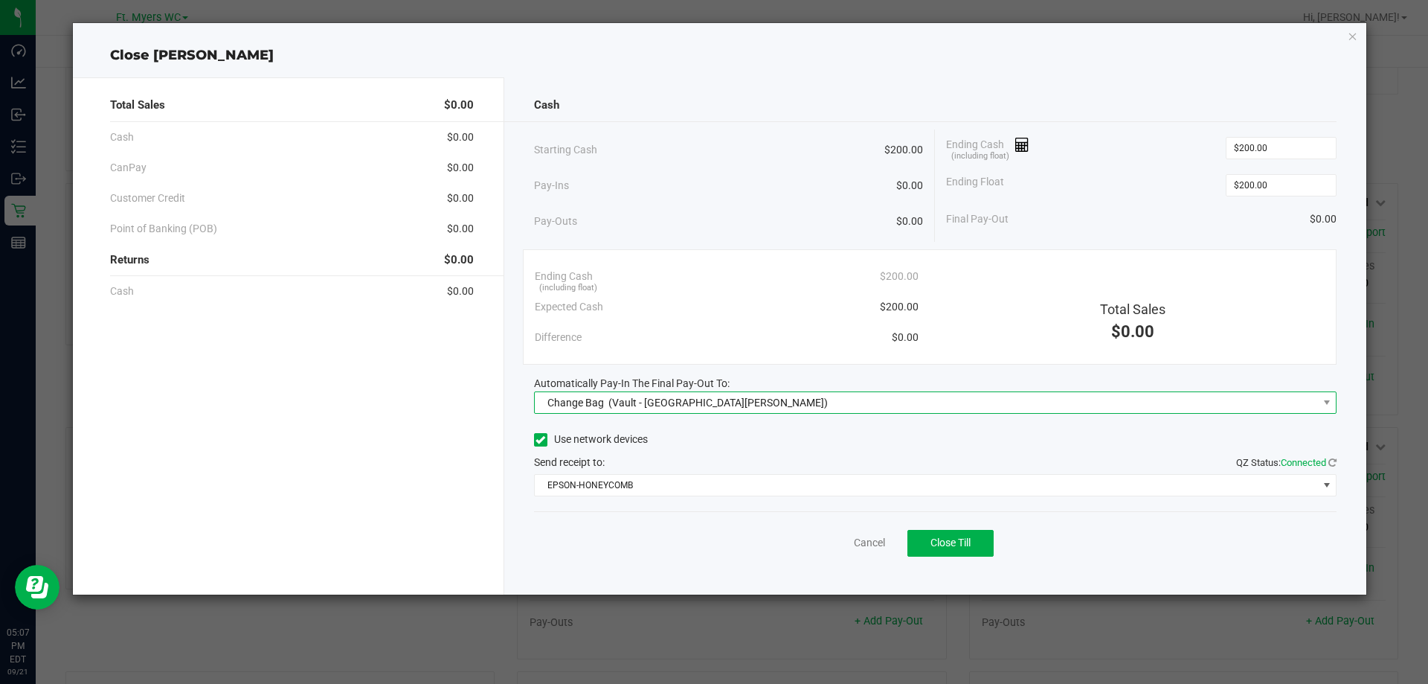
click at [889, 400] on span "Change Bag (Vault - [GEOGRAPHIC_DATA][PERSON_NAME])" at bounding box center [926, 402] width 783 height 21
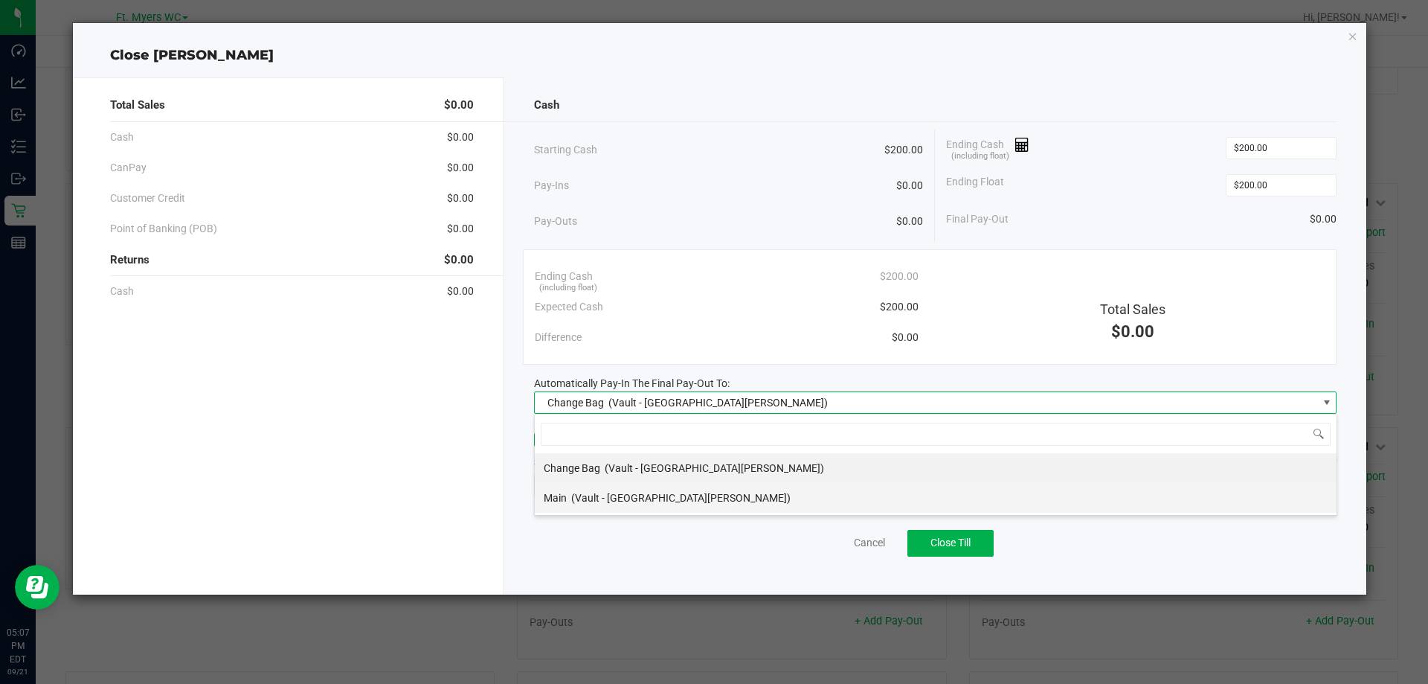
scroll to position [22, 803]
click at [801, 492] on li "Main (Vault - [GEOGRAPHIC_DATA][PERSON_NAME])" at bounding box center [936, 498] width 802 height 30
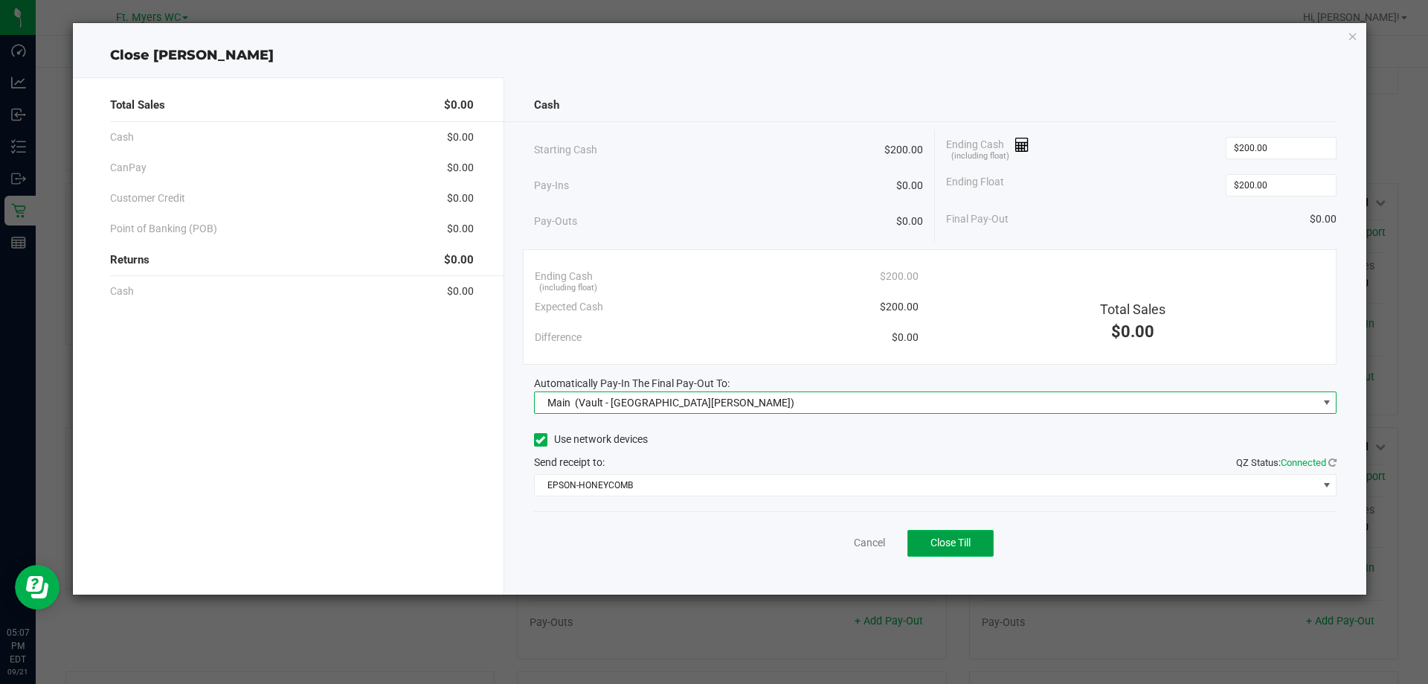
click at [951, 534] on button "Close Till" at bounding box center [951, 543] width 86 height 27
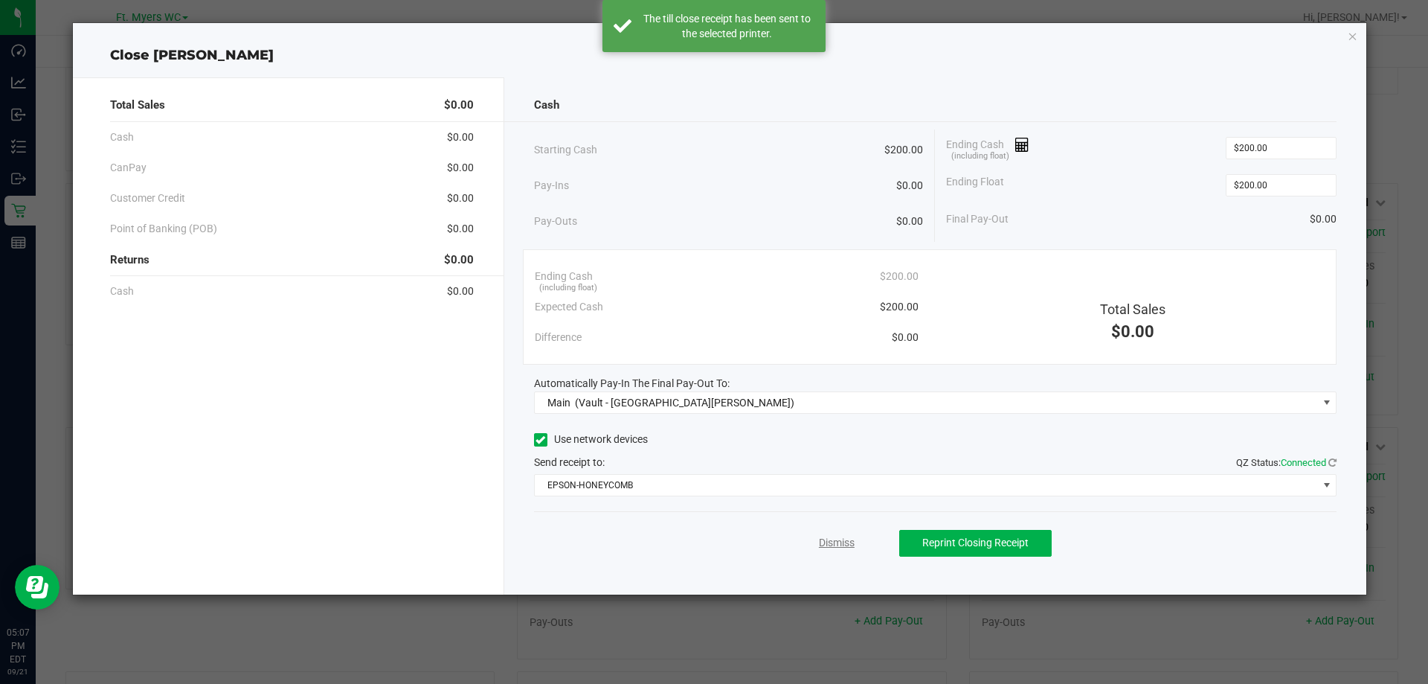
click at [835, 544] on link "Dismiss" at bounding box center [837, 543] width 36 height 16
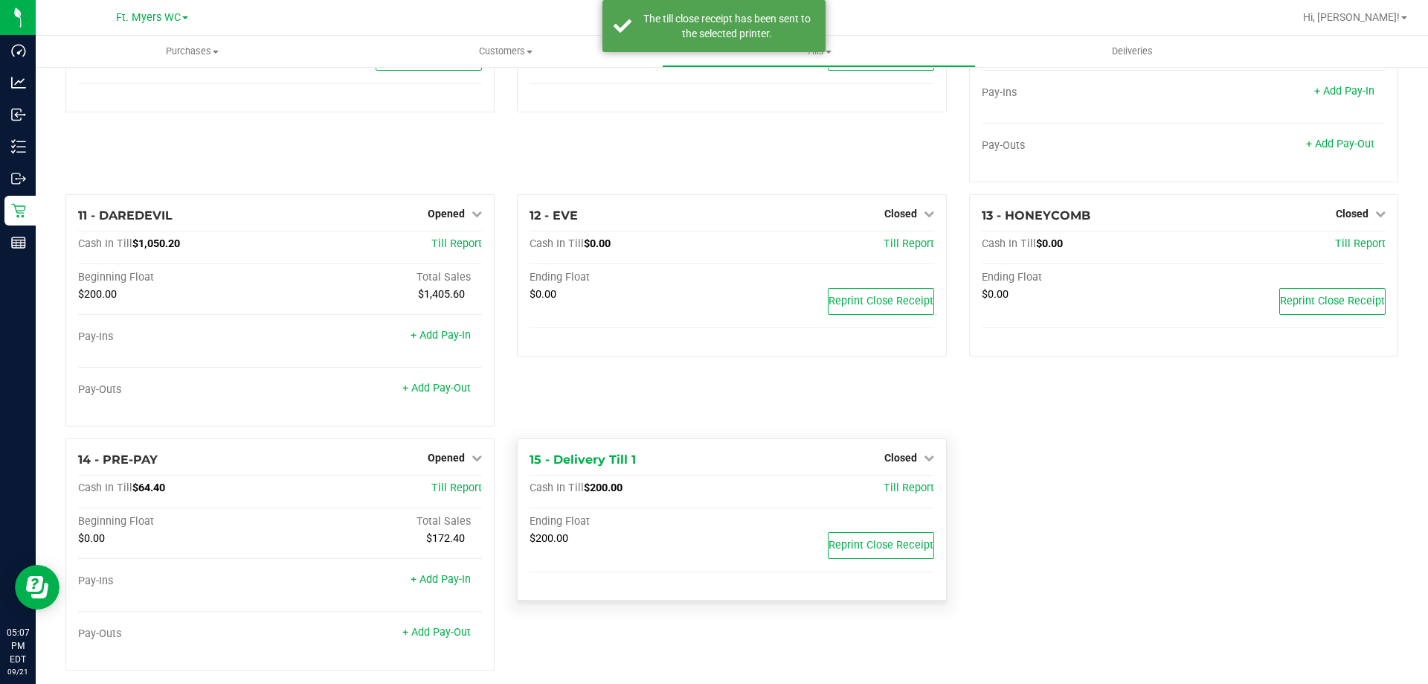
scroll to position [642, 0]
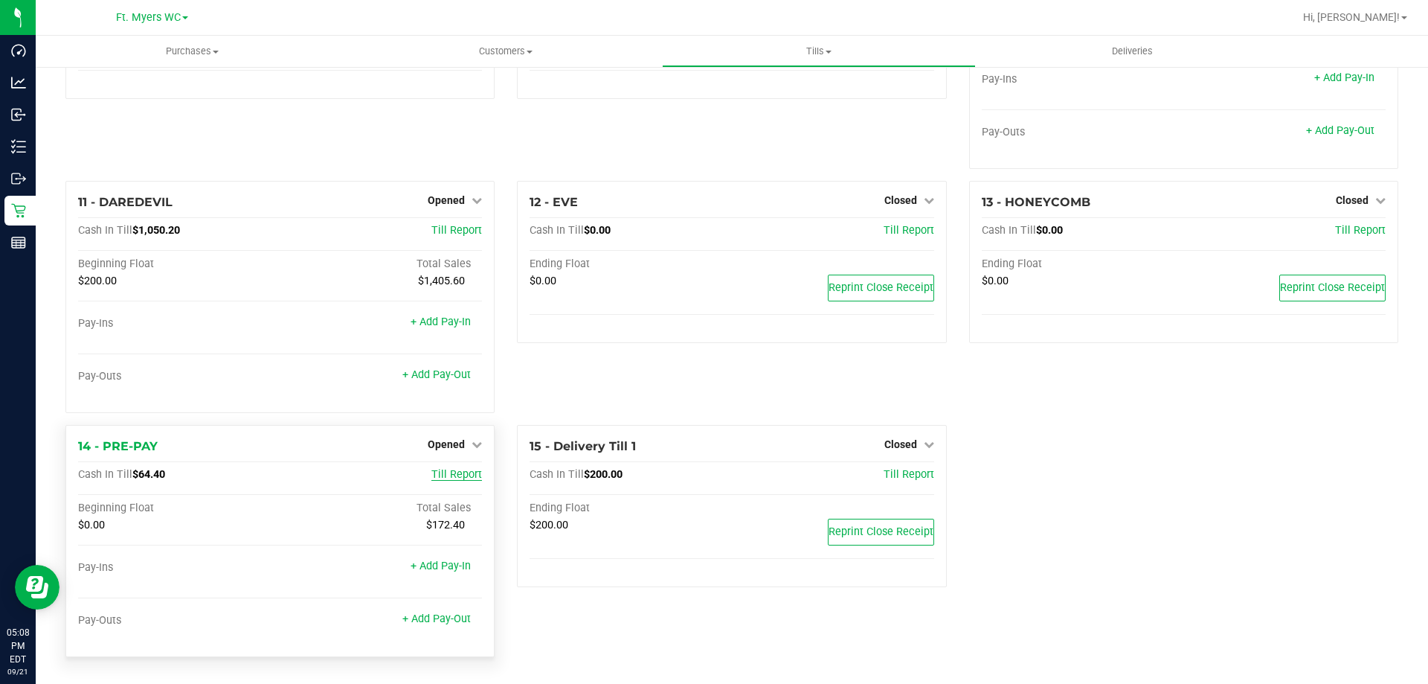
click at [446, 469] on span "Till Report" at bounding box center [456, 474] width 51 height 13
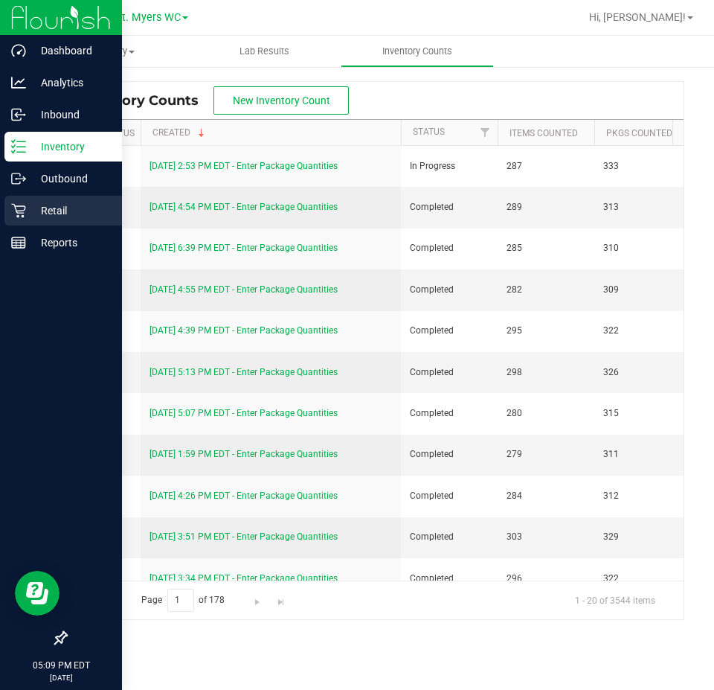
click at [38, 204] on p "Retail" at bounding box center [70, 211] width 89 height 18
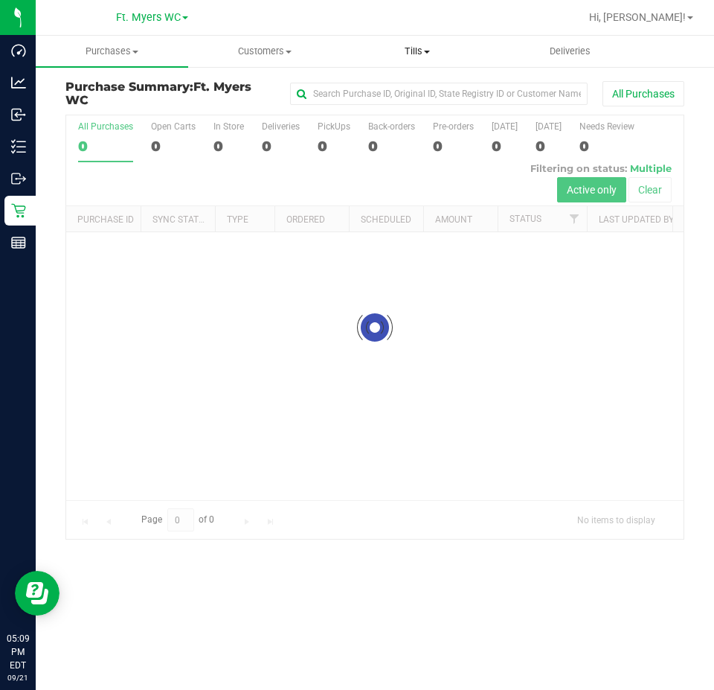
click at [391, 44] on uib-tab-heading "Tills Manage tills Reconcile e-payments" at bounding box center [416, 51] width 151 height 30
click at [374, 92] on span "Manage tills" at bounding box center [391, 89] width 100 height 13
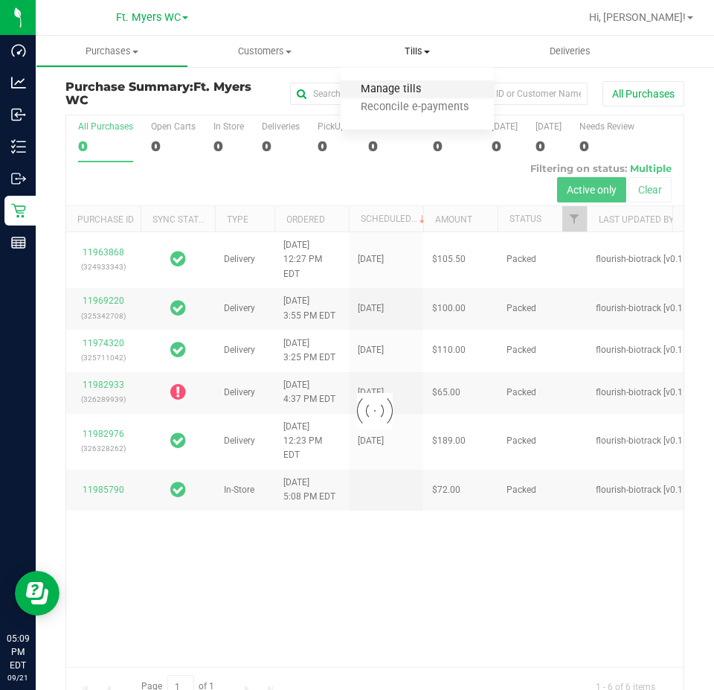
click at [375, 94] on span "Manage tills" at bounding box center [391, 89] width 100 height 13
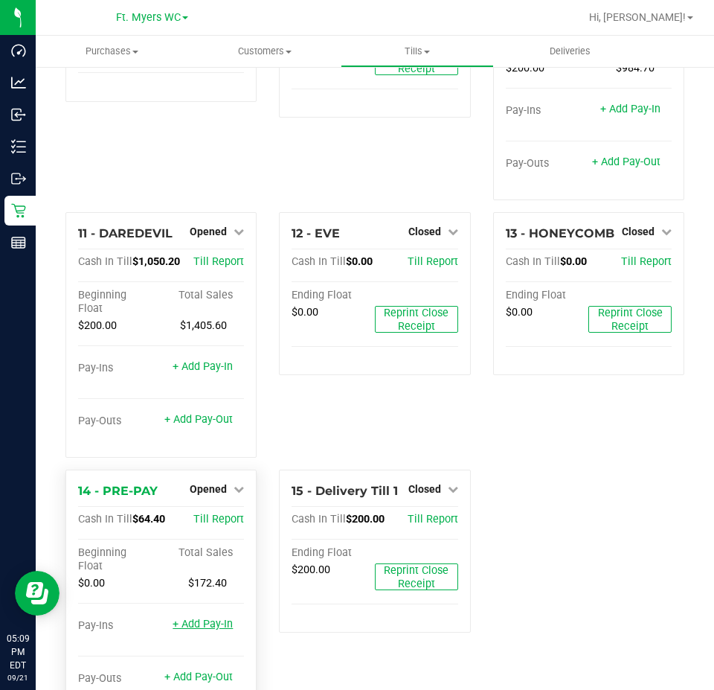
scroll to position [751, 0]
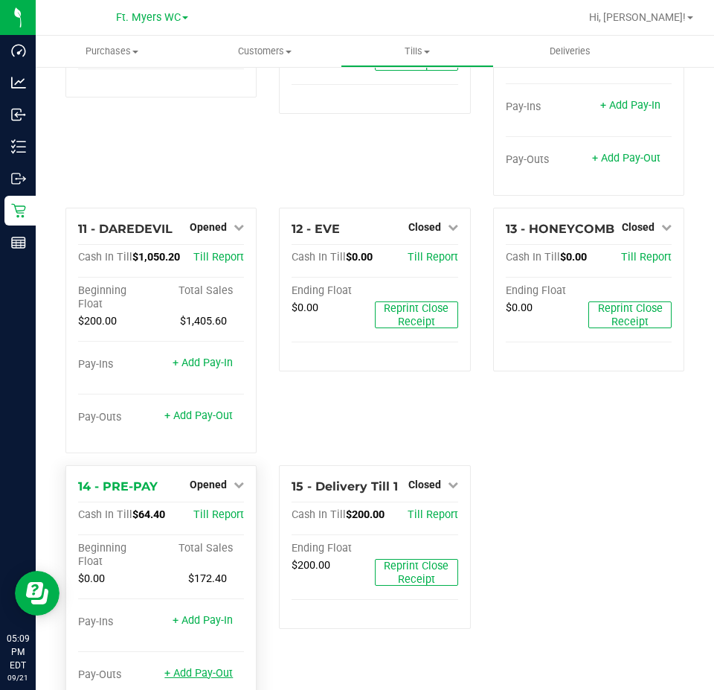
click at [208, 667] on link "+ Add Pay-Out" at bounding box center [198, 673] width 68 height 13
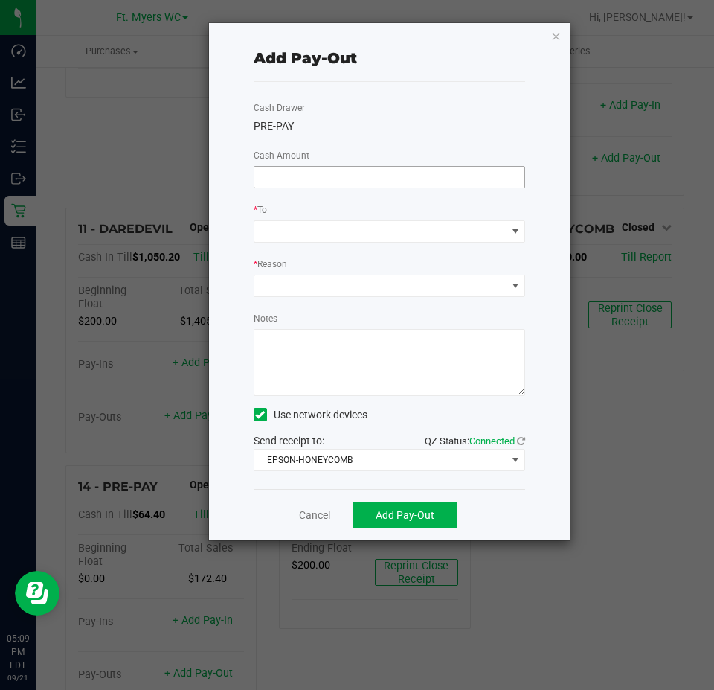
click at [334, 182] on input at bounding box center [389, 177] width 271 height 21
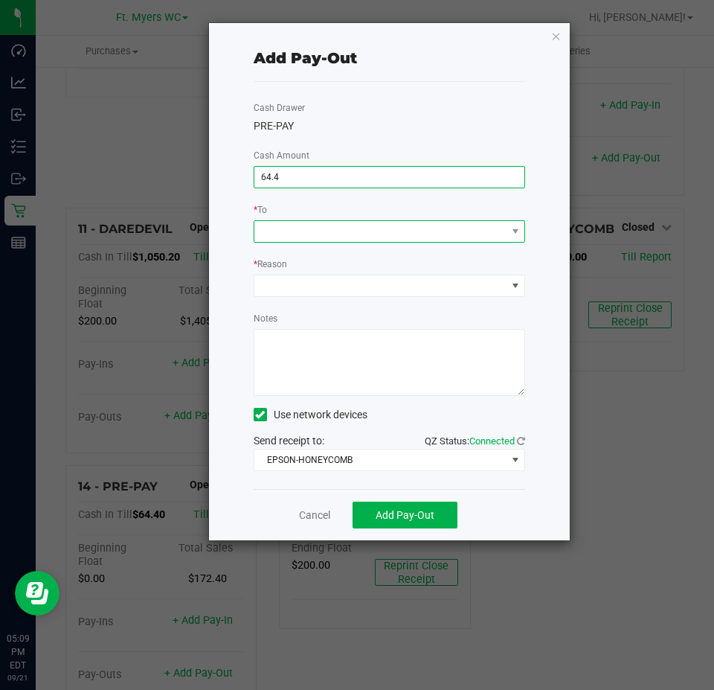
type input "$64.40"
click at [331, 234] on span at bounding box center [380, 231] width 252 height 21
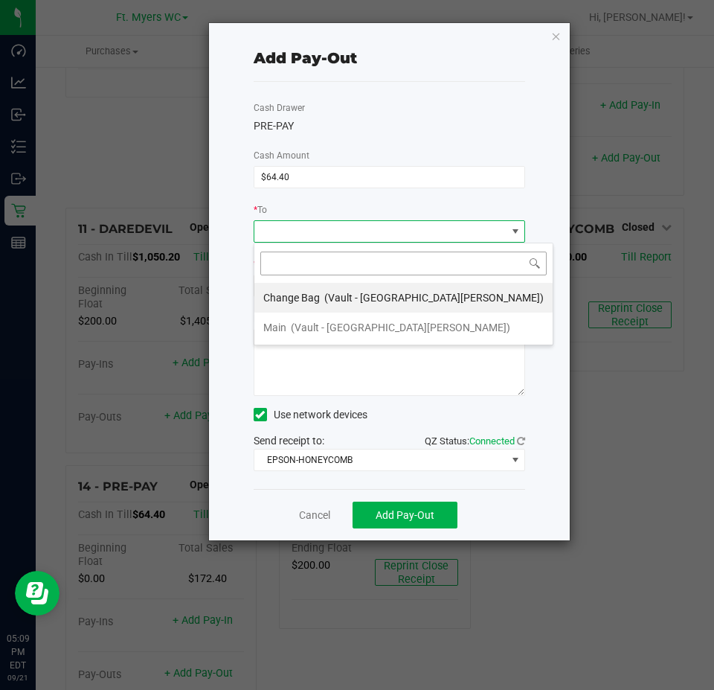
scroll to position [22, 272]
click at [324, 325] on span "(Vault - [GEOGRAPHIC_DATA][PERSON_NAME])" at bounding box center [400, 327] width 219 height 12
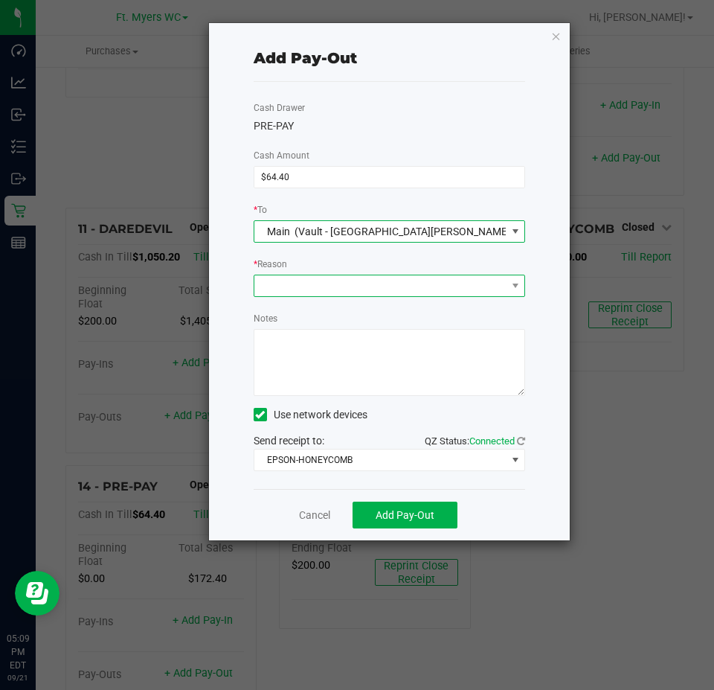
click at [319, 286] on span at bounding box center [380, 285] width 252 height 21
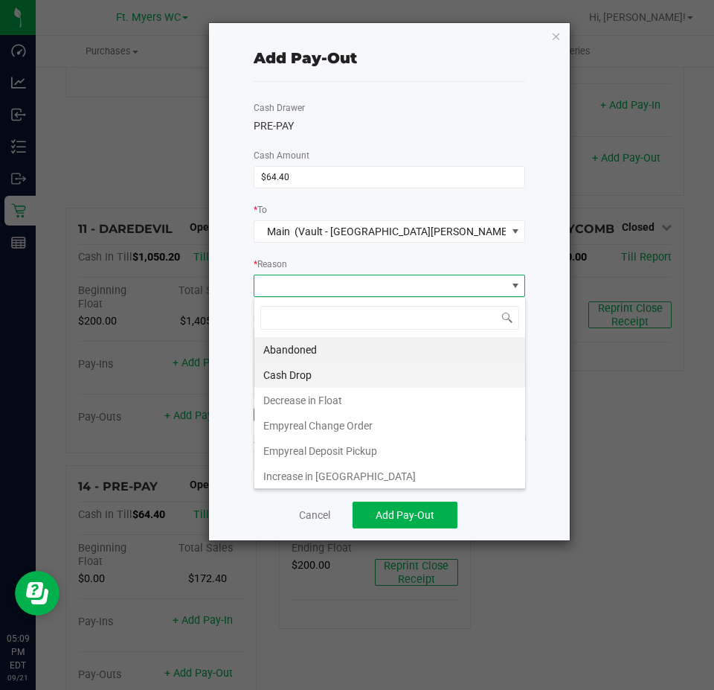
click at [314, 368] on li "Cash Drop" at bounding box center [389, 374] width 271 height 25
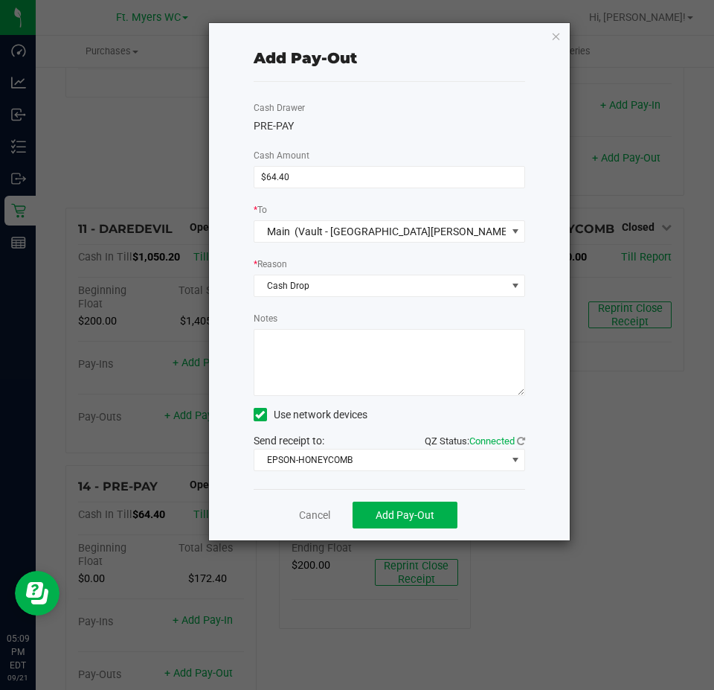
click at [311, 349] on textarea "Notes" at bounding box center [390, 362] width 272 height 67
type textarea "should have been on kate ryan"
click at [404, 518] on span "Add Pay-Out" at bounding box center [405, 515] width 59 height 12
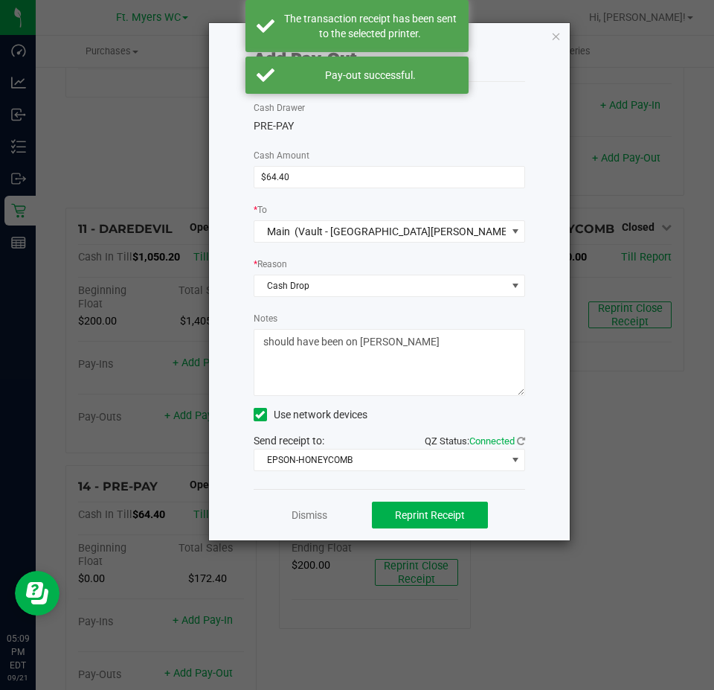
click at [546, 43] on div "Add Pay-Out Cash Drawer PRE-PAY Cash Amount $64.40 * To Main (Vault - Fort Myer…" at bounding box center [390, 281] width 362 height 517
click at [558, 35] on icon "button" at bounding box center [556, 36] width 10 height 18
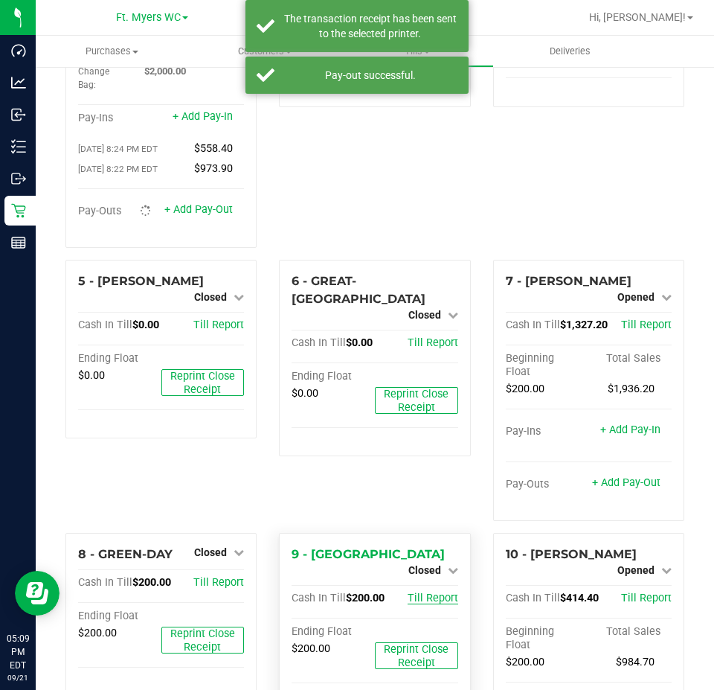
scroll to position [147, 0]
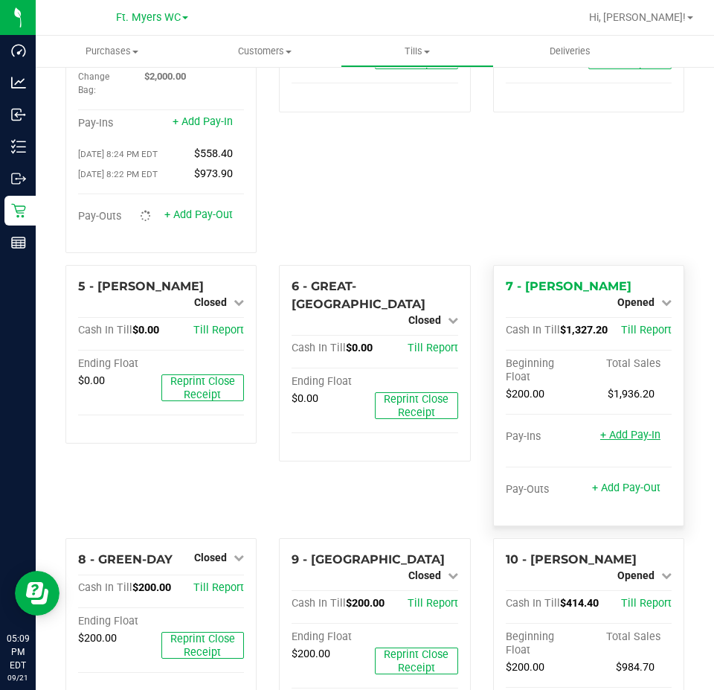
click at [620, 429] on link "+ Add Pay-In" at bounding box center [630, 435] width 60 height 13
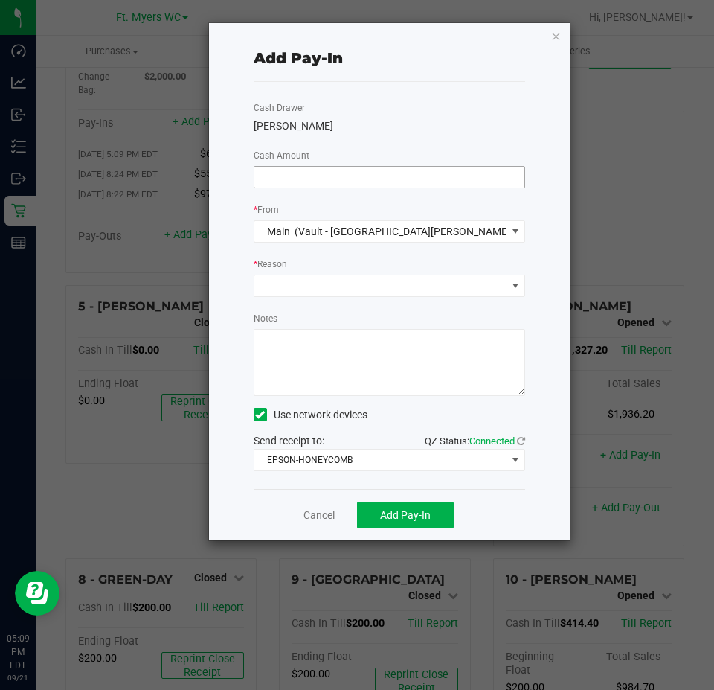
click at [330, 173] on input at bounding box center [389, 177] width 271 height 21
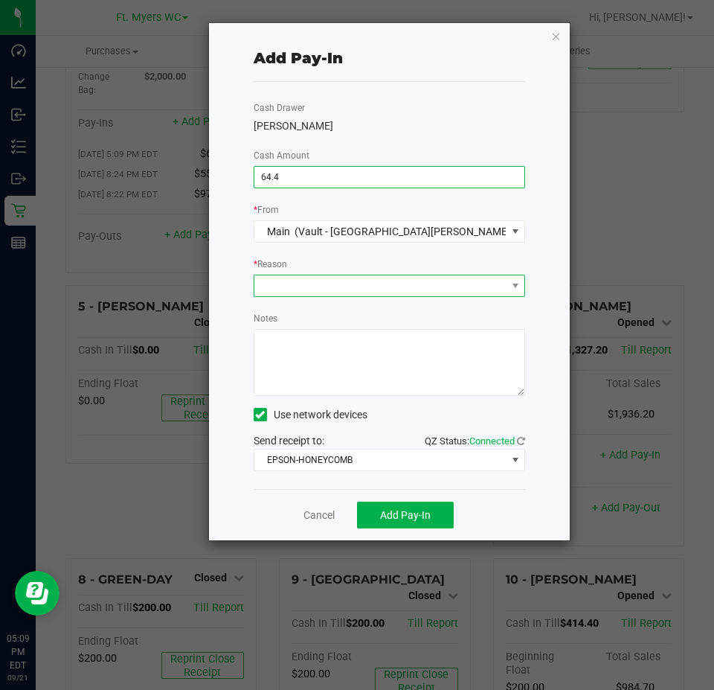
type input "$64.40"
click at [356, 289] on span at bounding box center [380, 285] width 252 height 21
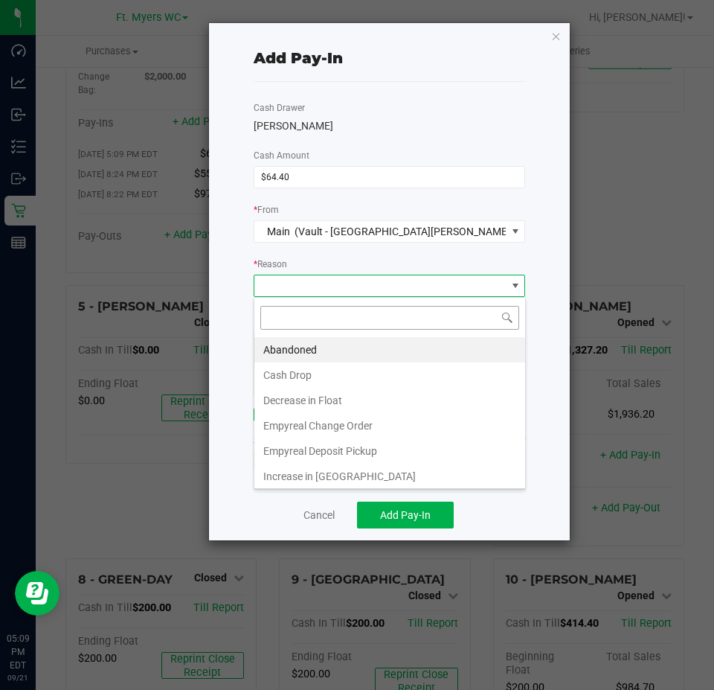
scroll to position [22, 272]
click at [321, 370] on li "Cash Drop" at bounding box center [389, 374] width 271 height 25
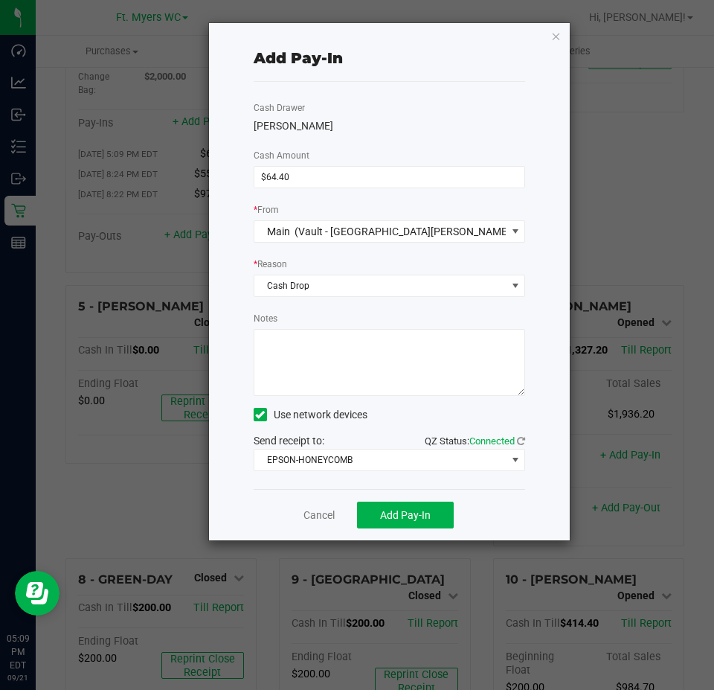
click at [320, 369] on textarea "Notes" at bounding box center [390, 362] width 272 height 67
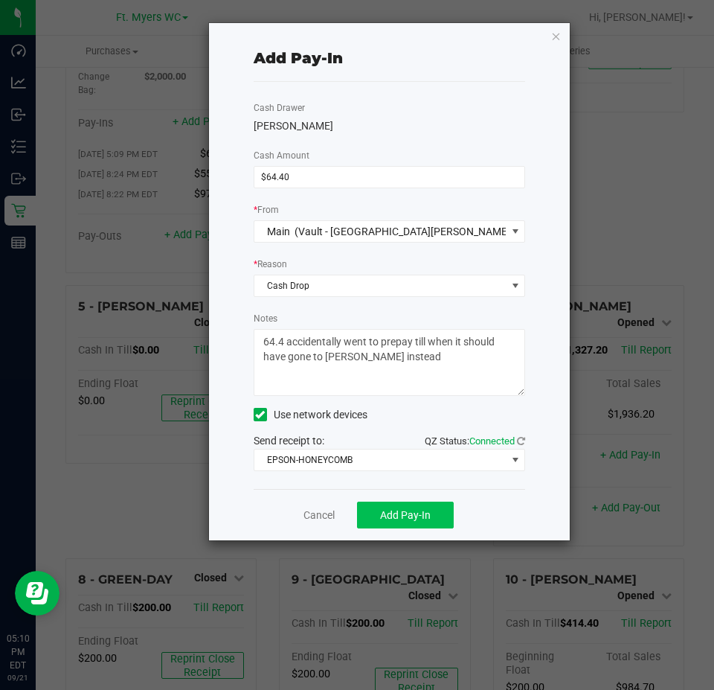
type textarea "64.4 accidentally went to prepay till when it should have gone to kate ryan ins…"
click at [419, 523] on button "Add Pay-In" at bounding box center [405, 514] width 97 height 27
click at [299, 516] on link "Dismiss" at bounding box center [310, 515] width 36 height 16
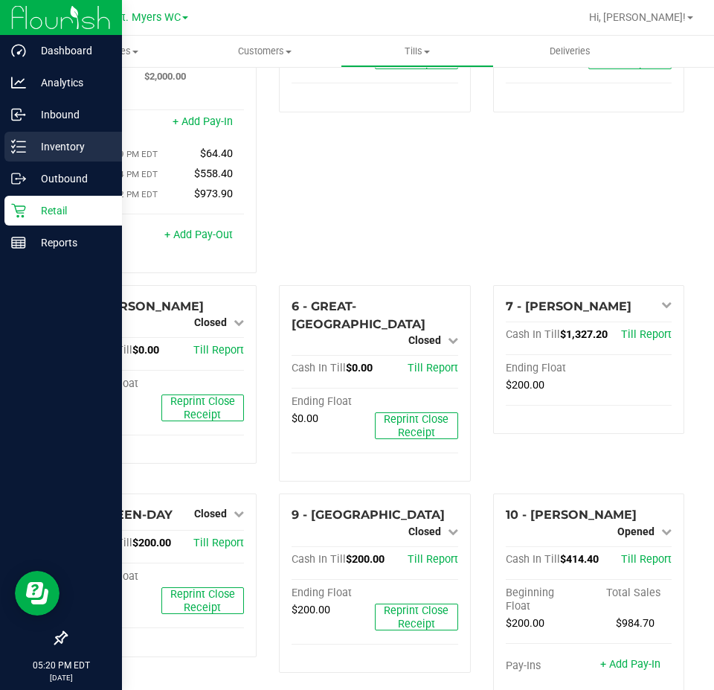
click at [25, 152] on line at bounding box center [21, 152] width 8 height 0
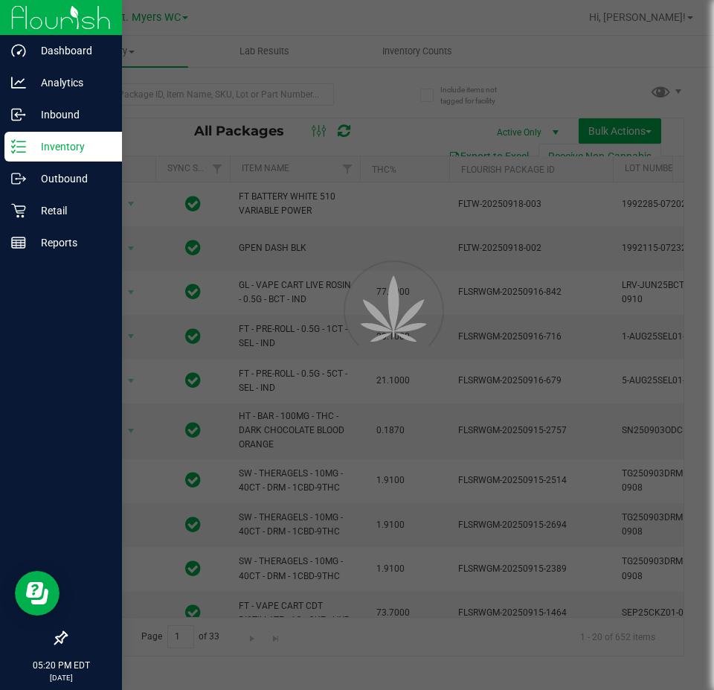
click at [437, 52] on div at bounding box center [357, 345] width 714 height 690
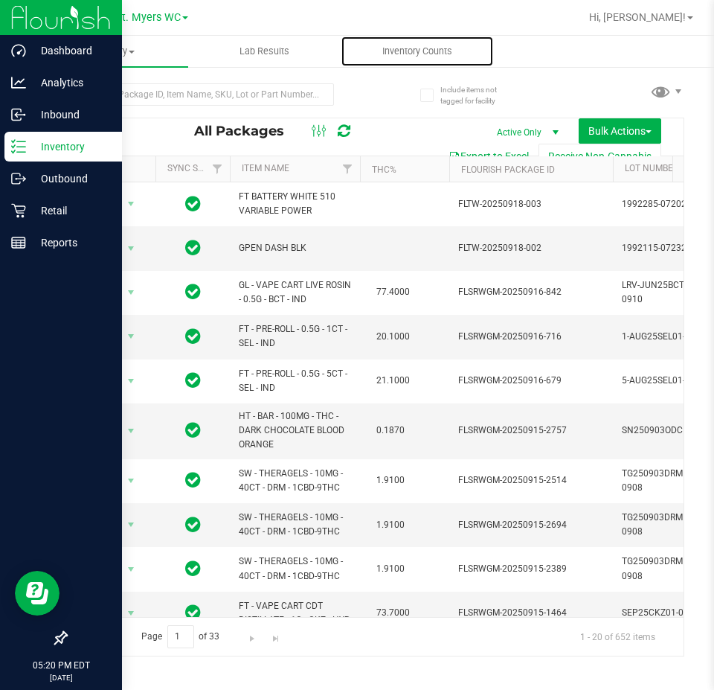
click at [437, 52] on span "Inventory Counts" at bounding box center [417, 51] width 110 height 13
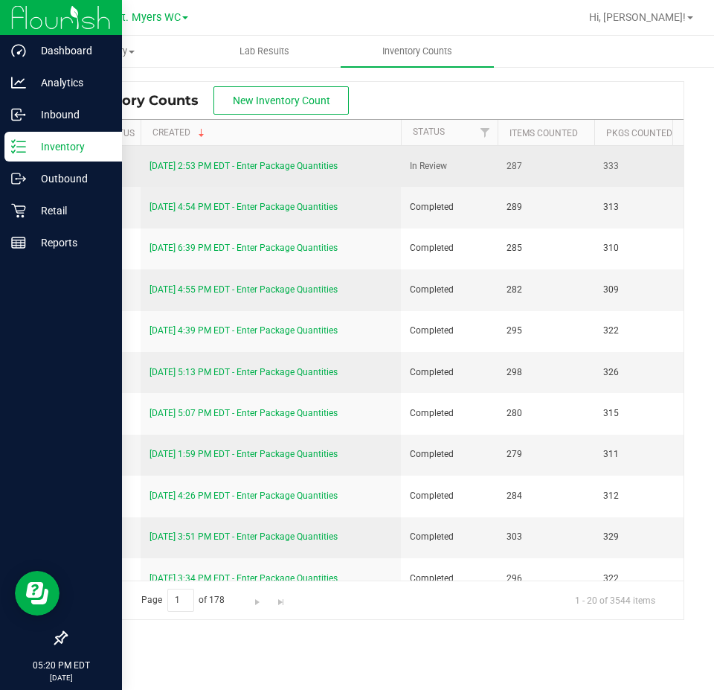
click at [260, 168] on link "[DATE] 2:53 PM EDT - Enter Package Quantities" at bounding box center [244, 166] width 188 height 10
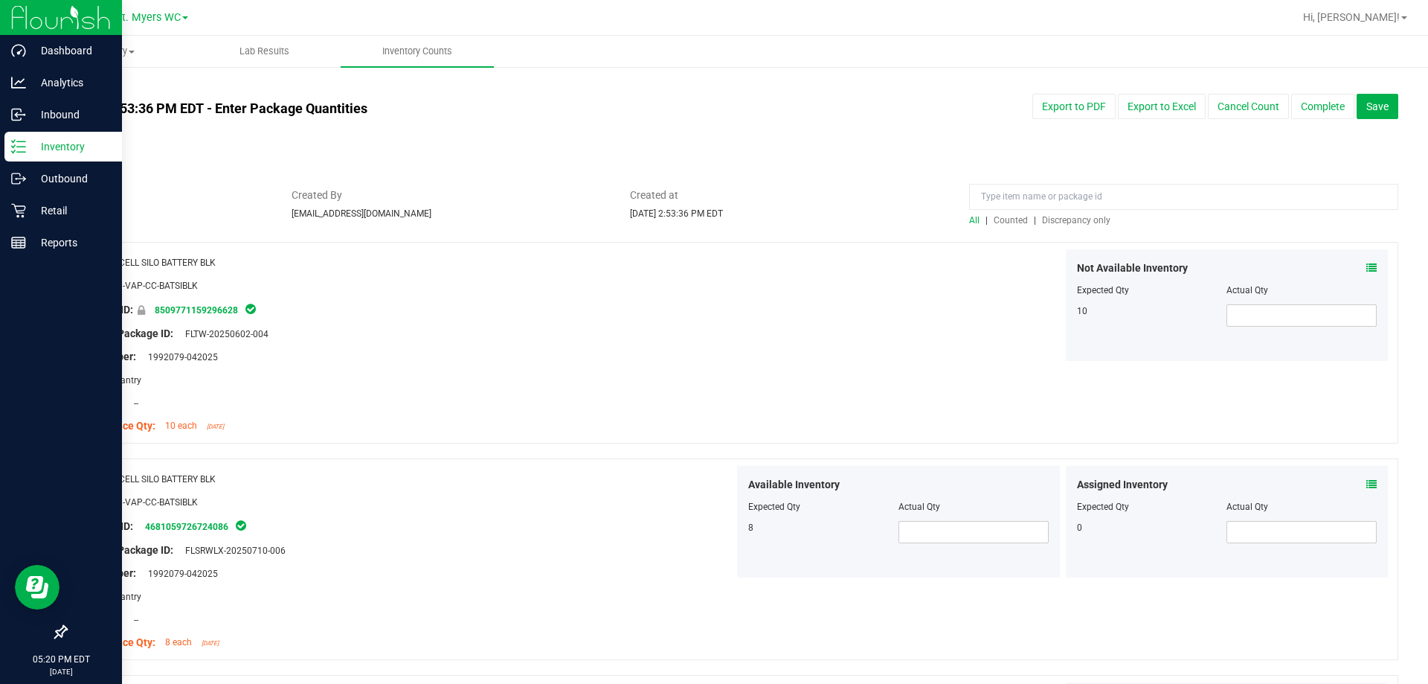
click at [713, 216] on span "Discrepancy only" at bounding box center [1076, 220] width 68 height 10
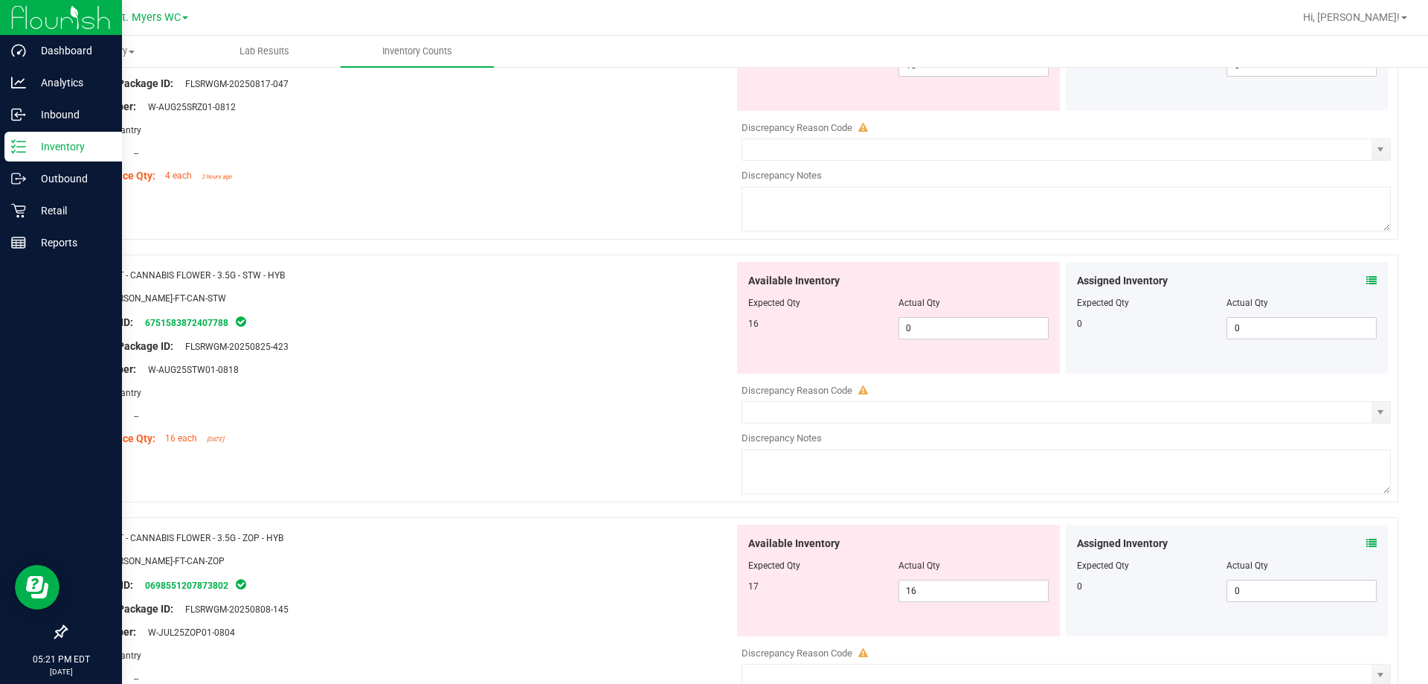
scroll to position [4861, 0]
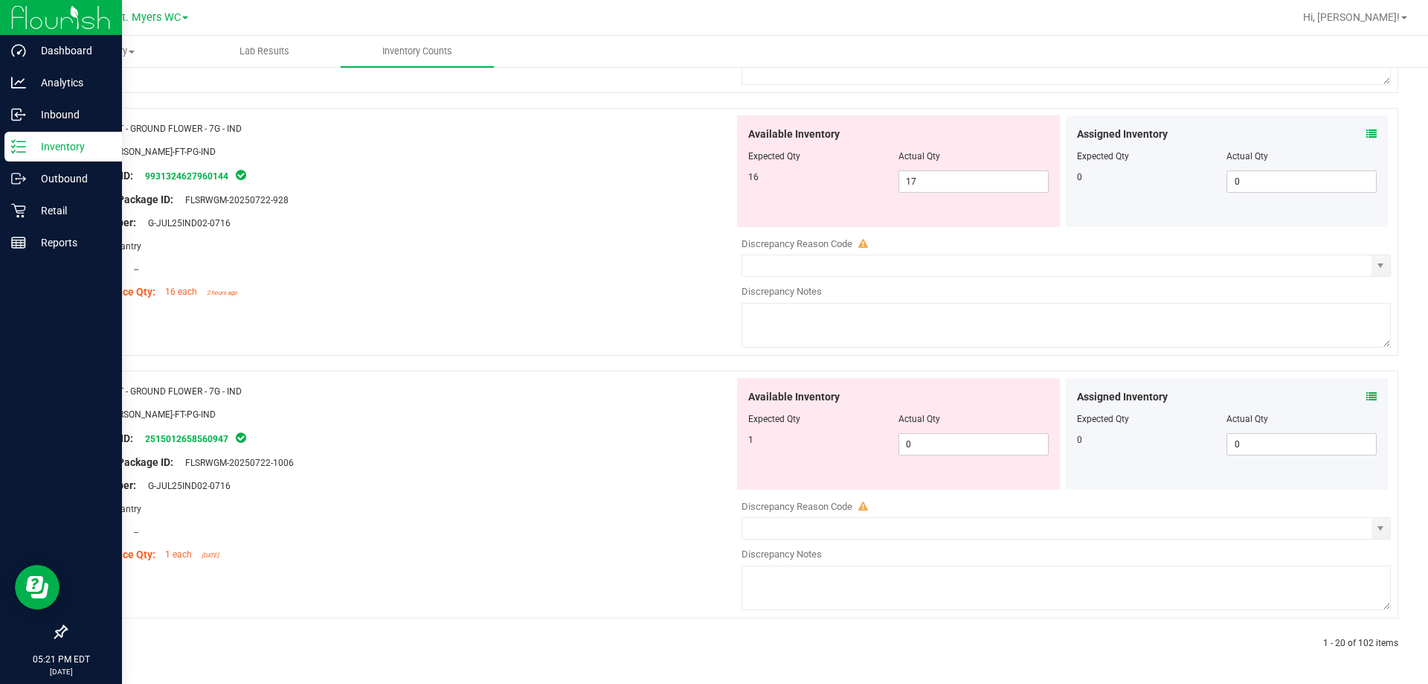
click at [113, 643] on div at bounding box center [398, 643] width 667 height 13
click at [123, 644] on div at bounding box center [398, 643] width 667 height 13
click at [123, 643] on div at bounding box center [398, 643] width 667 height 13
click at [118, 641] on icon at bounding box center [118, 643] width 7 height 9
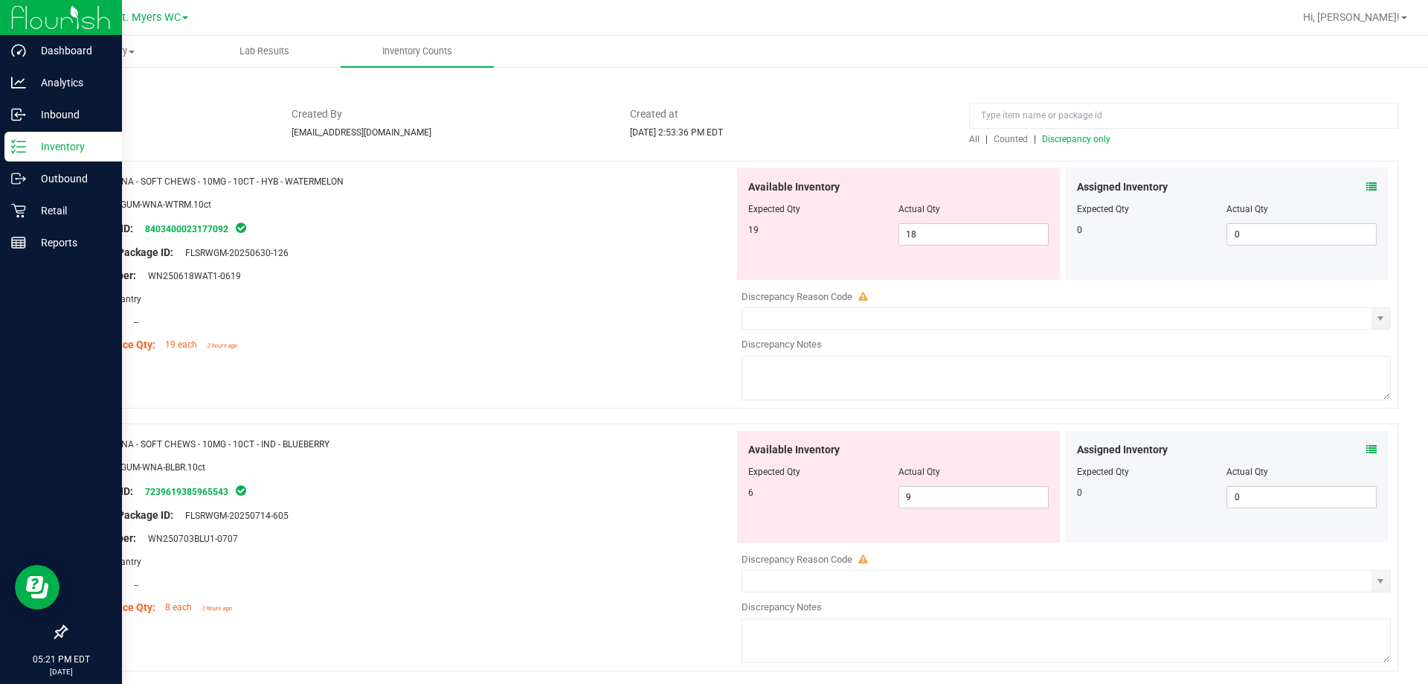
scroll to position [134, 0]
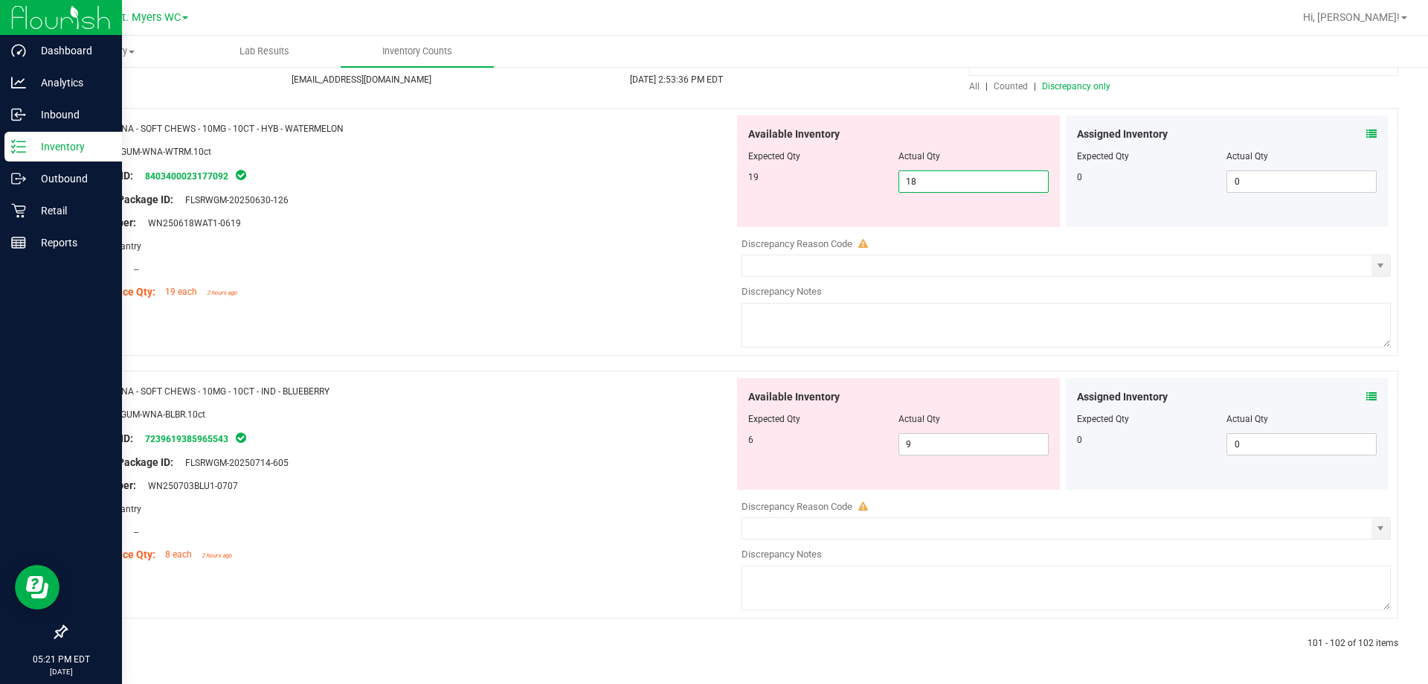
drag, startPoint x: 966, startPoint y: 182, endPoint x: 777, endPoint y: 184, distance: 189.0
click at [713, 184] on div "19 18 18" at bounding box center [898, 181] width 301 height 22
type input "19"
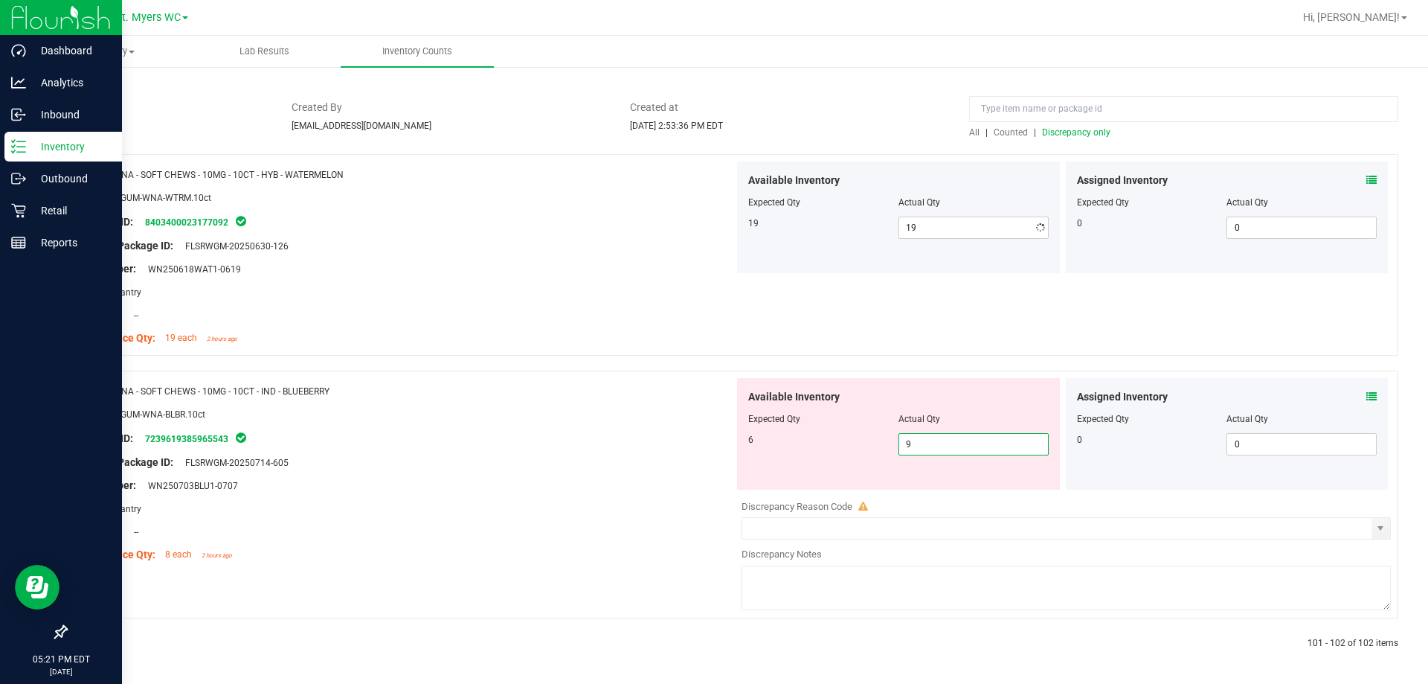
drag, startPoint x: 954, startPoint y: 446, endPoint x: 541, endPoint y: 463, distance: 413.9
click at [541, 463] on div "Name: WNA - SOFT CHEWS - 10MG - 10CT - IND - BLUEBERRY SKU: EDI-GUM-WNA-BLBR.10…" at bounding box center [731, 494] width 1333 height 248
type input "6"
drag, startPoint x: 549, startPoint y: 454, endPoint x: 559, endPoint y: 444, distance: 14.2
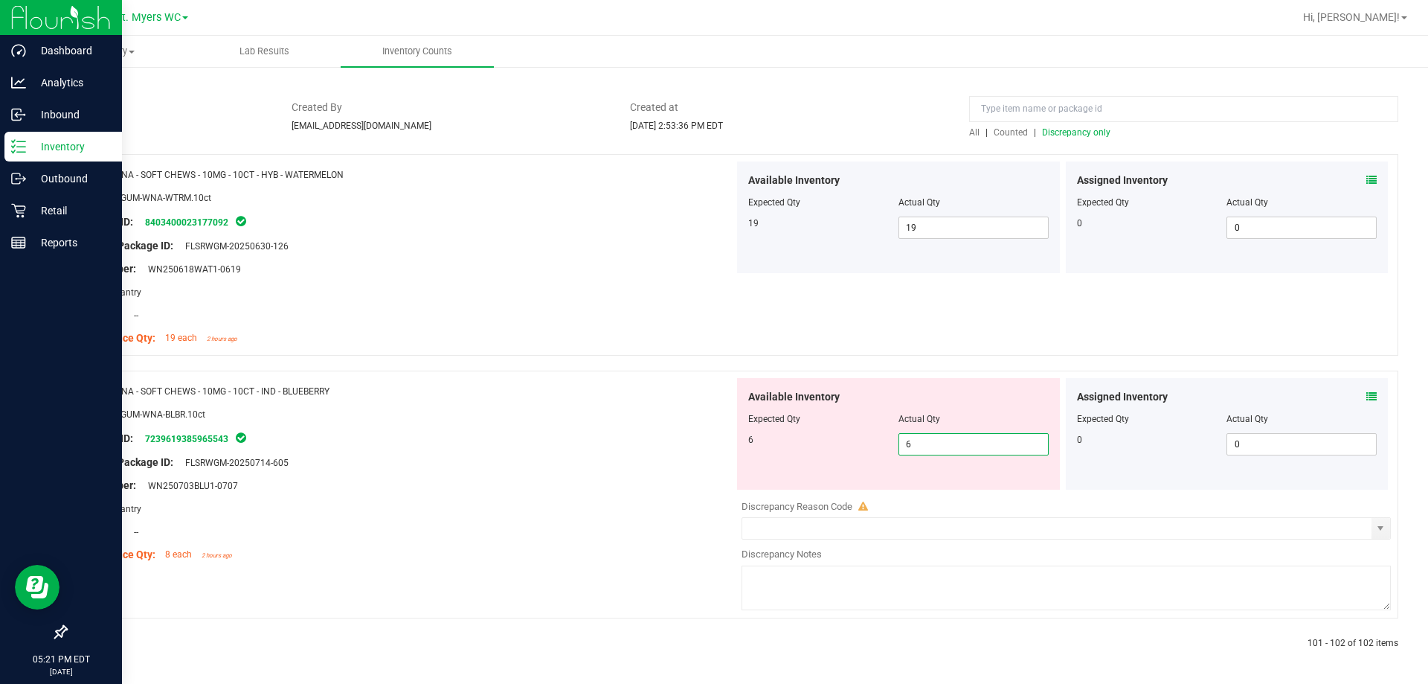
click at [550, 454] on div "Name: WNA - SOFT CHEWS - 10MG - 10CT - IND - BLUEBERRY SKU: EDI-GUM-WNA-BLBR.10…" at bounding box center [405, 473] width 657 height 190
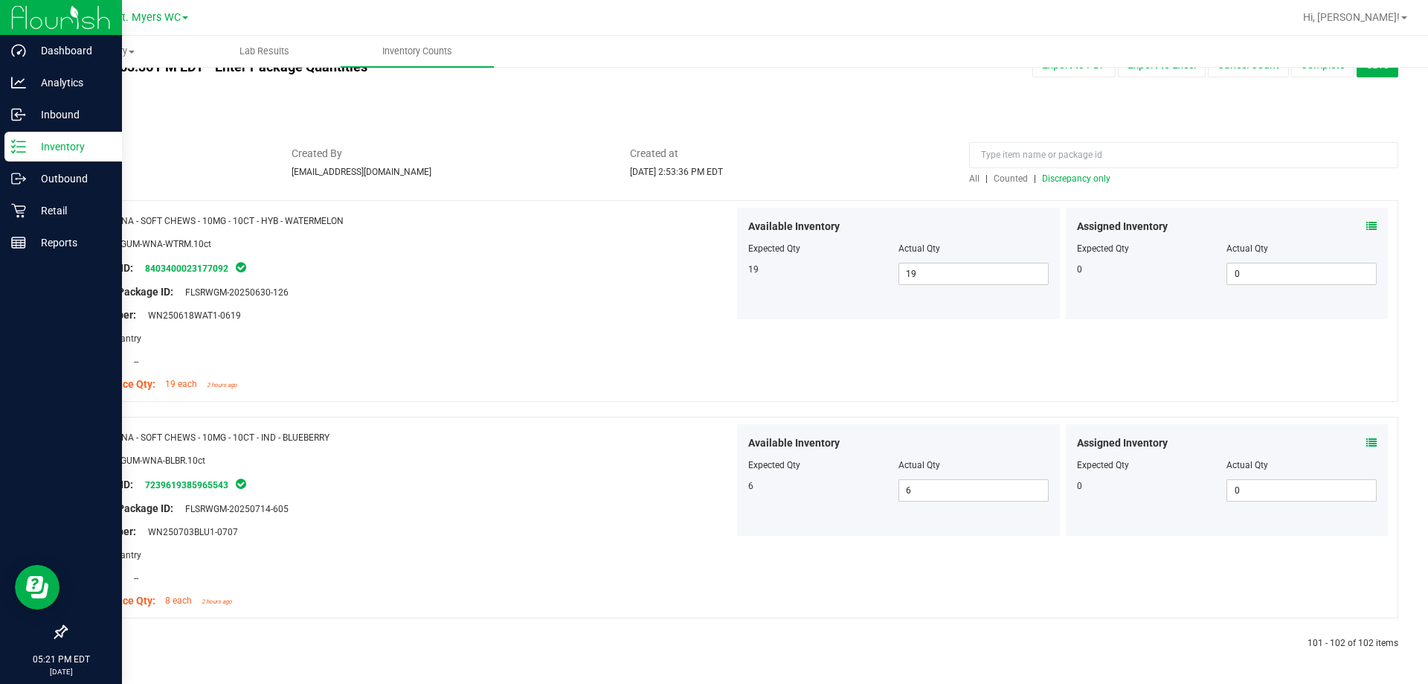
click at [713, 175] on span "Discrepancy only" at bounding box center [1076, 178] width 68 height 10
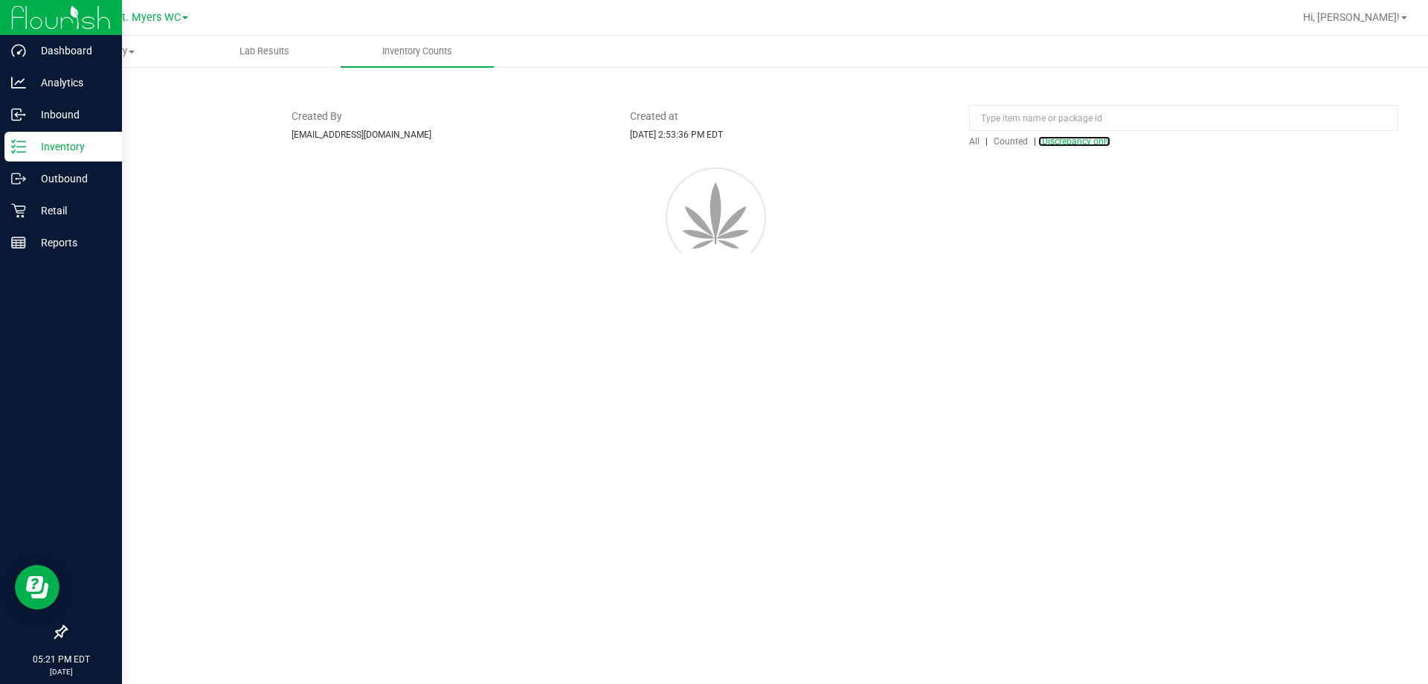
scroll to position [0, 0]
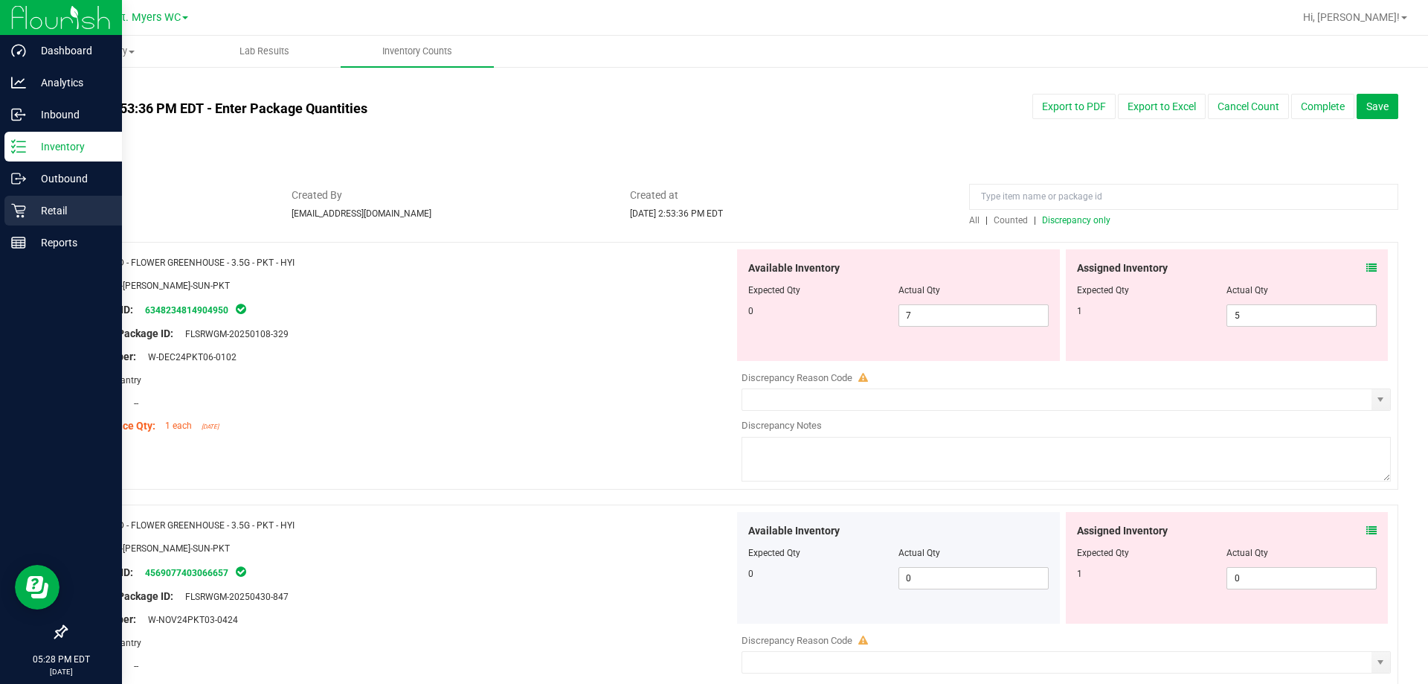
click at [36, 199] on div "Retail" at bounding box center [63, 211] width 118 height 30
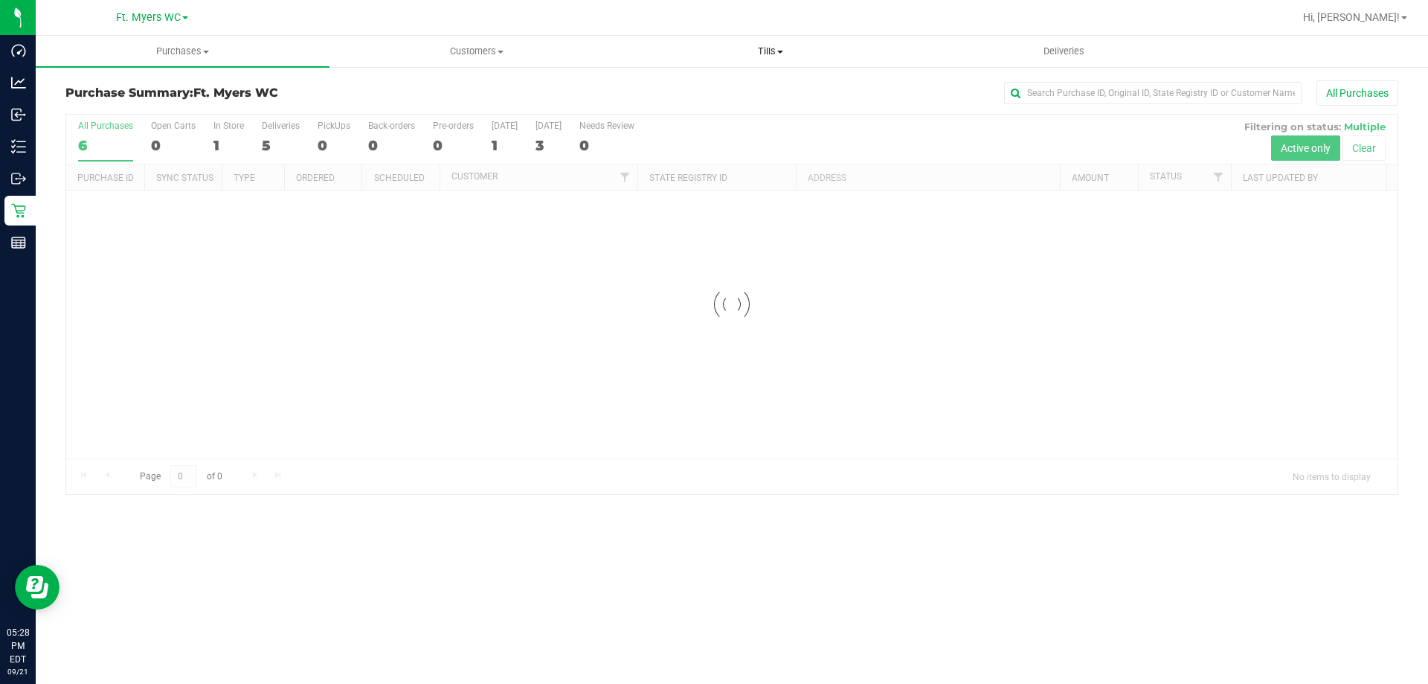
click at [713, 42] on uib-tab-heading "Tills Manage tills Reconcile e-payments" at bounding box center [770, 51] width 292 height 30
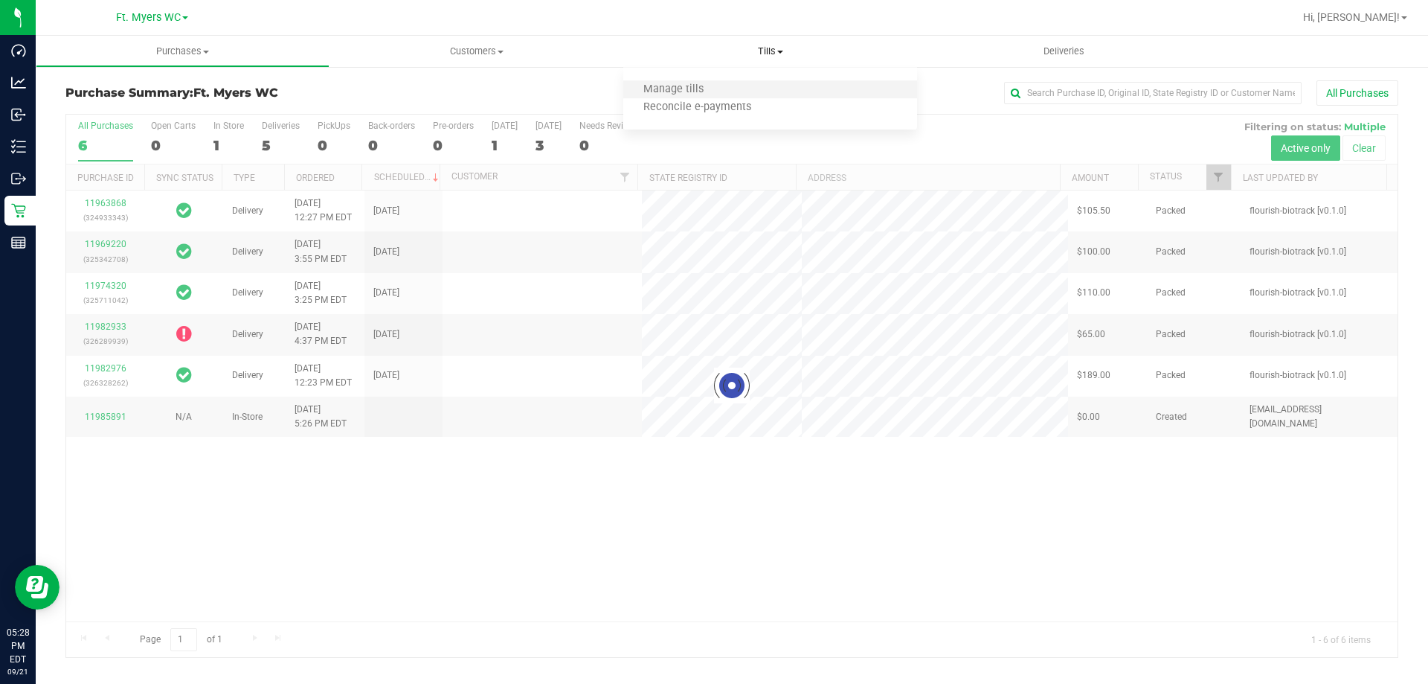
click at [713, 90] on li "Manage tills" at bounding box center [770, 90] width 294 height 18
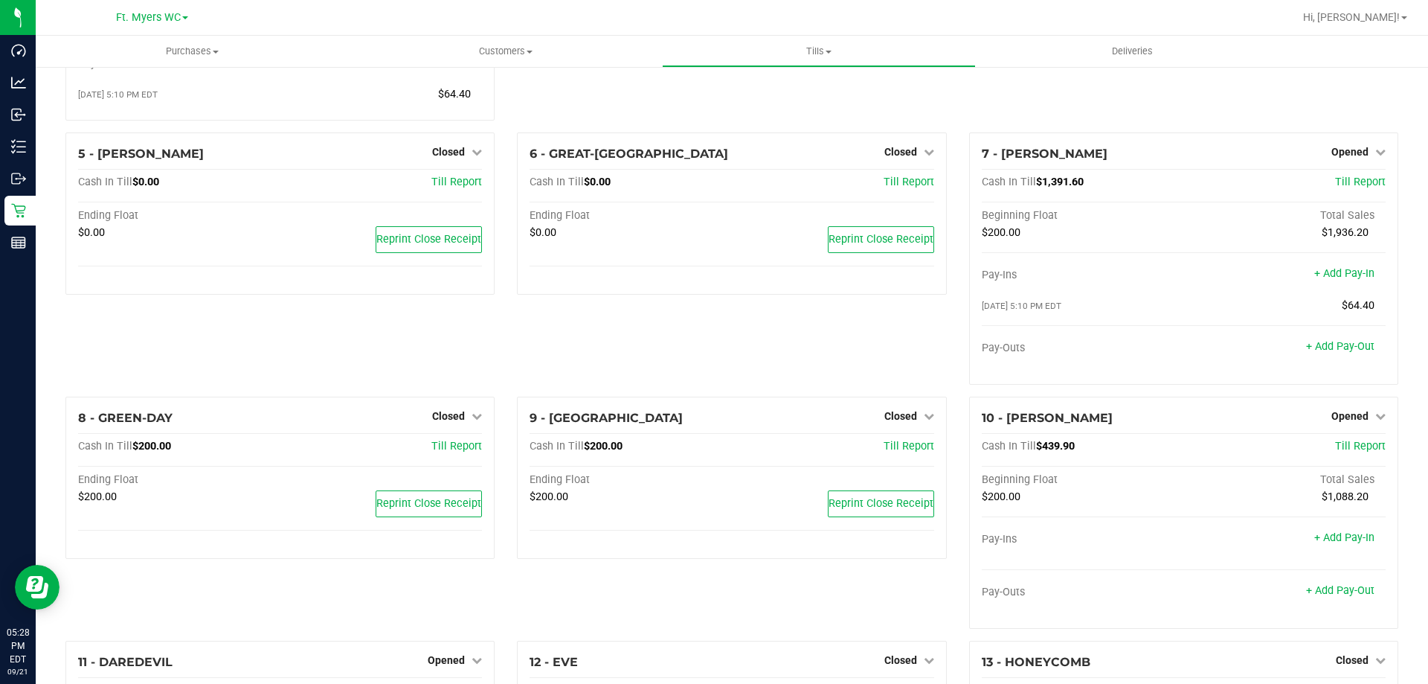
scroll to position [205, 0]
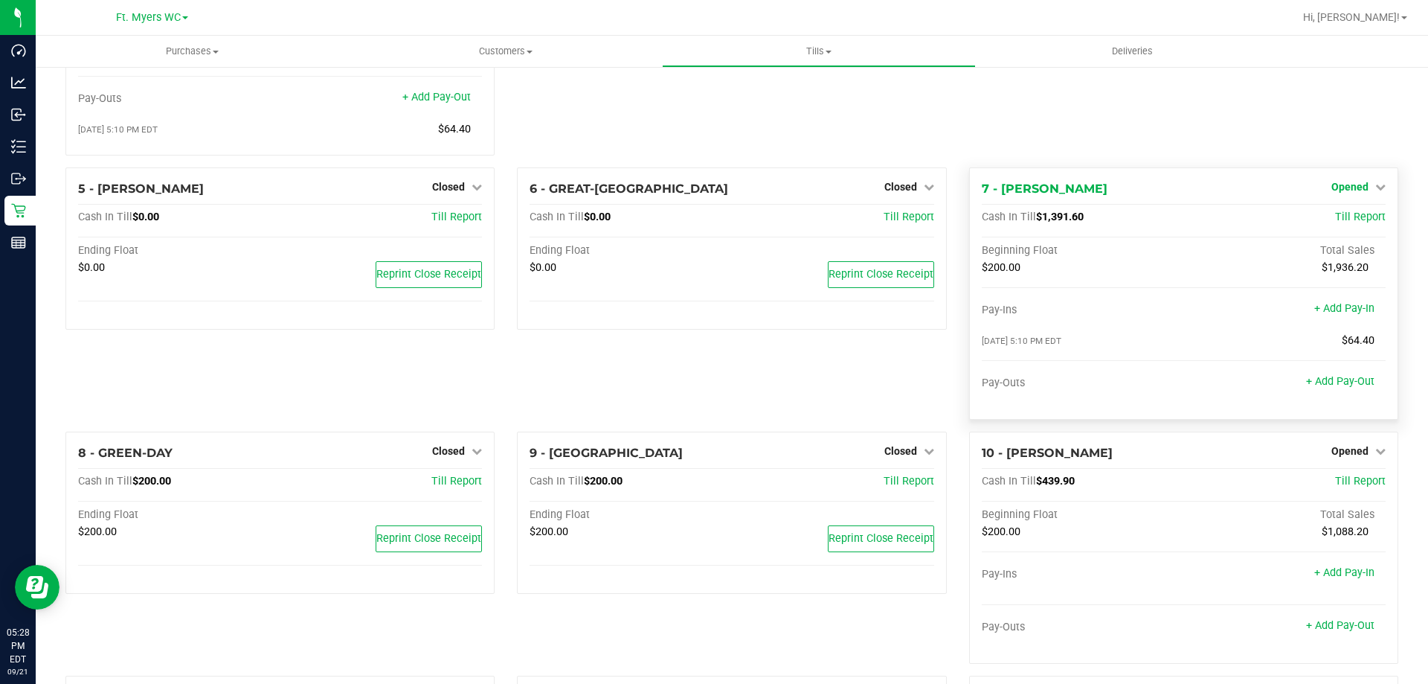
click at [713, 189] on span "Opened" at bounding box center [1350, 187] width 37 height 12
click at [713, 227] on div "Close Till" at bounding box center [1352, 217] width 110 height 19
click at [713, 217] on link "Close Till" at bounding box center [1352, 217] width 40 height 12
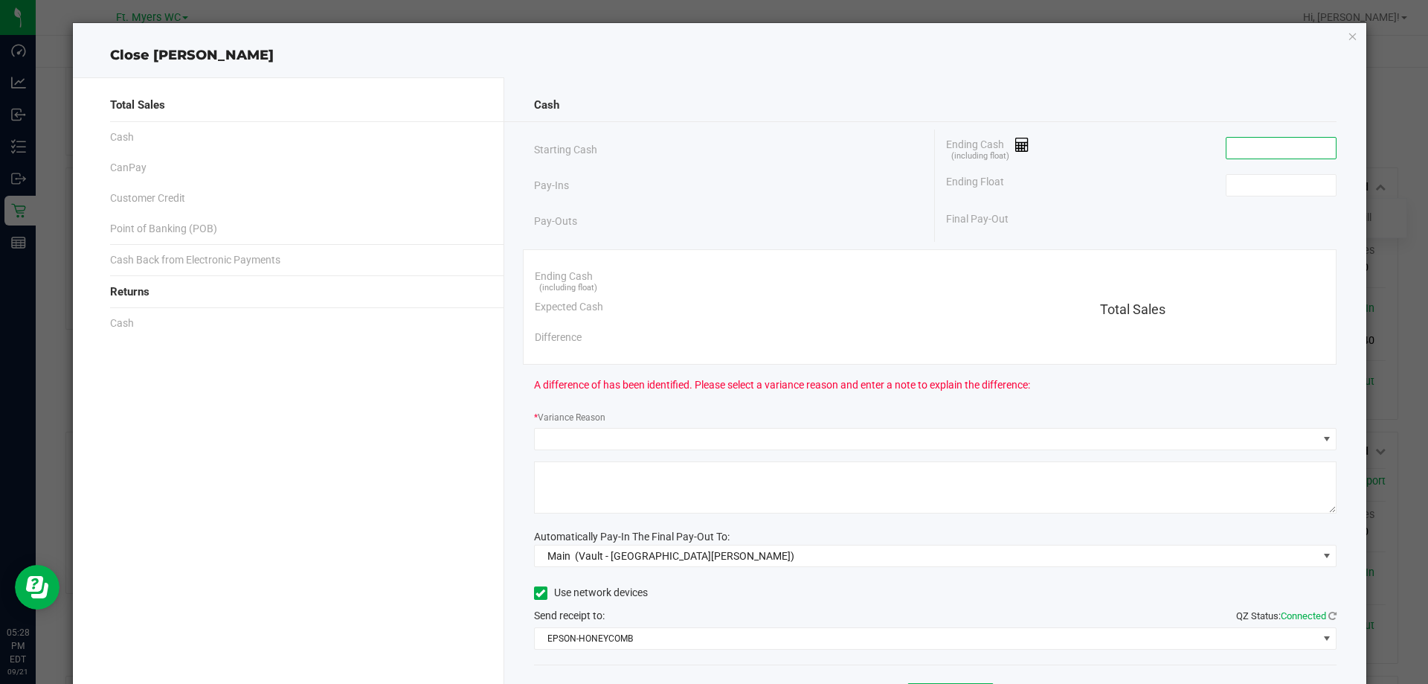
click at [713, 143] on input at bounding box center [1281, 148] width 109 height 21
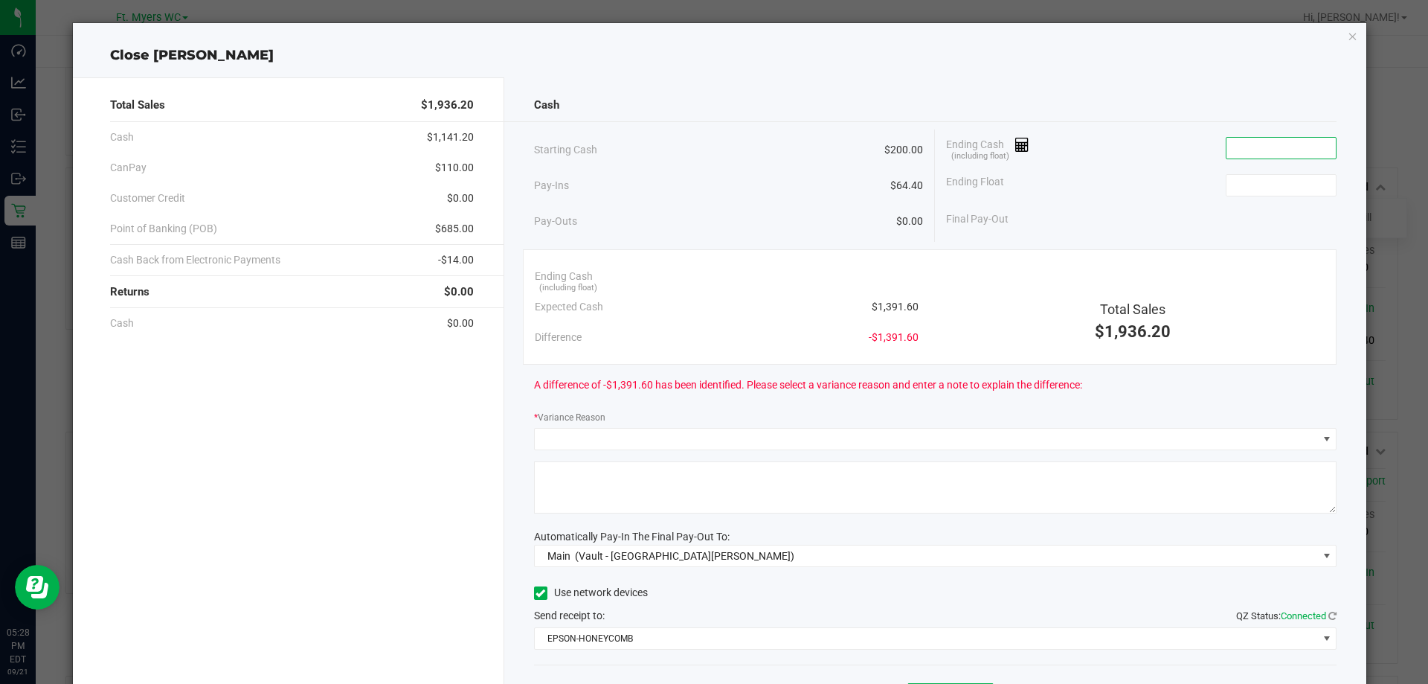
click at [713, 143] on input at bounding box center [1281, 148] width 109 height 21
type input "$1,393.16"
click at [713, 194] on input at bounding box center [1281, 185] width 109 height 21
type input "200"
type input "1393.16"
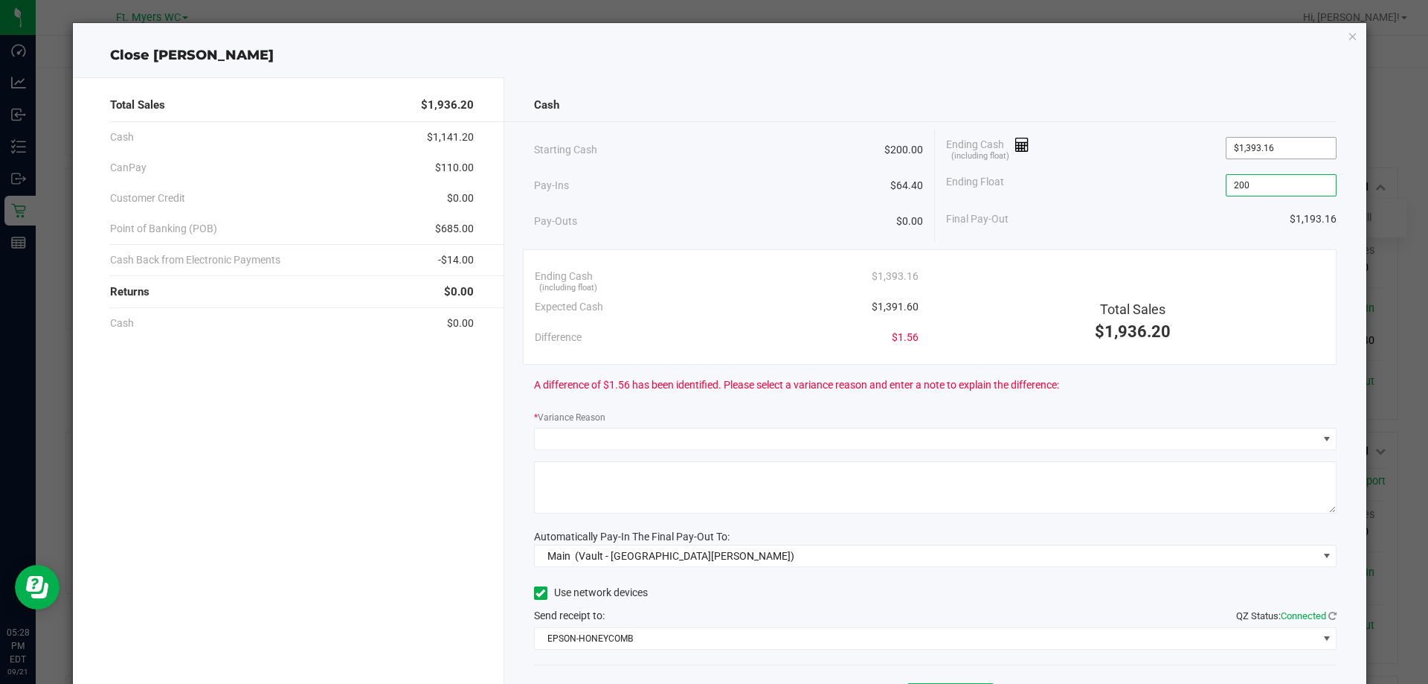
type input "$200.00"
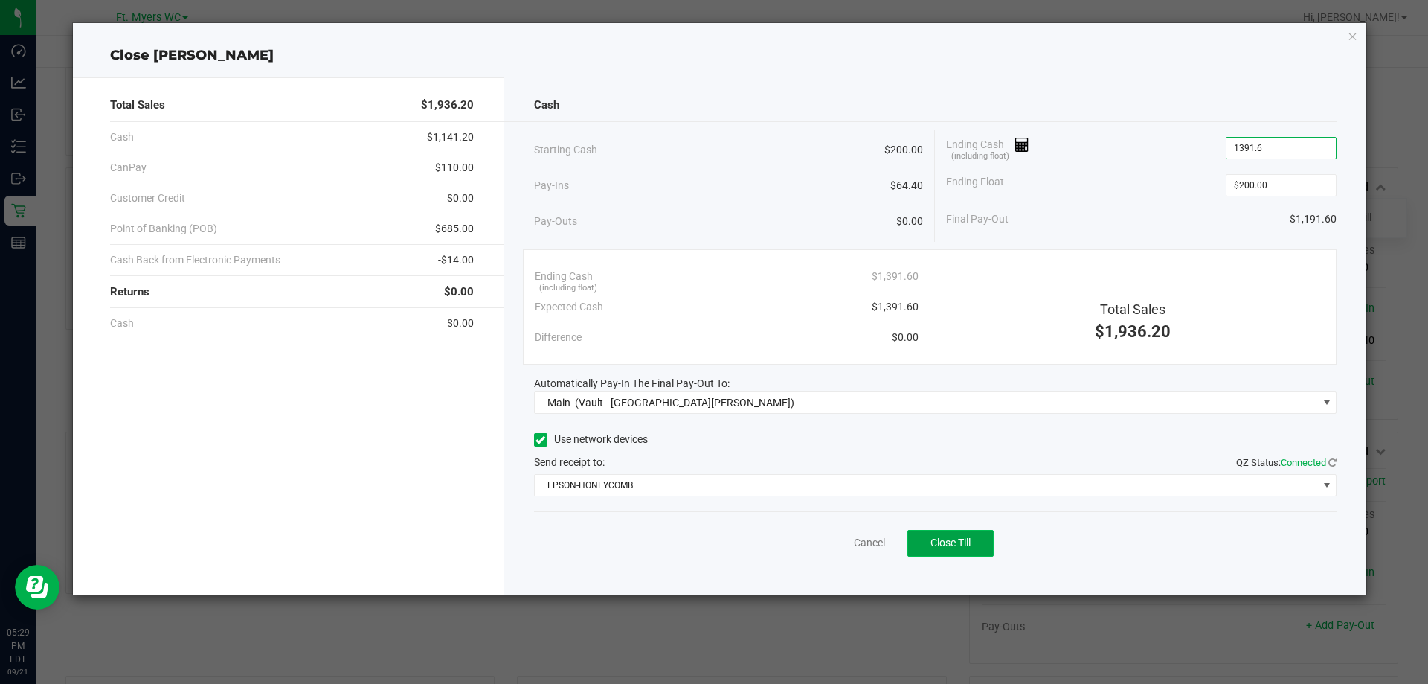
type input "$1,391.60"
click at [713, 539] on span "Close Till" at bounding box center [951, 542] width 40 height 12
